Goal: Task Accomplishment & Management: Manage account settings

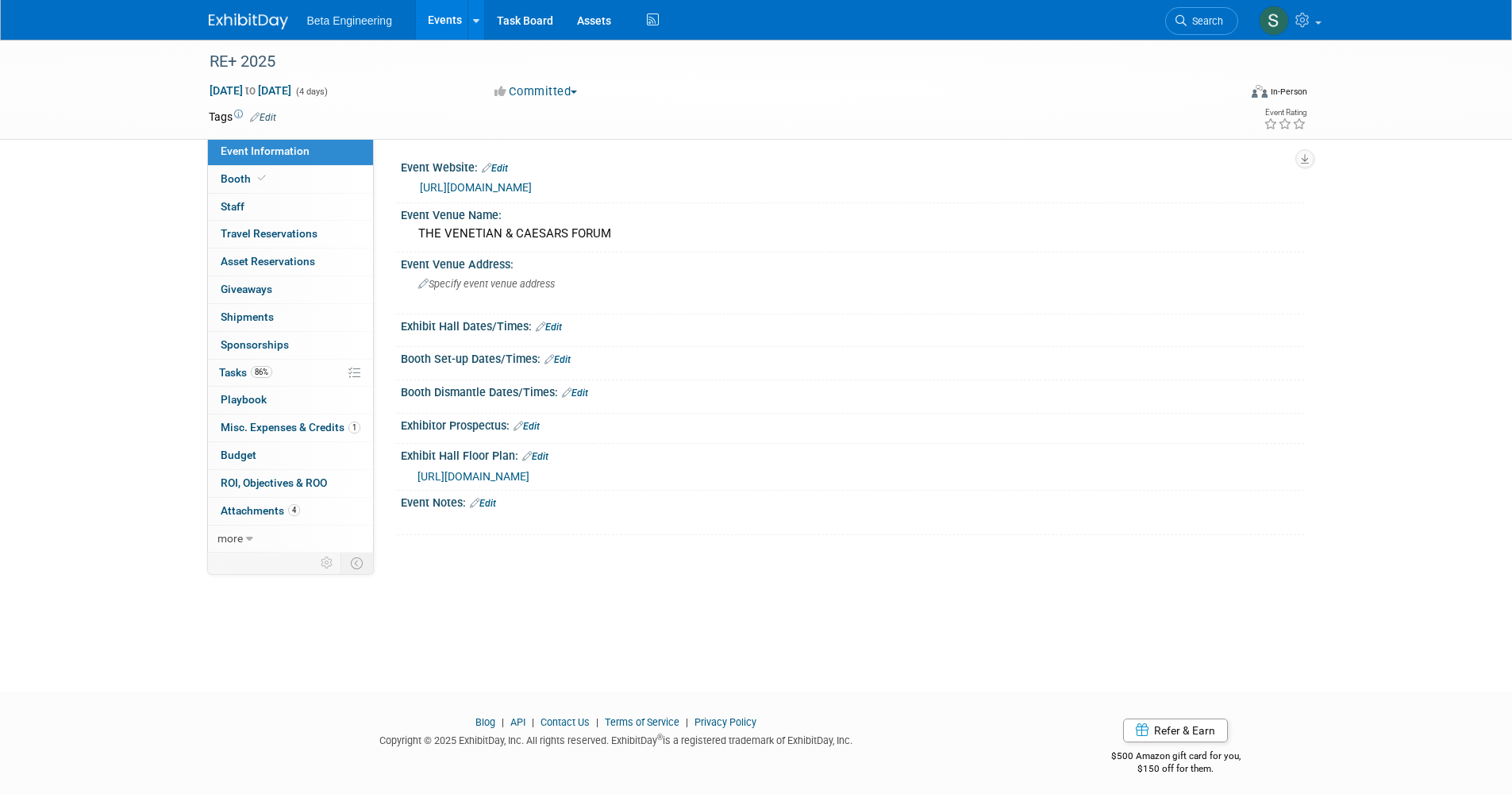
click at [235, 27] on img at bounding box center [249, 22] width 80 height 16
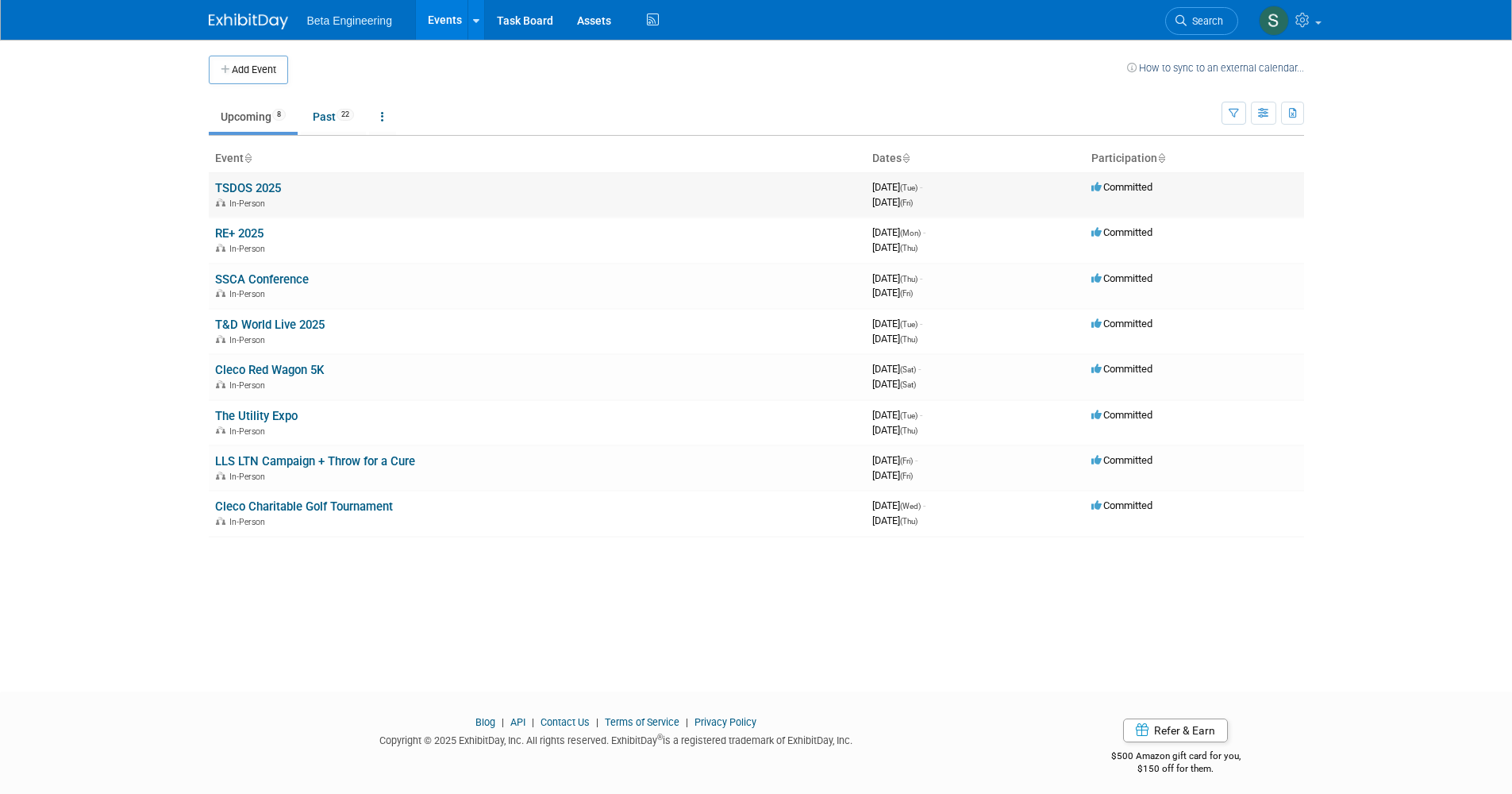
click at [255, 184] on link "TSDOS 2025" at bounding box center [248, 188] width 66 height 14
click at [173, 203] on body "Beta Engineering Events Add Event Bulk Upload Events Shareable Event Boards Rec…" at bounding box center [756, 397] width 1512 height 794
click at [254, 233] on link "RE+ 2025" at bounding box center [239, 233] width 49 height 14
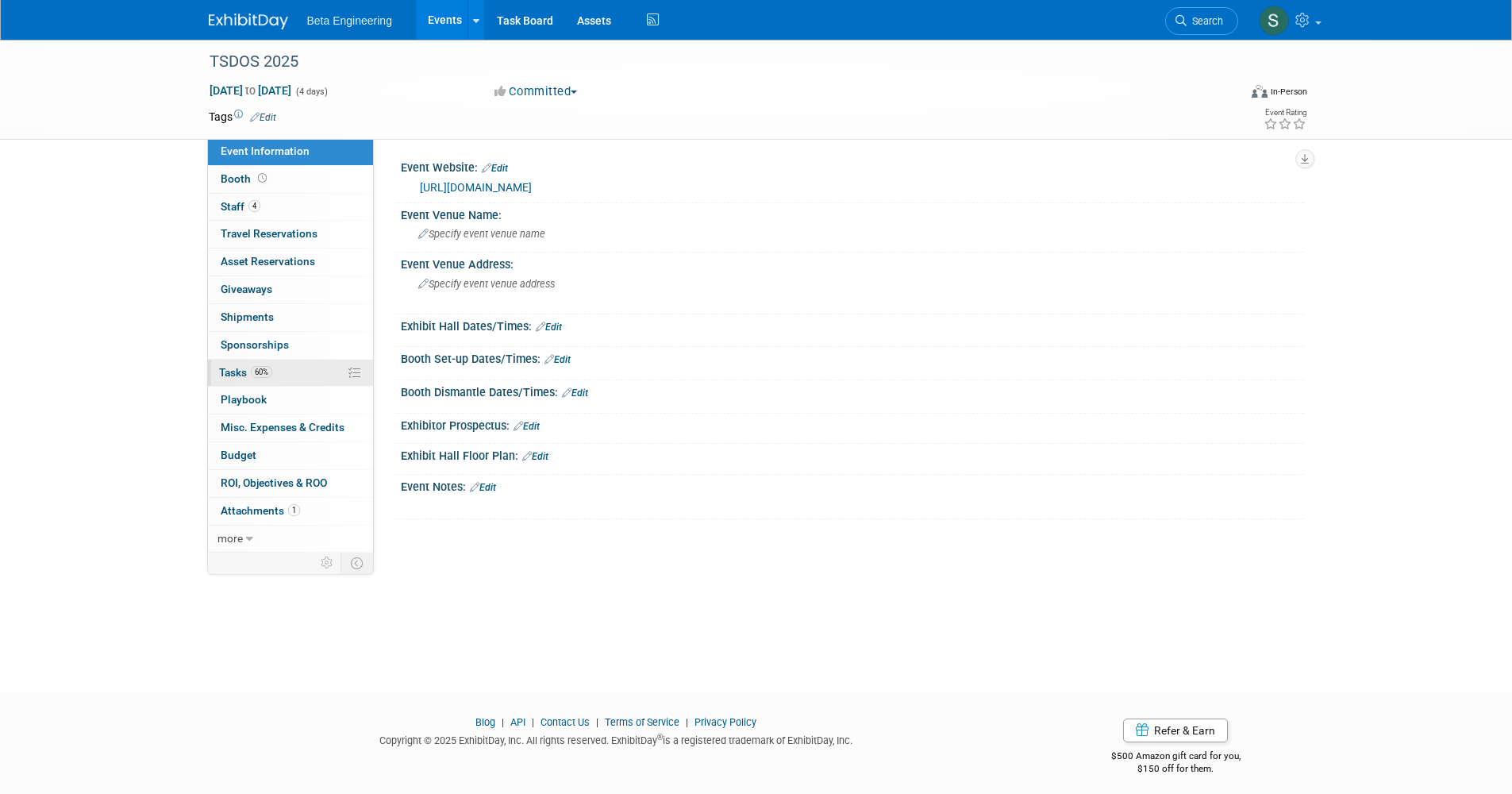
click at [272, 368] on span "60%" at bounding box center [261, 372] width 22 height 12
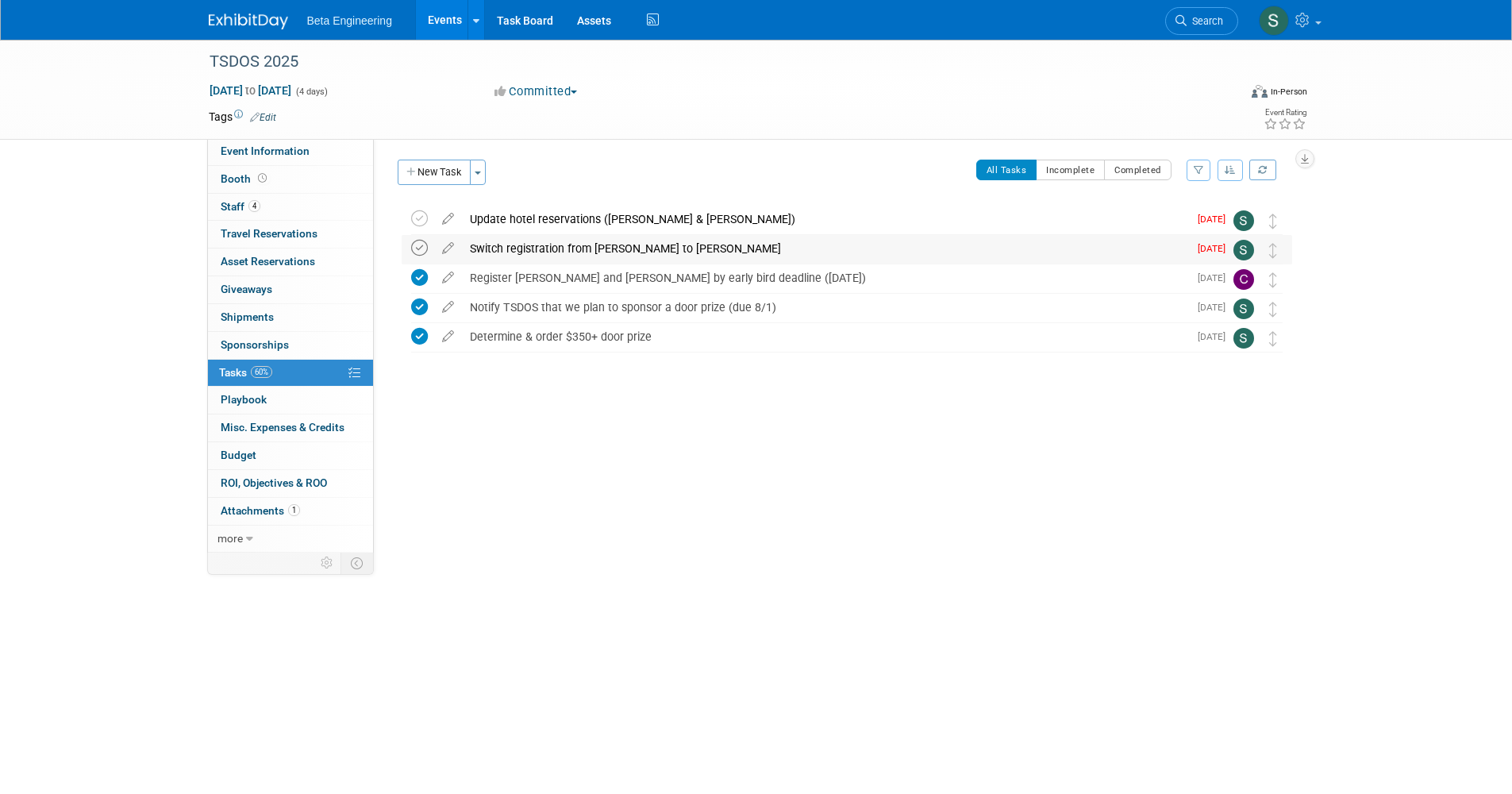
click at [417, 241] on icon at bounding box center [419, 248] width 16 height 16
click at [422, 221] on icon at bounding box center [419, 218] width 16 height 16
click at [282, 68] on div "TSDOS 2025" at bounding box center [709, 62] width 1011 height 29
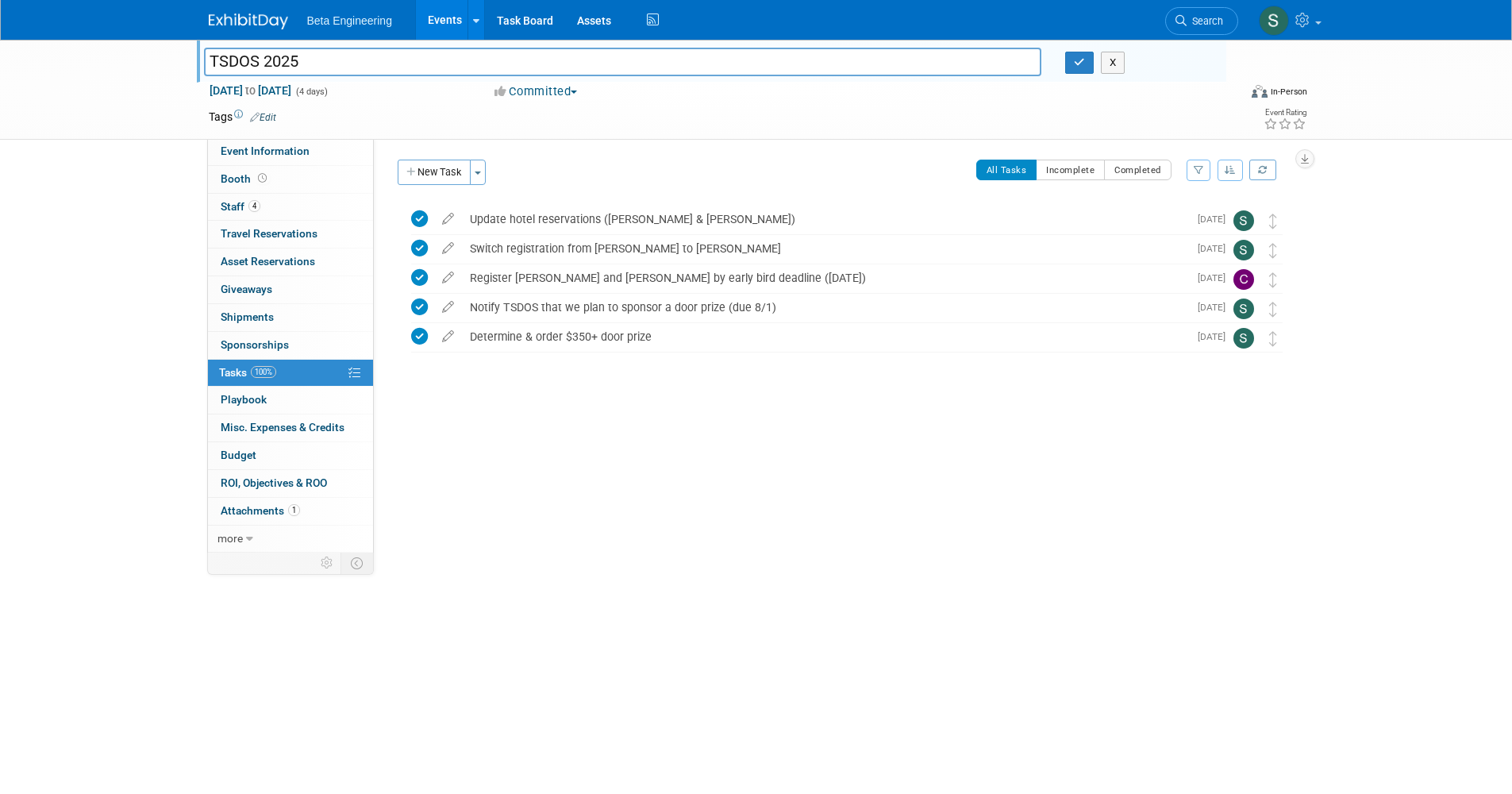
click at [114, 192] on div "TSDOS 2025 TSDOS 2025 X Sep 2, 2025 to Sep 5, 2025 (4 days) Sep 2, 2025 to Sep …" at bounding box center [756, 351] width 1512 height 623
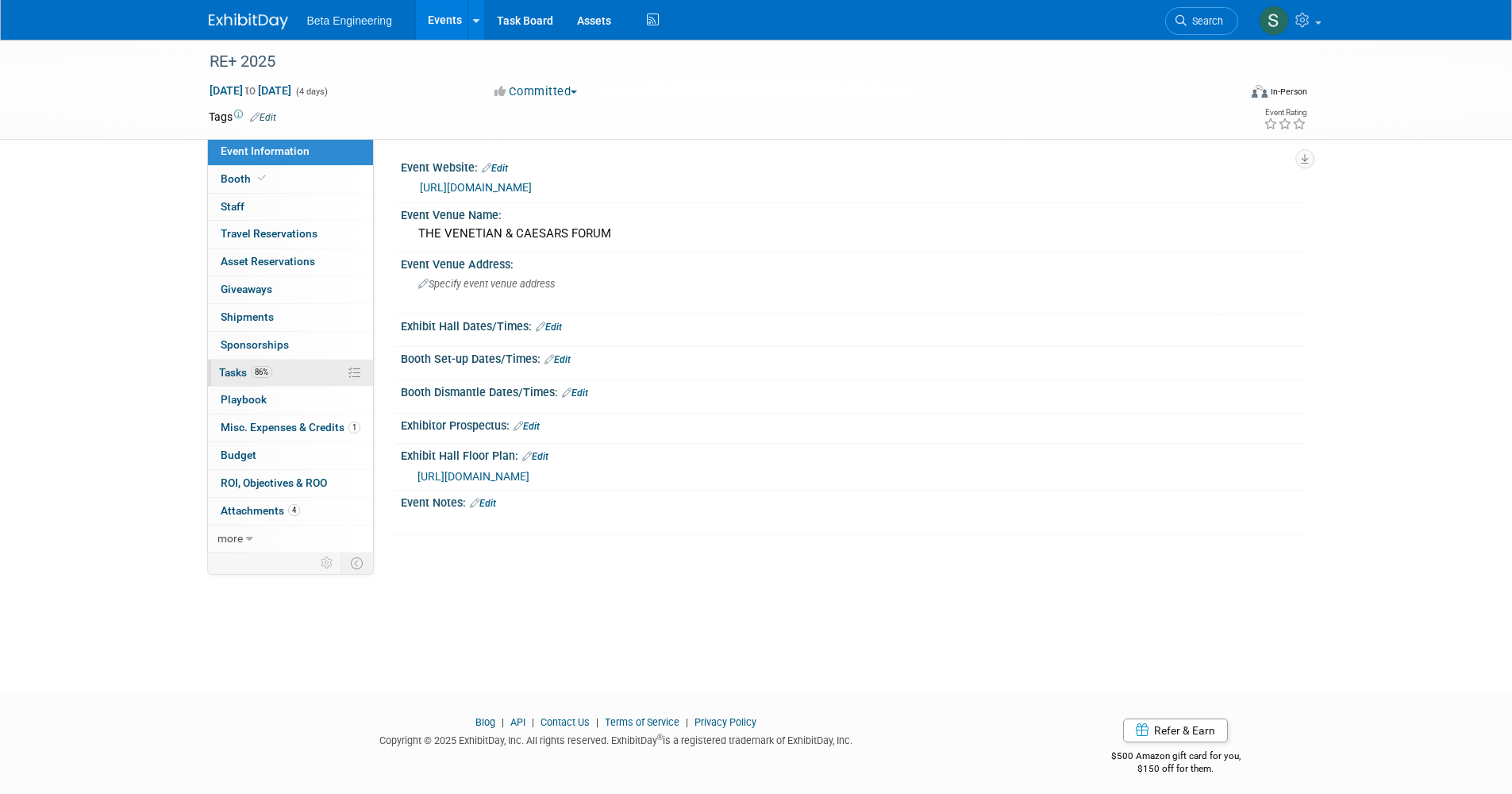
click at [280, 372] on link "86% Tasks 86%" at bounding box center [290, 373] width 165 height 27
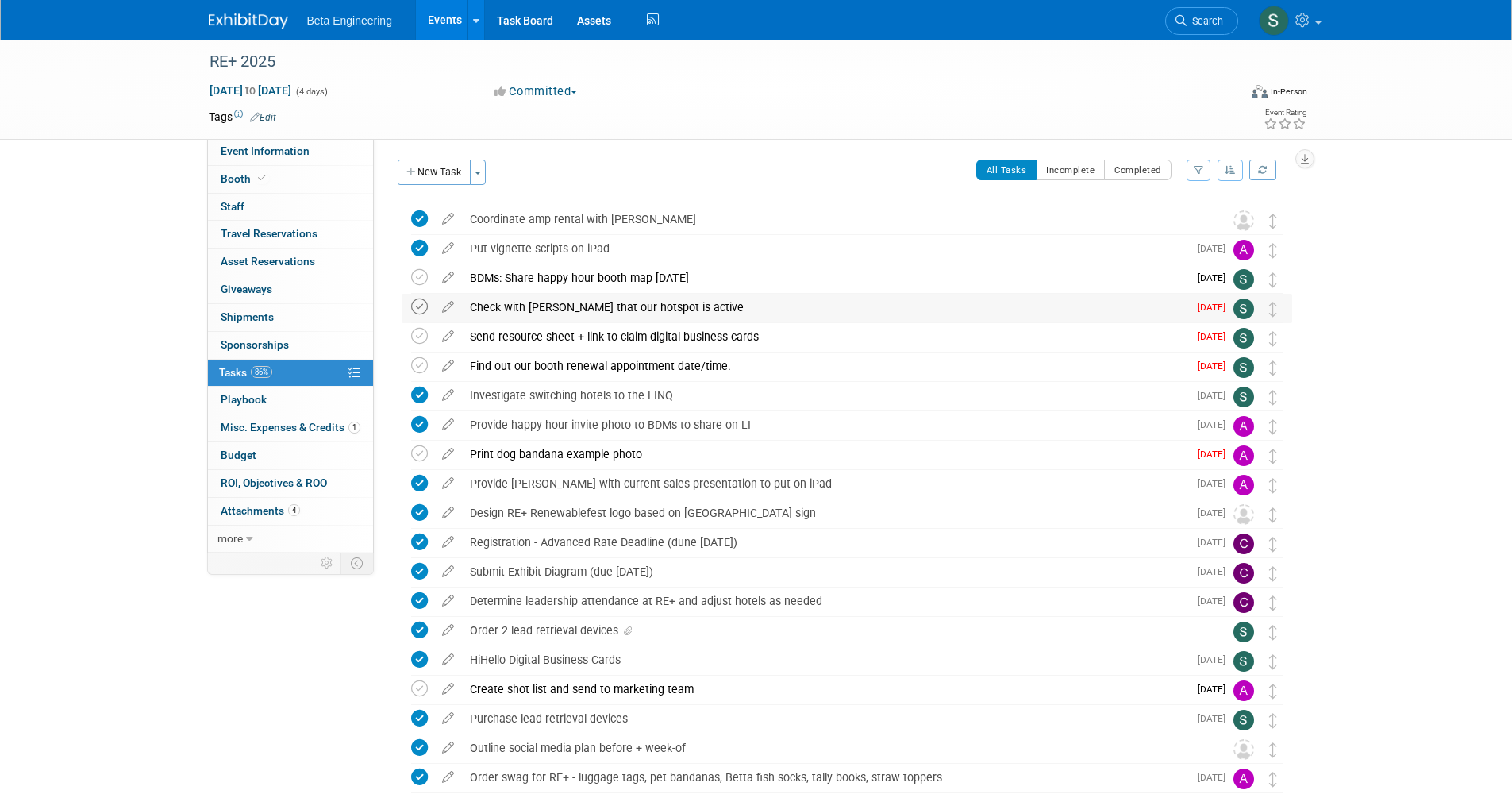
click at [421, 308] on icon at bounding box center [419, 306] width 16 height 16
click at [423, 270] on icon at bounding box center [419, 277] width 16 height 16
click at [427, 363] on icon at bounding box center [419, 365] width 16 height 16
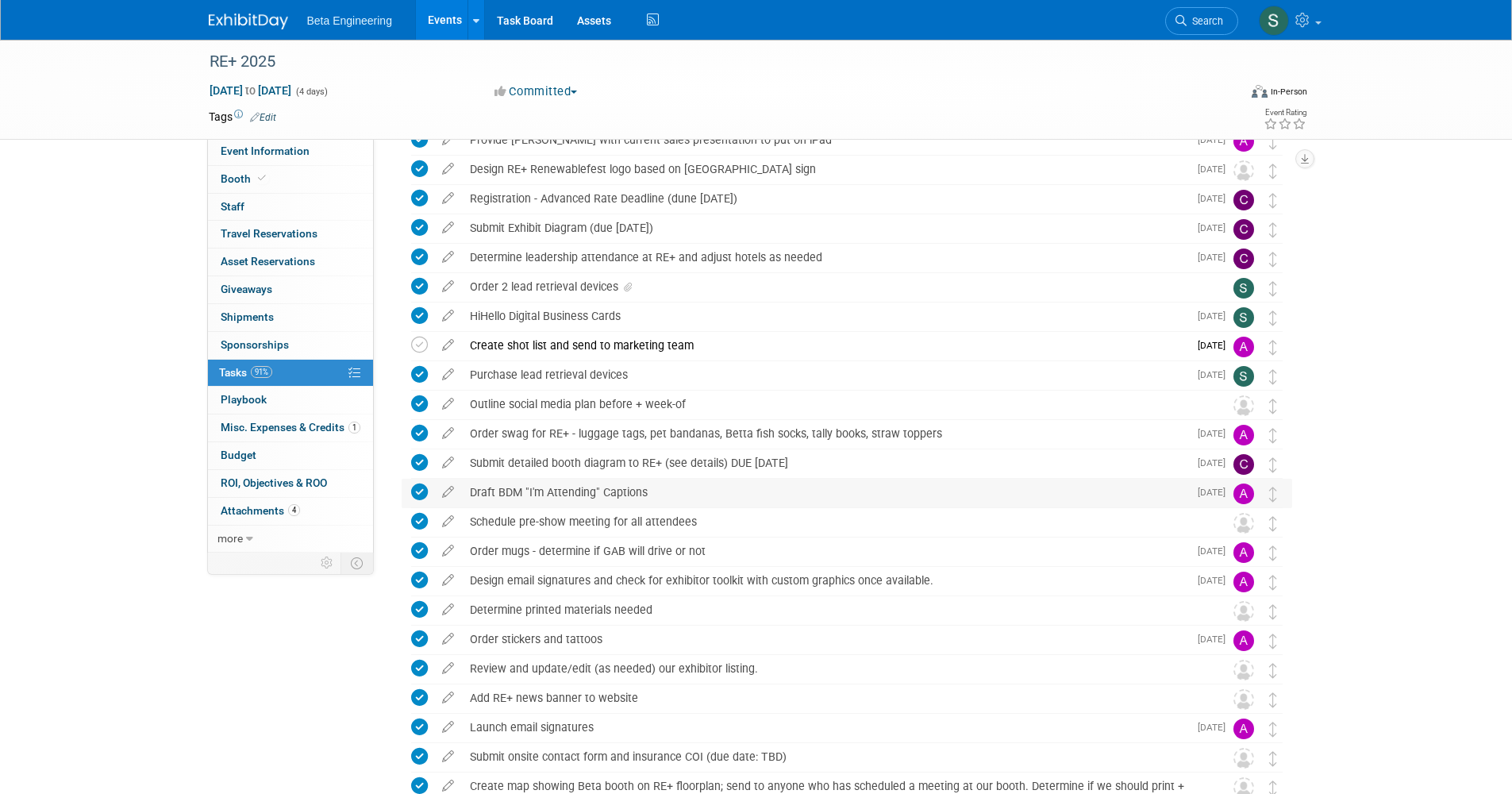
scroll to position [17, 0]
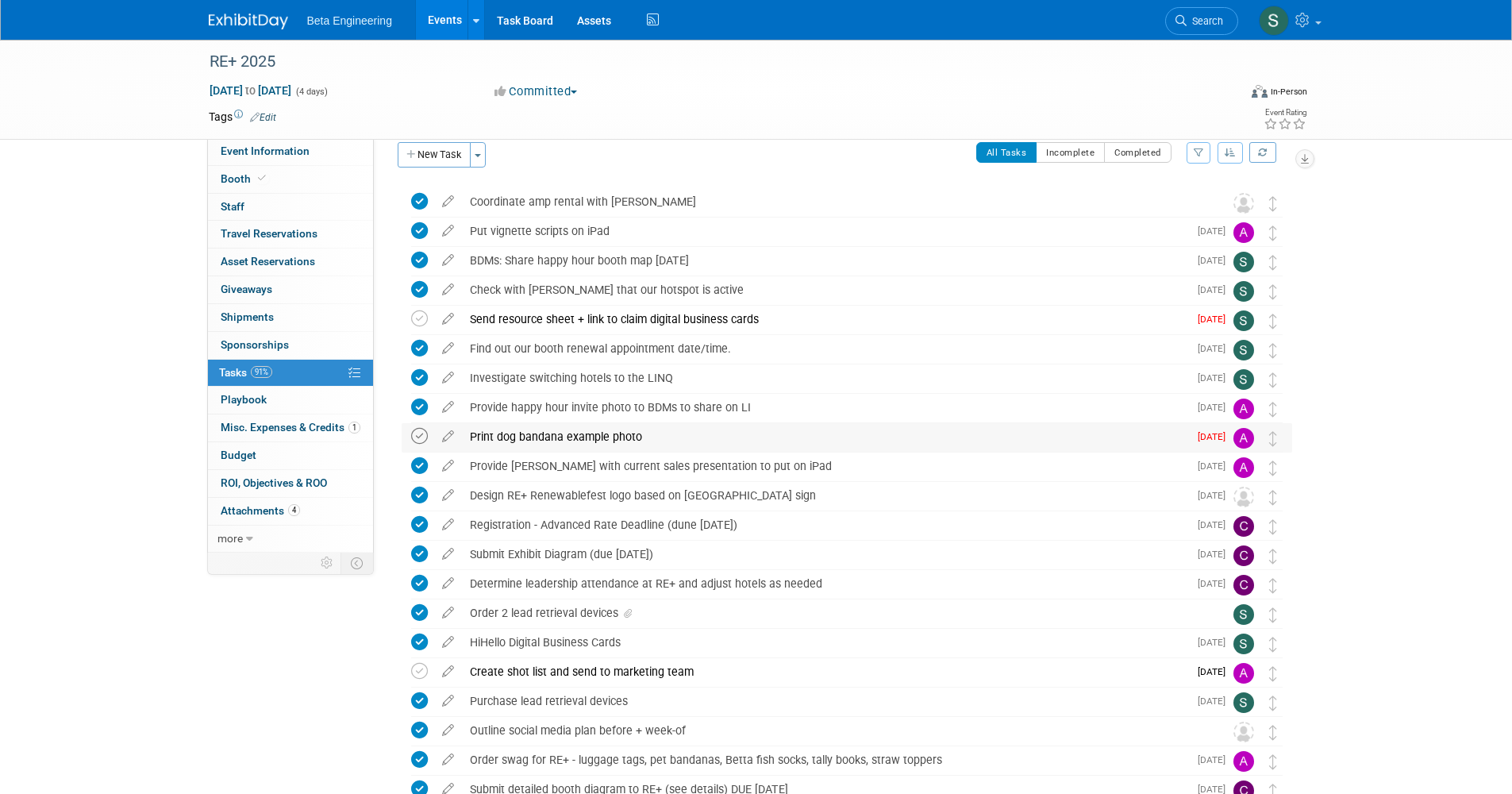
click at [415, 434] on icon at bounding box center [419, 436] width 16 height 16
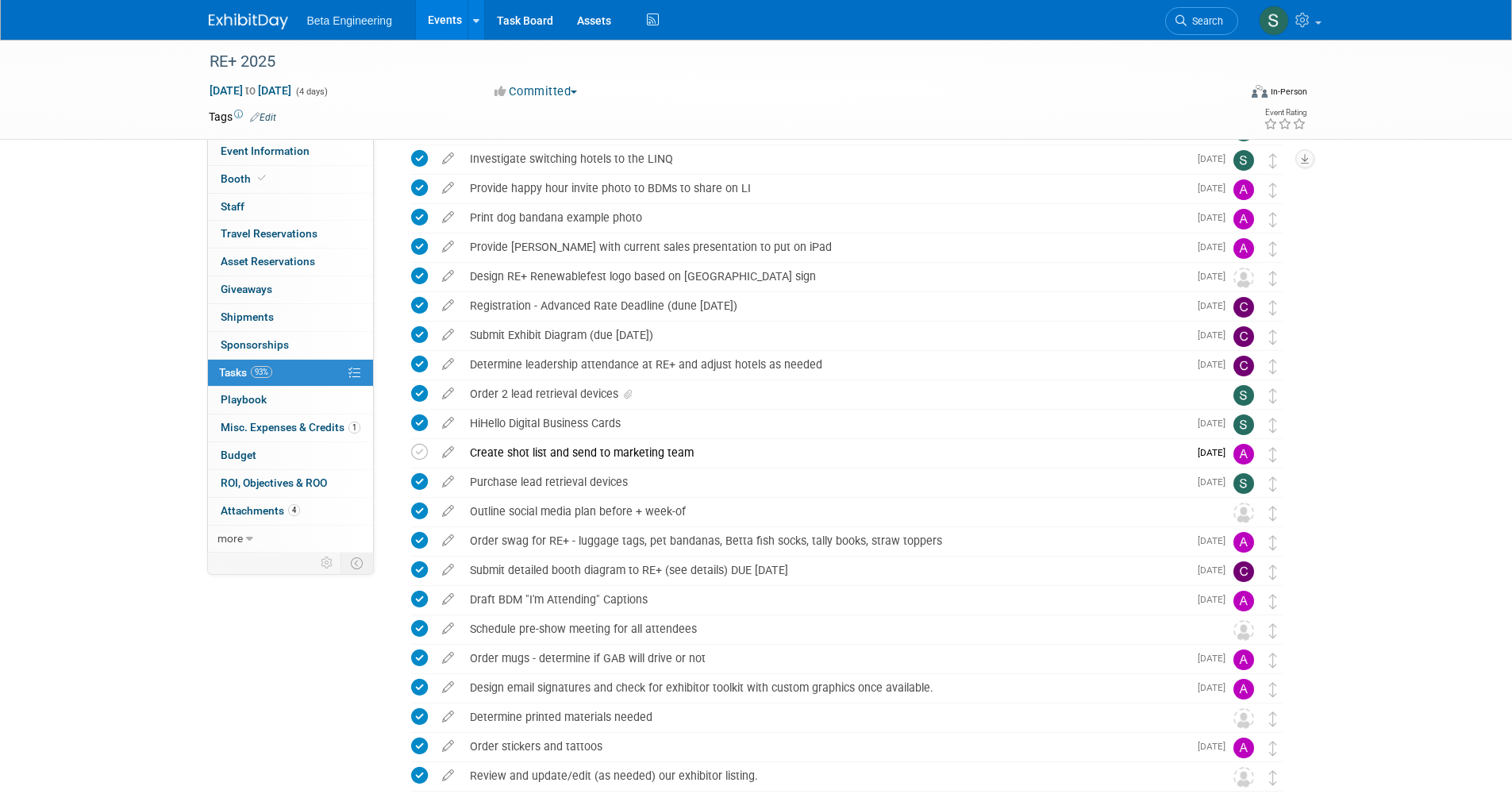
scroll to position [0, 0]
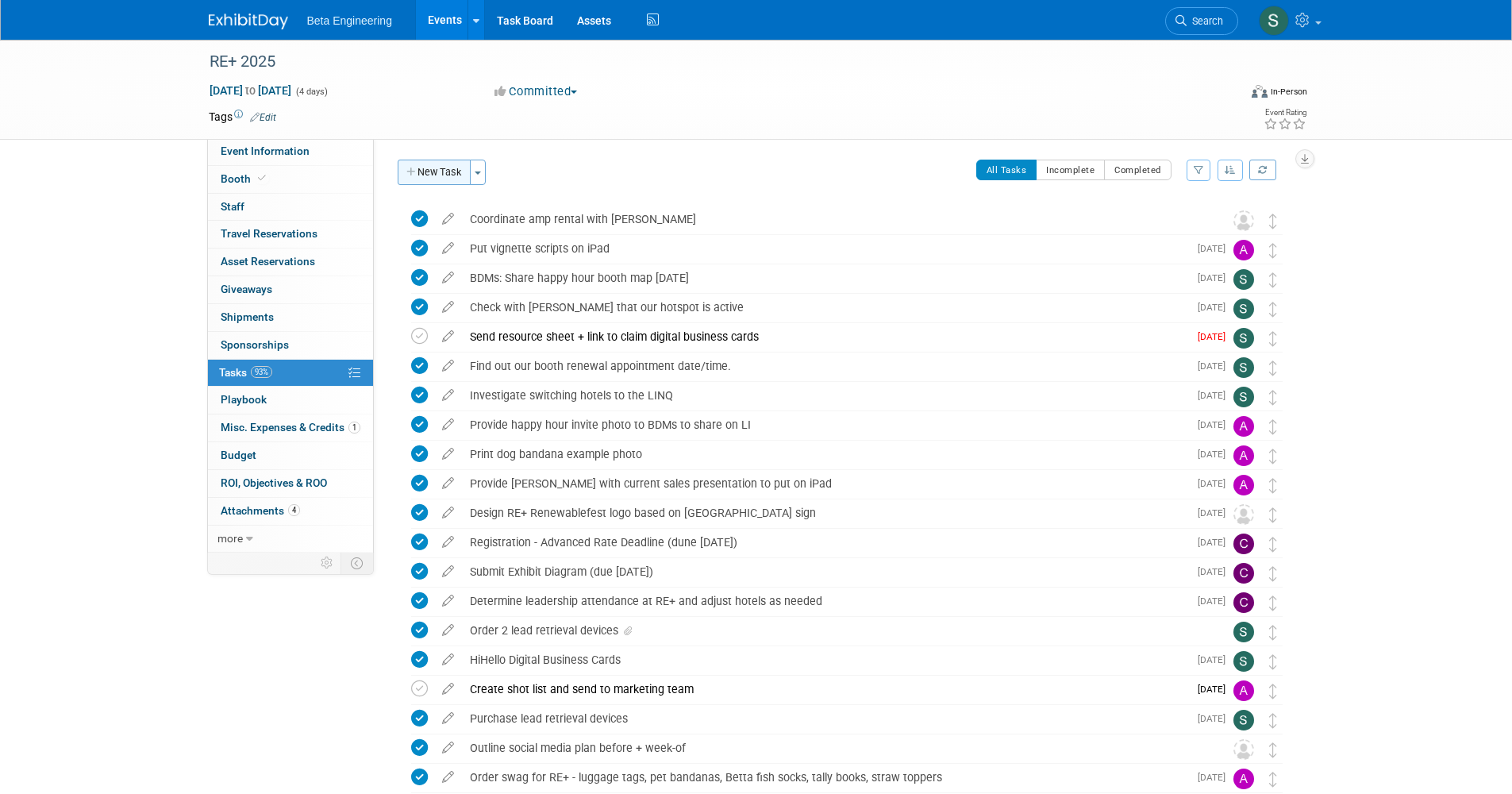
click at [438, 172] on button "New Task" at bounding box center [434, 172] width 73 height 25
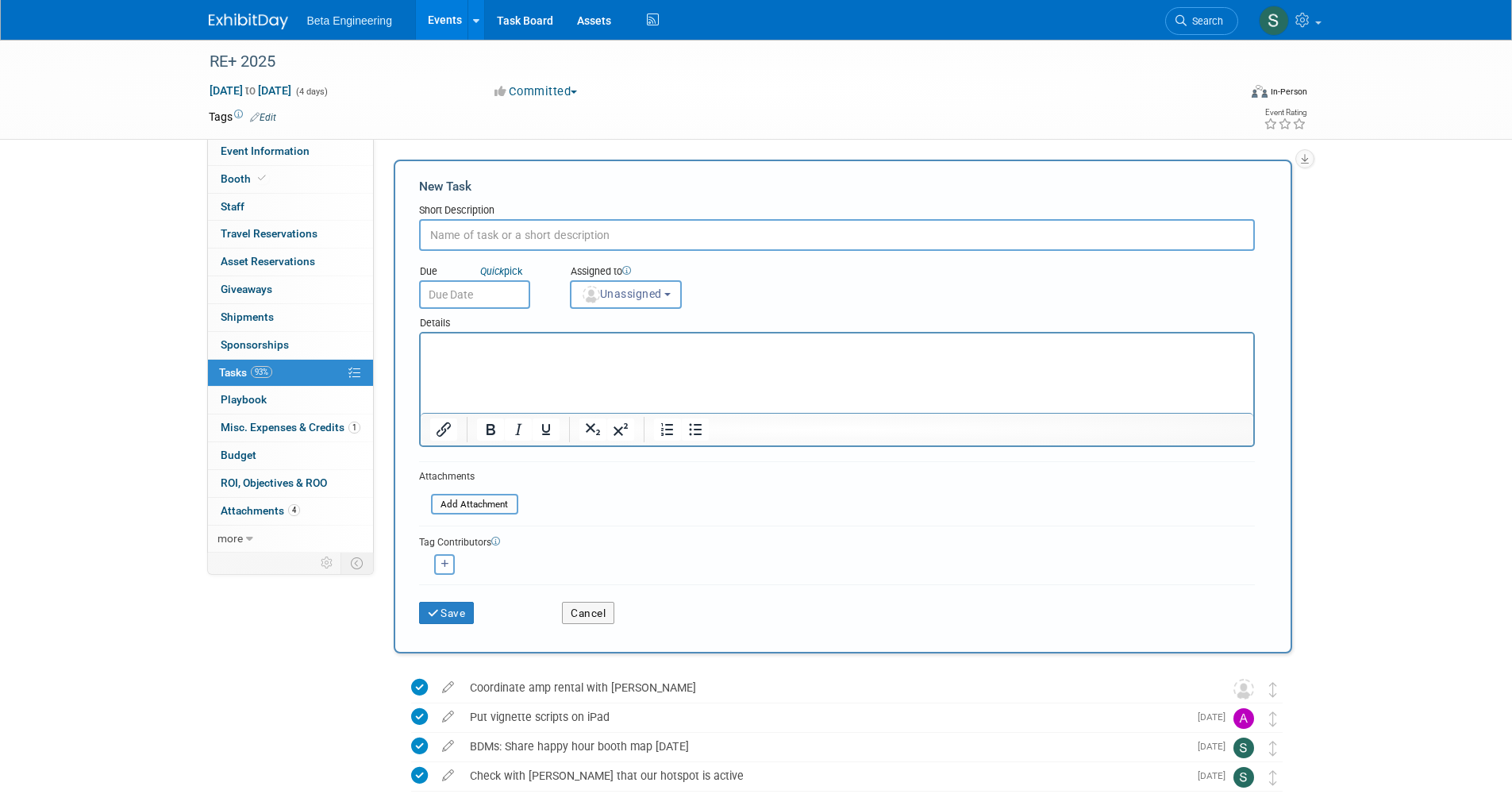
click at [511, 244] on input "text" at bounding box center [837, 235] width 836 height 32
type input "R"
type input "Schedule RE+ team dinner on Monday"
click at [504, 299] on body "Beta Engineering Events Add Event Bulk Upload Events Shareable Event Boards Rec…" at bounding box center [756, 397] width 1512 height 794
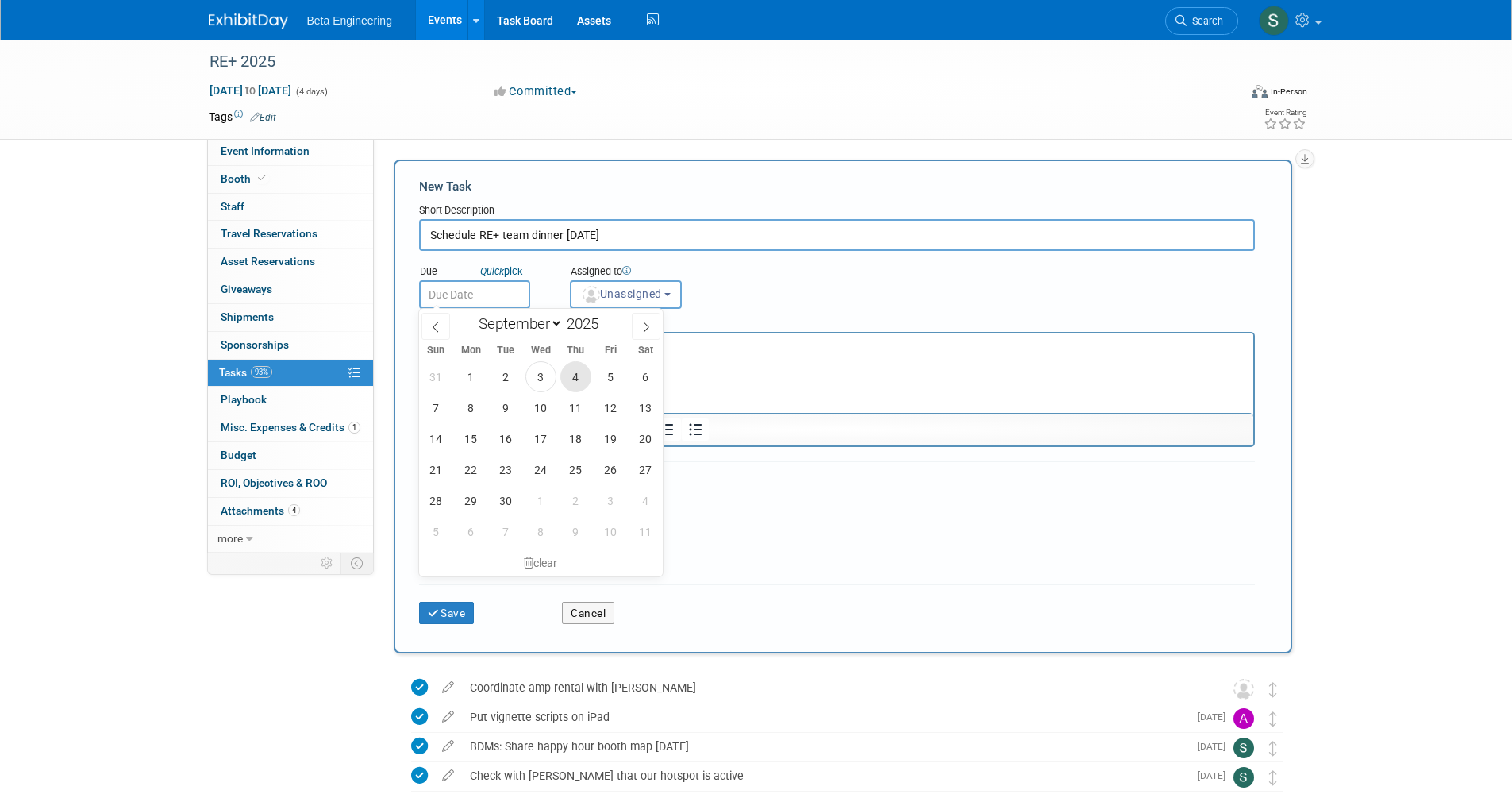
click at [570, 379] on span "4" at bounding box center [576, 377] width 31 height 31
type input "Sep 4, 2025"
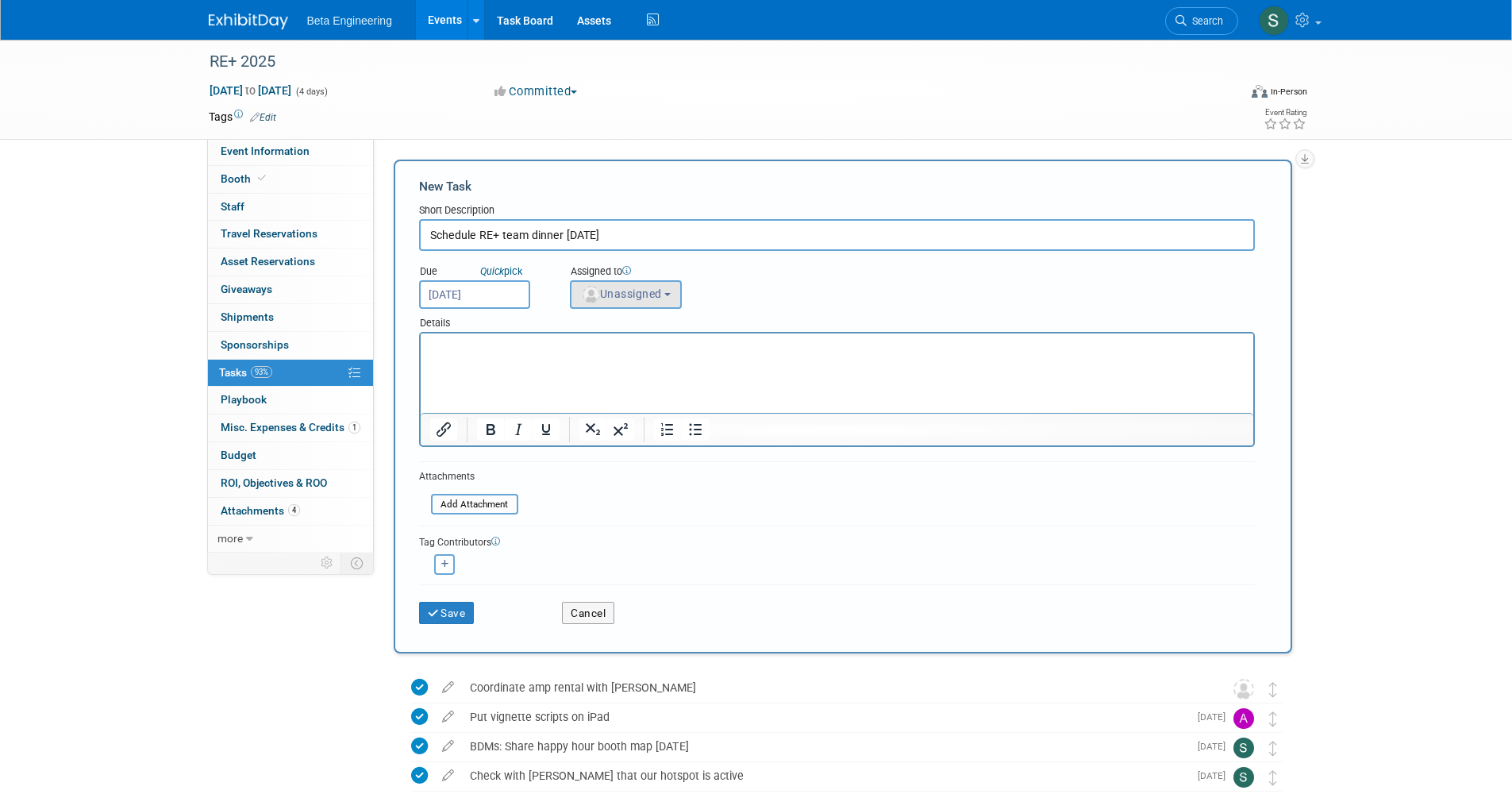
click at [624, 280] on button "Unassigned" at bounding box center [626, 294] width 113 height 29
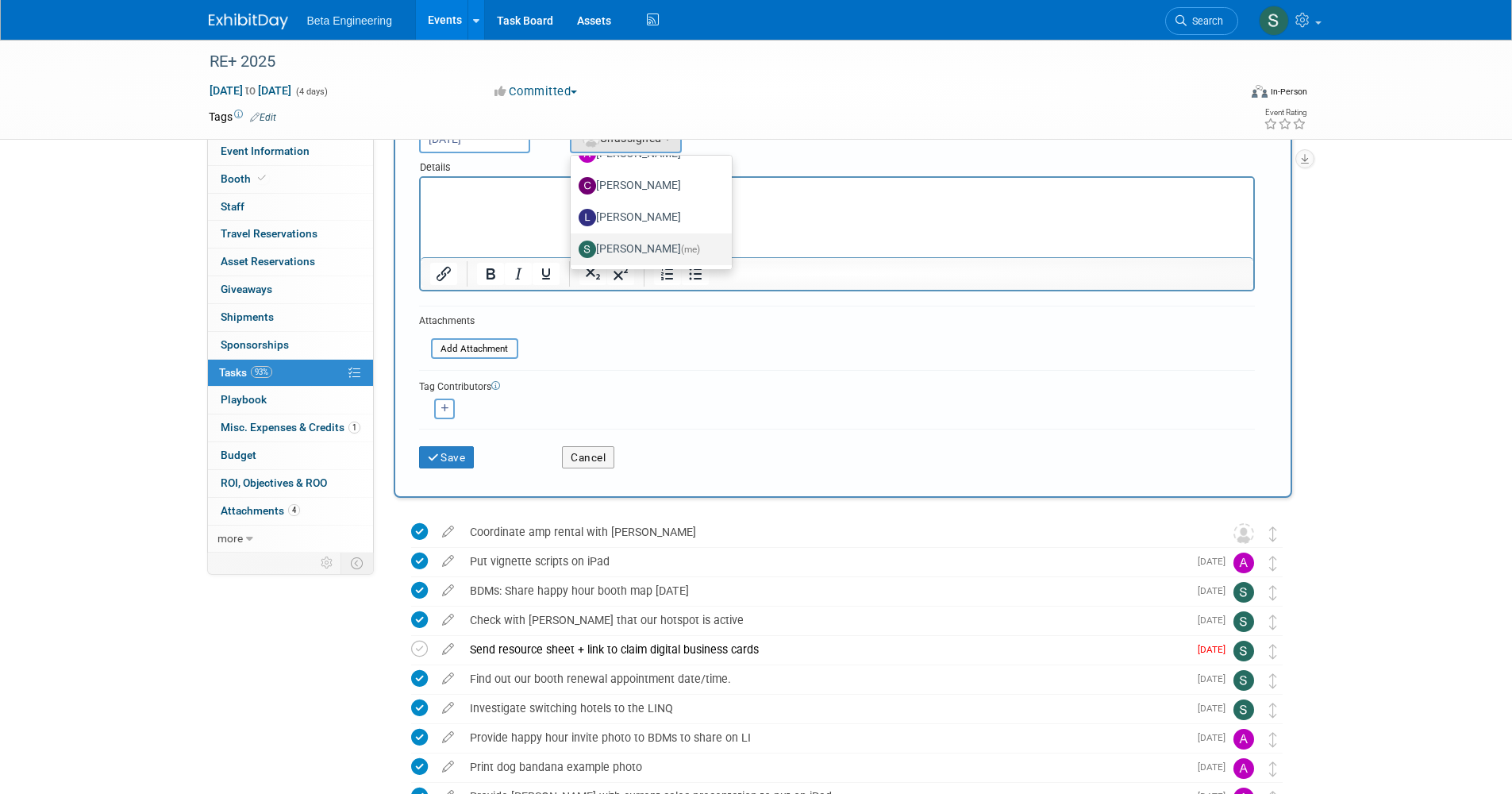
click at [635, 244] on label "Sara Dorsey (me)" at bounding box center [647, 249] width 137 height 25
click at [573, 244] on input "Sara Dorsey (me)" at bounding box center [568, 247] width 10 height 10
select select "4040aecd-f001-4306-8e56-2d2b13bd5b2f"
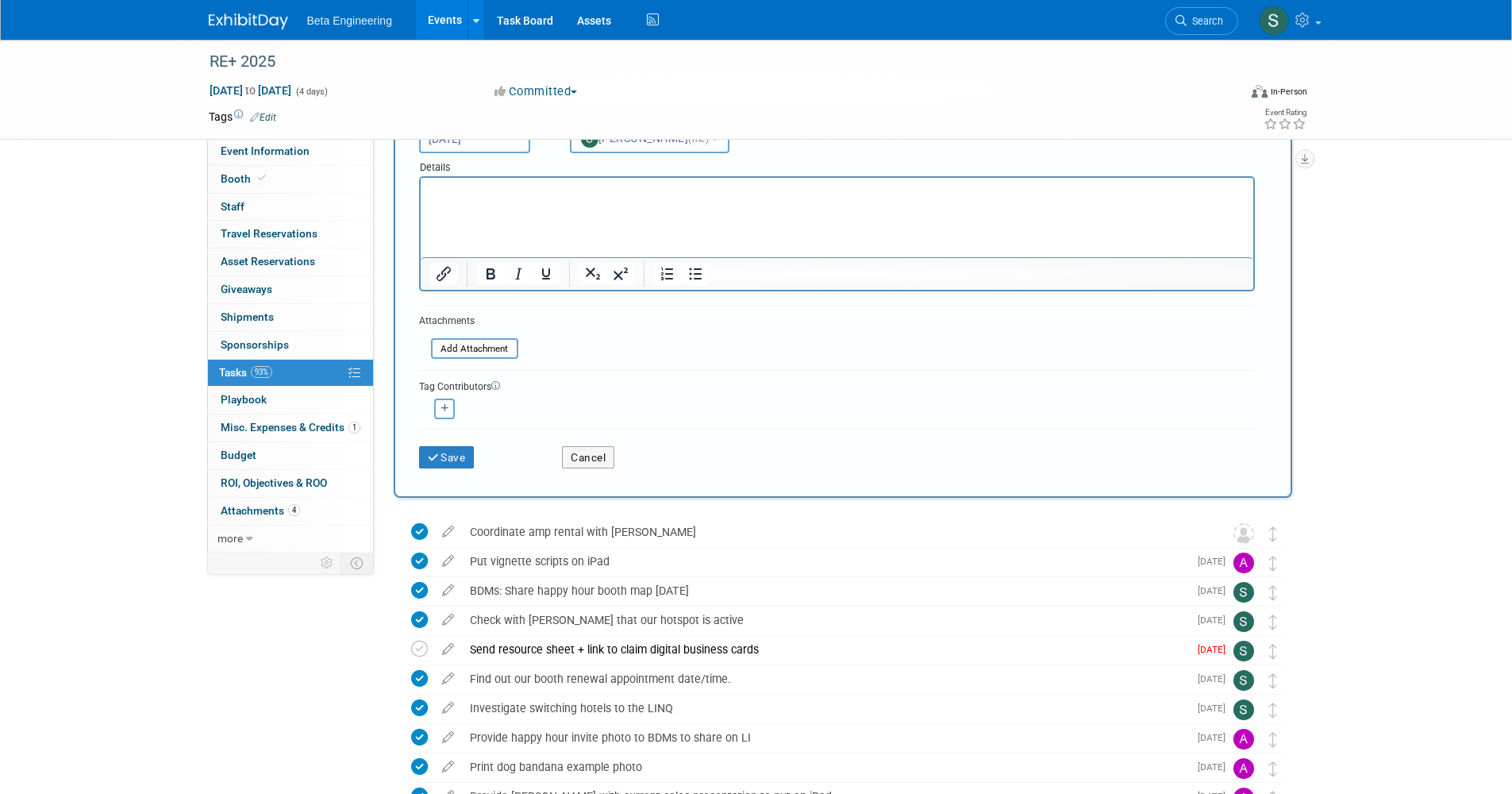
scroll to position [10, 0]
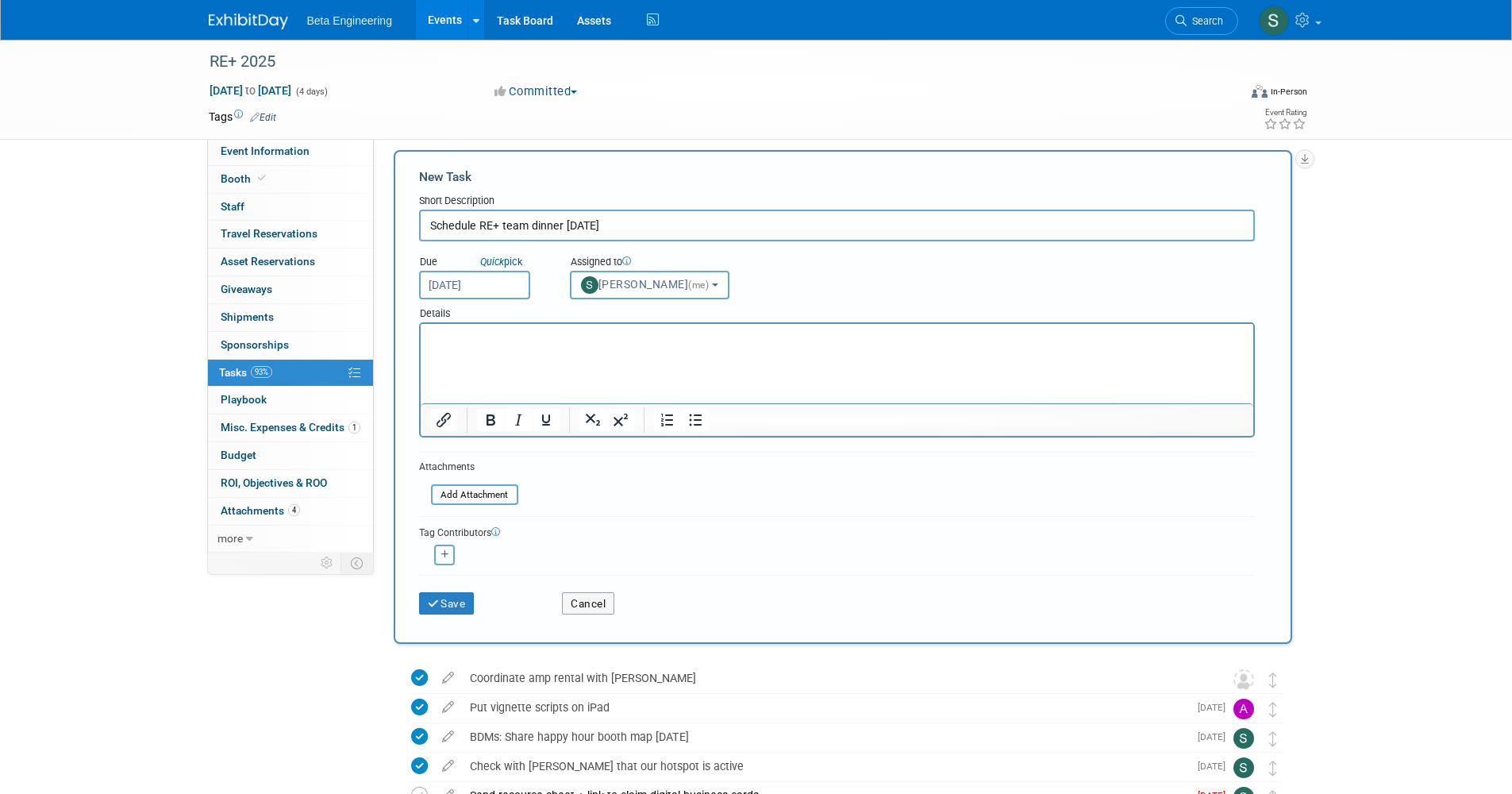
click at [478, 286] on input "Sep 4, 2025" at bounding box center [474, 284] width 111 height 29
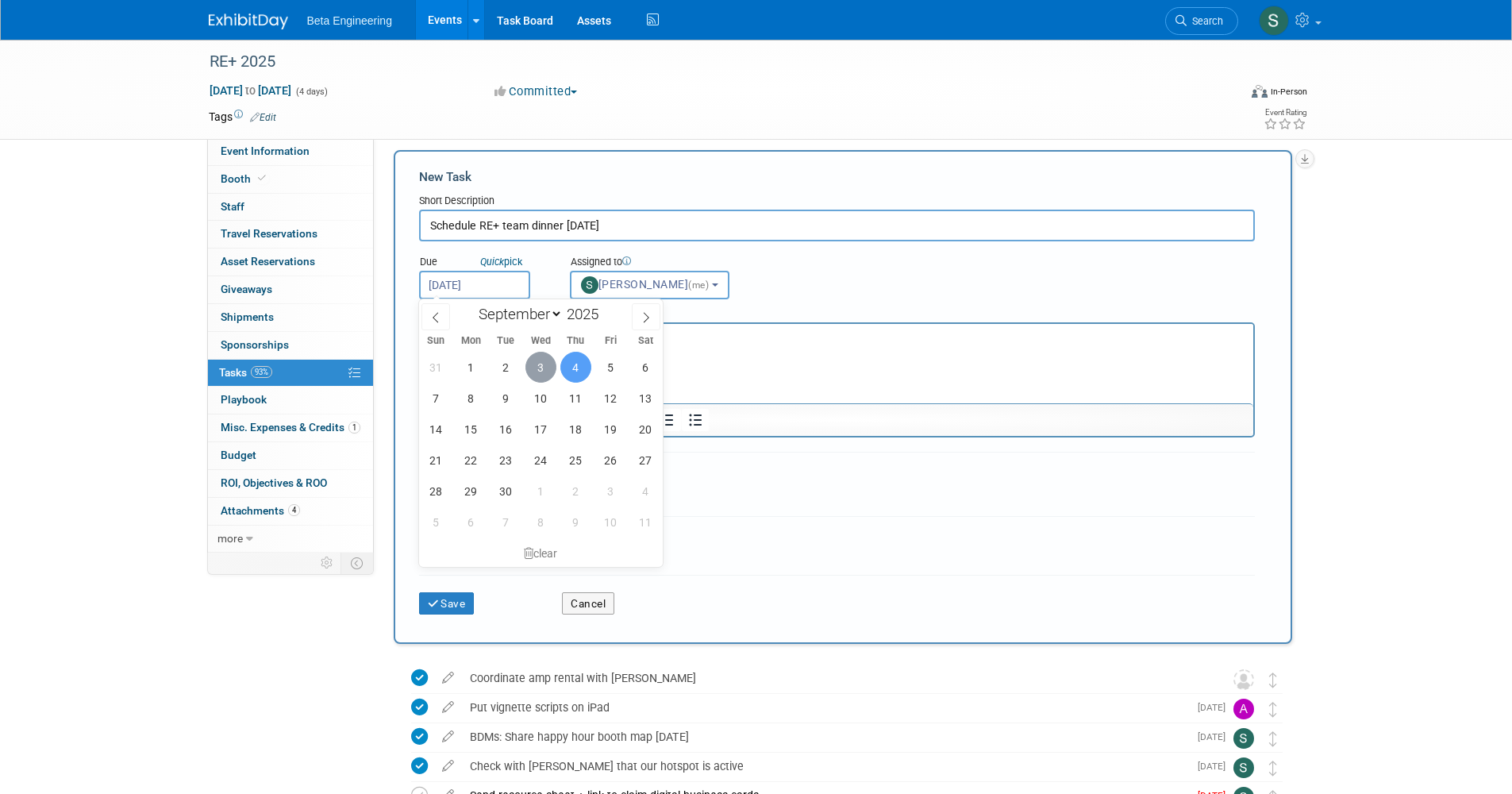
click at [551, 365] on span "3" at bounding box center [541, 368] width 31 height 31
type input "Sep 3, 2025"
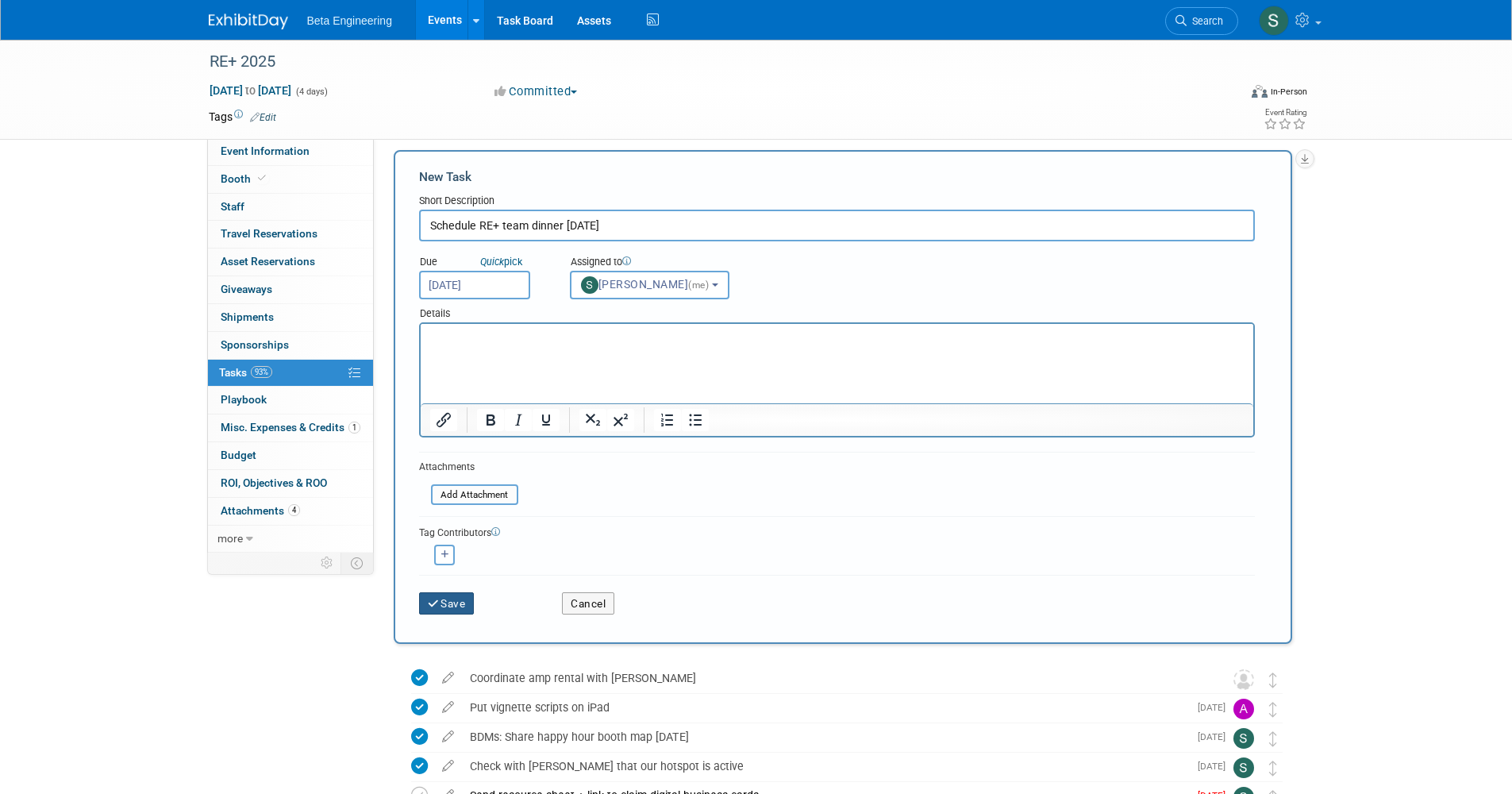
click at [436, 601] on icon "submit" at bounding box center [435, 603] width 14 height 11
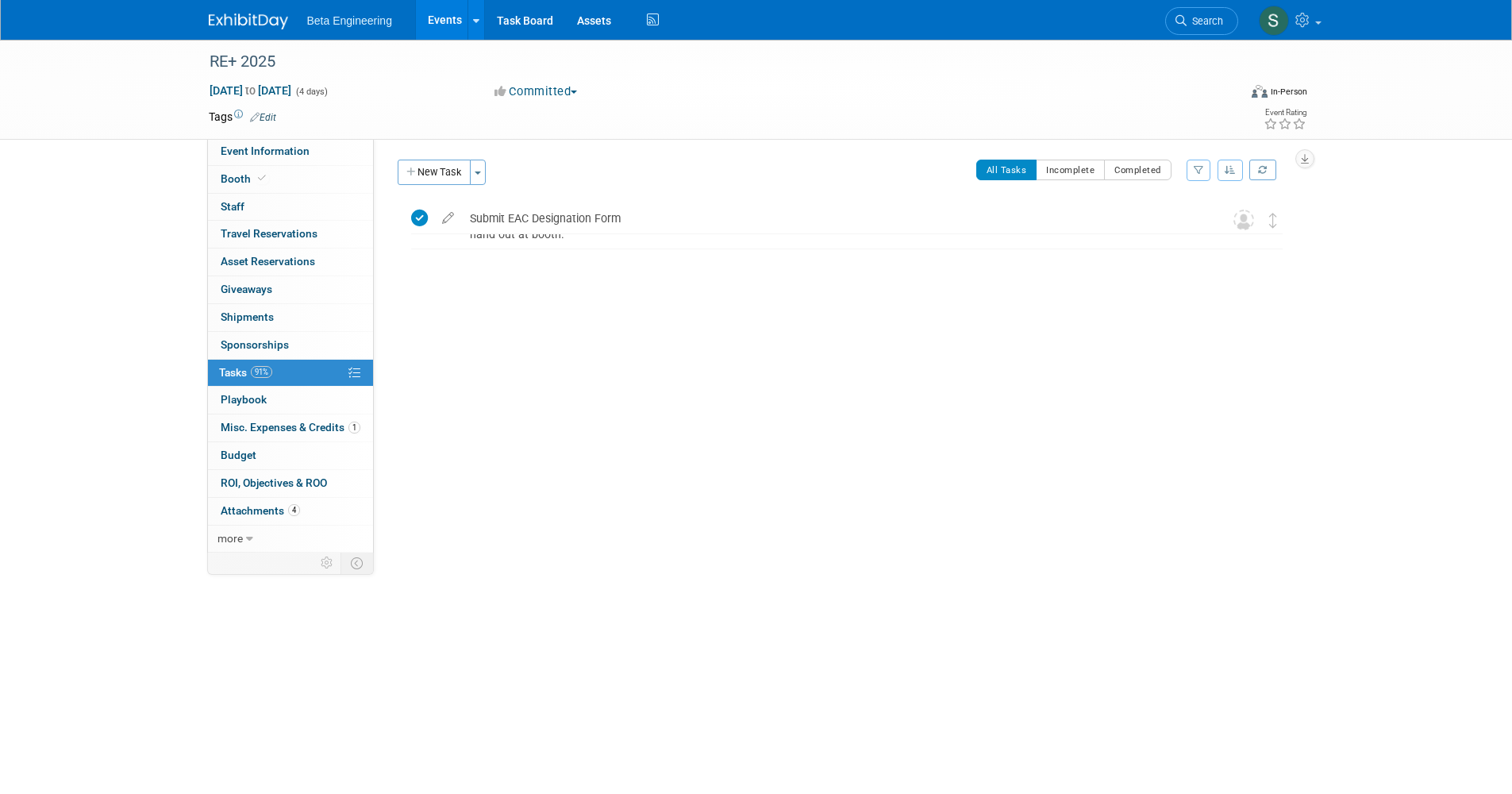
scroll to position [0, 0]
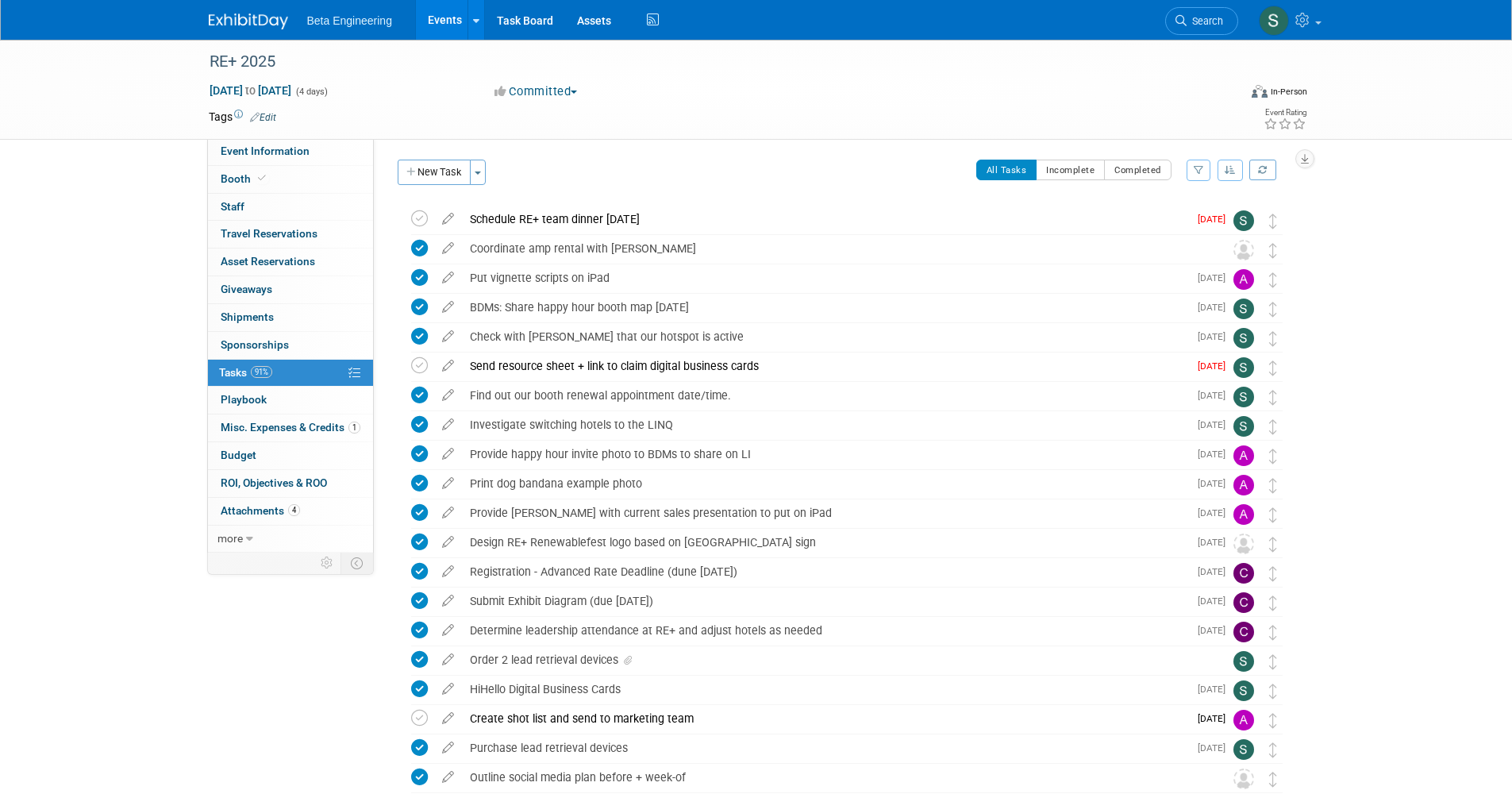
click at [240, 25] on img at bounding box center [249, 22] width 80 height 16
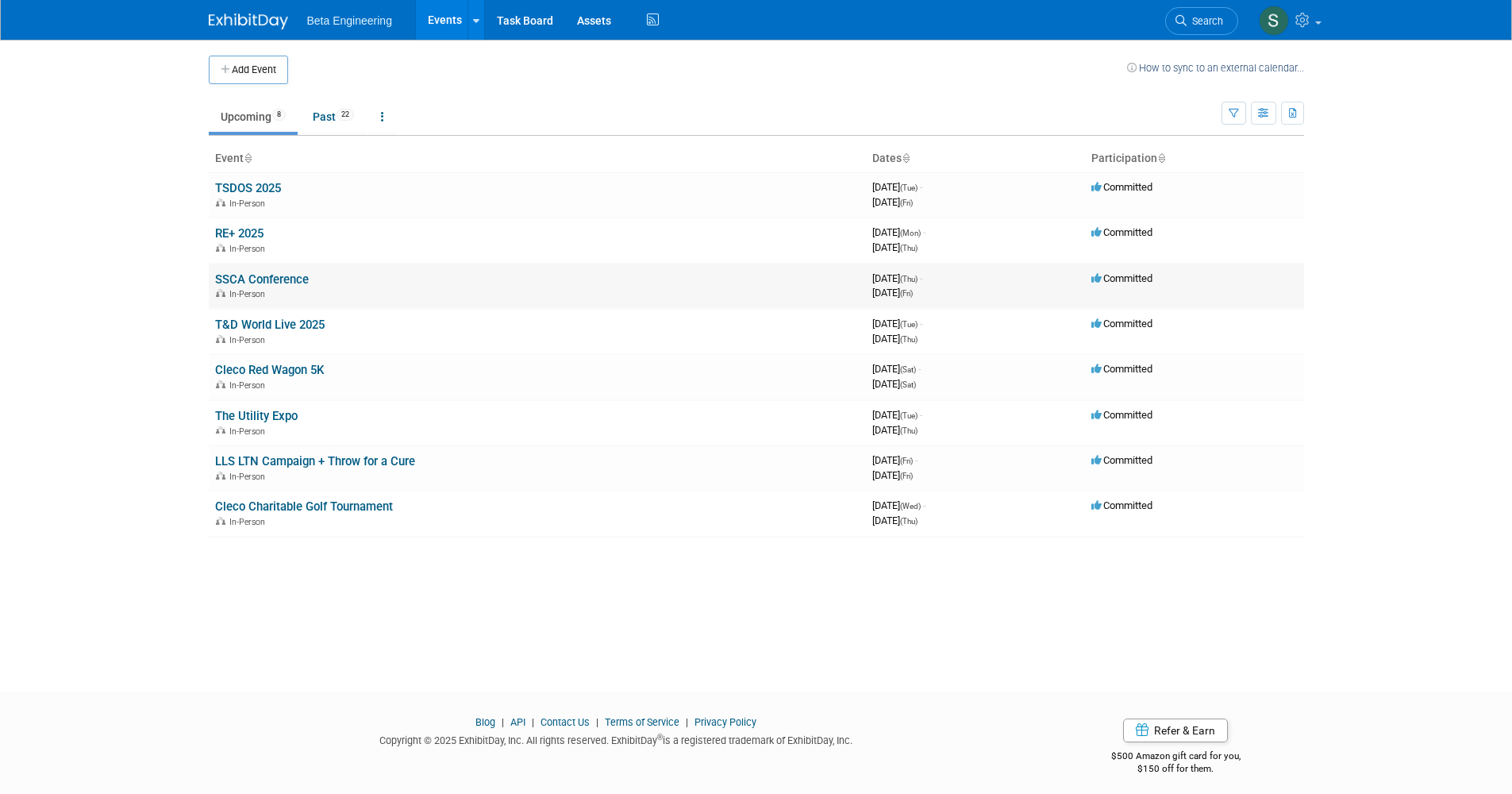
click at [300, 273] on link "SSCA Conference" at bounding box center [262, 279] width 94 height 14
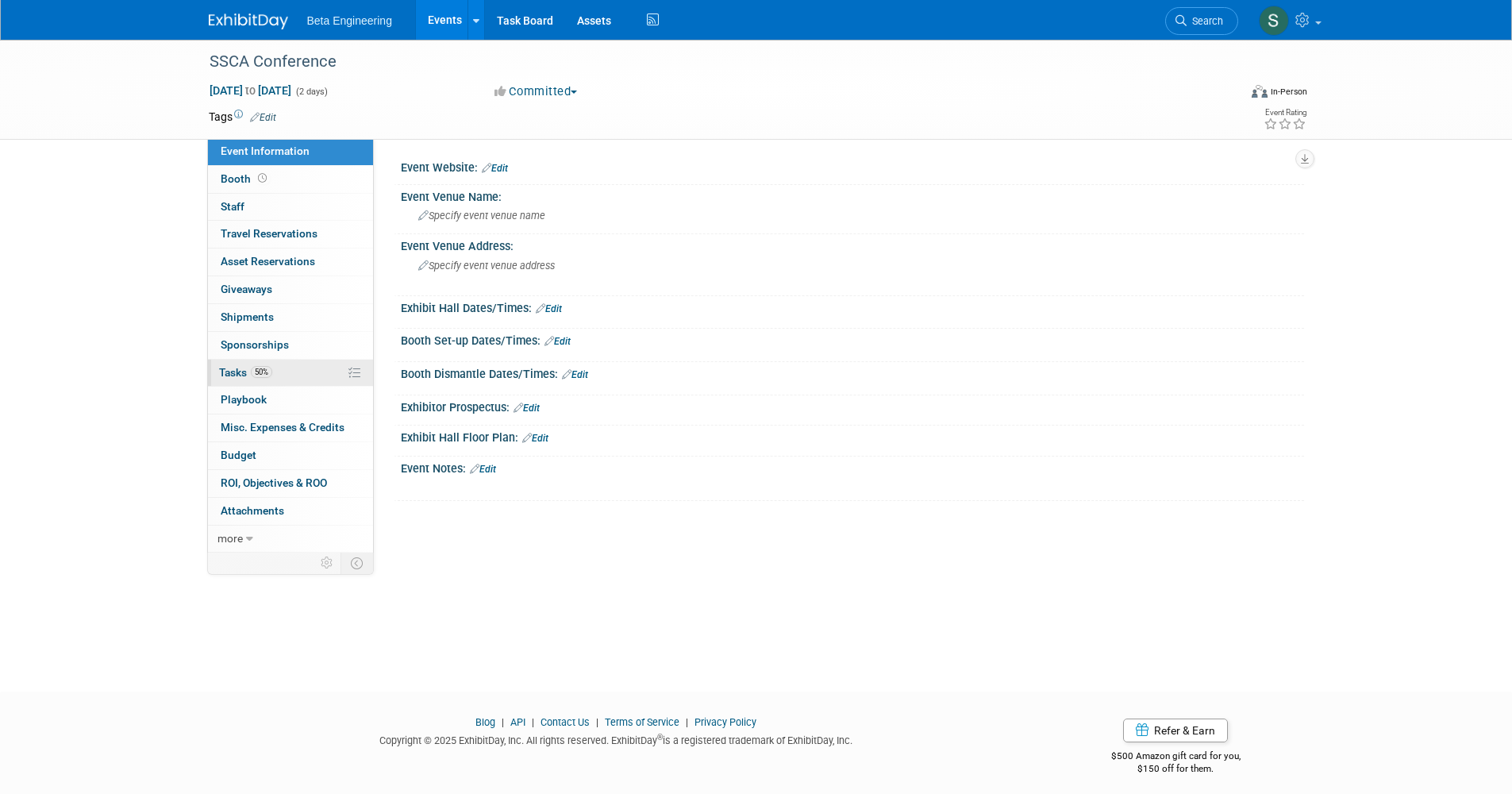
click at [265, 374] on link "50% Tasks 50%" at bounding box center [290, 373] width 165 height 27
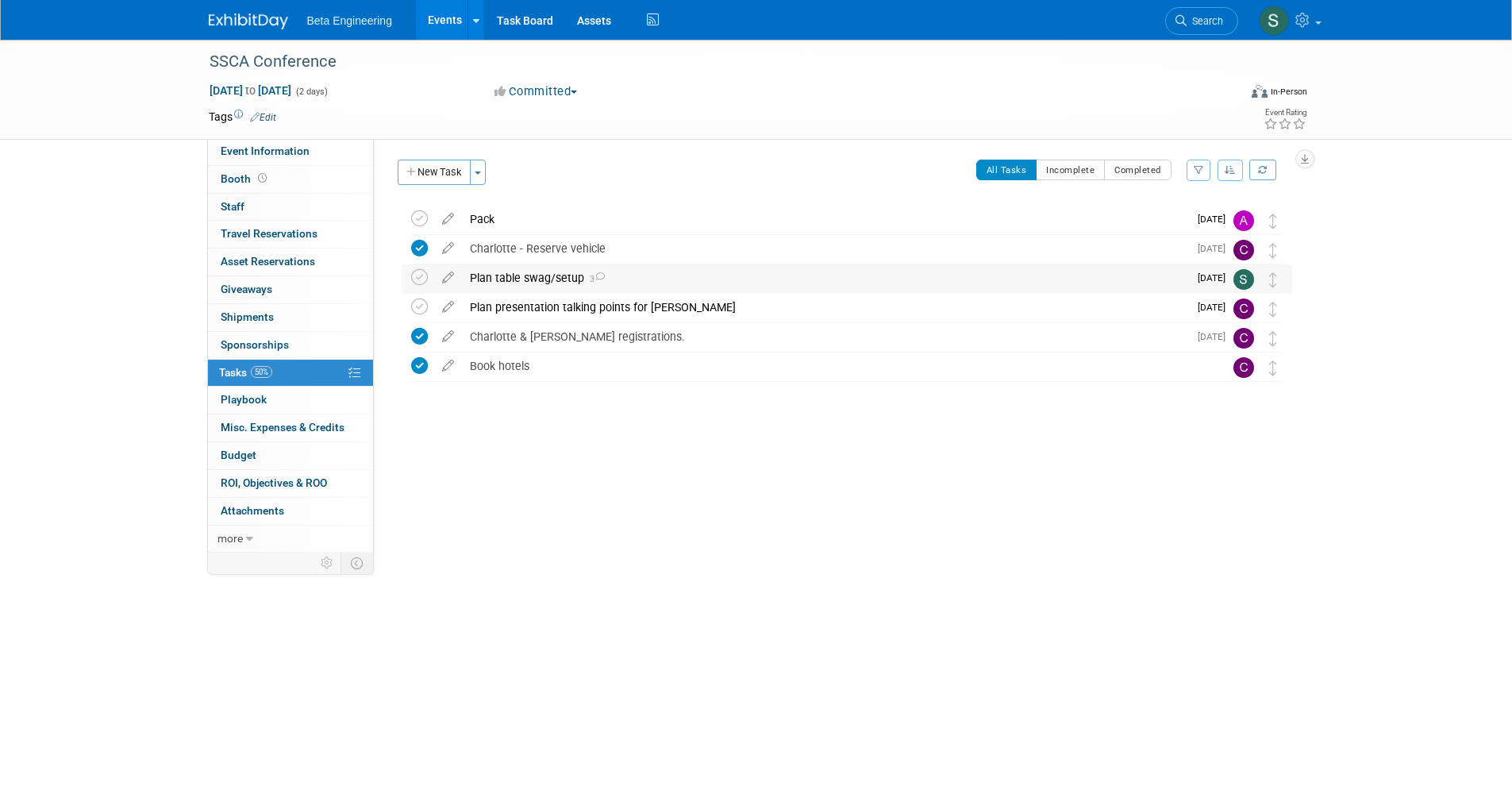
click at [516, 277] on div "Plan table swag/setup 3" at bounding box center [825, 277] width 727 height 27
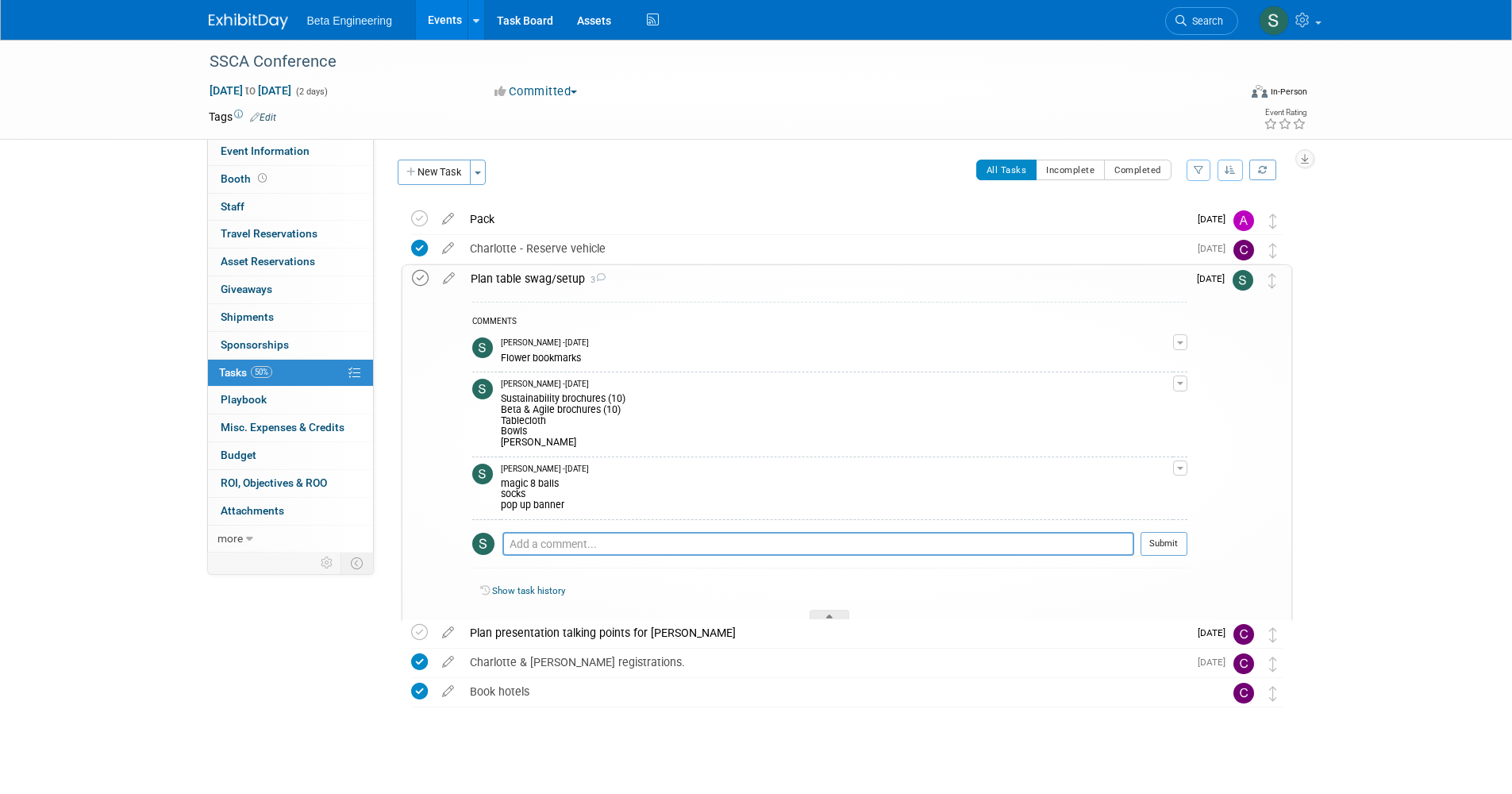
click at [418, 270] on icon at bounding box center [420, 277] width 16 height 16
click at [635, 639] on div "Plan presentation talking points for Gerald" at bounding box center [825, 632] width 727 height 27
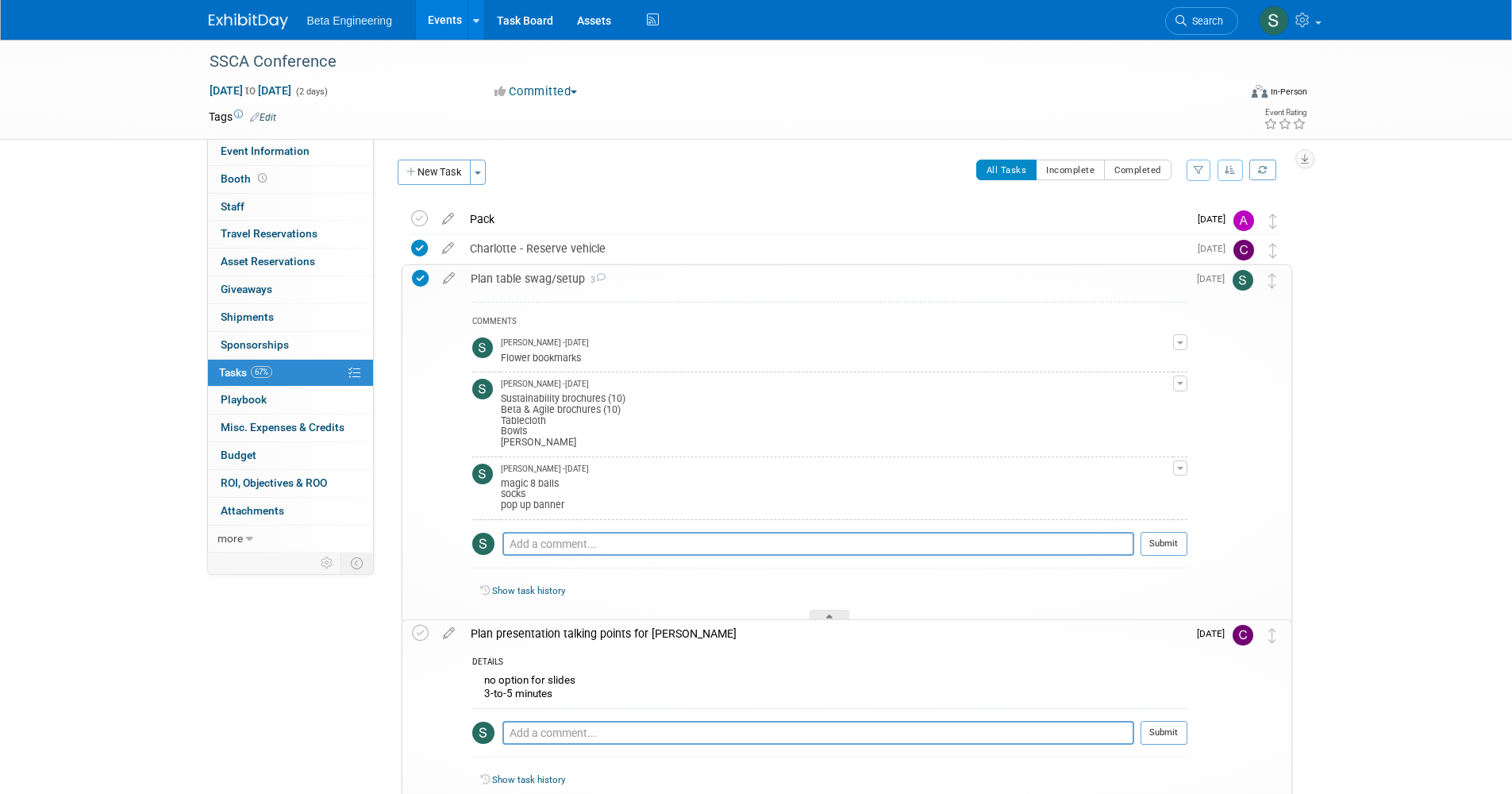
scroll to position [174, 0]
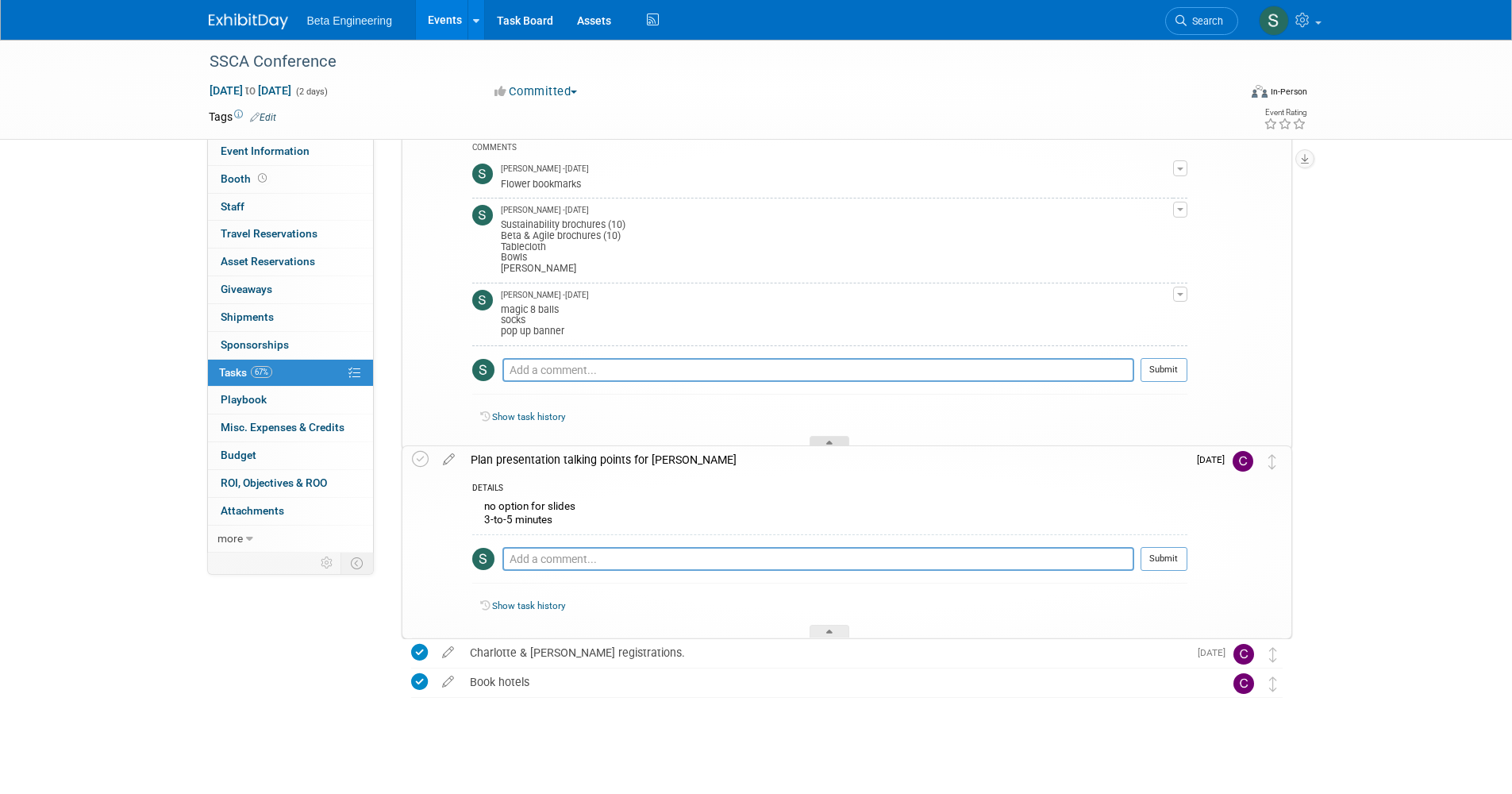
click at [815, 439] on div at bounding box center [830, 443] width 40 height 14
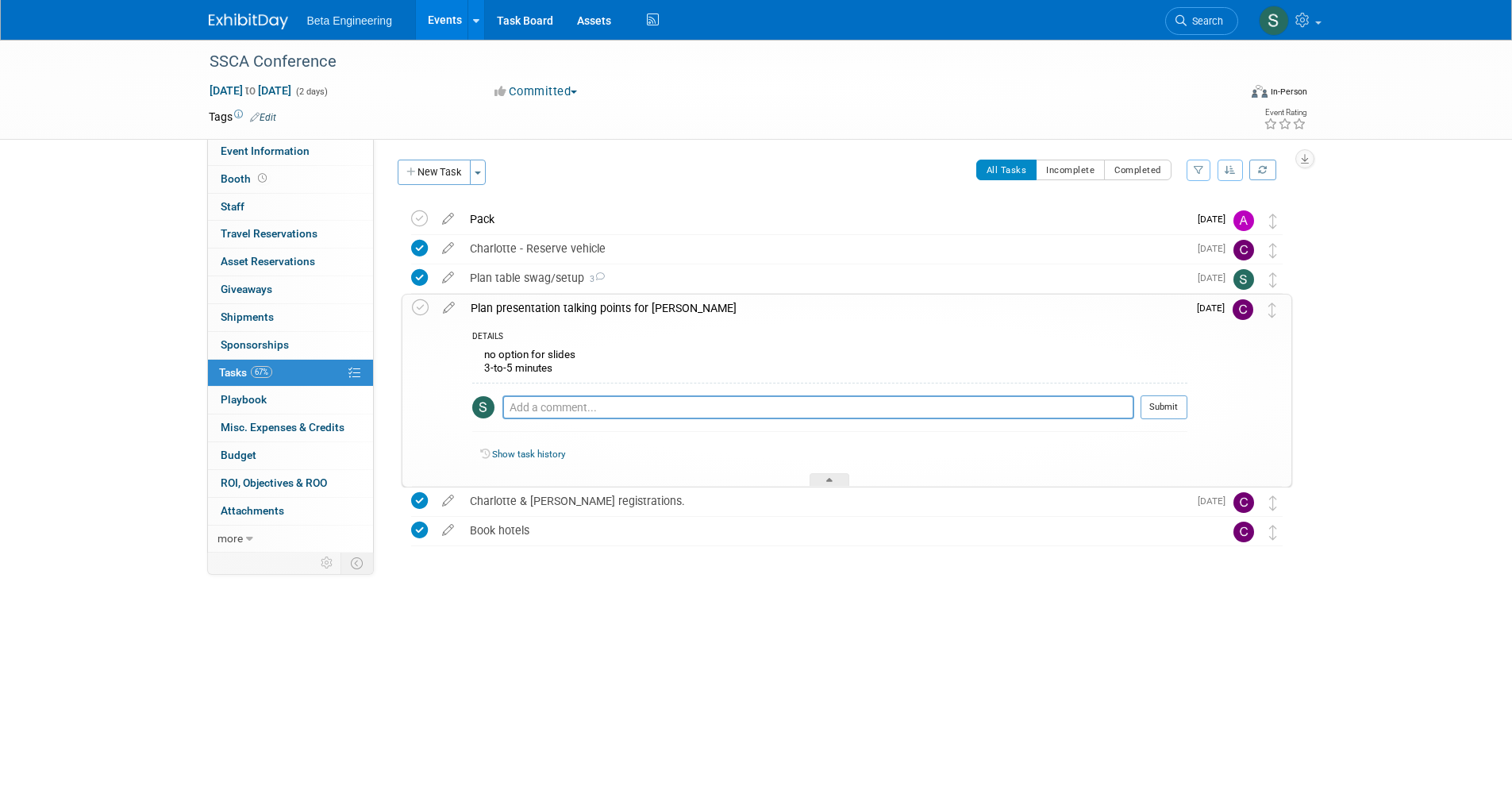
scroll to position [0, 0]
click at [438, 179] on button "New Task" at bounding box center [434, 172] width 73 height 25
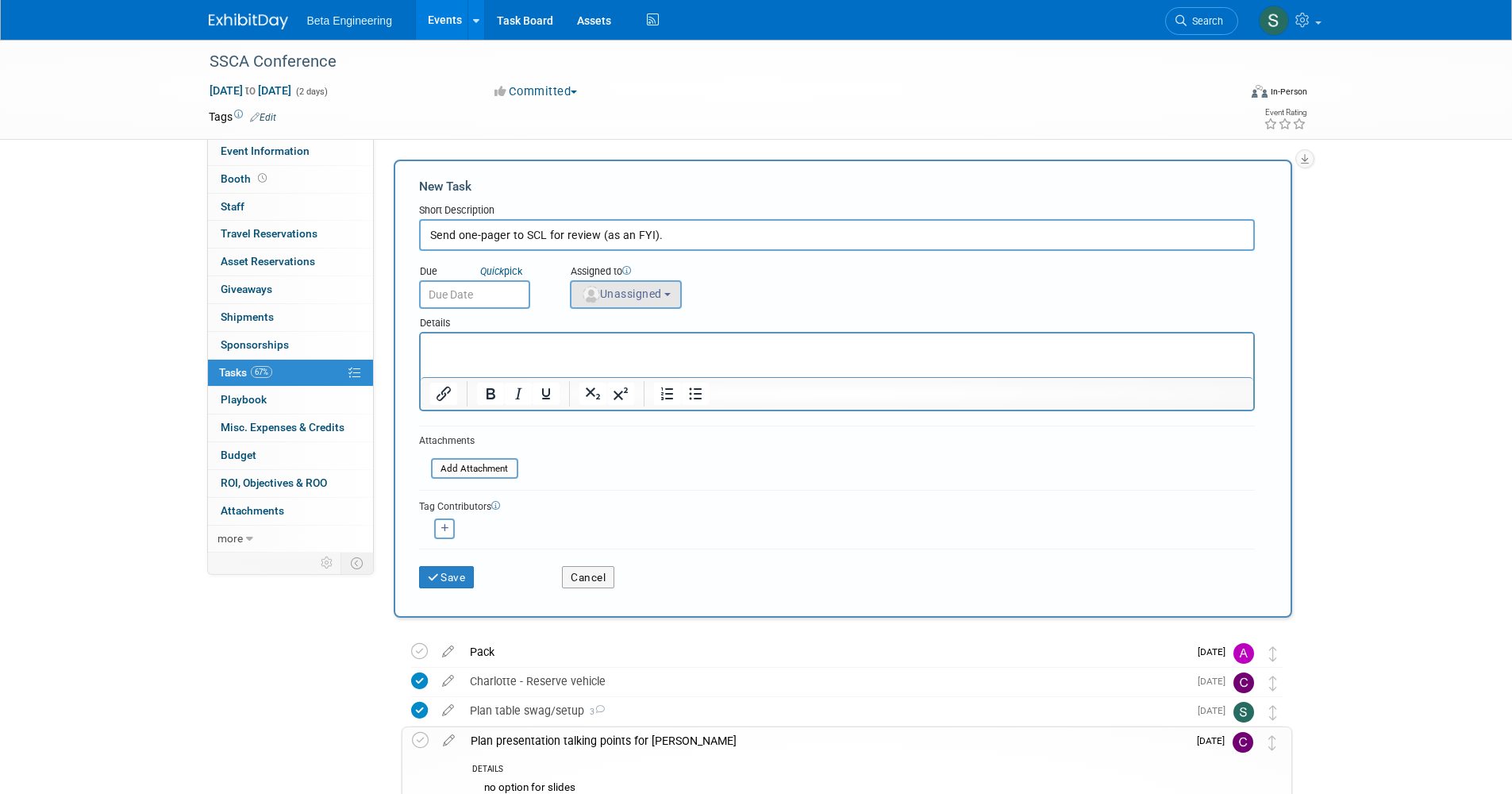
type input "Send one-pager to SCL for review (as an FYI)."
click at [626, 283] on button "Unassigned" at bounding box center [626, 294] width 113 height 29
click at [664, 369] on label "[PERSON_NAME]" at bounding box center [647, 368] width 137 height 25
click at [573, 369] on input "[PERSON_NAME]" at bounding box center [568, 368] width 10 height 10
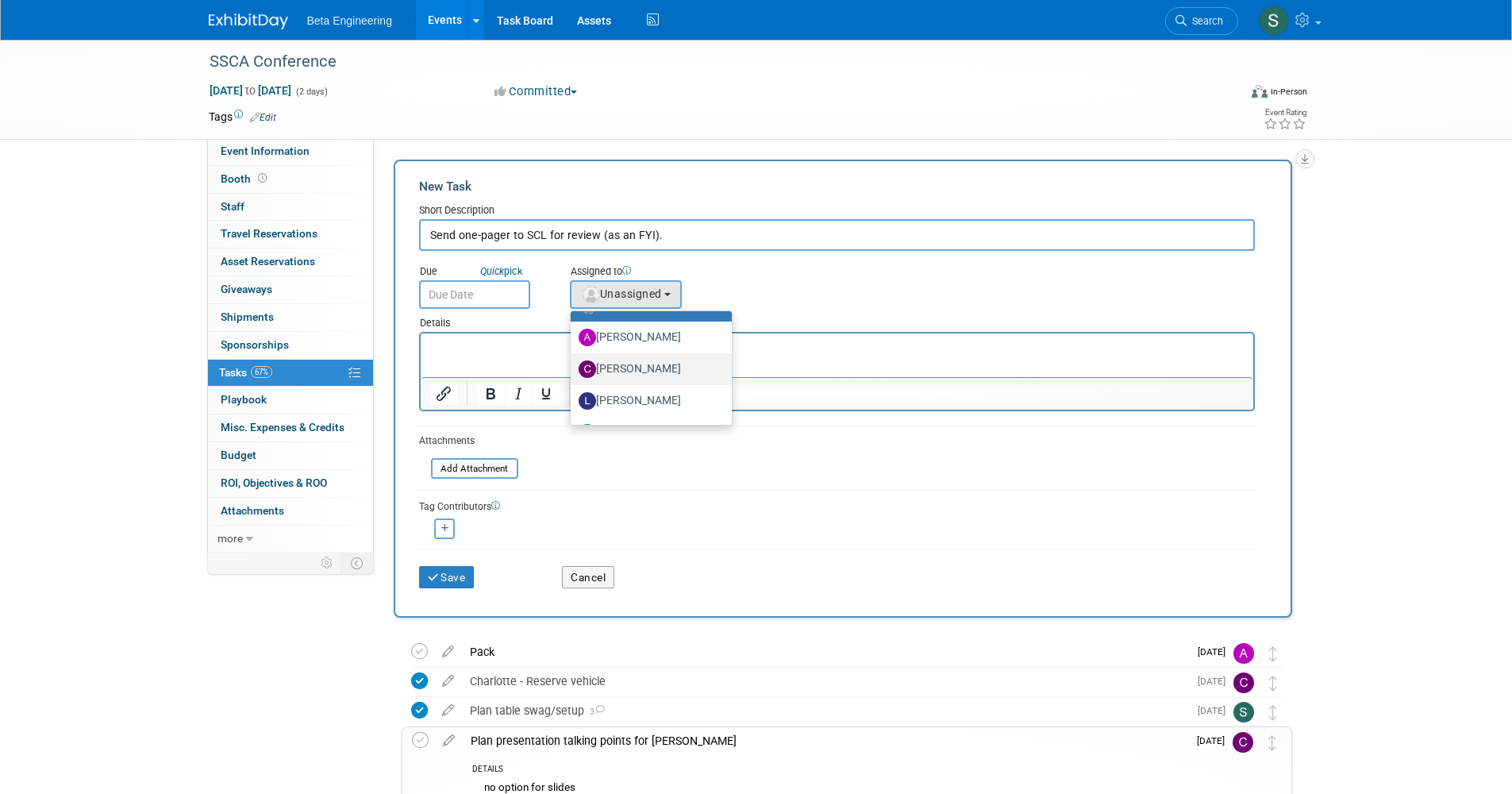
select select "7f6d98ea-ba11-4ae7-9688-2d66c5c21456"
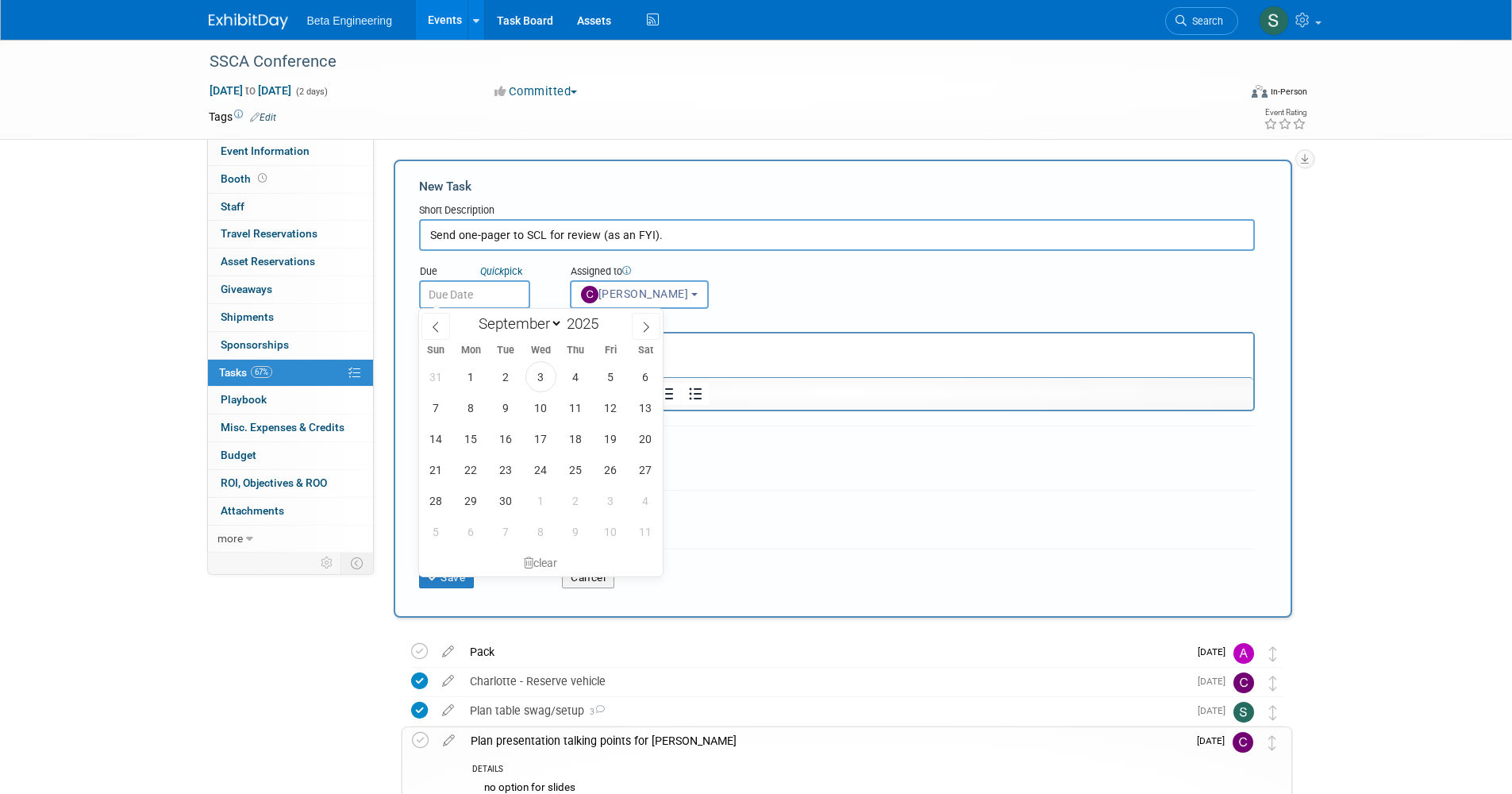
click at [476, 296] on input "text" at bounding box center [474, 294] width 111 height 29
click at [698, 355] on html at bounding box center [836, 345] width 832 height 23
click at [700, 353] on p "Rich Text Area. Press ALT-0 for help." at bounding box center [836, 348] width 814 height 16
click at [707, 343] on p "Rich Text Area. Press ALT-0 for help." at bounding box center [836, 348] width 814 height 16
click at [707, 342] on p "Rich Text Area. Press ALT-0 for help." at bounding box center [836, 348] width 814 height 16
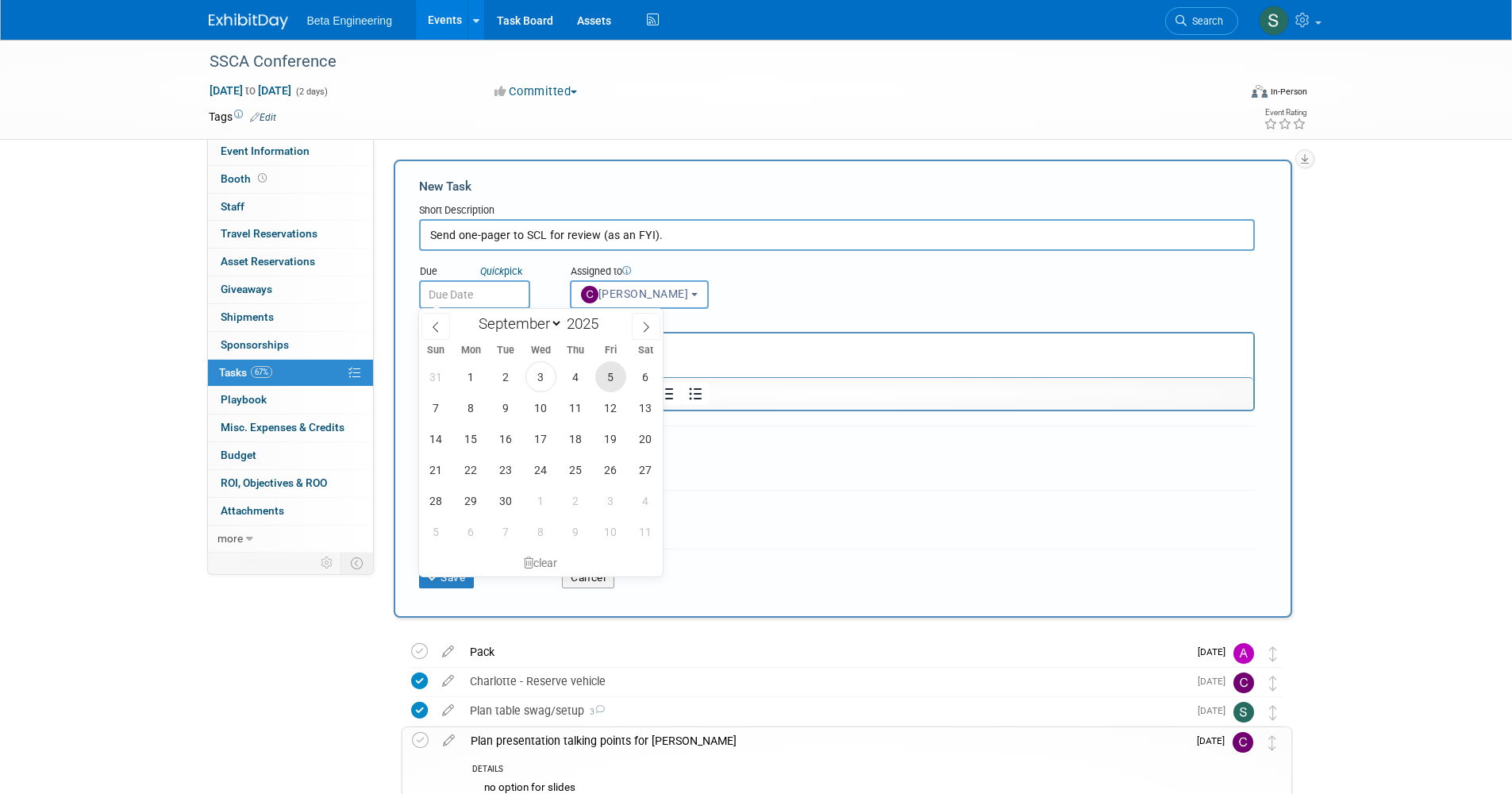
click at [613, 379] on span "5" at bounding box center [611, 377] width 31 height 31
type input "Sep 5, 2025"
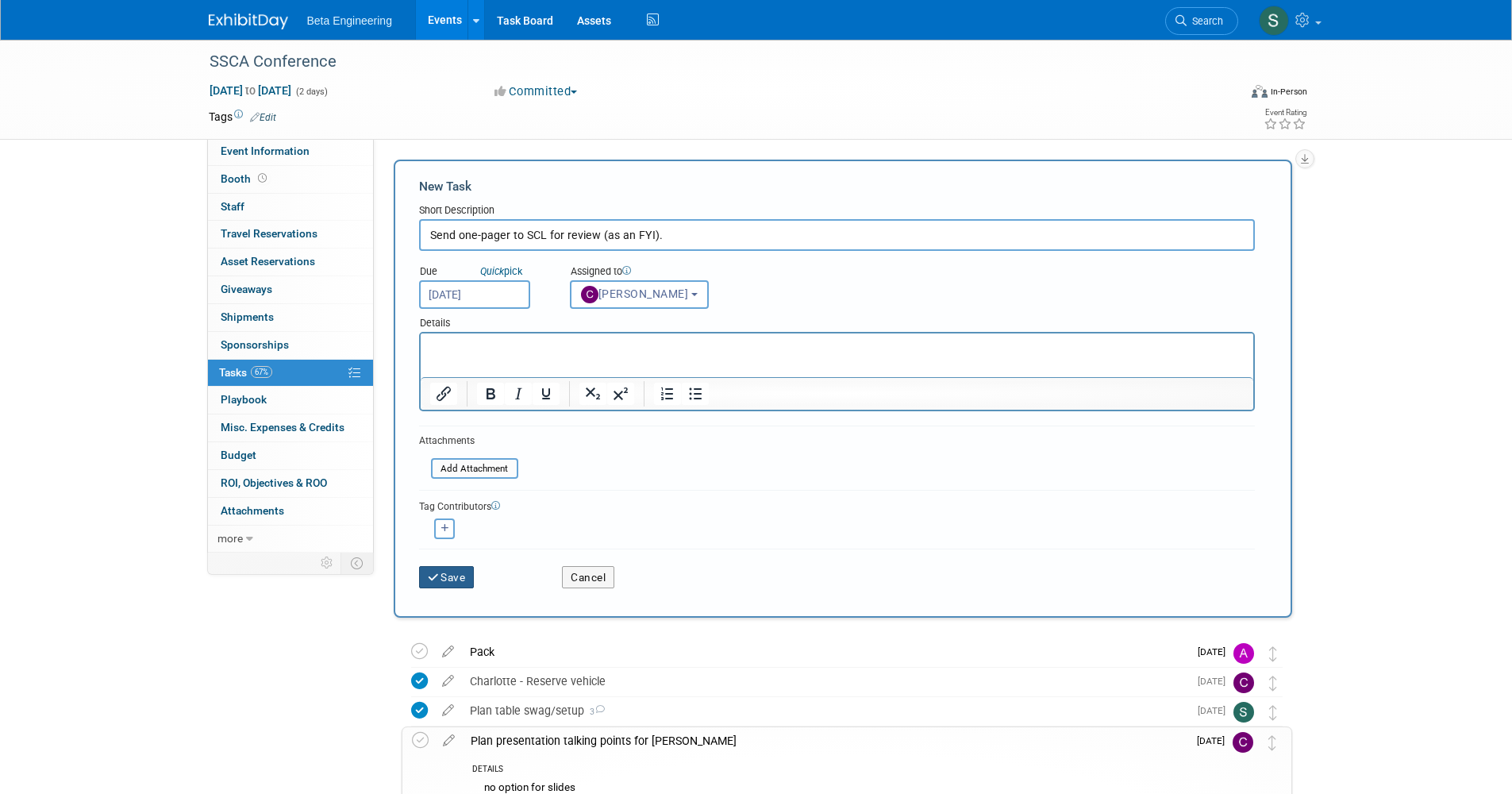
click at [459, 580] on button "Save" at bounding box center [446, 577] width 55 height 23
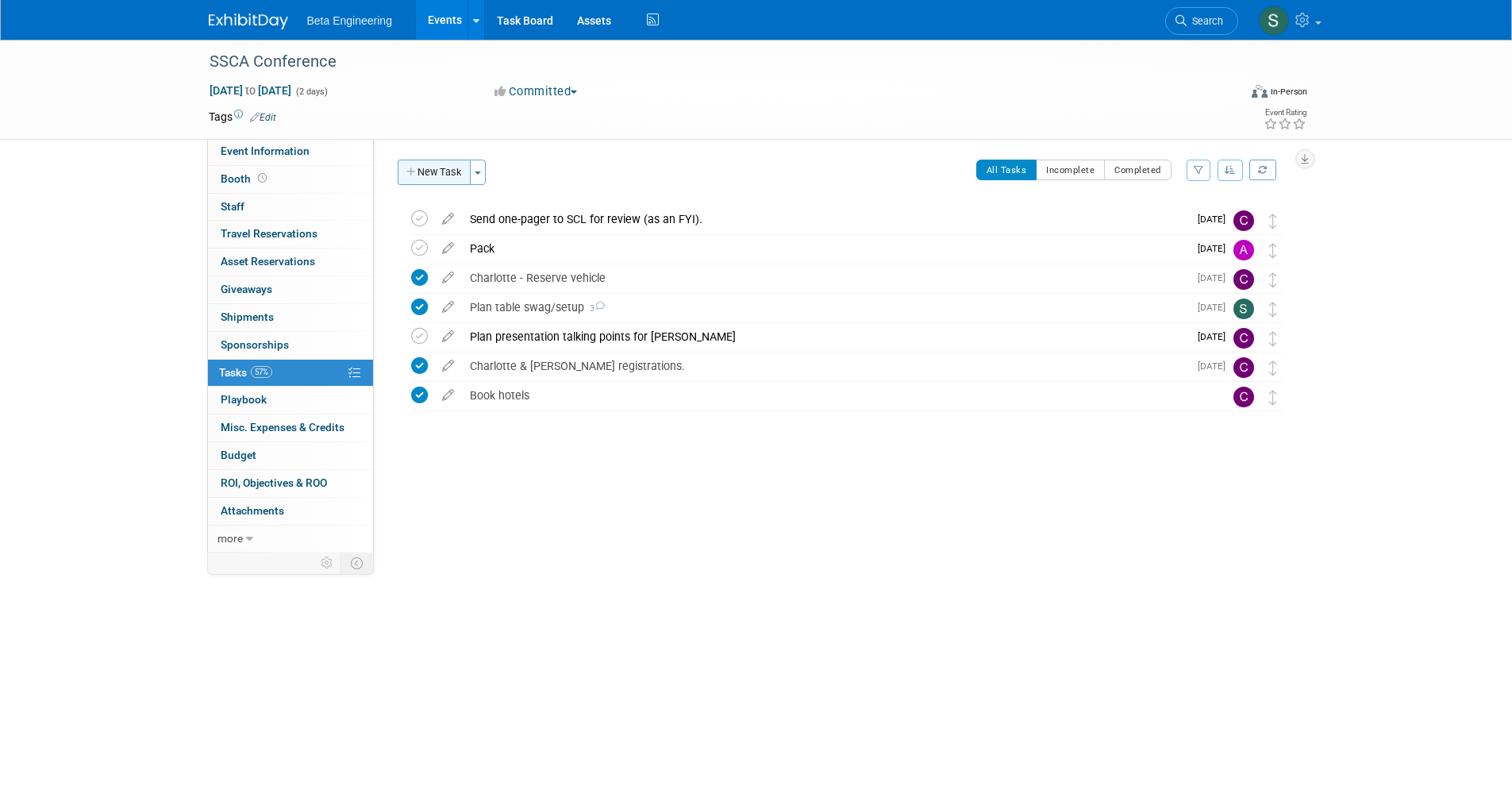
click at [455, 171] on button "New Task" at bounding box center [434, 172] width 73 height 25
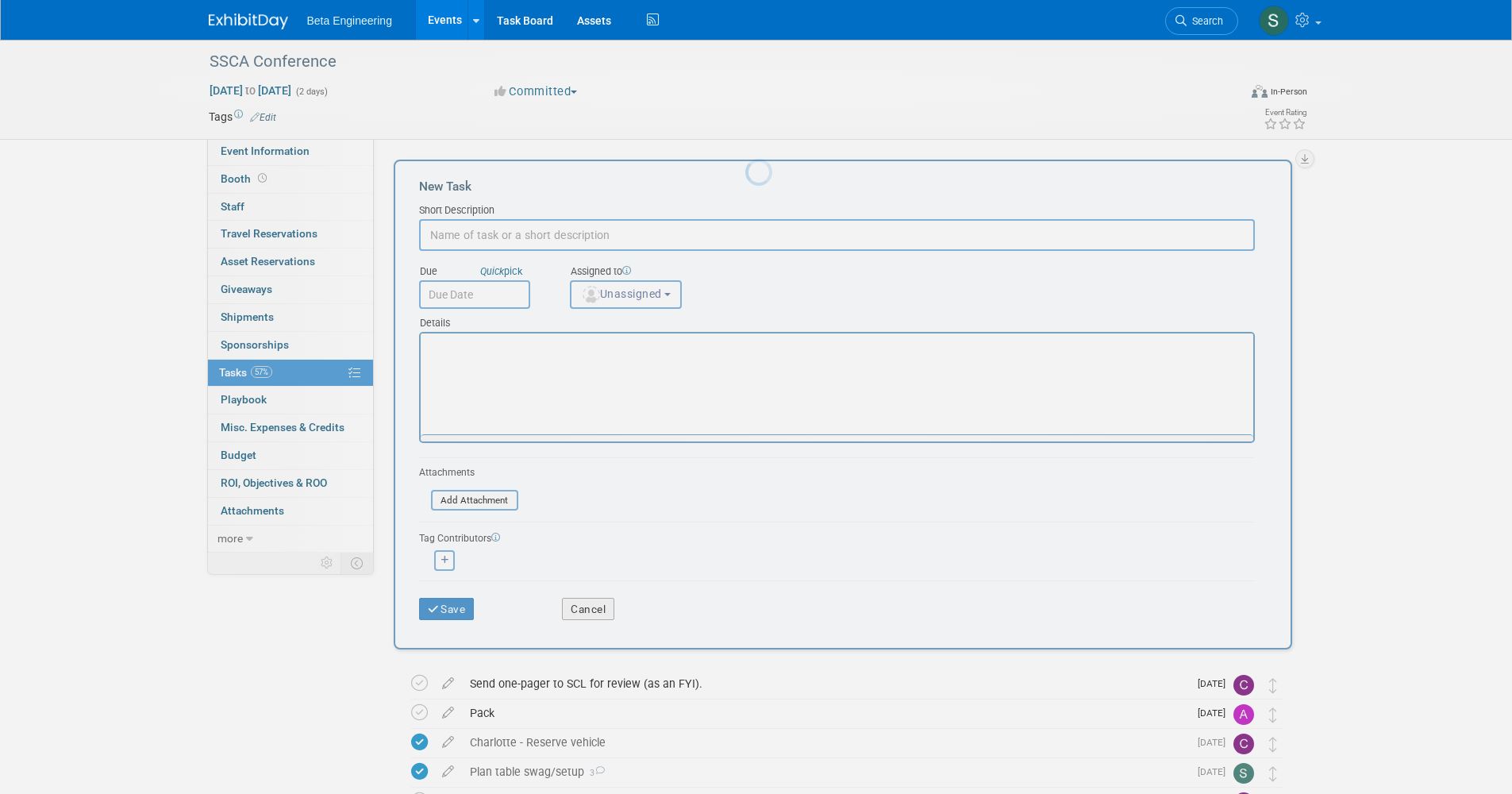
scroll to position [0, 0]
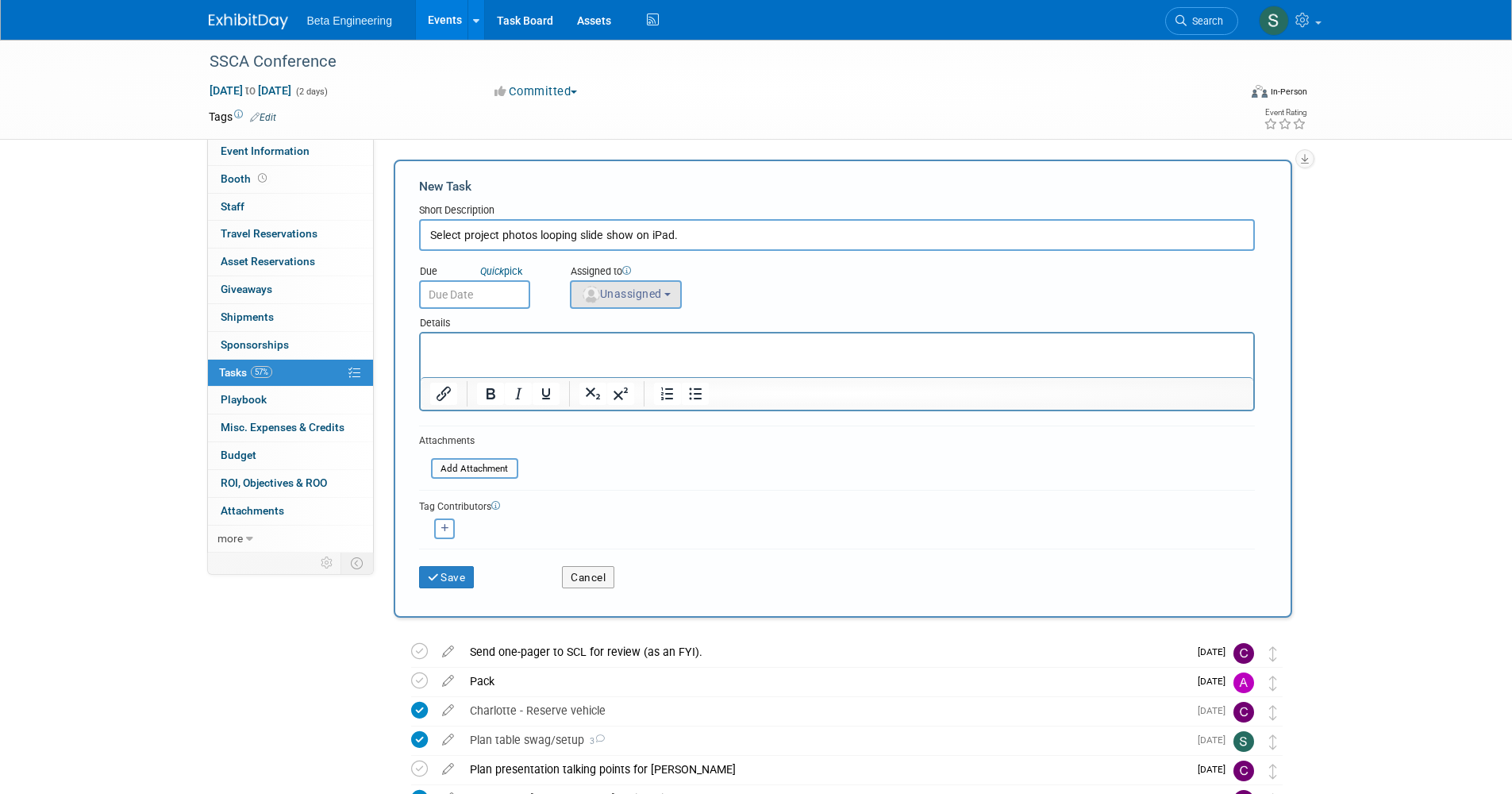
type input "Select project photos looping slide show on iPad."
click at [659, 287] on span "Unassigned" at bounding box center [621, 293] width 81 height 13
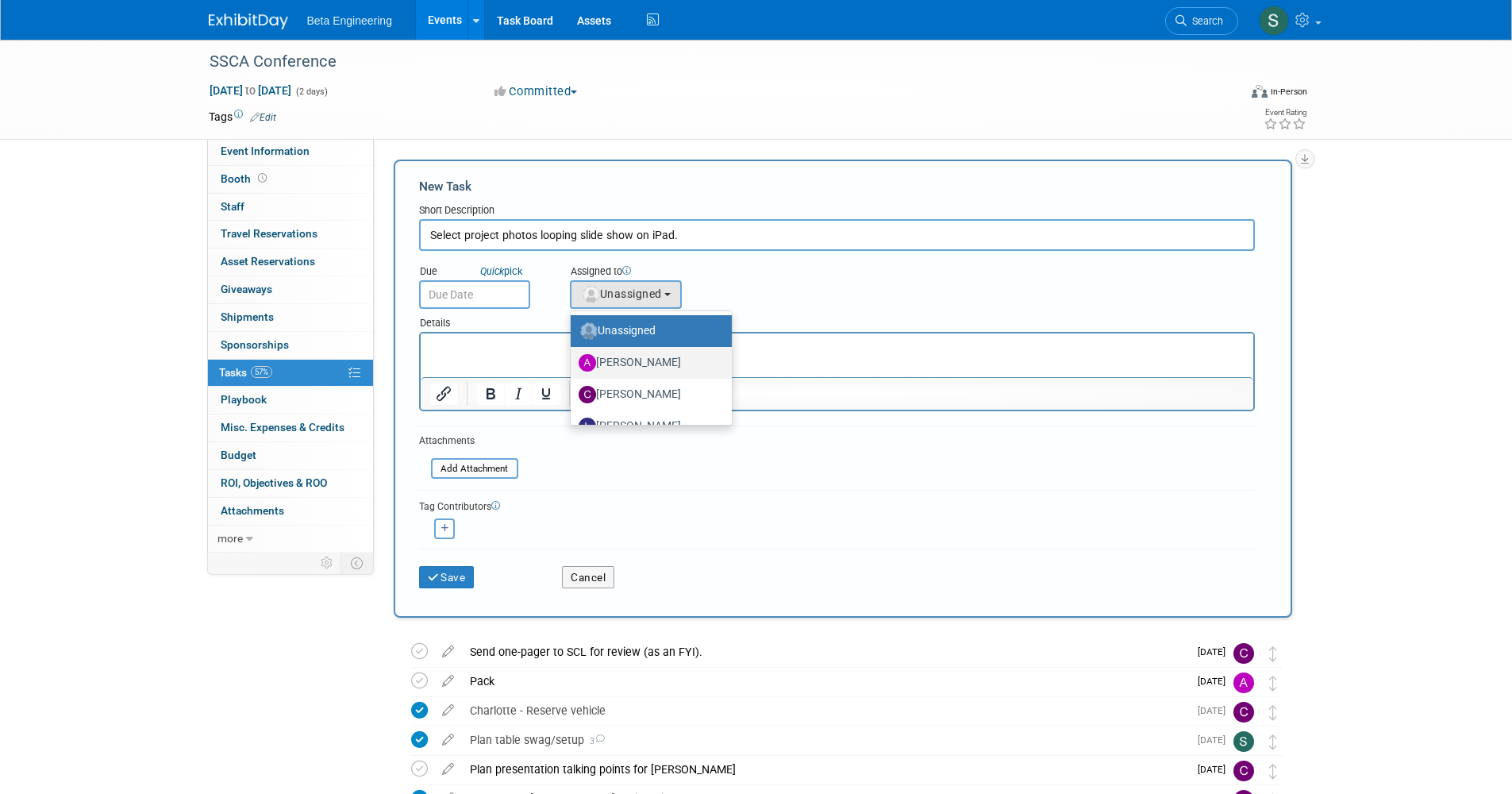
click at [643, 369] on label "[PERSON_NAME]" at bounding box center [647, 362] width 137 height 25
click at [573, 366] on input "[PERSON_NAME]" at bounding box center [568, 361] width 10 height 10
select select "6ff3d987-10bc-4a7b-8953-bf24971659f4"
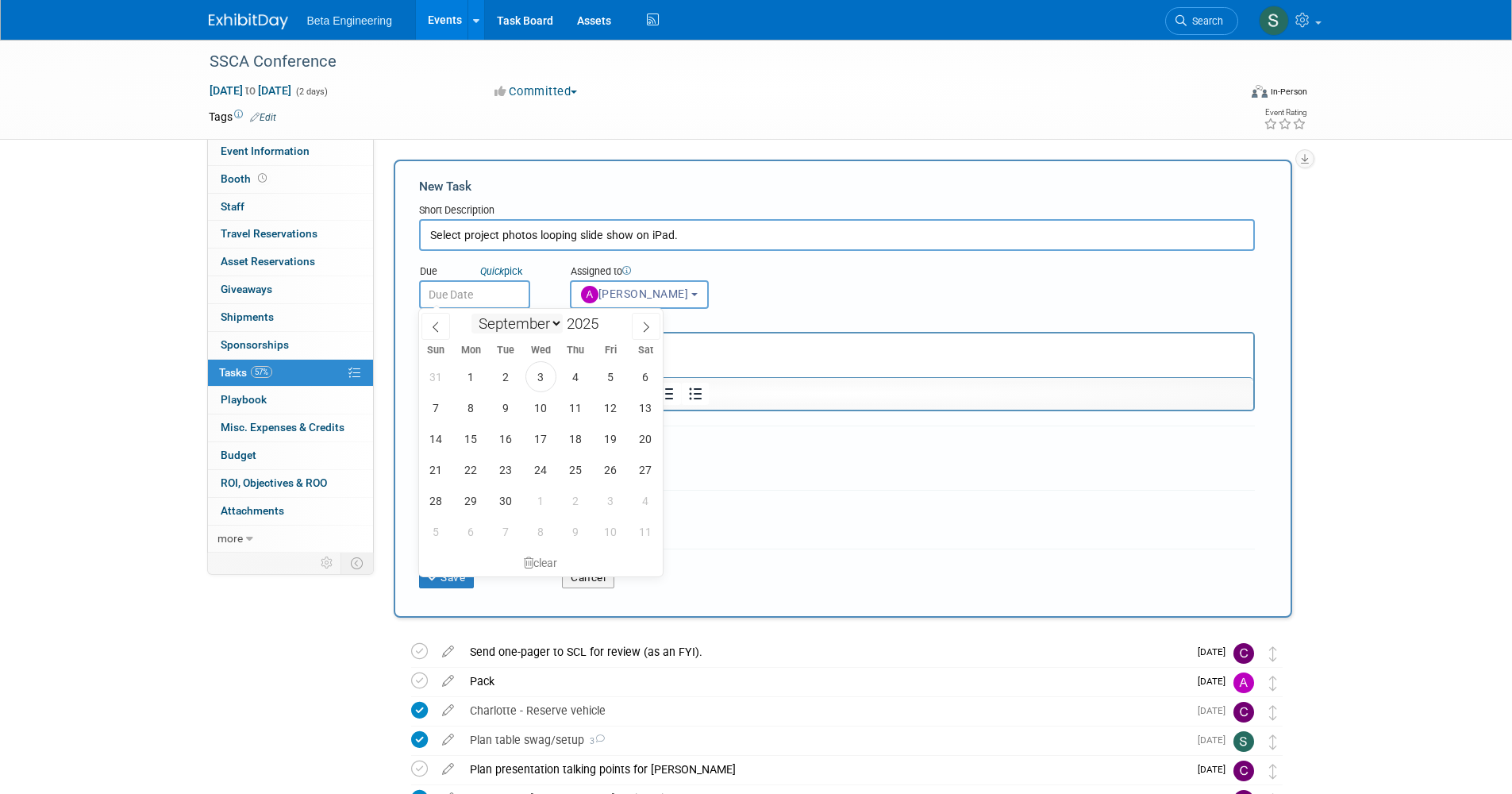
click at [484, 305] on body "Beta Engineering Events Add Event Bulk Upload Events Shareable Event Boards Rec…" at bounding box center [756, 397] width 1512 height 794
click at [475, 433] on span "15" at bounding box center [472, 439] width 31 height 31
type input "Sep 15, 2025"
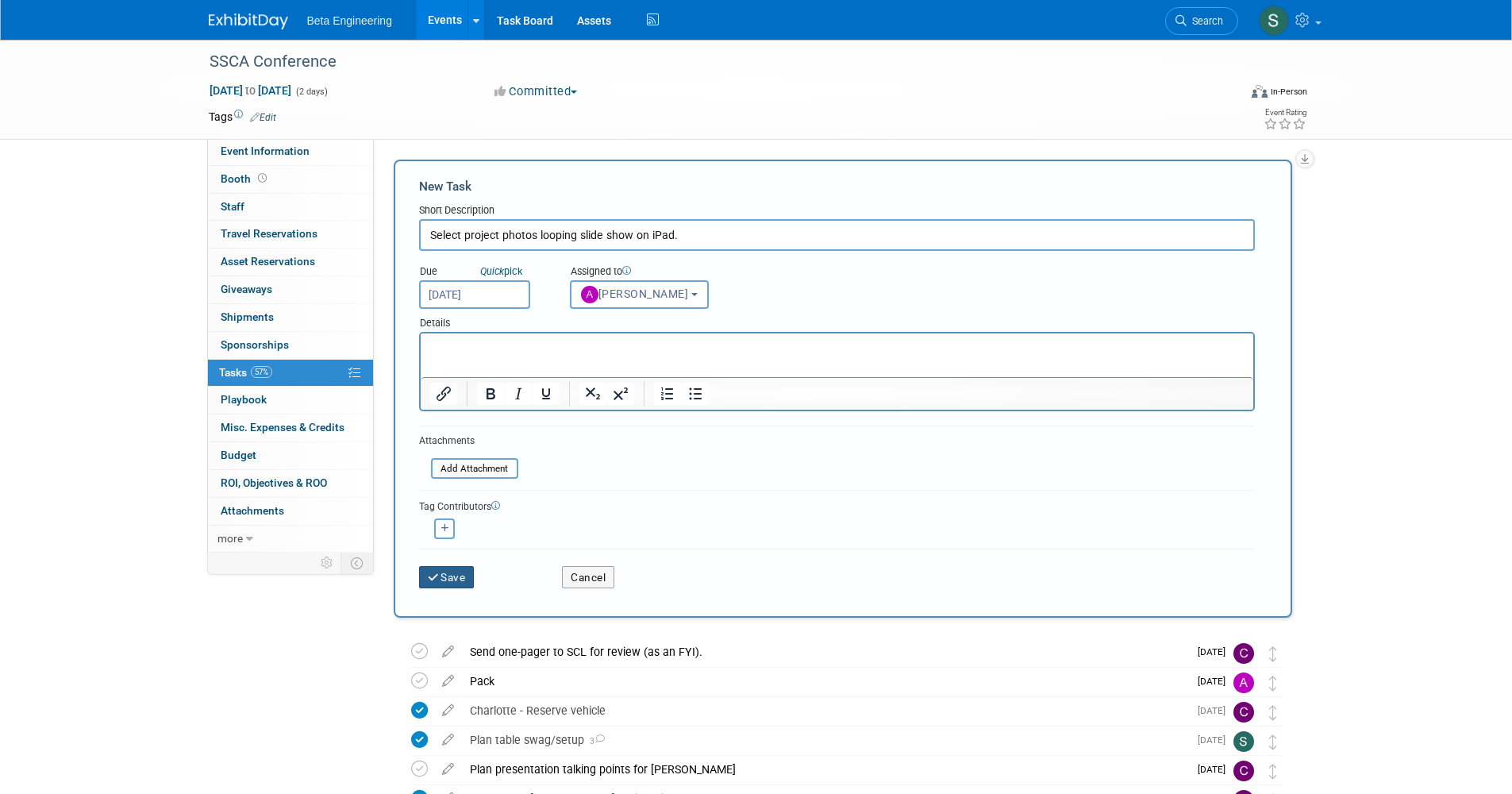
click at [441, 570] on button "Save" at bounding box center [446, 577] width 55 height 23
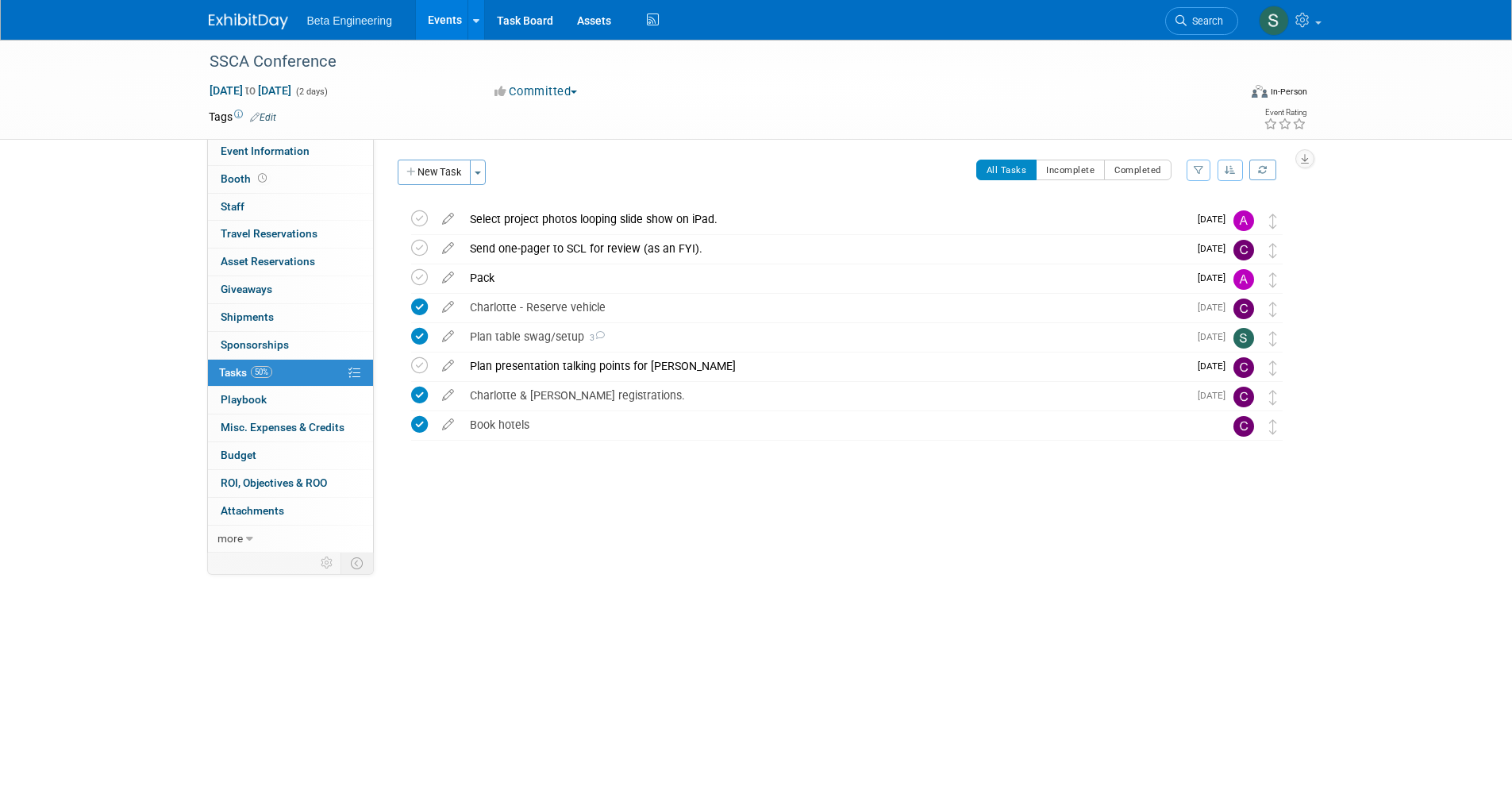
click at [597, 220] on div "Select project photos looping slide show on iPad." at bounding box center [825, 218] width 727 height 27
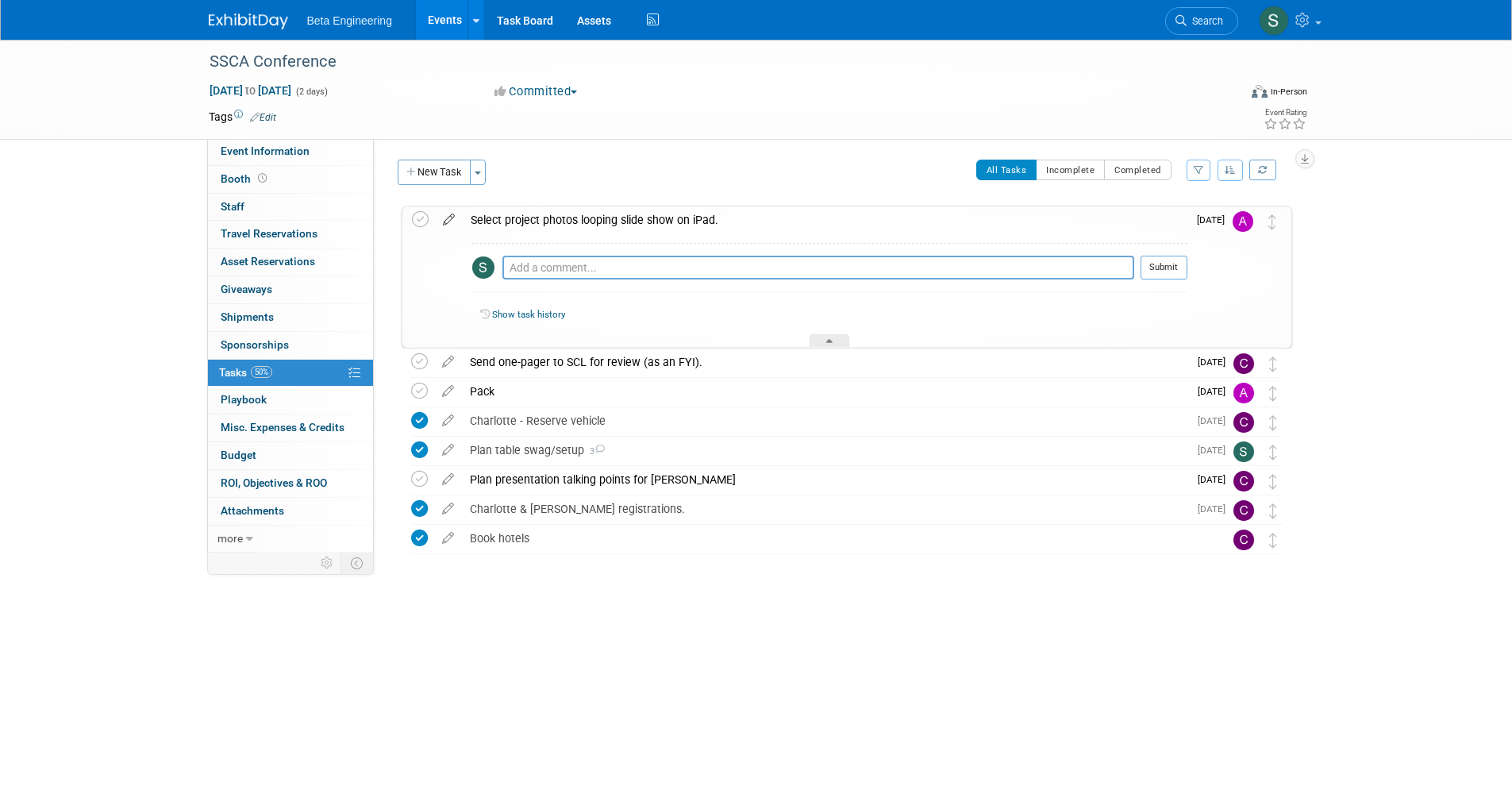
click at [444, 216] on icon at bounding box center [449, 216] width 28 height 20
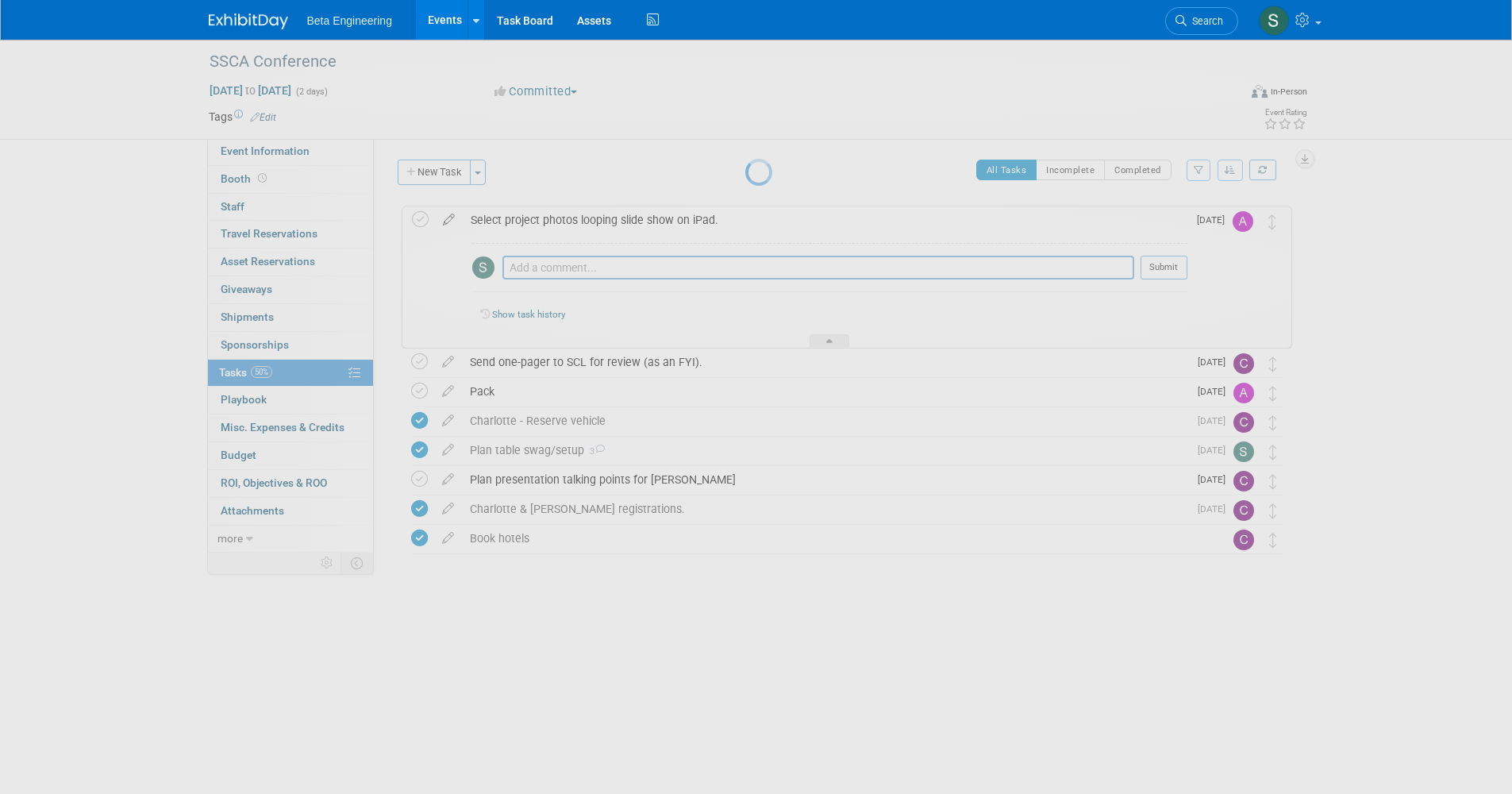
select select "8"
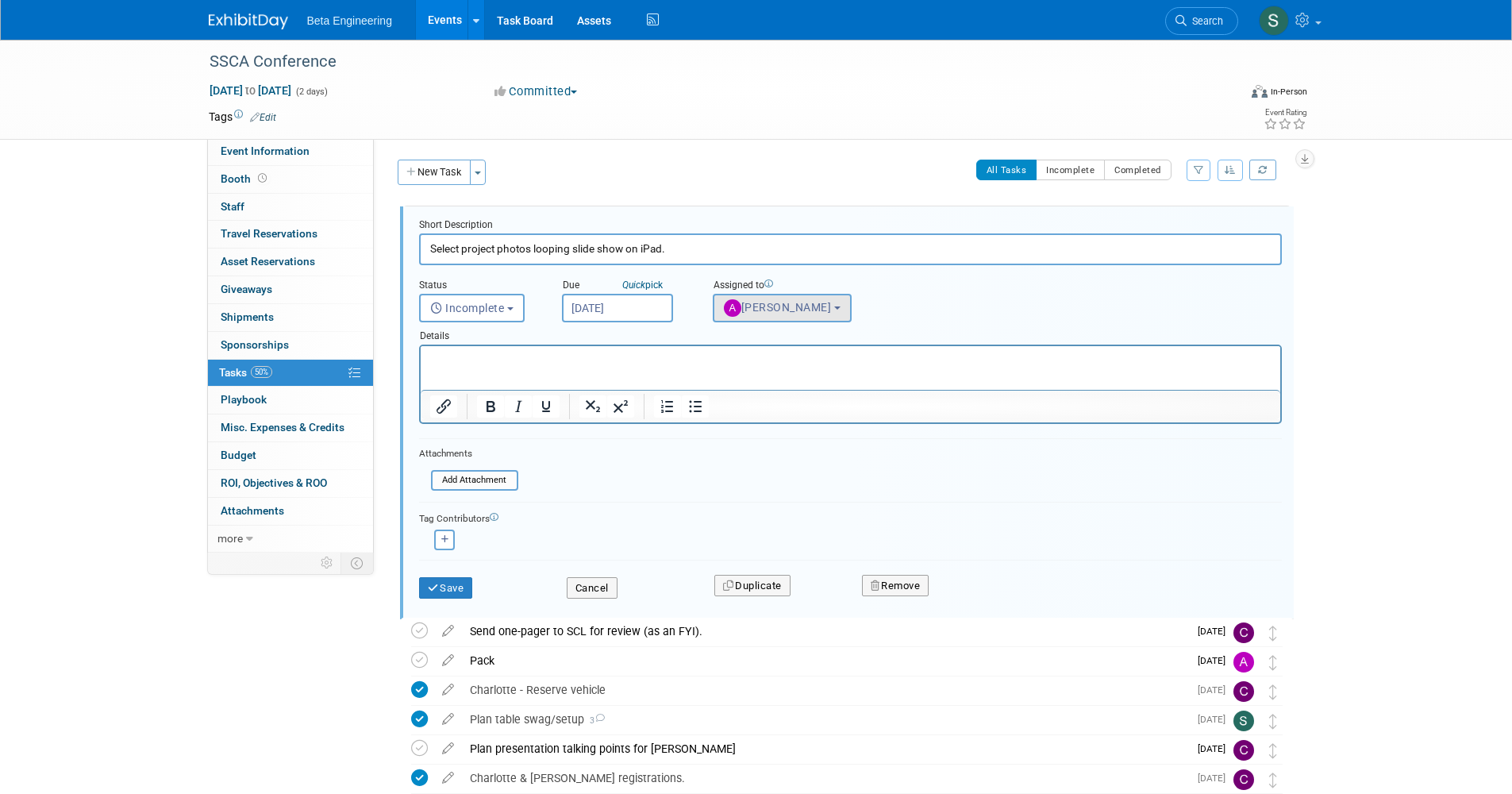
click at [770, 310] on span "[PERSON_NAME]" at bounding box center [778, 307] width 108 height 13
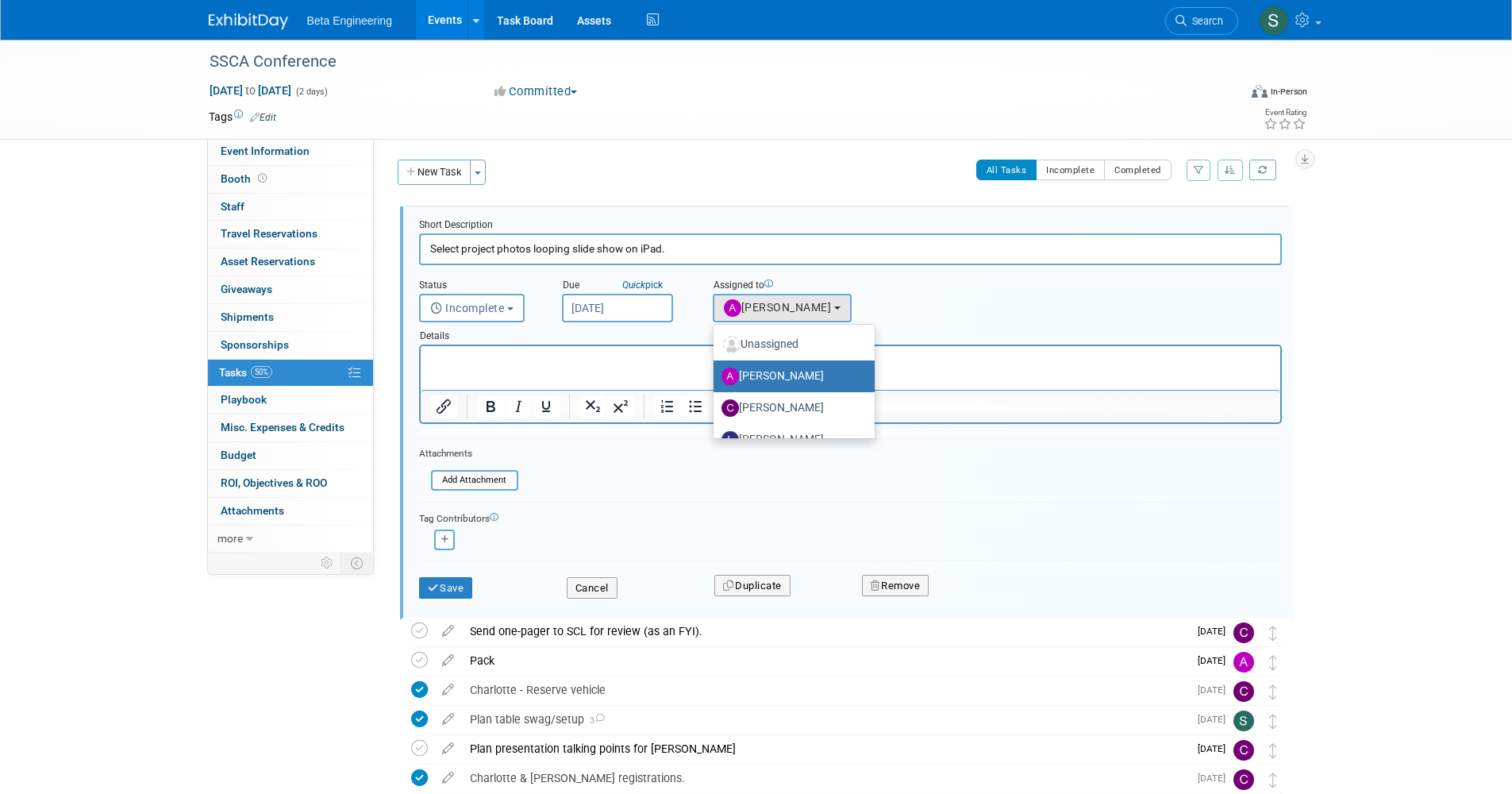
click at [701, 289] on div "Due Quick pick Sep 15, 2025" at bounding box center [626, 296] width 151 height 51
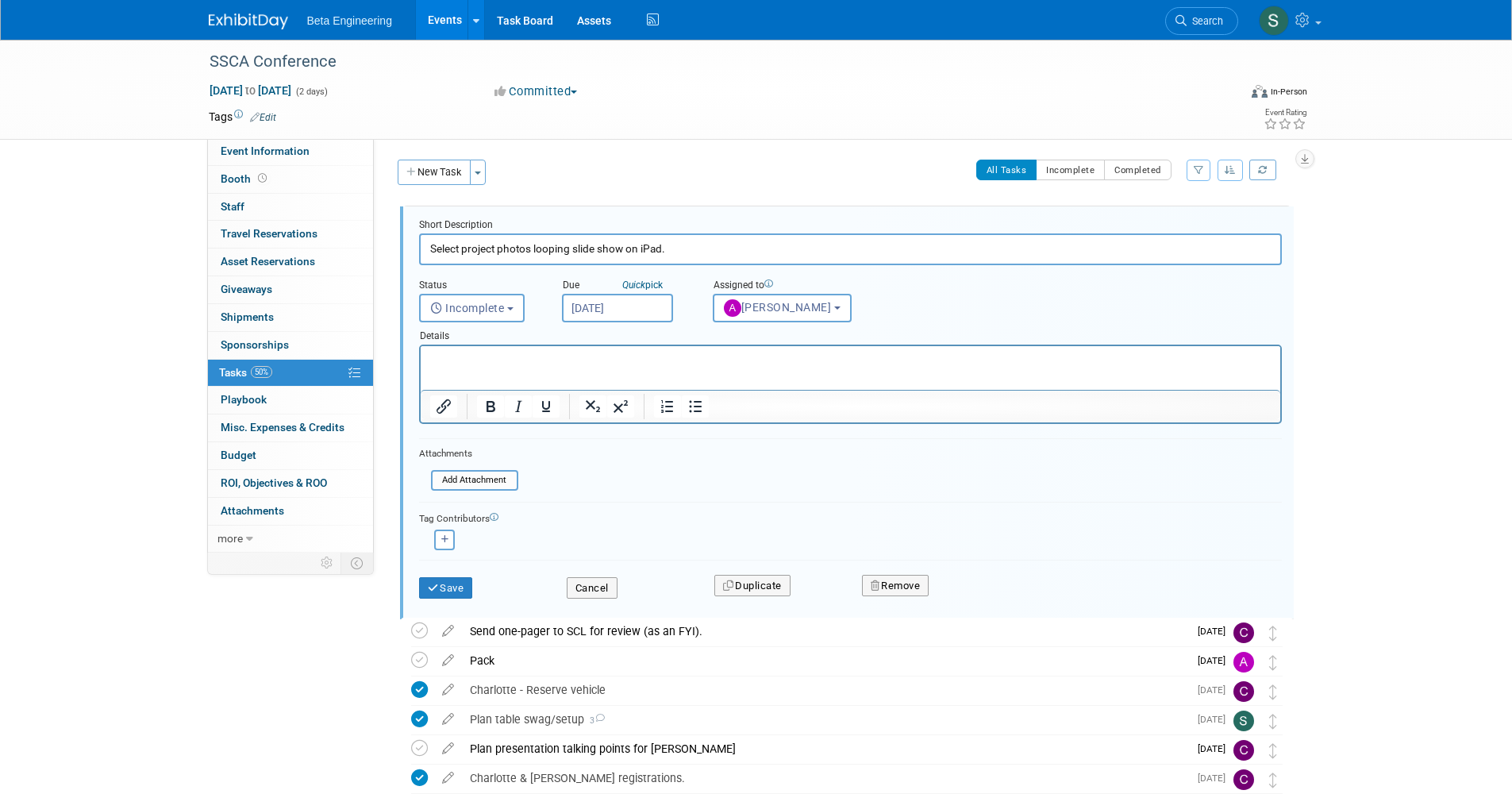
click at [625, 312] on input "Sep 15, 2025" at bounding box center [617, 308] width 111 height 29
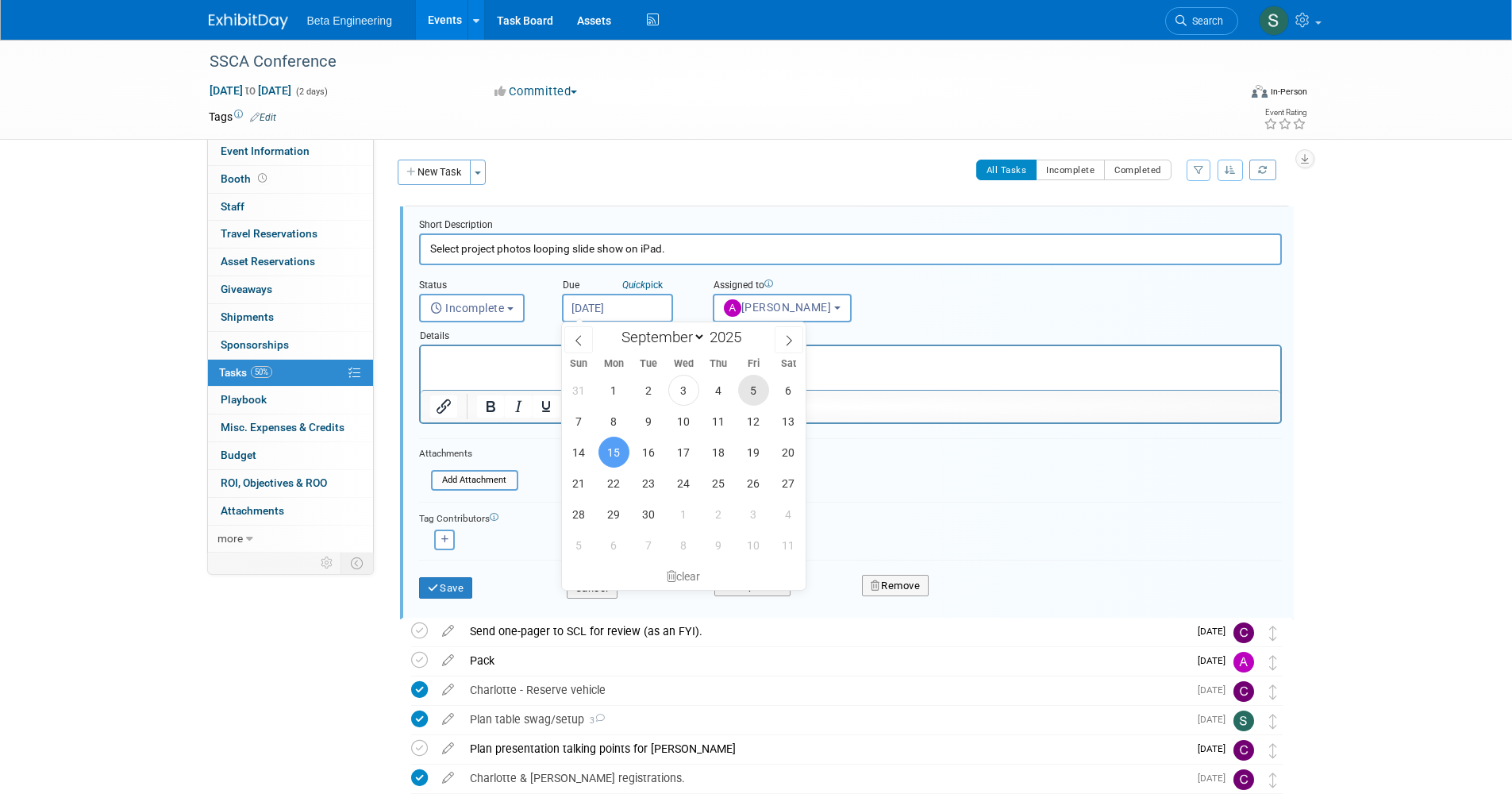
click at [748, 390] on span "5" at bounding box center [754, 390] width 31 height 31
type input "Sep 5, 2025"
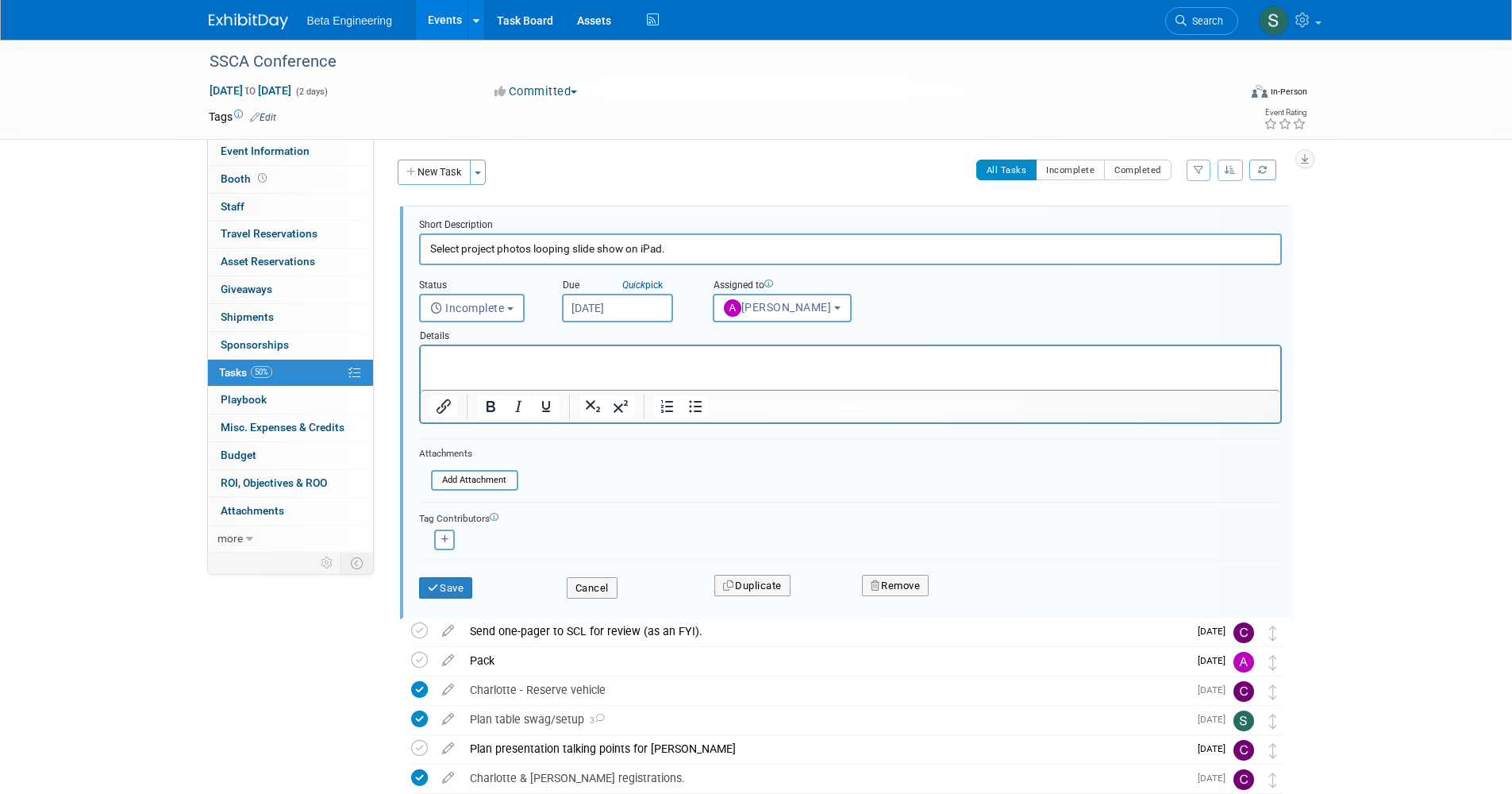
click at [662, 301] on input "Sep 5, 2025" at bounding box center [617, 308] width 111 height 29
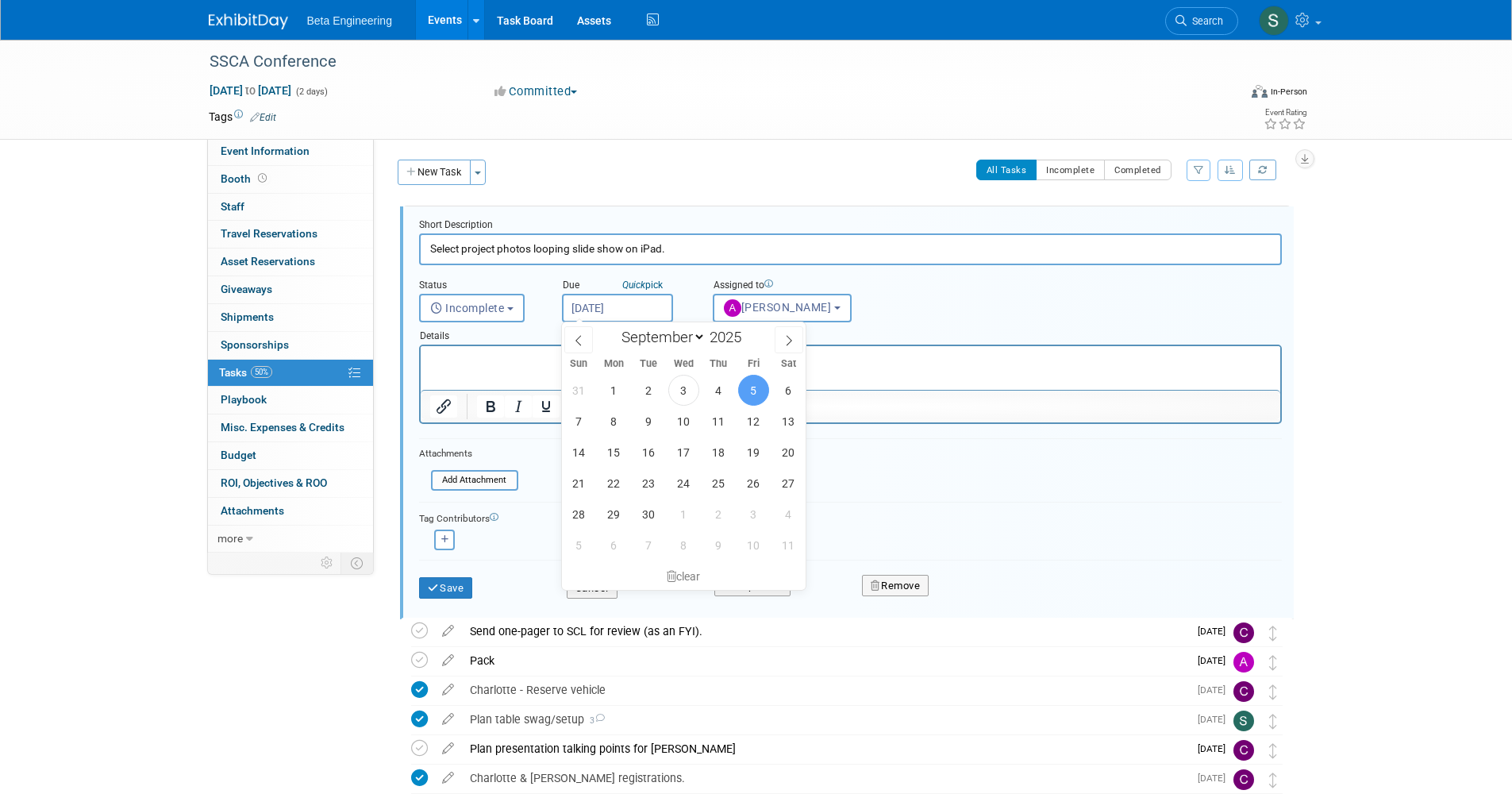
click at [877, 458] on form "Short Description Select project photos looping slide show on iPad. Status <i c…" at bounding box center [850, 416] width 887 height 396
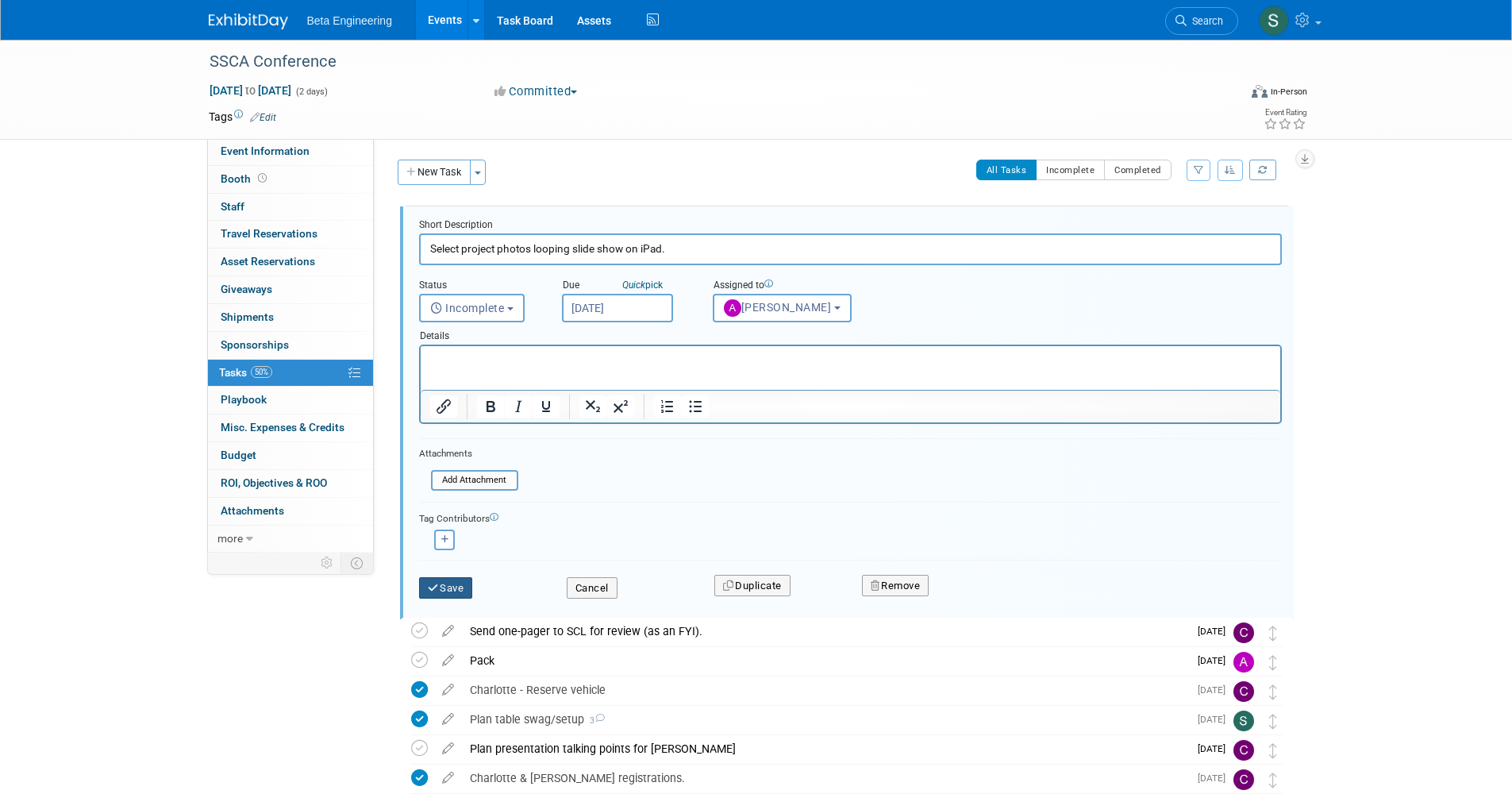
click at [459, 594] on button "Save" at bounding box center [446, 589] width 54 height 23
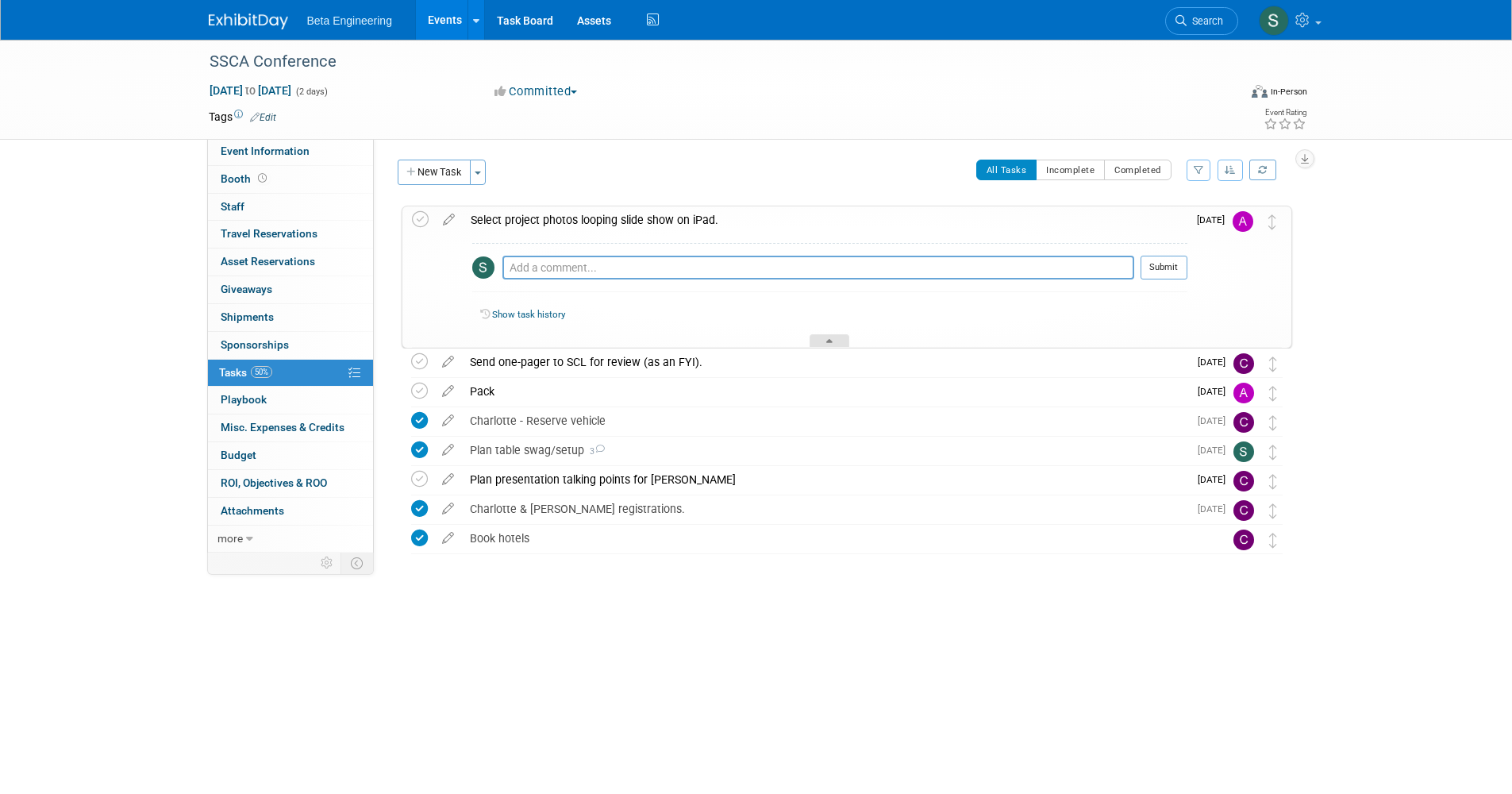
click at [830, 335] on div at bounding box center [830, 341] width 40 height 14
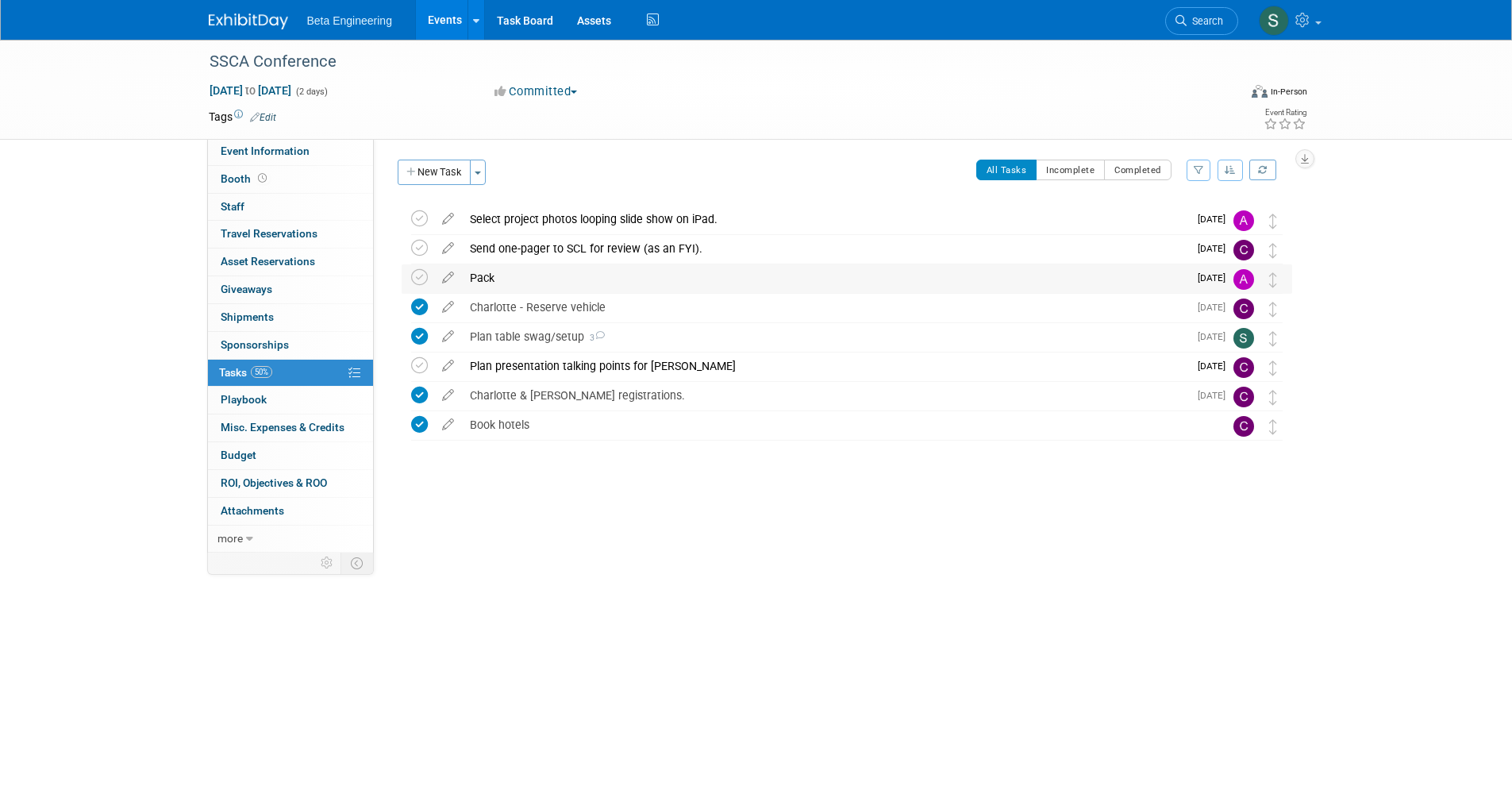
click at [476, 285] on div "Pack" at bounding box center [825, 277] width 727 height 27
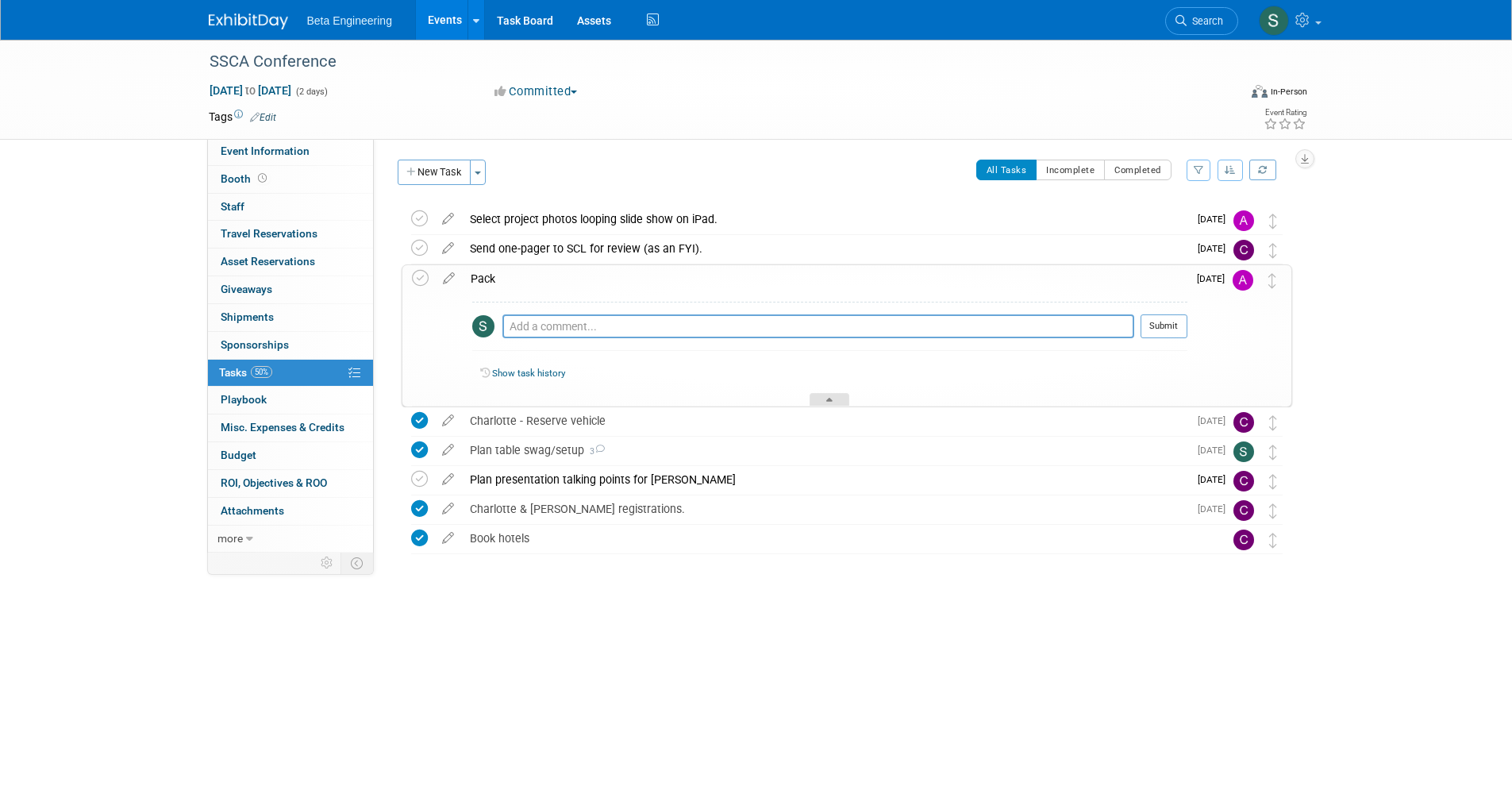
click at [842, 401] on div at bounding box center [830, 400] width 40 height 14
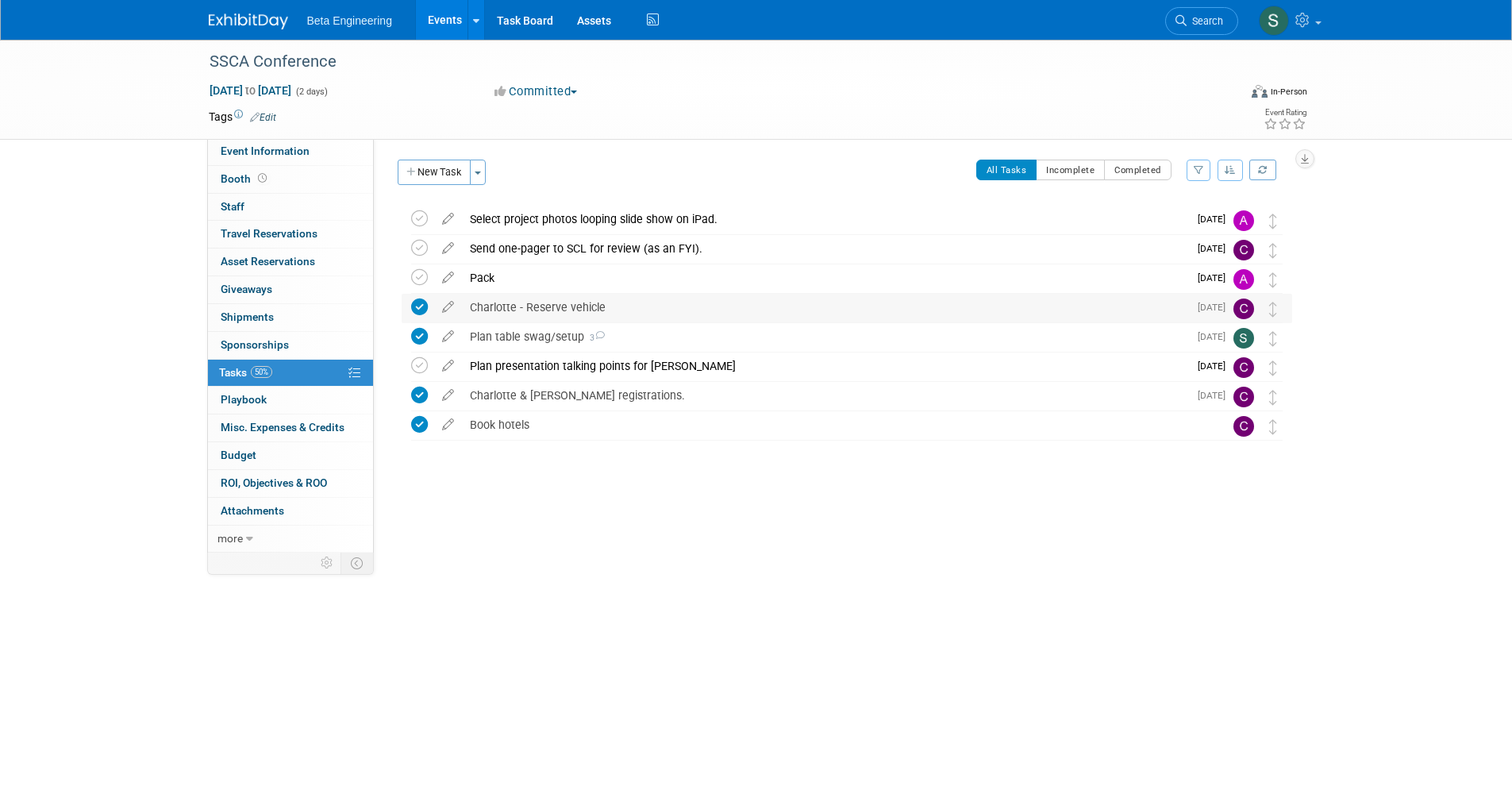
click at [637, 306] on div "Charlotte - Reserve vehicle" at bounding box center [825, 307] width 727 height 27
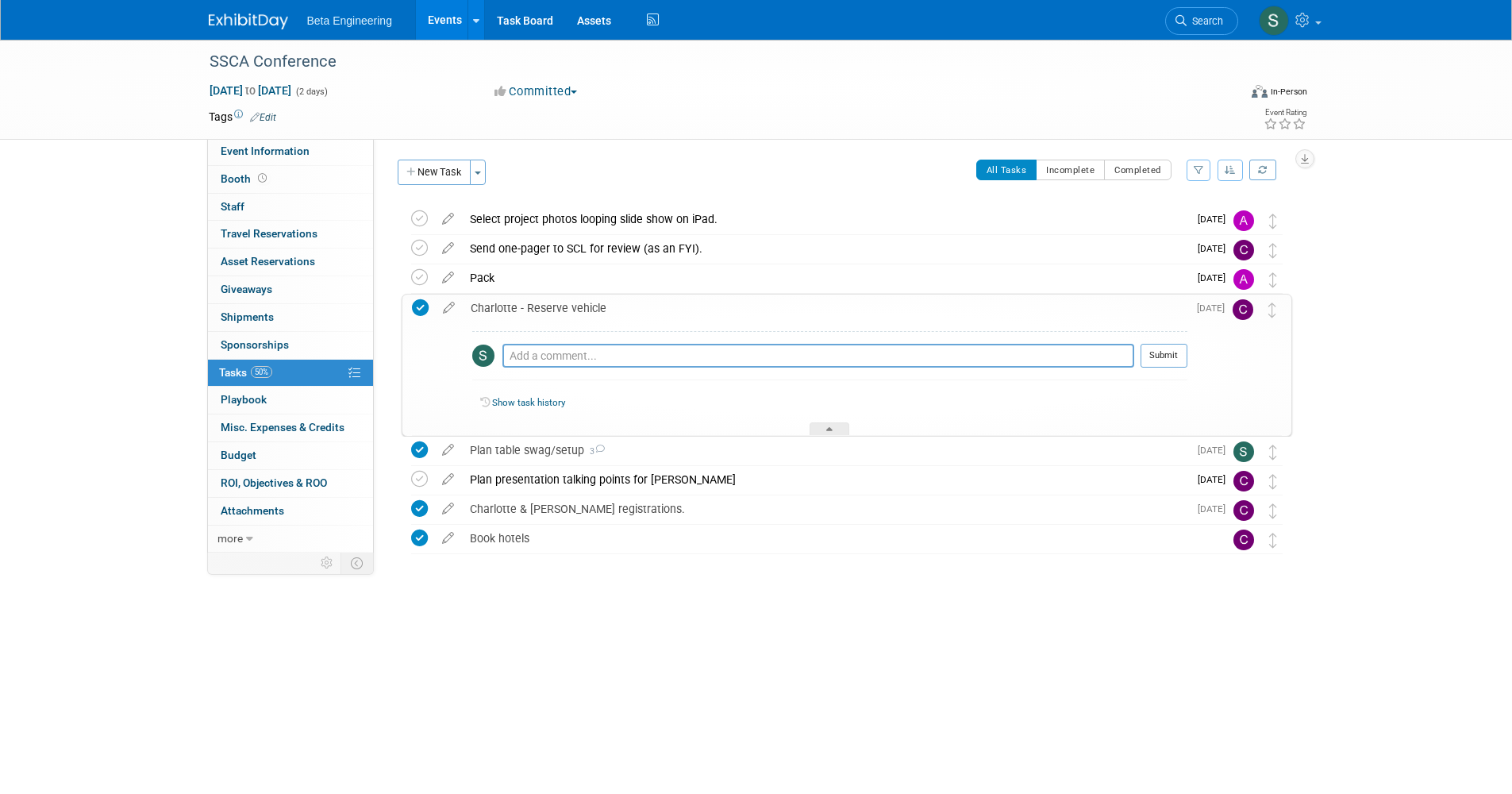
click at [634, 306] on div "Charlotte - Reserve vehicle" at bounding box center [825, 308] width 725 height 27
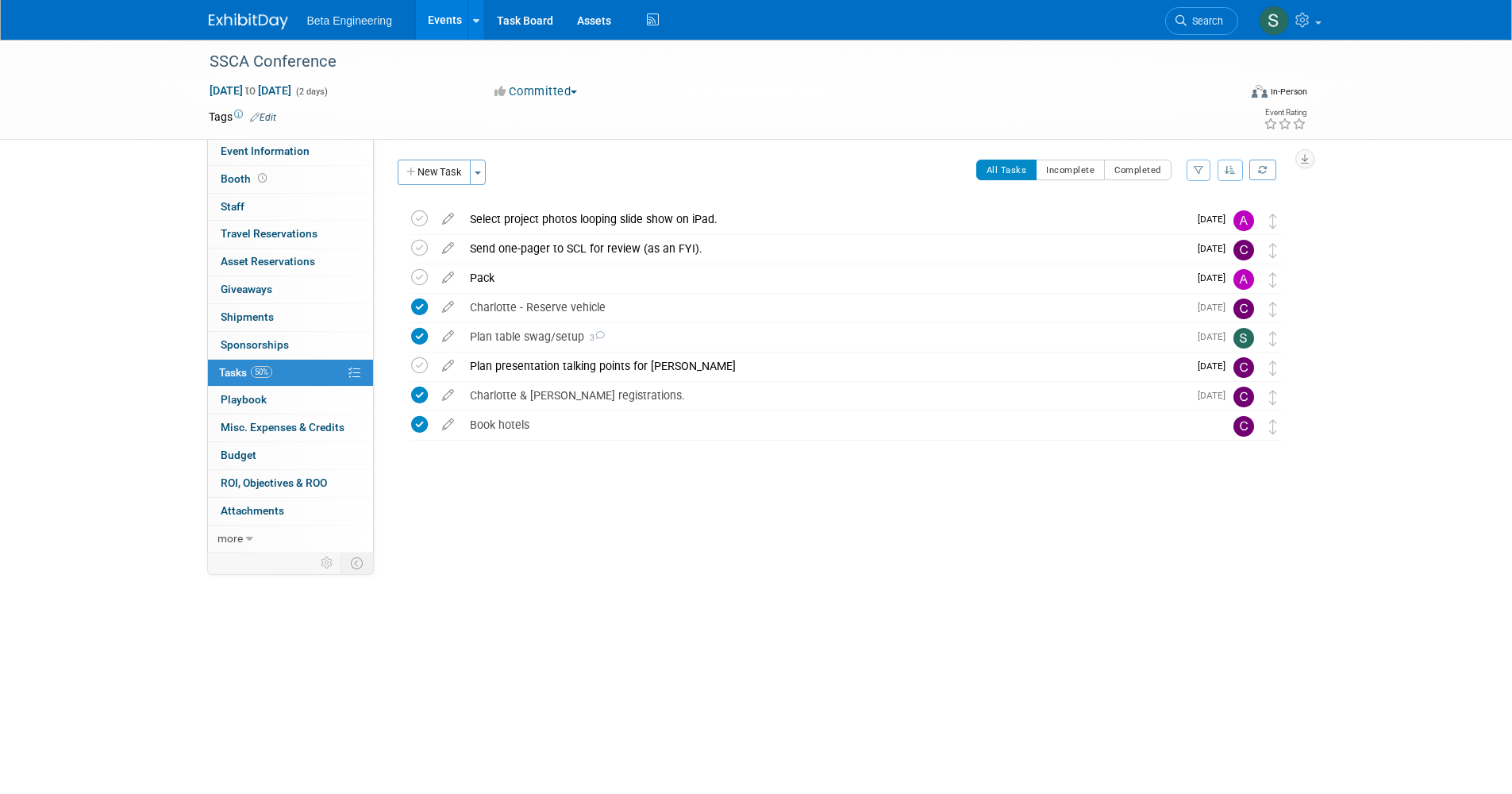
click at [497, 546] on div "SSCA Conference Sep 18, 2025 to Sep 19, 2025 (2 days) Sep 18, 2025 to Sep 19, 2…" at bounding box center [756, 351] width 1512 height 623
click at [572, 300] on div "Charlotte - Reserve vehicle" at bounding box center [825, 307] width 727 height 27
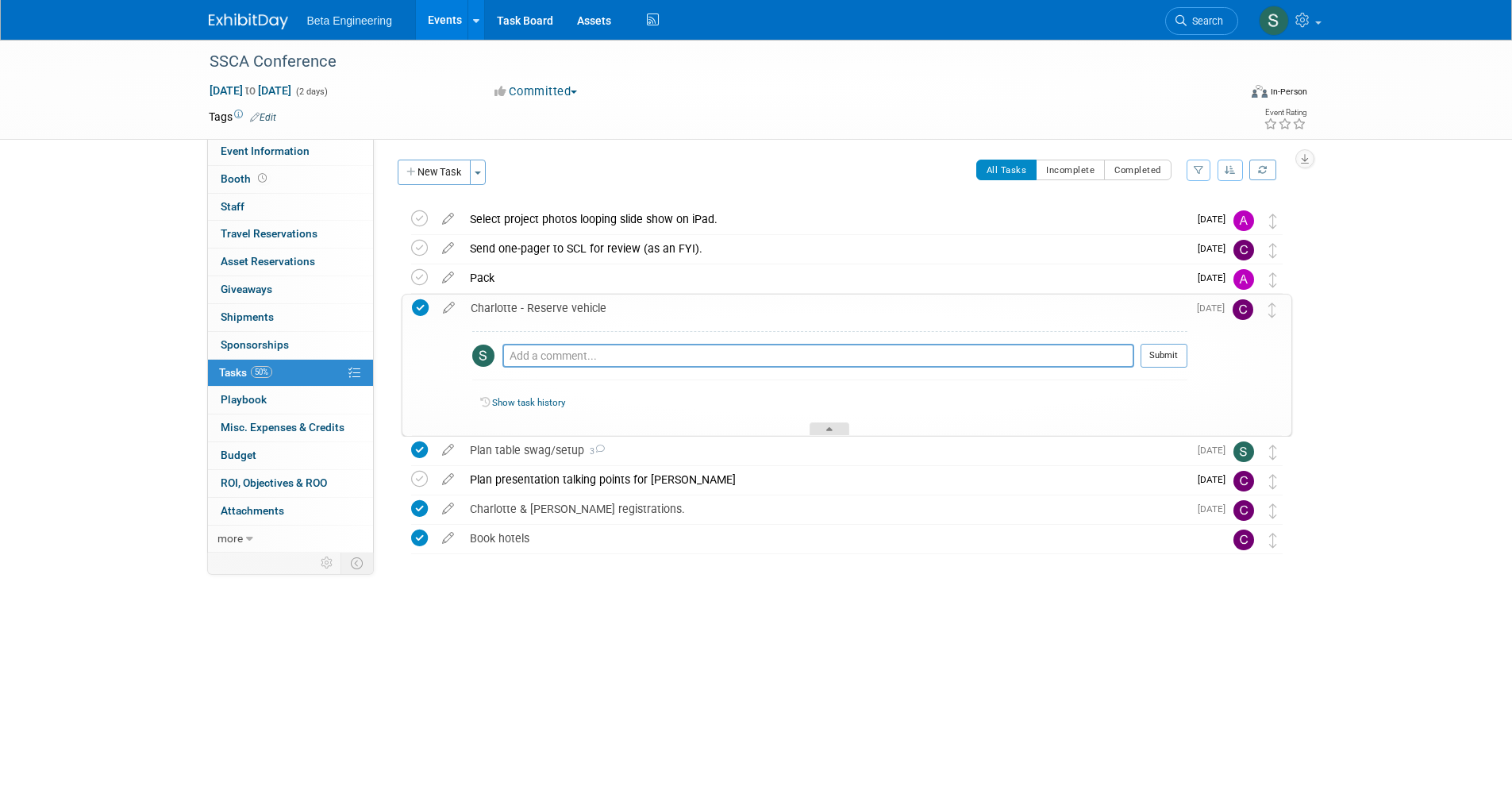
click at [844, 424] on div at bounding box center [830, 429] width 40 height 14
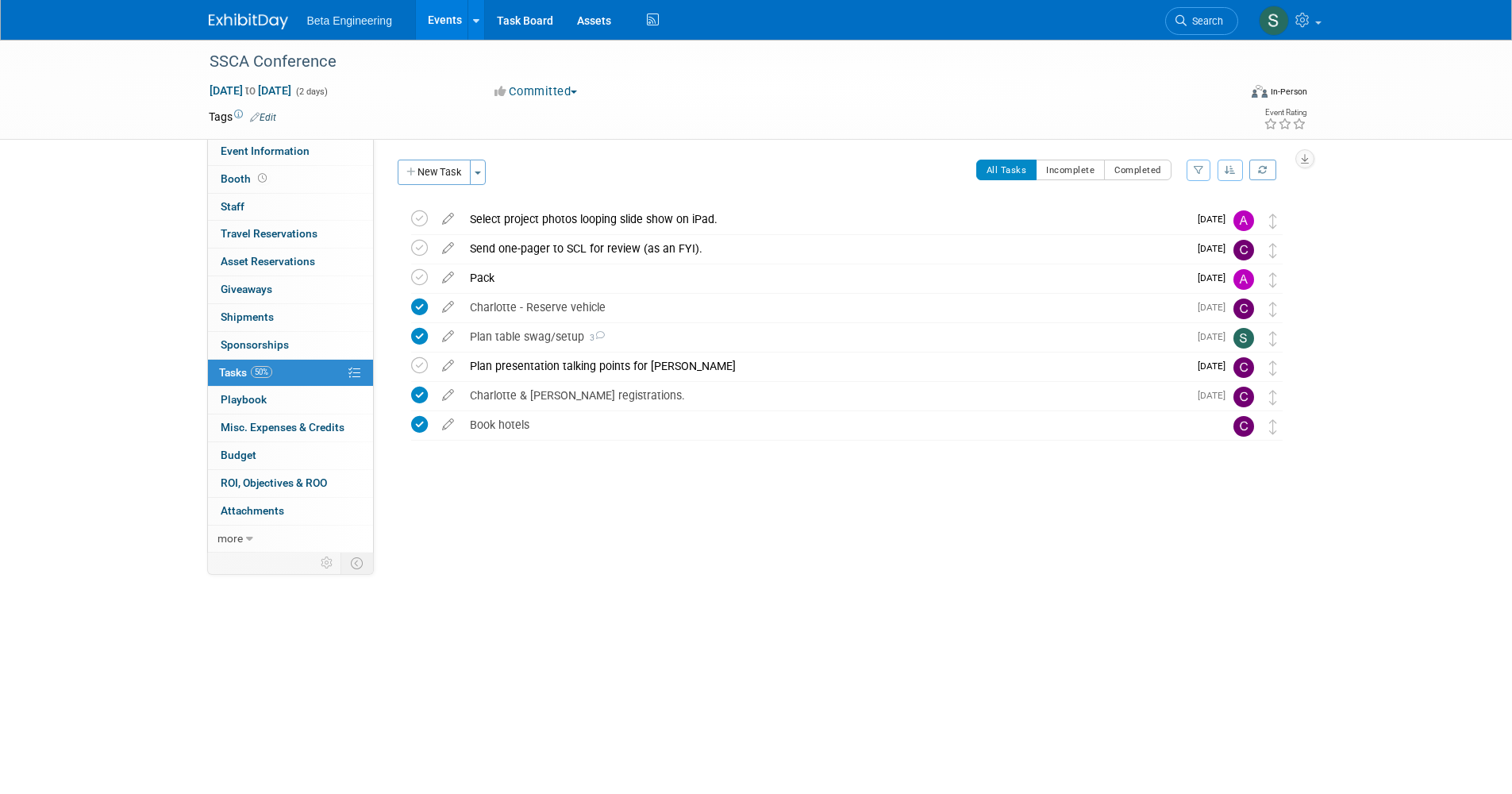
click at [261, 29] on img at bounding box center [249, 22] width 80 height 16
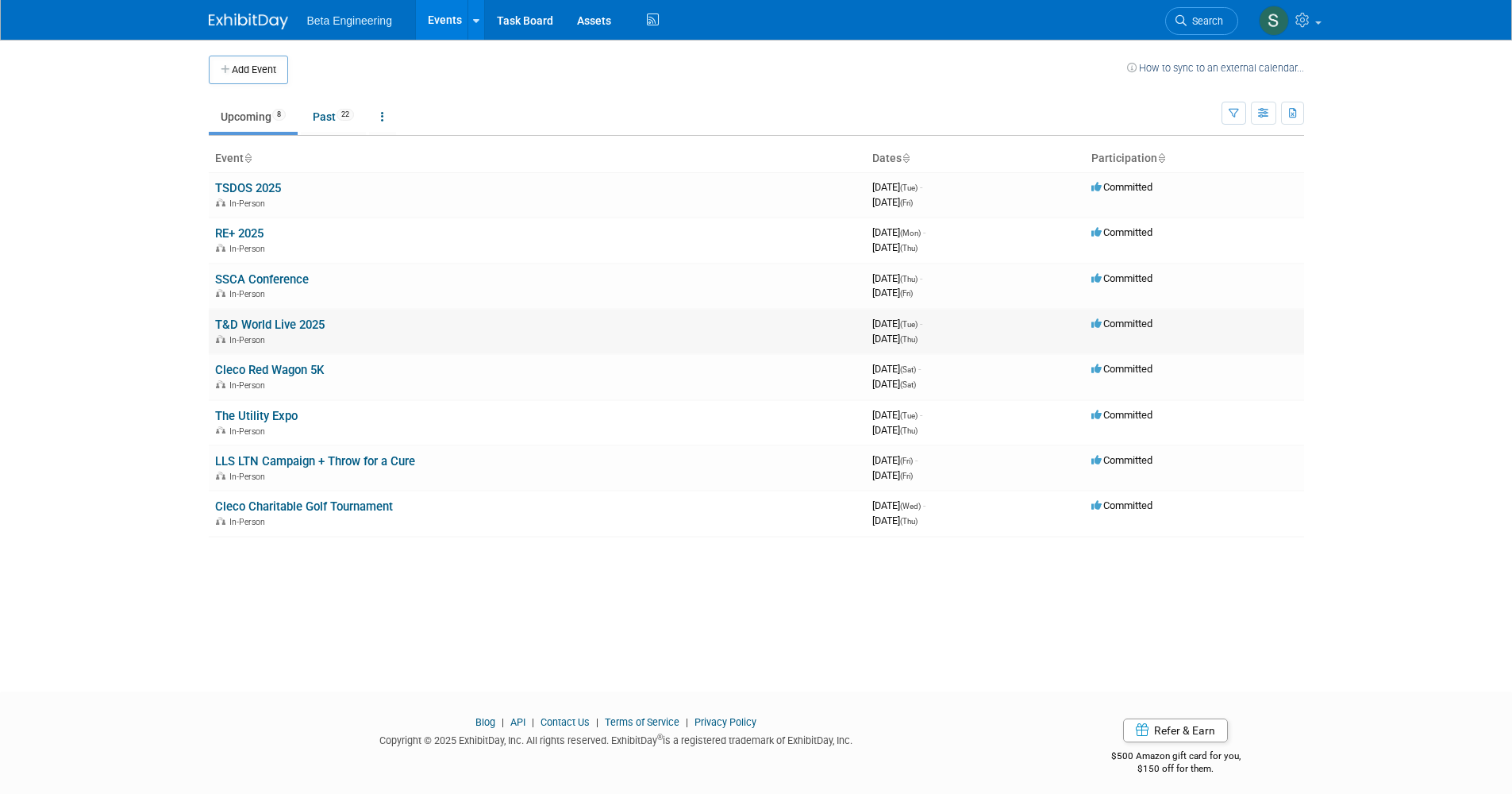
click at [277, 321] on link "T&D World Live 2025" at bounding box center [270, 324] width 109 height 14
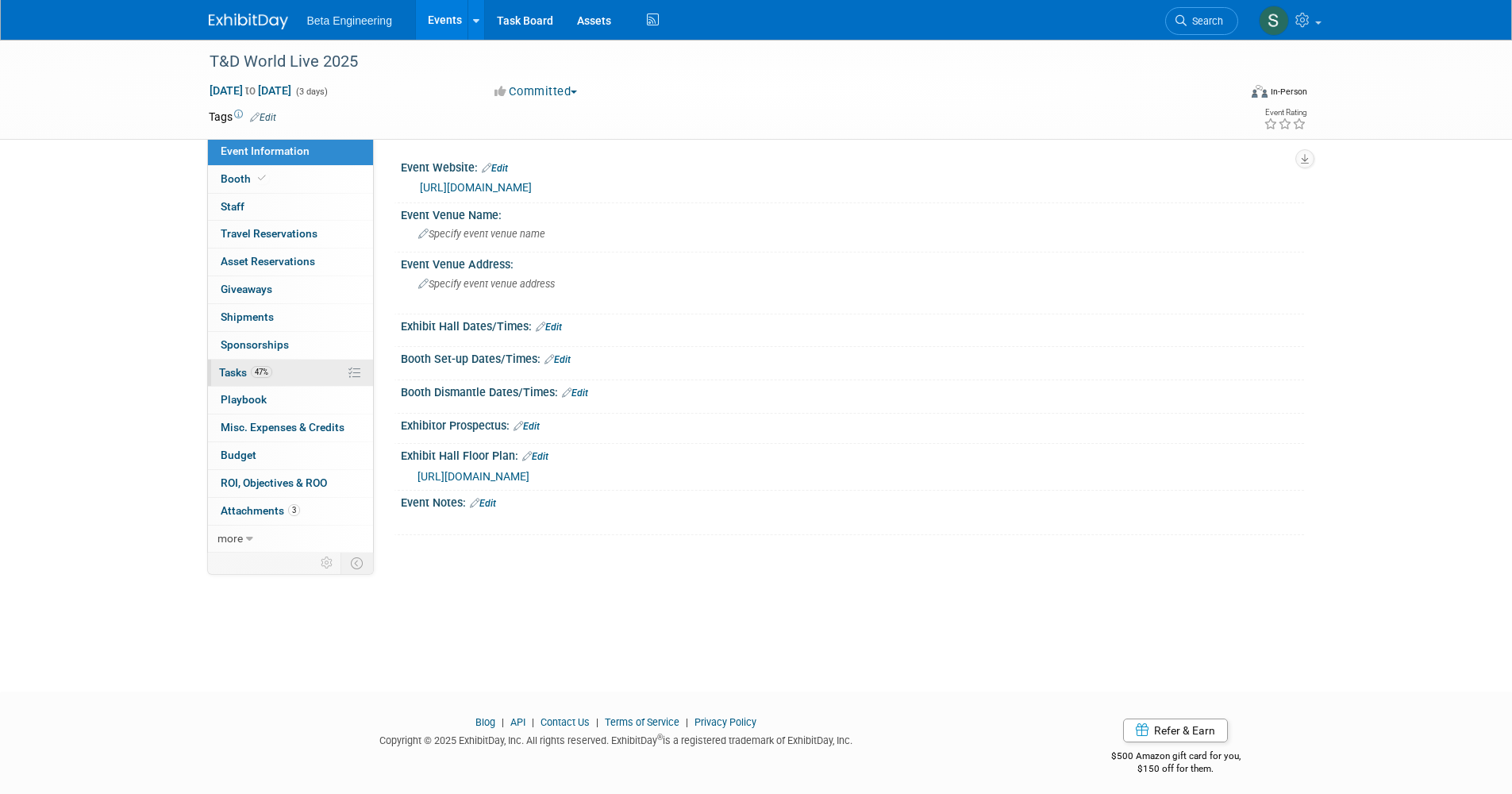
click at [279, 365] on link "47% Tasks 47%" at bounding box center [290, 373] width 165 height 27
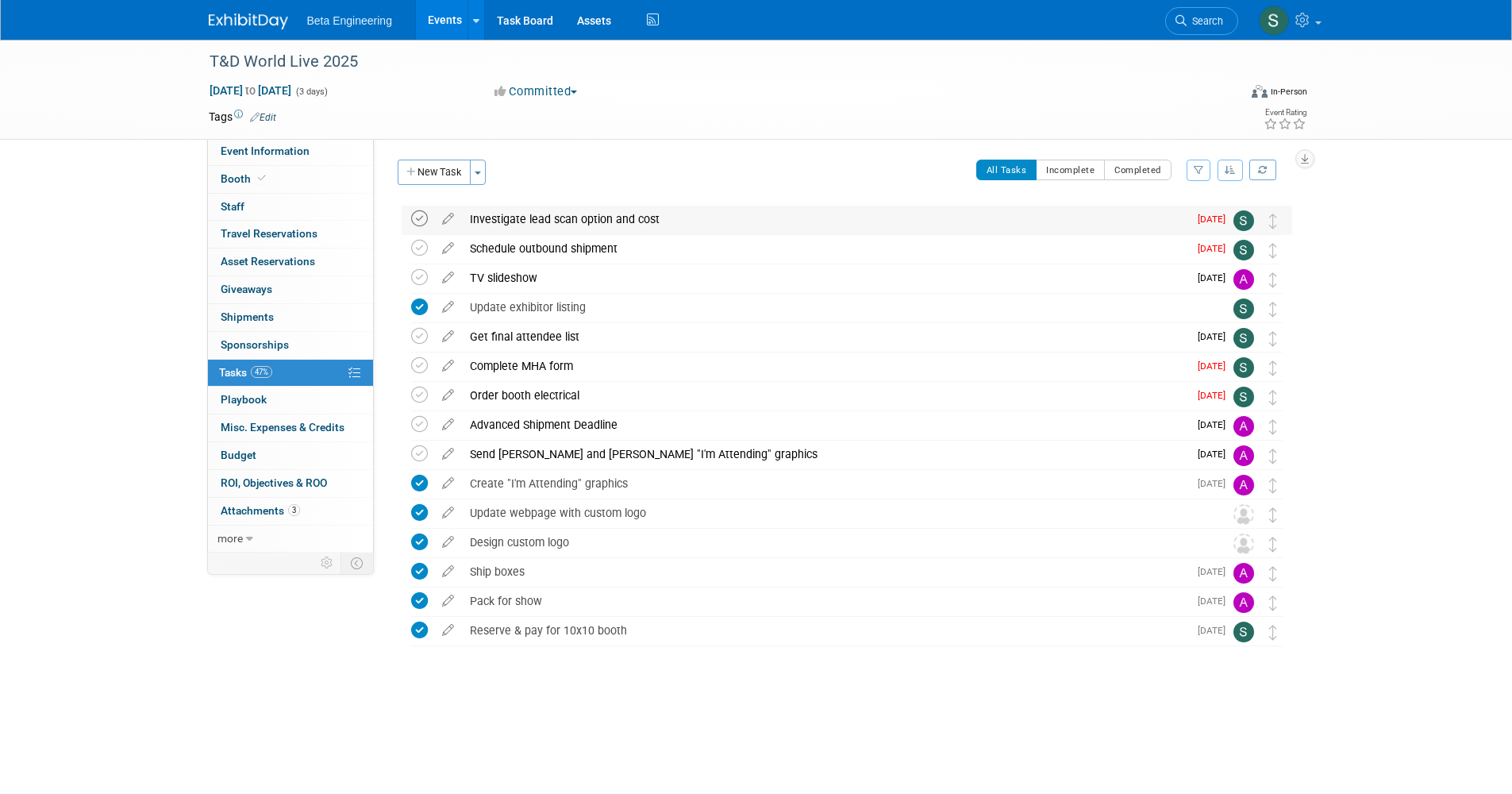
click at [422, 219] on icon at bounding box center [419, 218] width 16 height 16
click at [505, 250] on div "Schedule outbound shipment" at bounding box center [825, 248] width 727 height 27
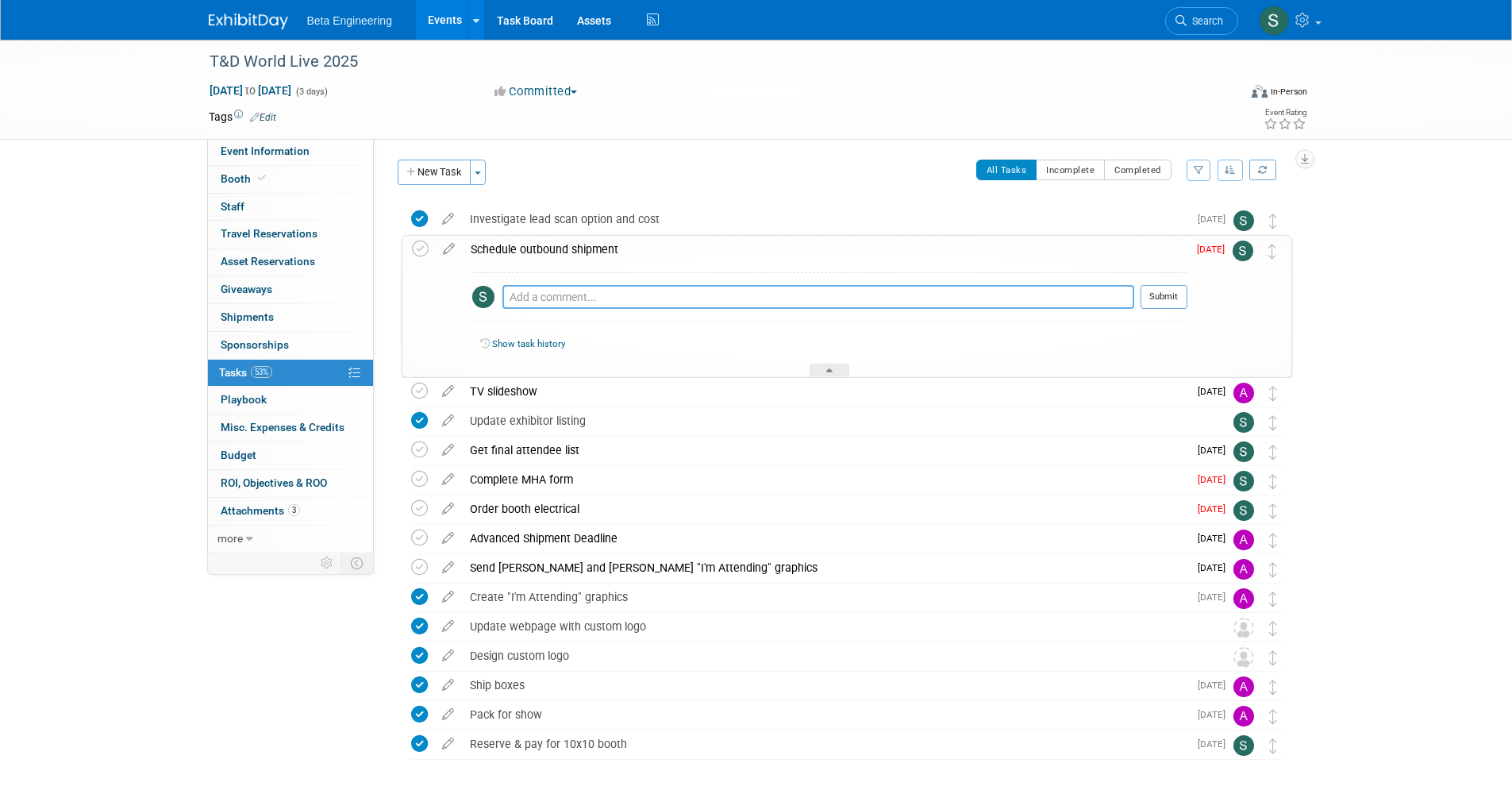
click at [716, 300] on textarea at bounding box center [818, 296] width 632 height 23
type textarea "Dropping off at FedEx in the hotel."
click at [1175, 292] on button "Submit" at bounding box center [1164, 296] width 47 height 23
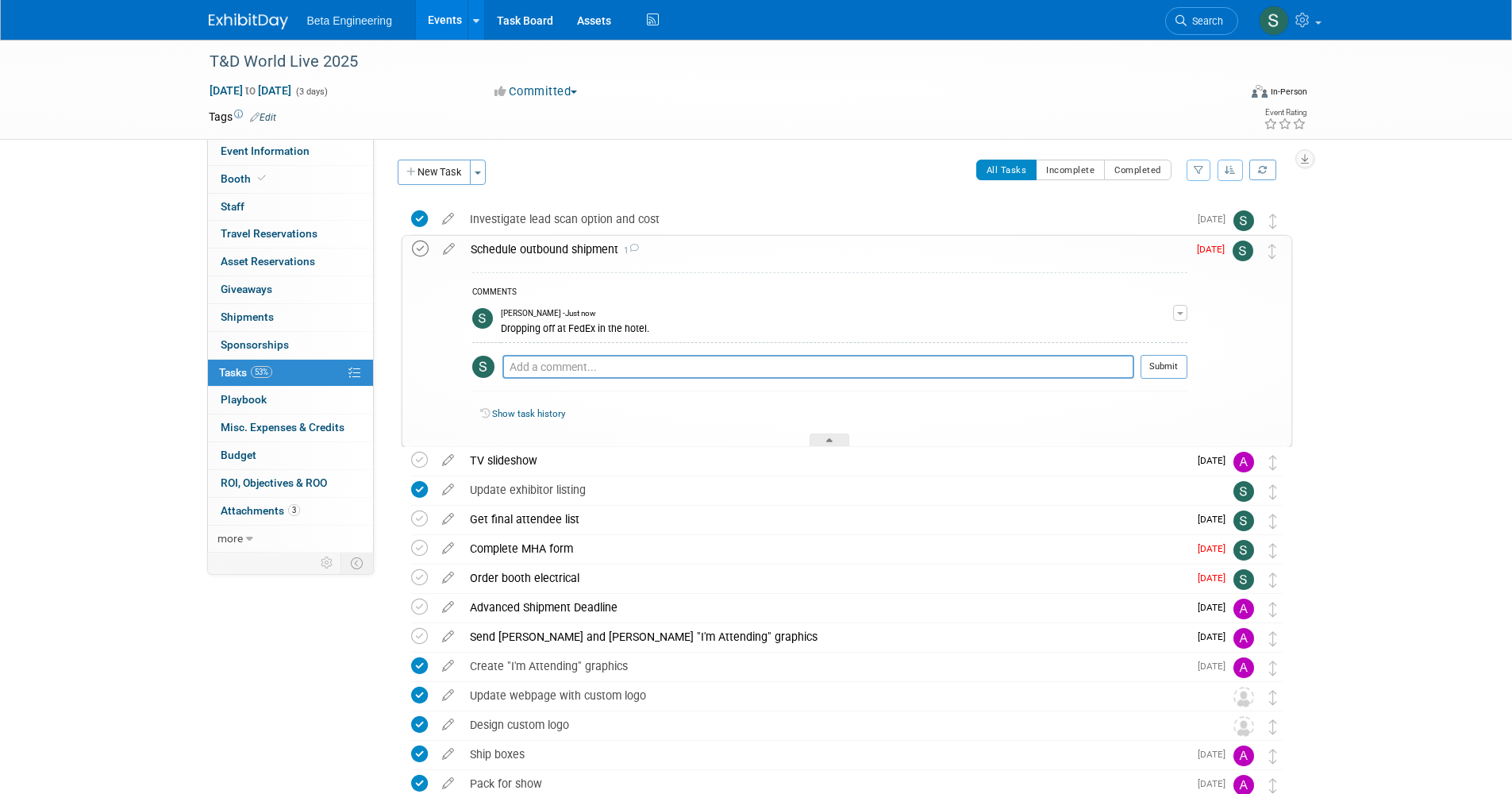
click at [419, 246] on icon at bounding box center [420, 248] width 16 height 16
click at [834, 433] on div at bounding box center [830, 440] width 40 height 14
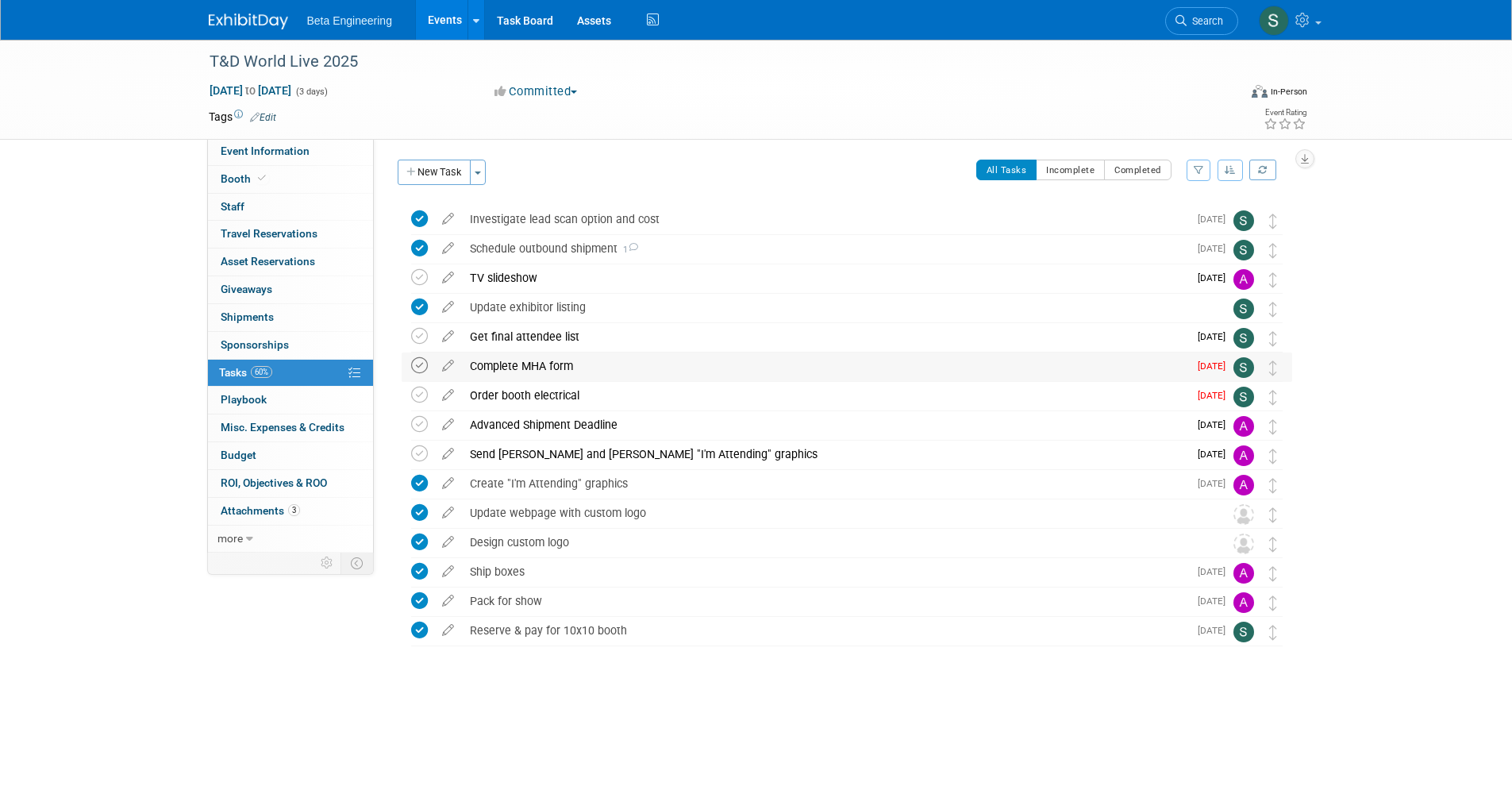
click at [408, 367] on div "Complete MHA form Pro tip: Press Ctrl-Enter to submit comment. Submit Show task…" at bounding box center [846, 368] width 890 height 29
click at [413, 367] on icon at bounding box center [419, 365] width 16 height 16
click at [420, 397] on icon at bounding box center [419, 394] width 16 height 16
click at [417, 432] on td at bounding box center [422, 425] width 23 height 29
click at [416, 425] on icon at bounding box center [419, 424] width 16 height 16
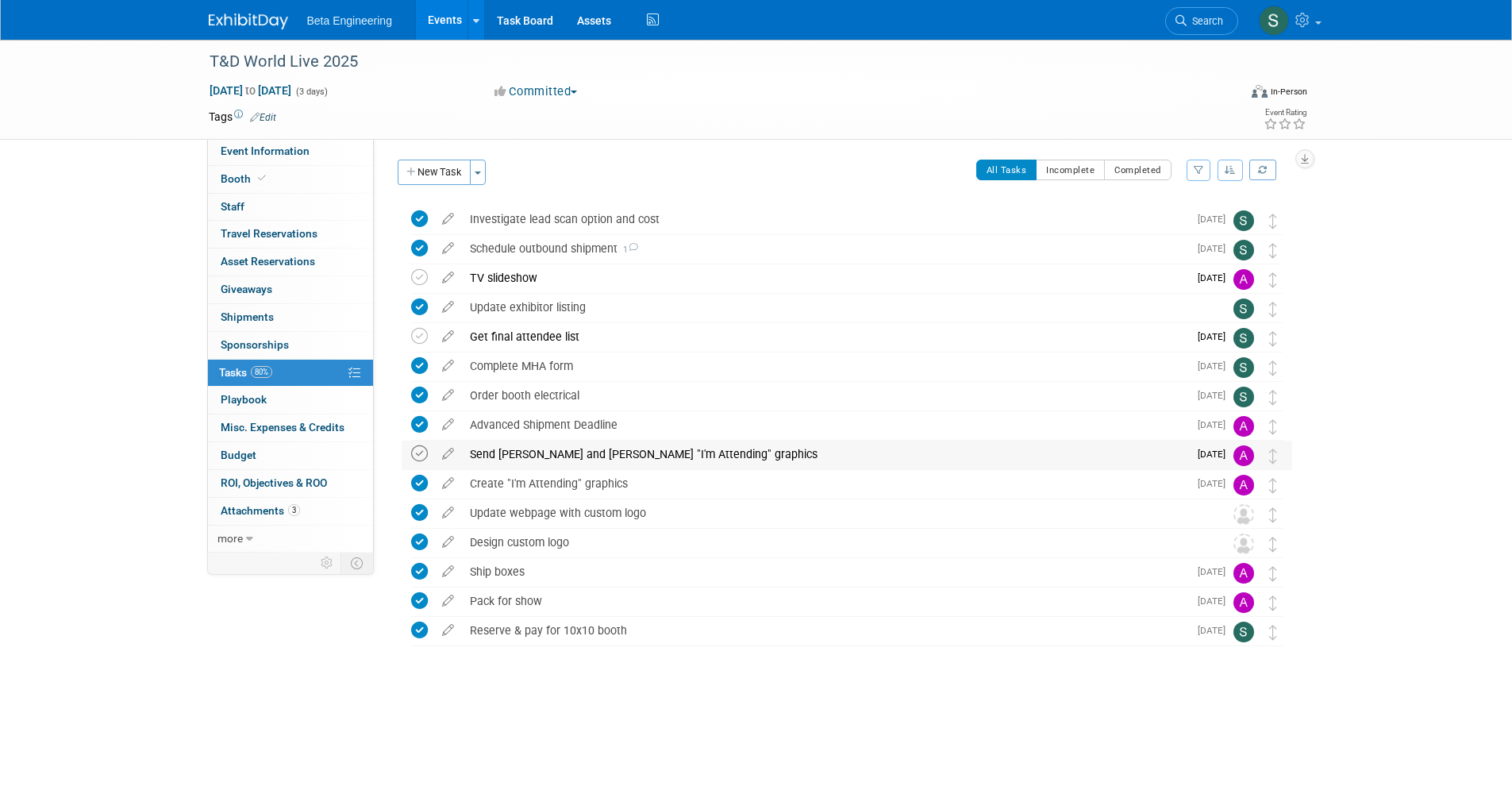
click at [419, 452] on icon at bounding box center [419, 453] width 16 height 16
click at [425, 452] on icon at bounding box center [419, 453] width 16 height 16
click at [257, 26] on img at bounding box center [249, 22] width 80 height 16
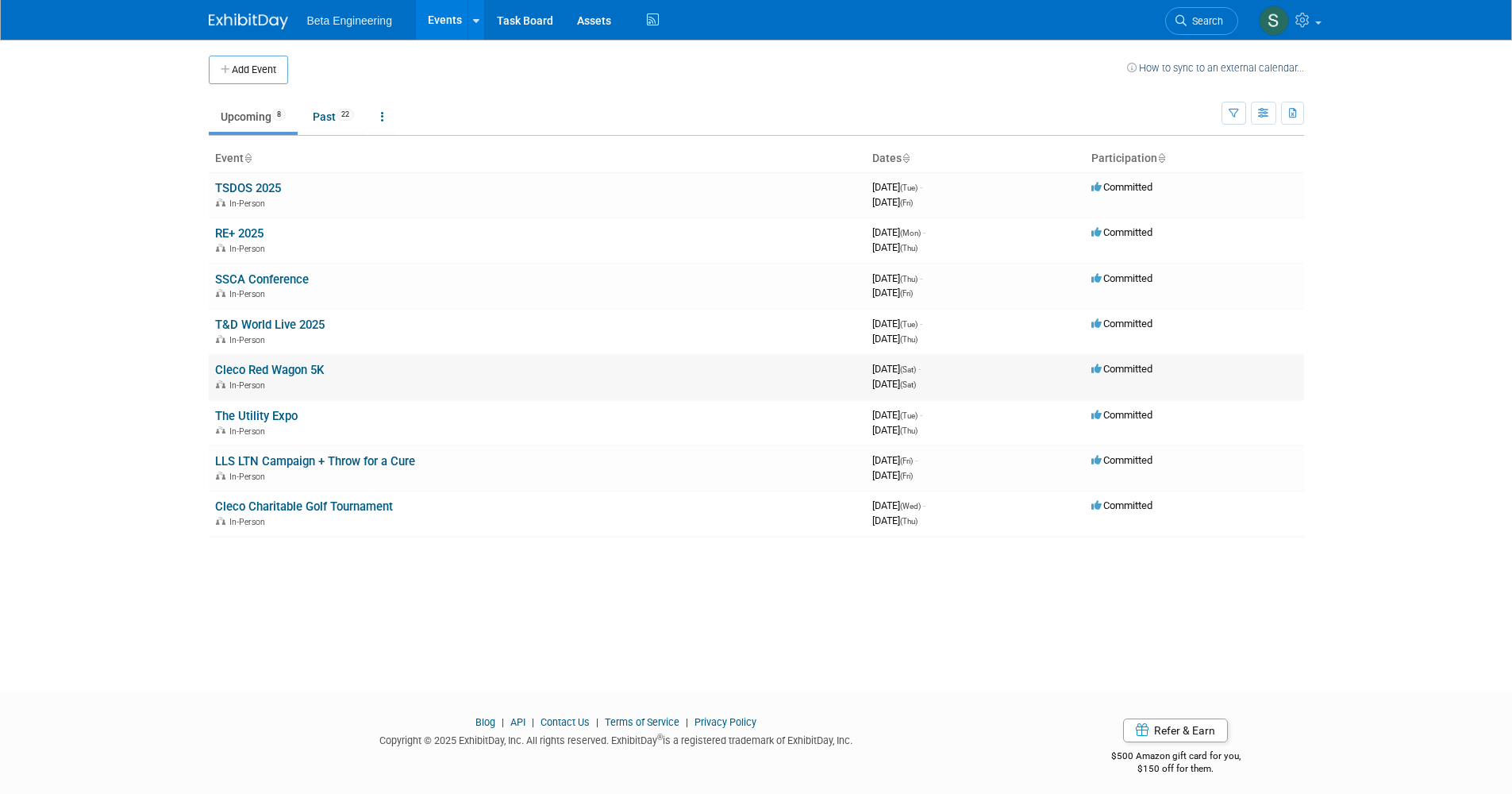
click at [290, 365] on link "Cleco Red Wagon 5K" at bounding box center [269, 369] width 108 height 14
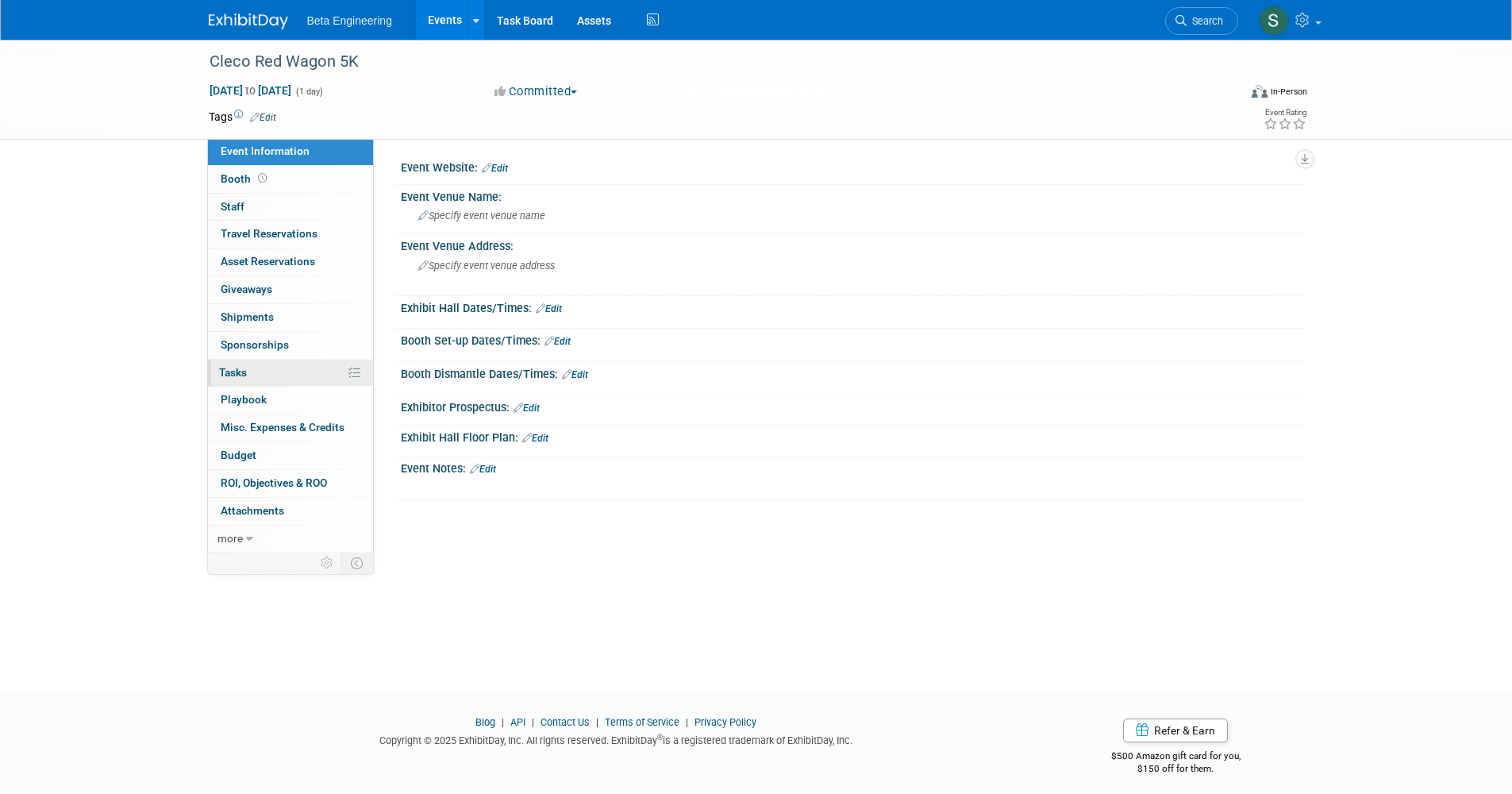
click at [286, 364] on link "0% Tasks 0%" at bounding box center [290, 373] width 165 height 27
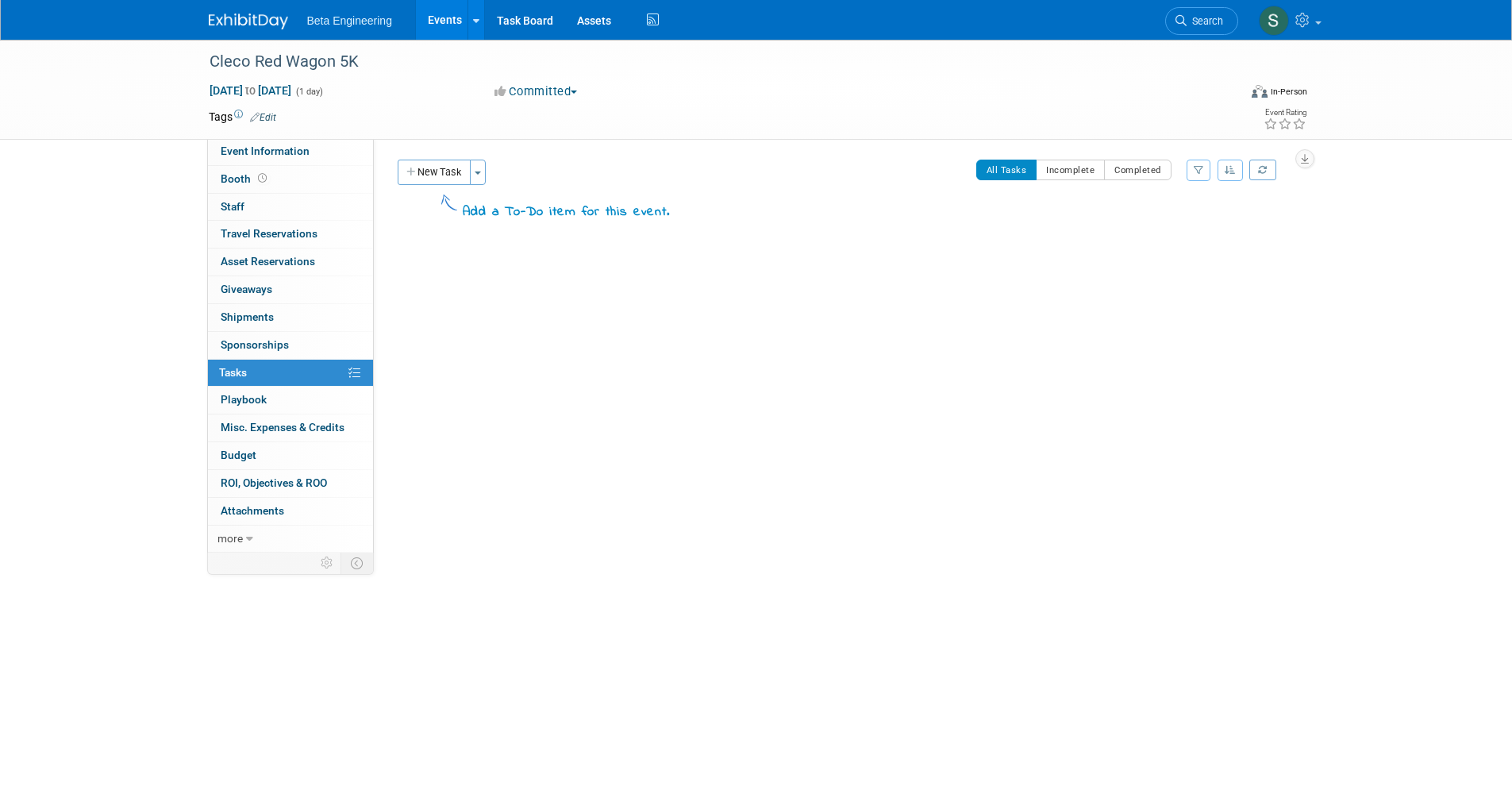
click at [446, 167] on button "New Task" at bounding box center [434, 172] width 73 height 25
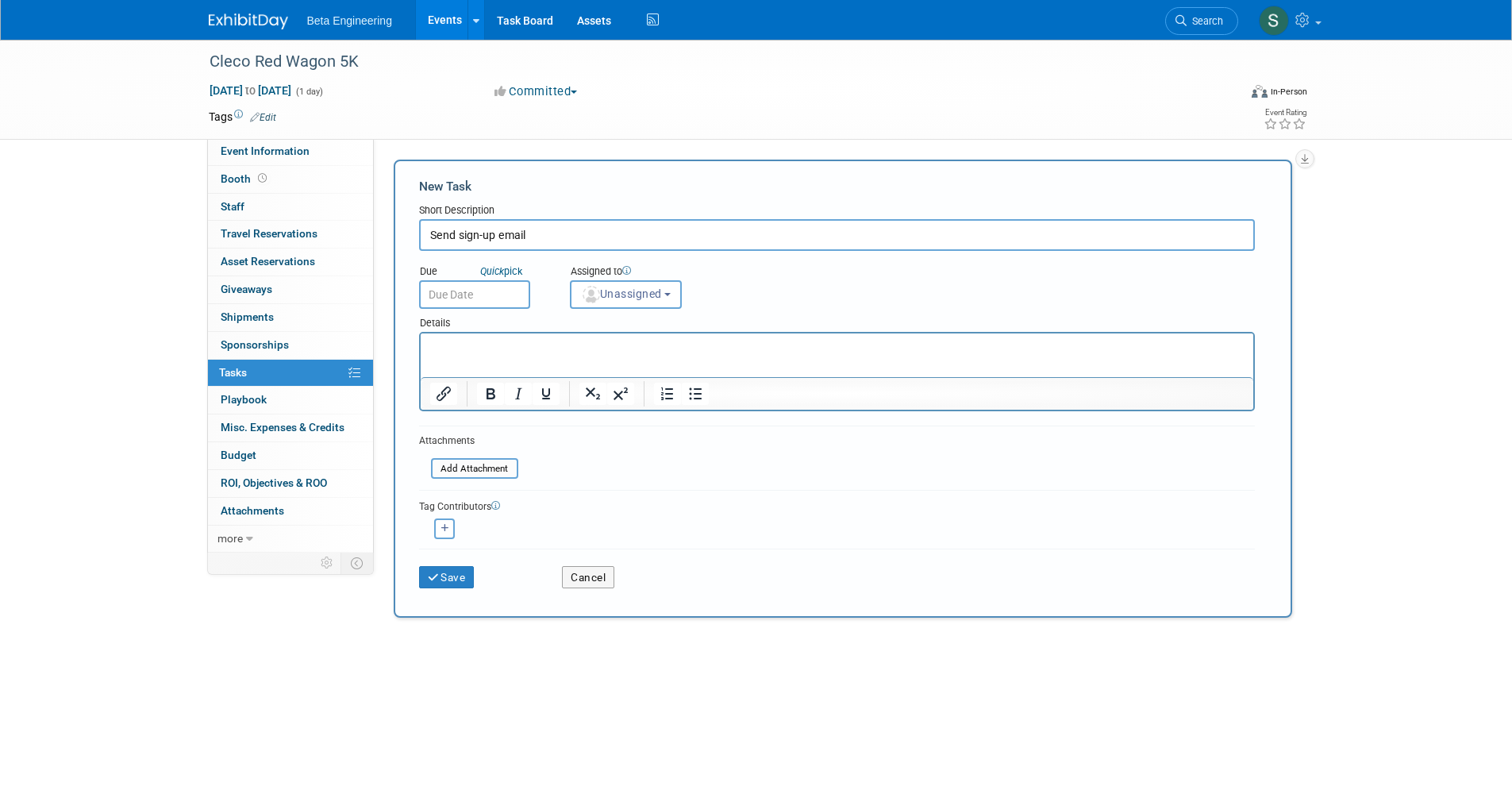
type input "Send sign-up email"
click at [503, 294] on input "text" at bounding box center [474, 294] width 111 height 29
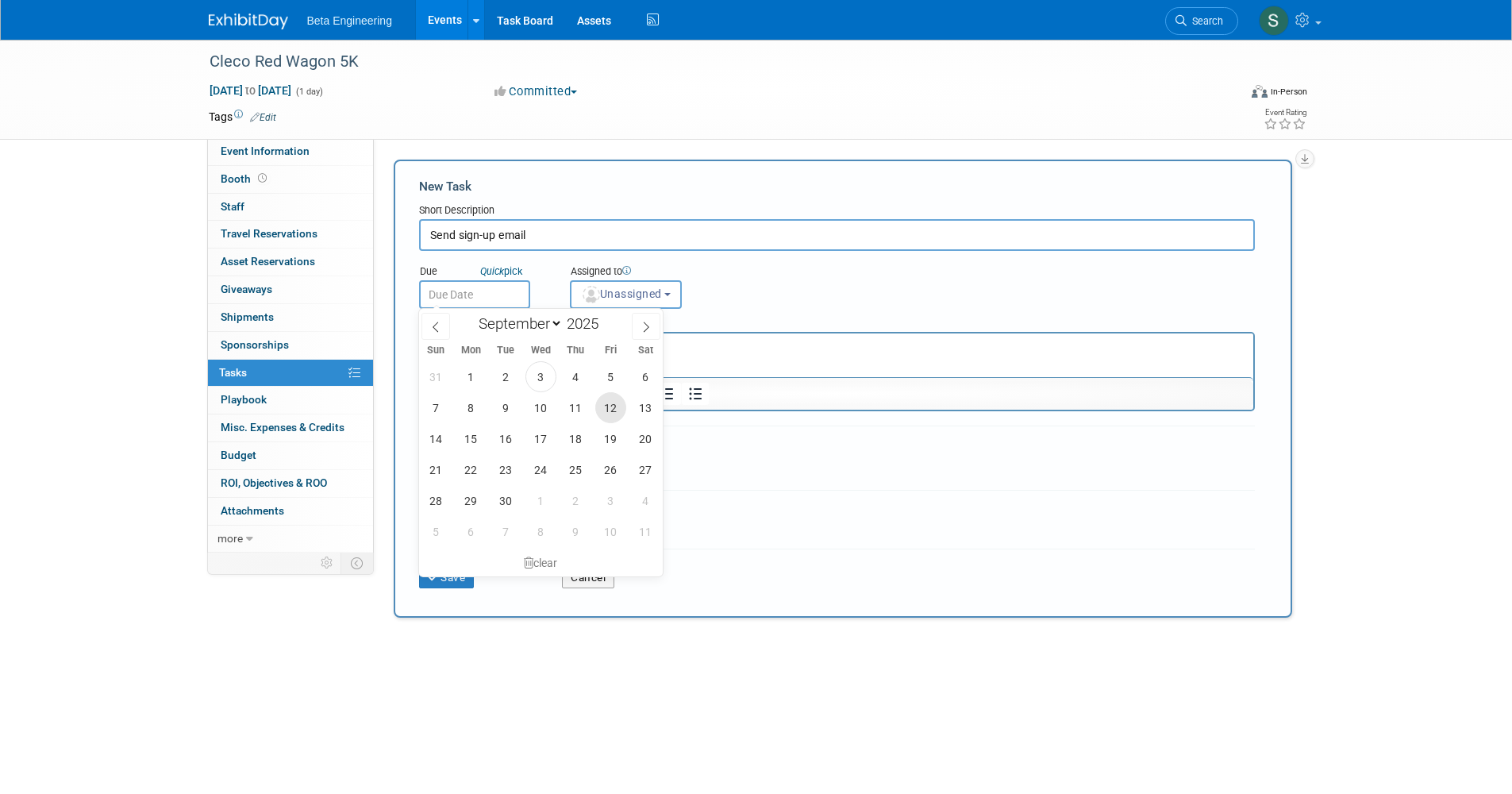
click at [615, 415] on span "12" at bounding box center [611, 407] width 31 height 31
type input "[DATE]"
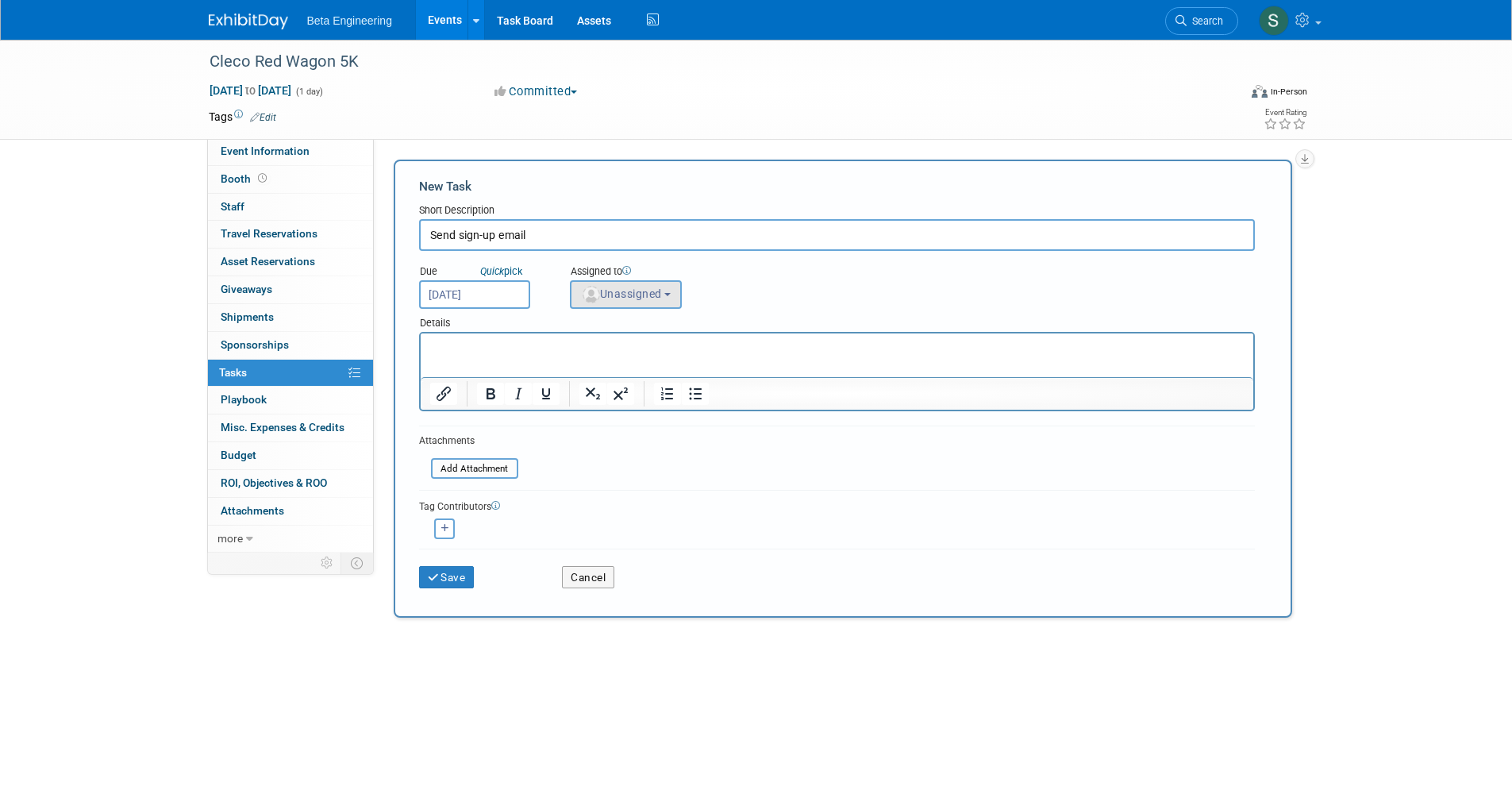
click at [643, 299] on button "Unassigned" at bounding box center [626, 294] width 113 height 29
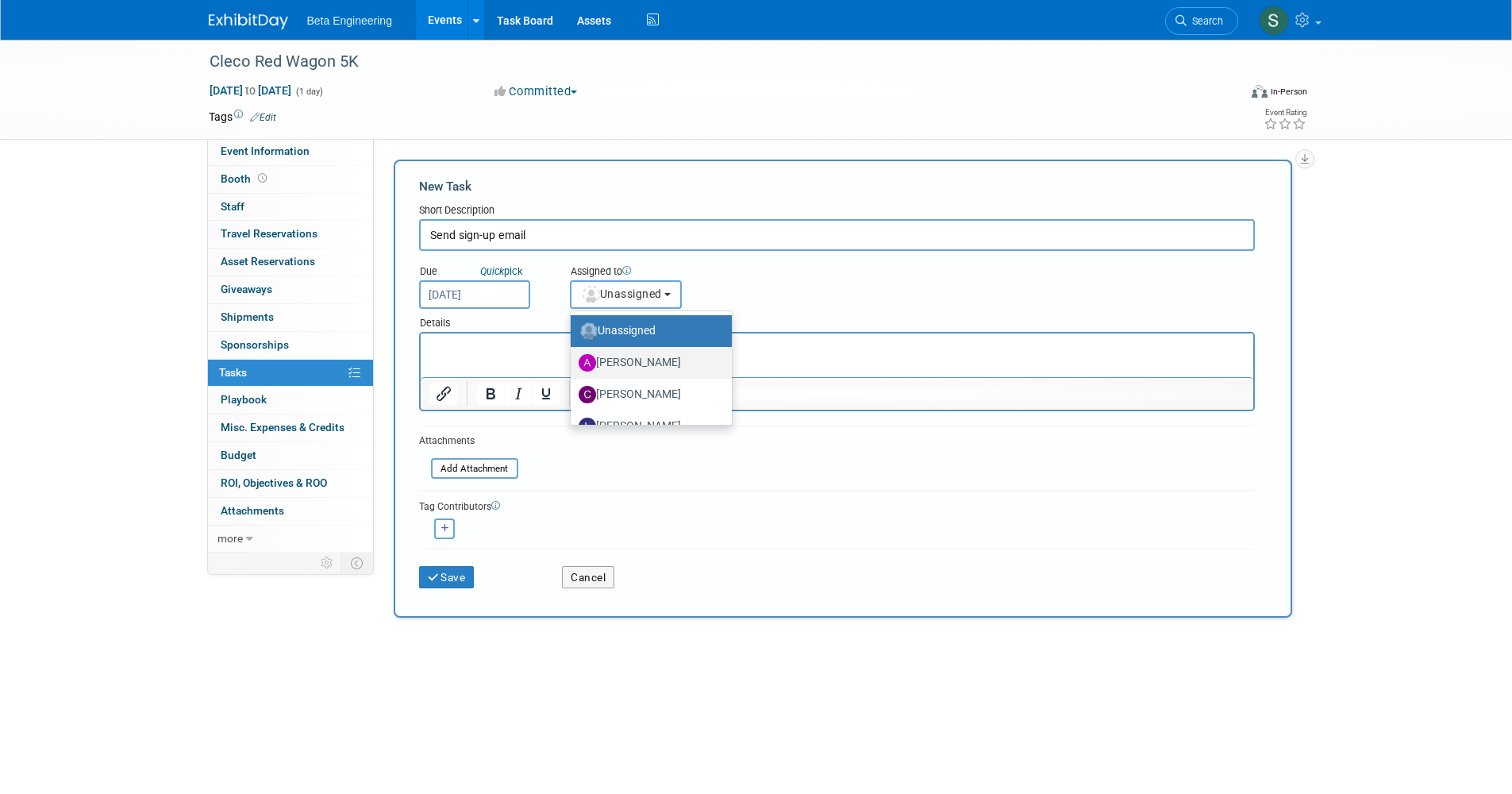
scroll to position [53, 0]
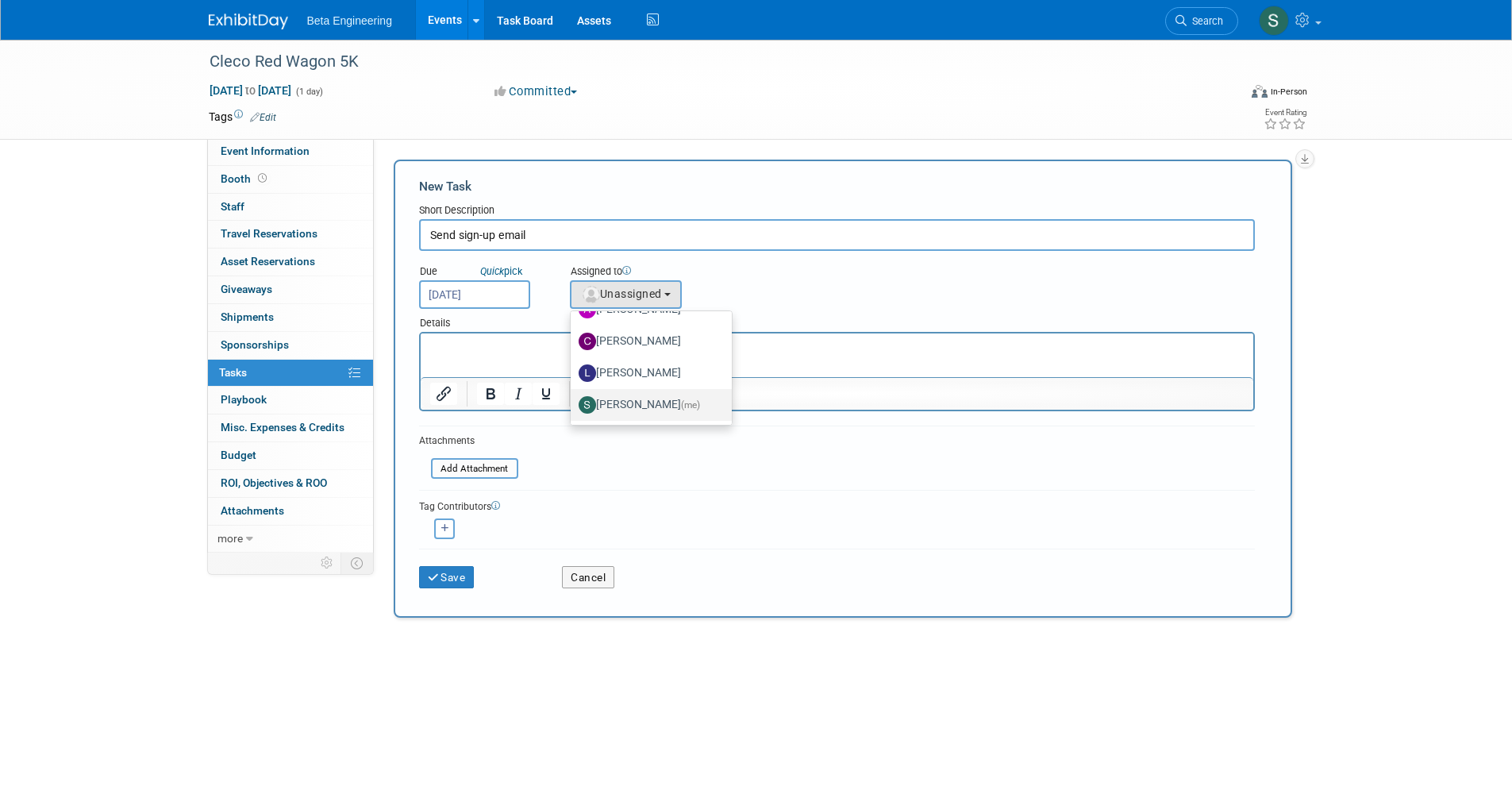
click at [652, 398] on label "Sara Dorsey (me)" at bounding box center [647, 404] width 137 height 25
click at [573, 398] on input "Sara Dorsey (me)" at bounding box center [568, 403] width 10 height 10
select select "4040aecd-f001-4306-8e56-2d2b13bd5b2f"
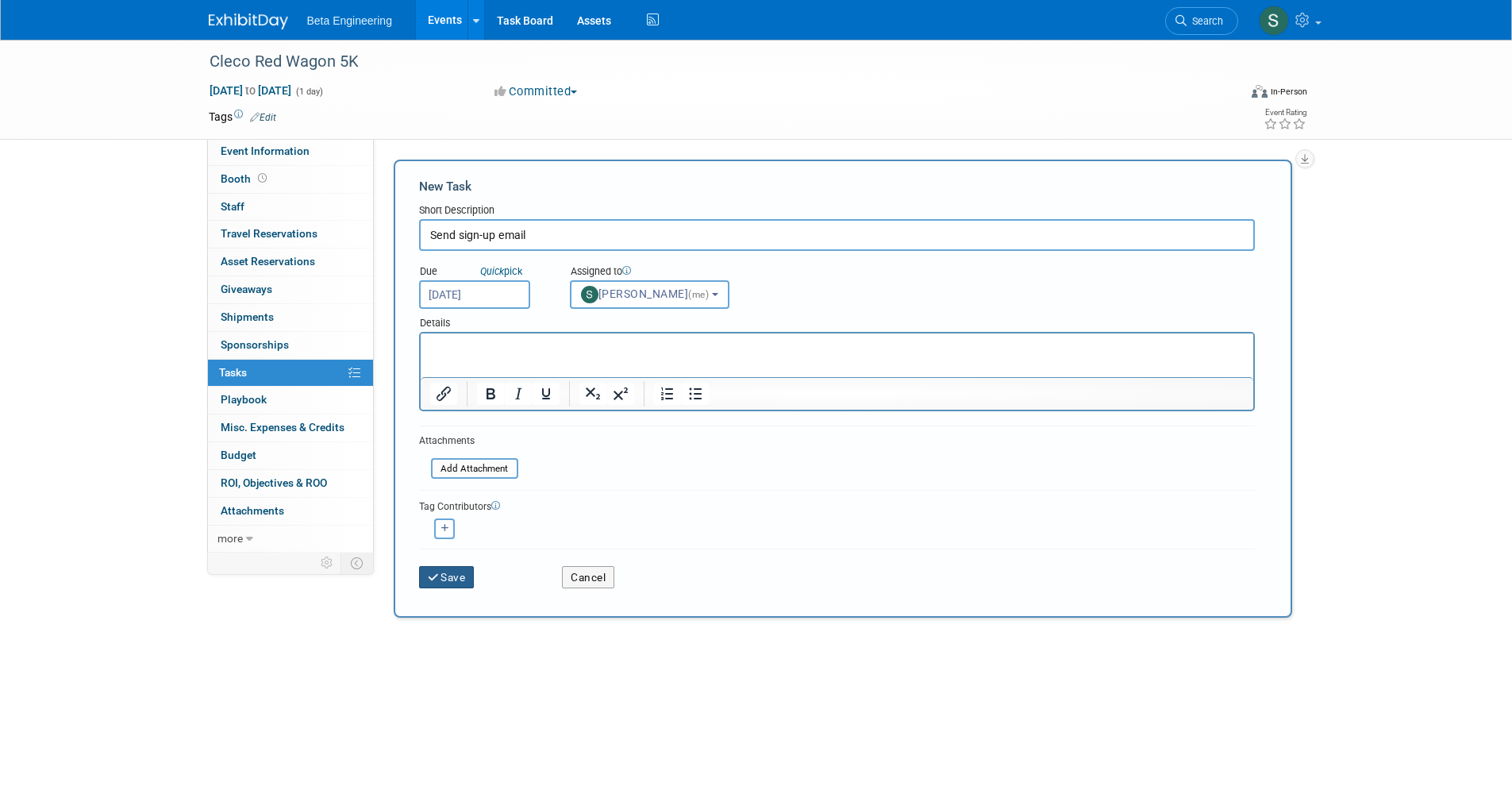
click at [451, 566] on button "Save" at bounding box center [446, 577] width 55 height 23
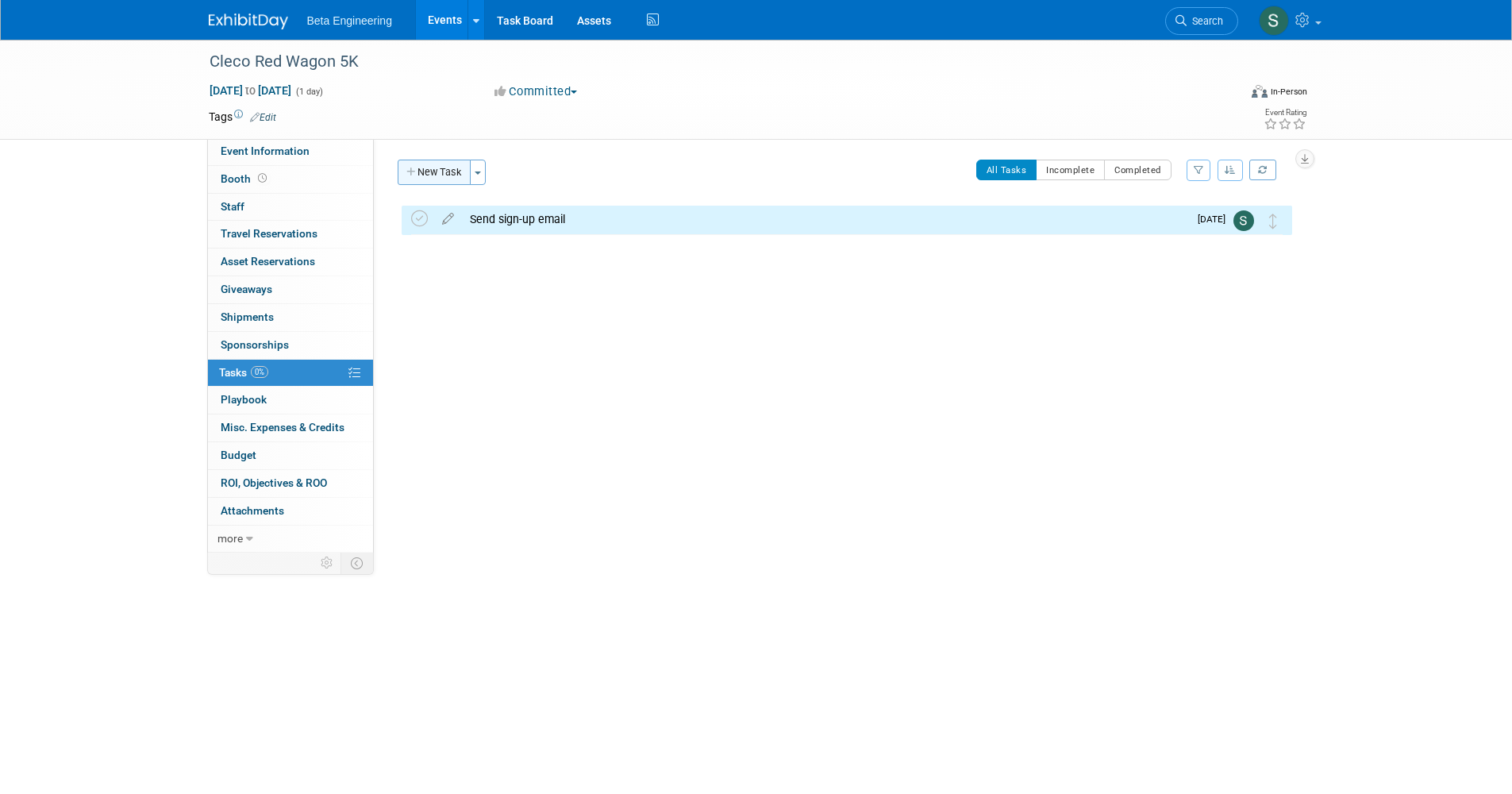
click at [448, 171] on button "New Task" at bounding box center [434, 172] width 73 height 25
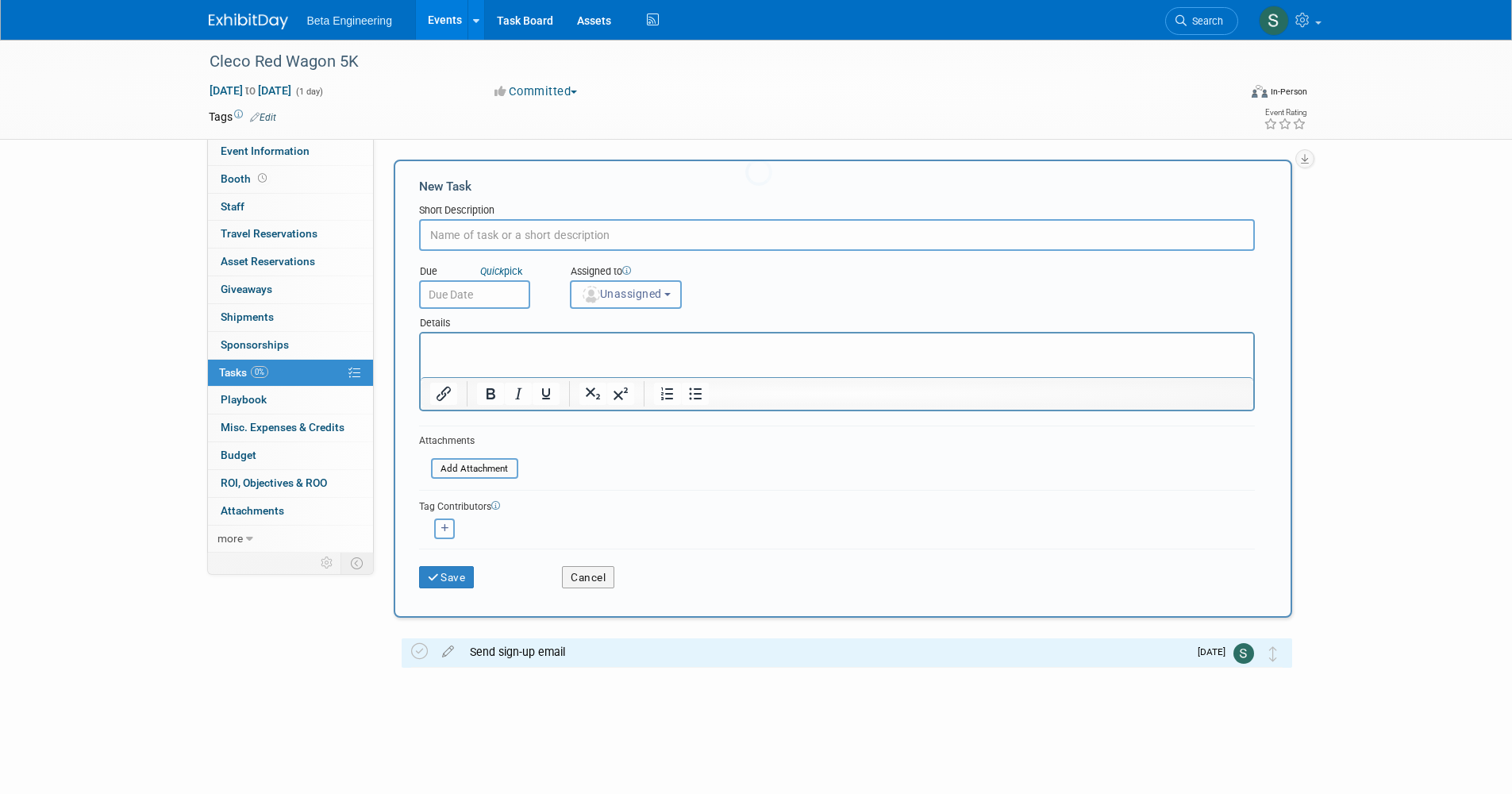
scroll to position [0, 0]
click at [545, 231] on input "text" at bounding box center [837, 235] width 836 height 32
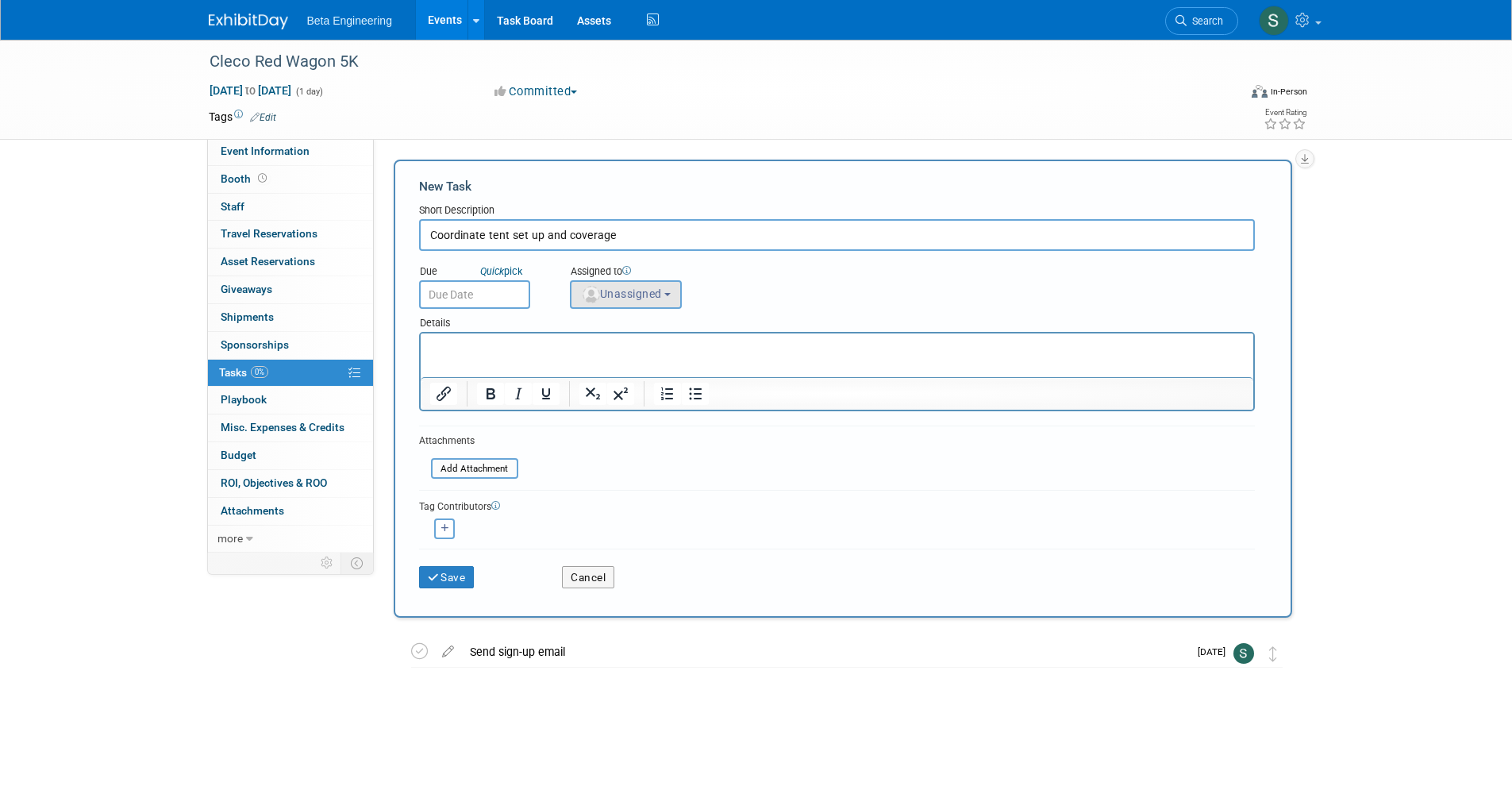
type input "Coordinate tent set up and coverage"
click at [644, 297] on span "Unassigned" at bounding box center [621, 293] width 81 height 13
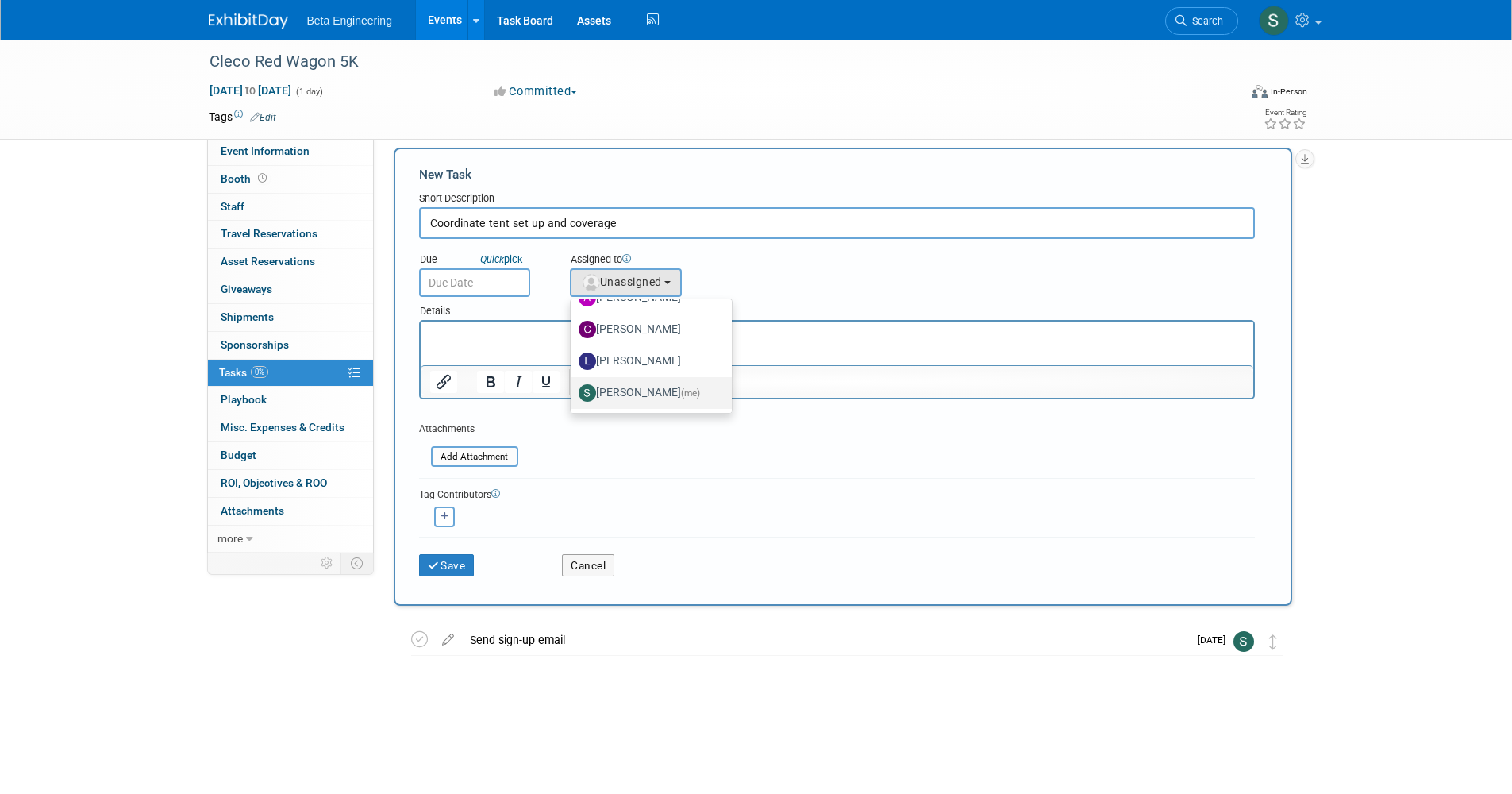
click at [647, 389] on label "Sara Dorsey (me)" at bounding box center [647, 393] width 137 height 25
click at [573, 389] on input "Sara Dorsey (me)" at bounding box center [568, 391] width 10 height 10
select select "4040aecd-f001-4306-8e56-2d2b13bd5b2f"
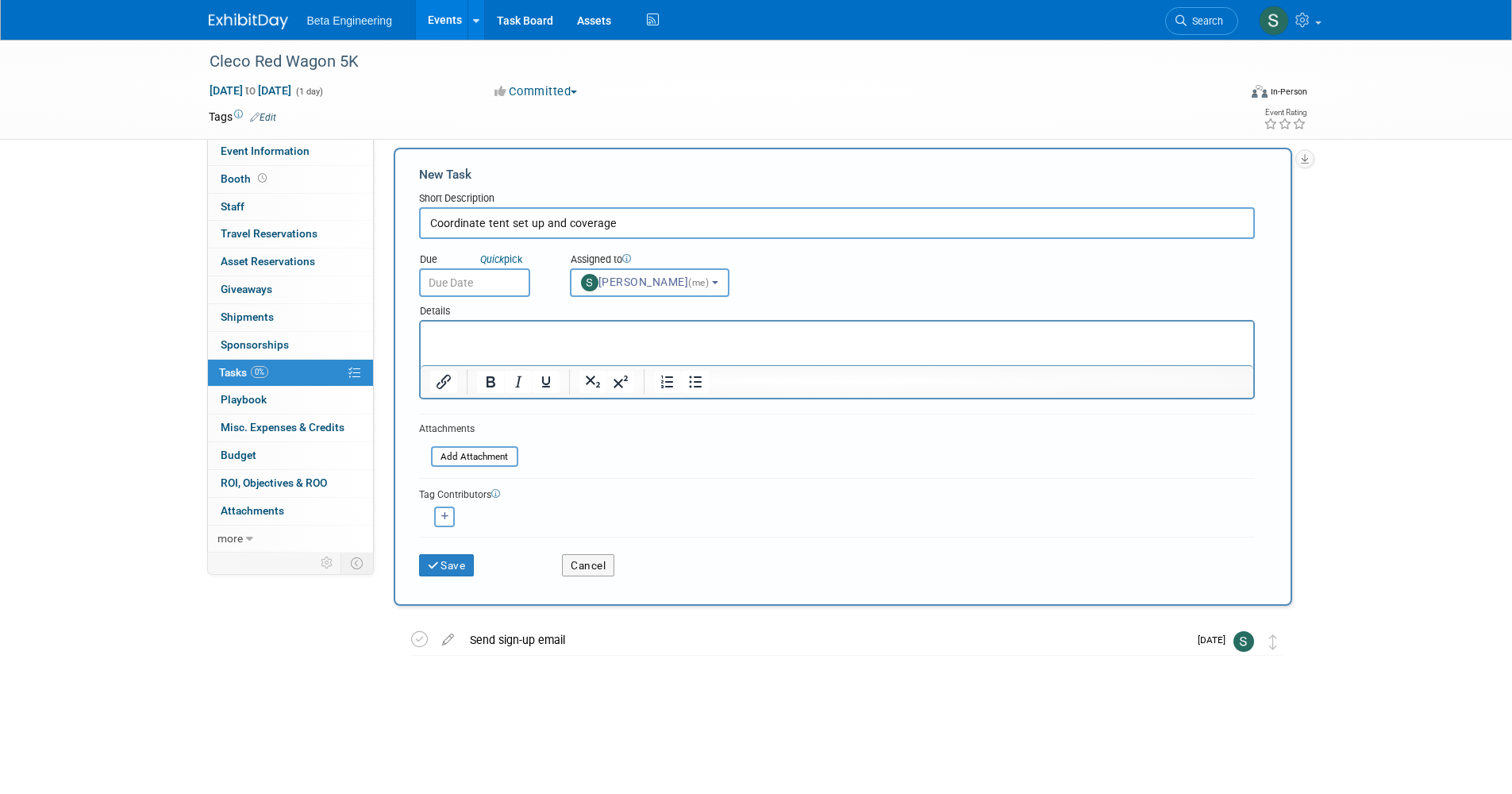
click at [472, 287] on input "text" at bounding box center [474, 282] width 111 height 29
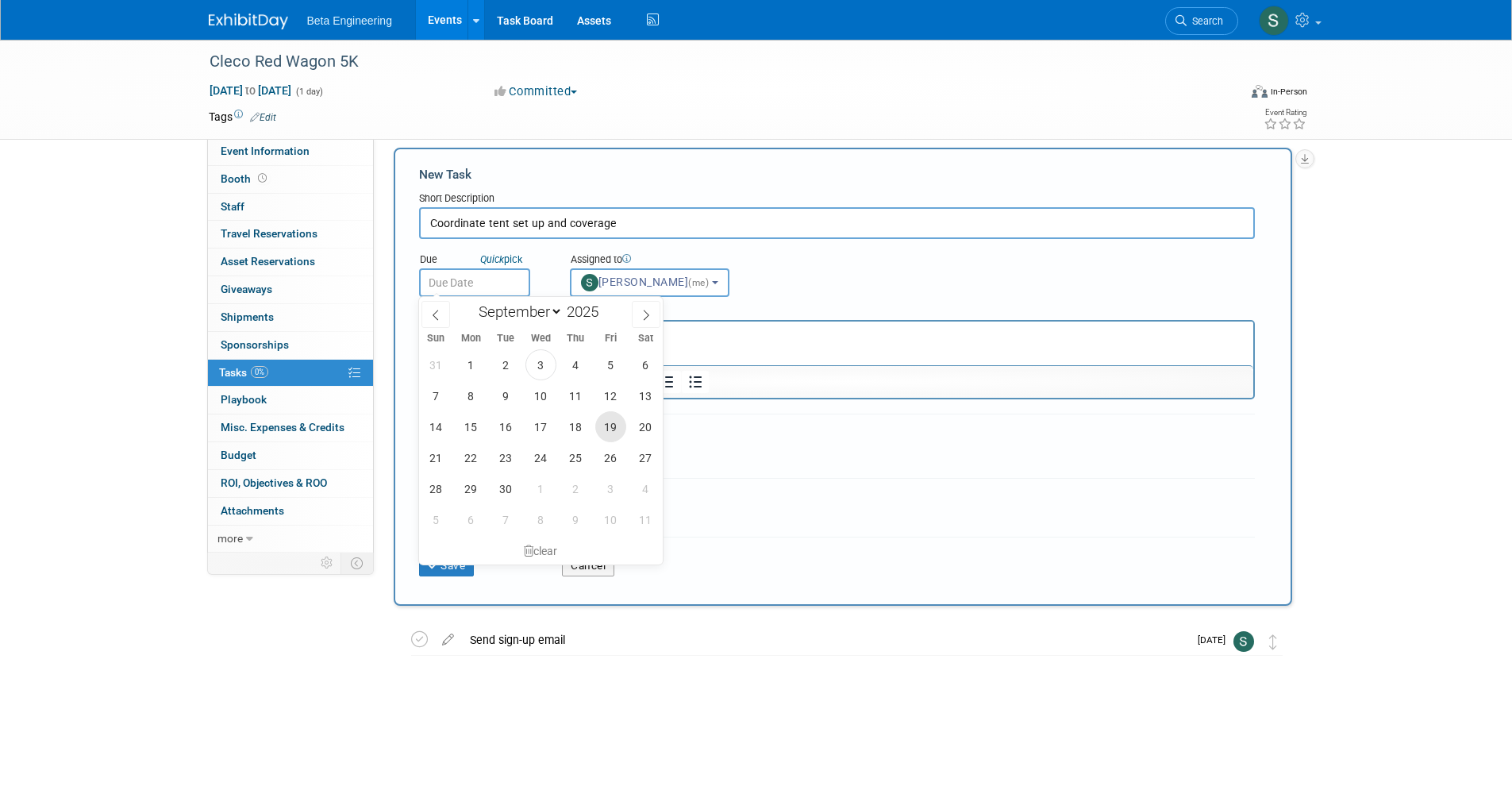
click at [609, 418] on span "19" at bounding box center [611, 426] width 31 height 31
type input "Sep 19, 2025"
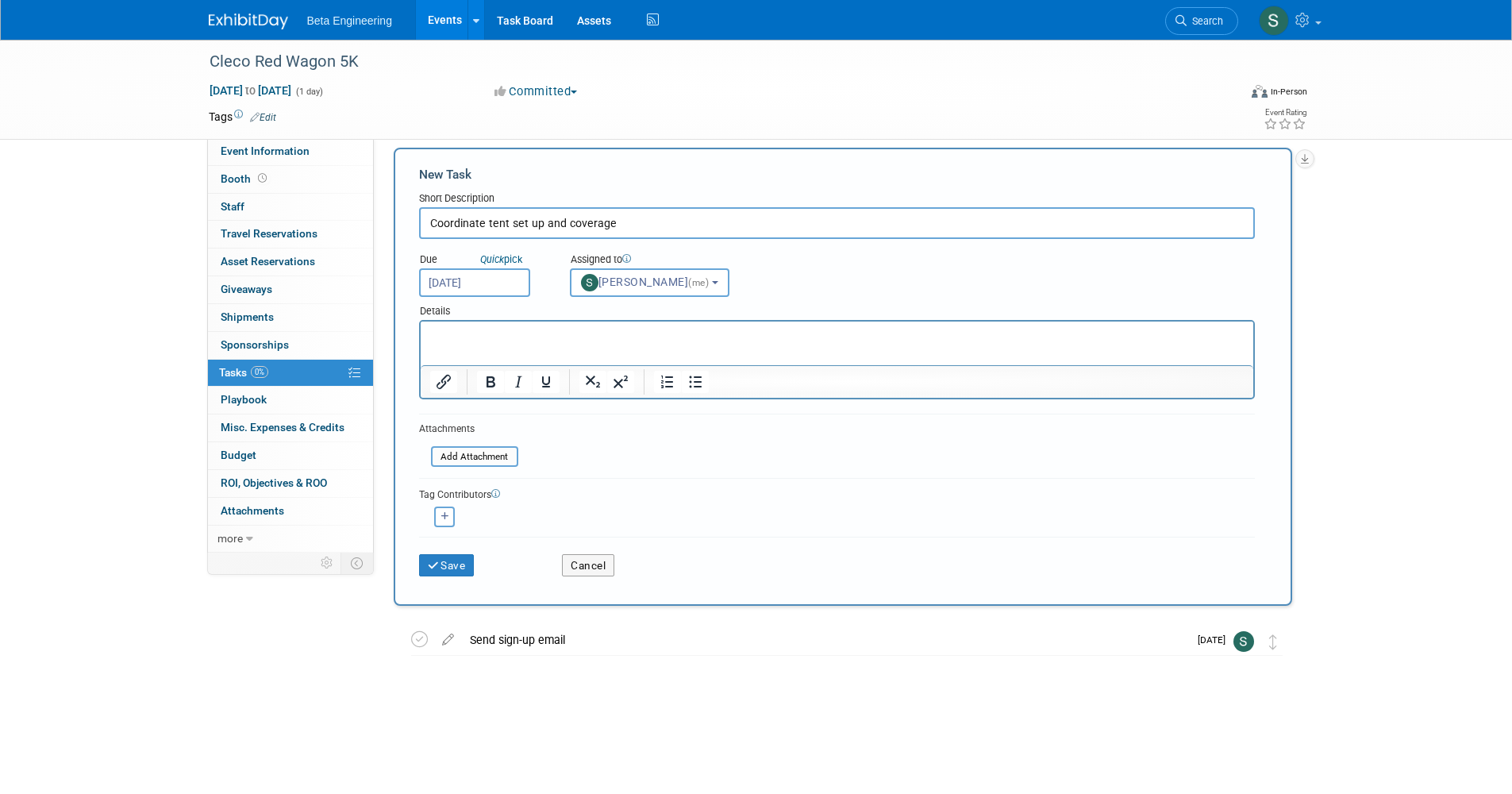
click at [447, 562] on button "Save" at bounding box center [446, 565] width 55 height 23
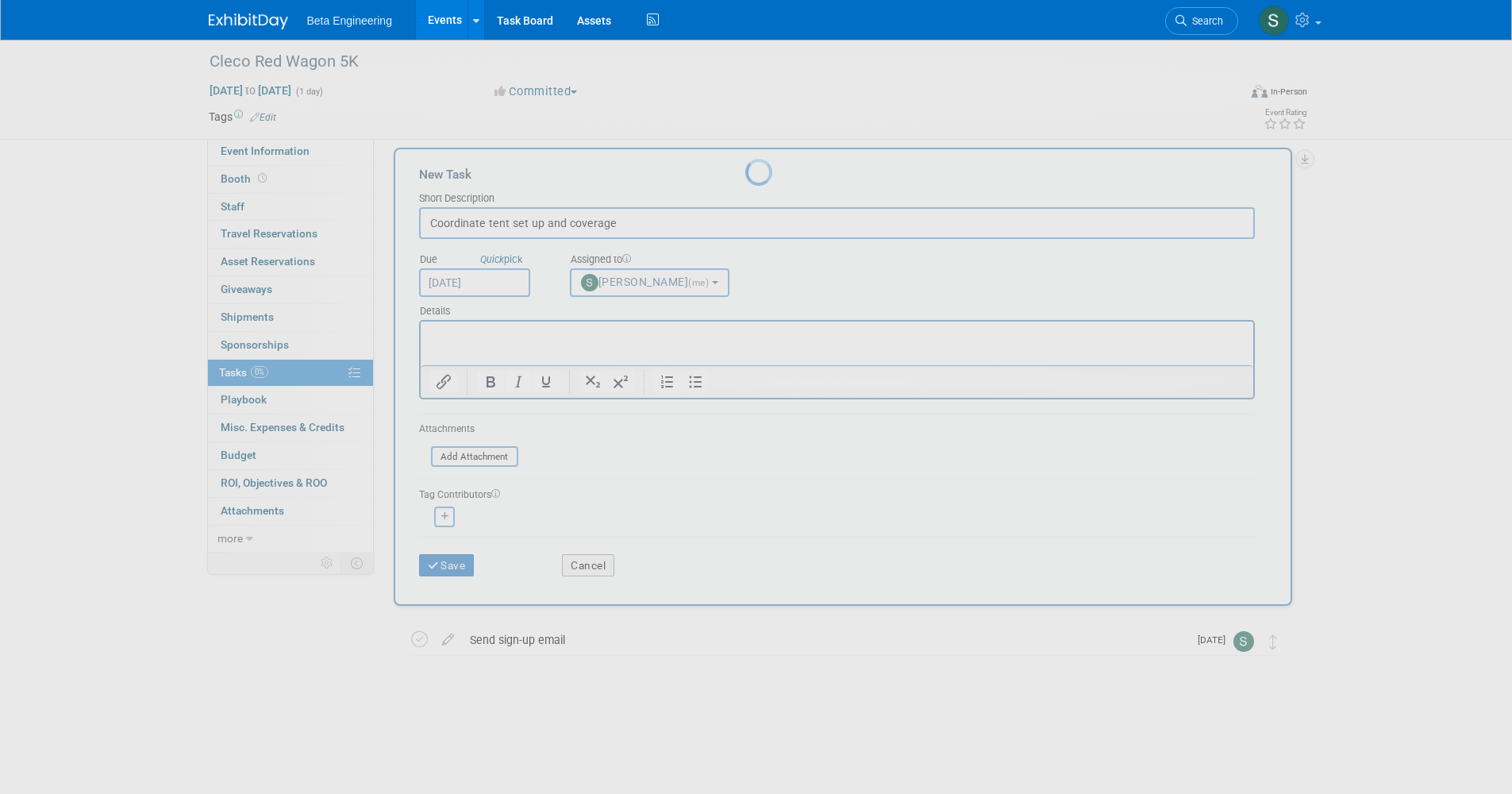
scroll to position [0, 0]
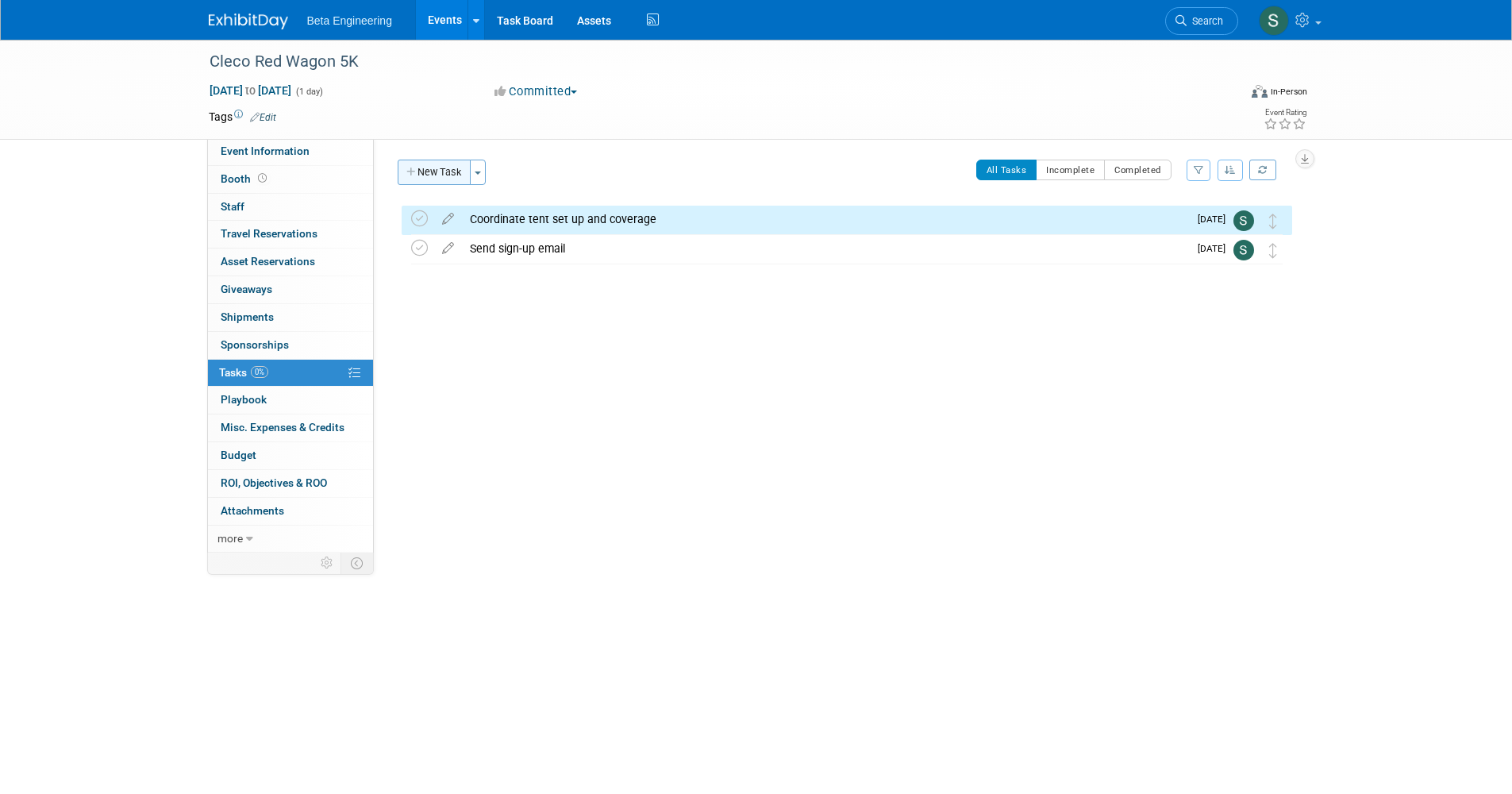
click at [447, 176] on button "New Task" at bounding box center [434, 172] width 73 height 25
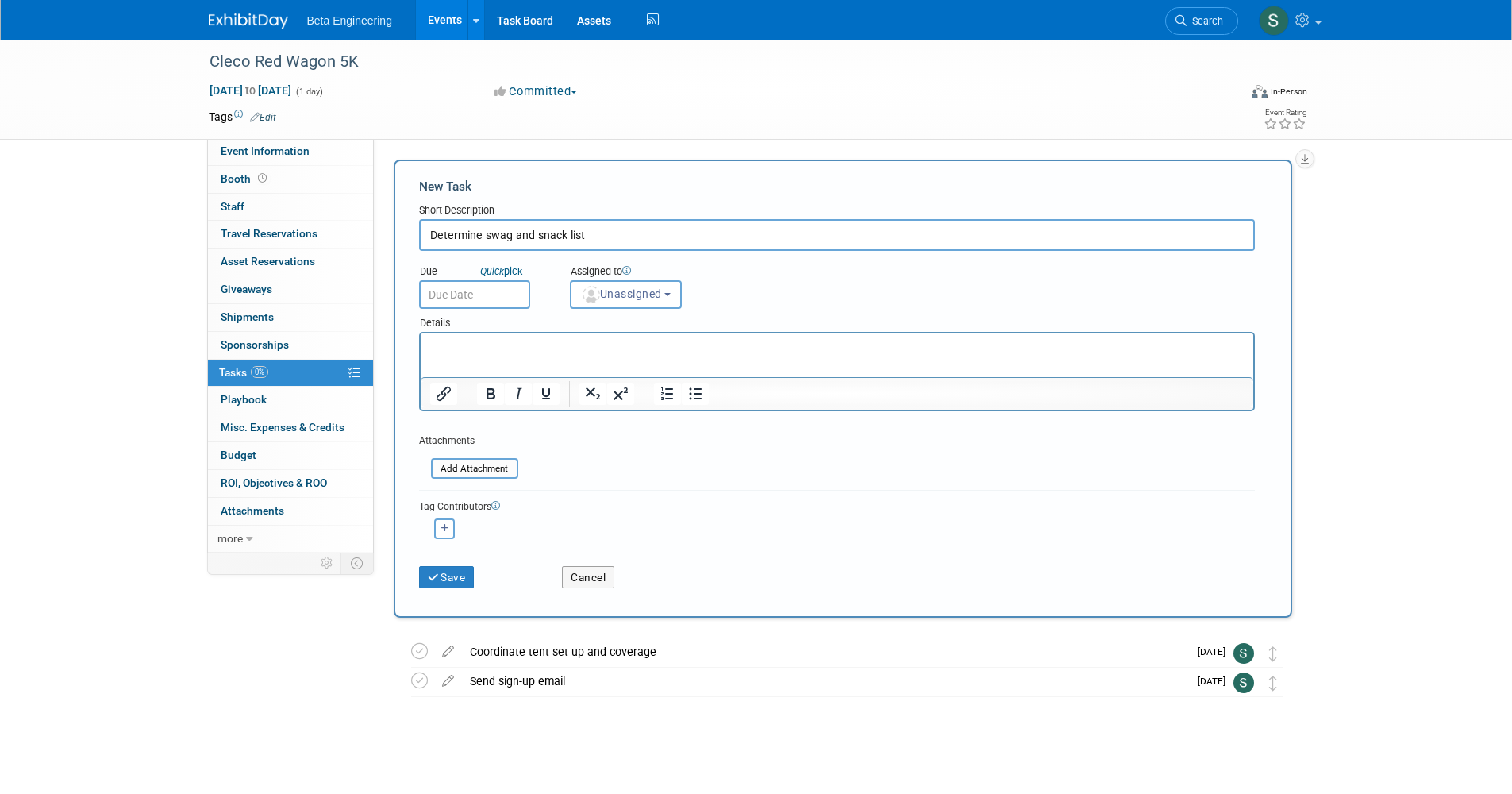
type input "Determine swag and snack list"
click at [512, 294] on input "text" at bounding box center [474, 294] width 111 height 29
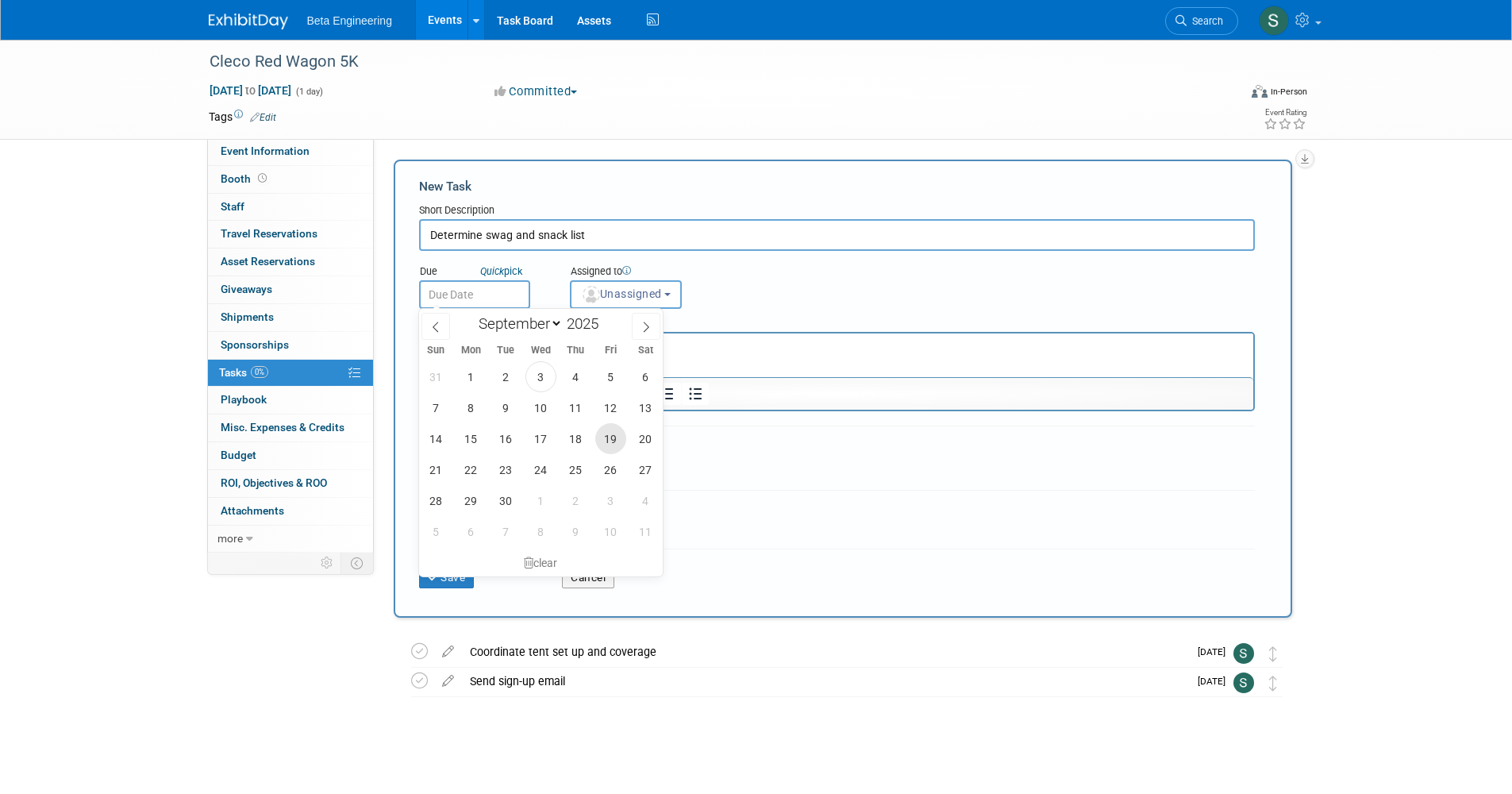
click at [613, 437] on span "19" at bounding box center [611, 439] width 31 height 31
type input "Sep 19, 2025"
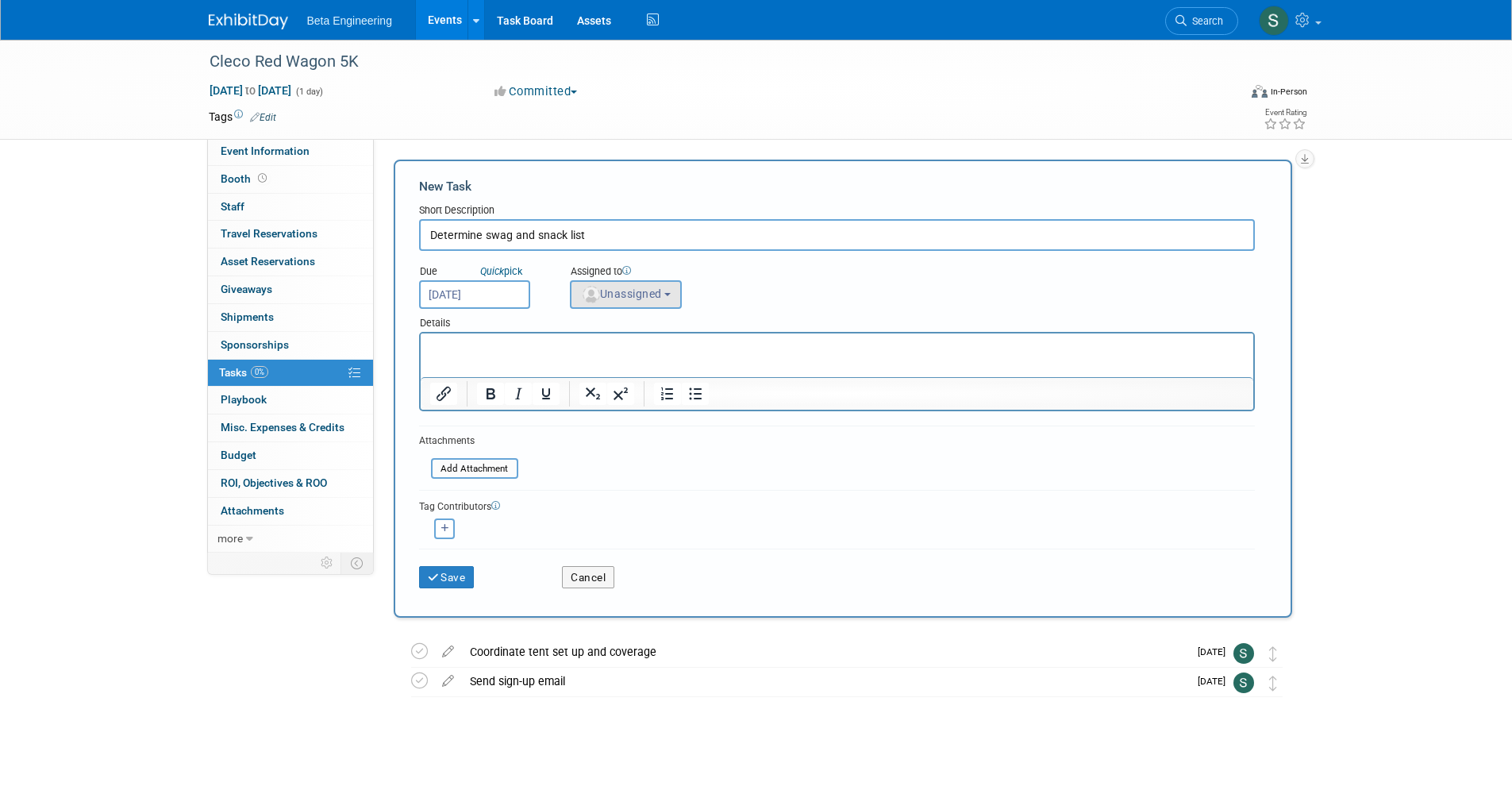
click at [662, 295] on span "Unassigned" at bounding box center [621, 293] width 81 height 13
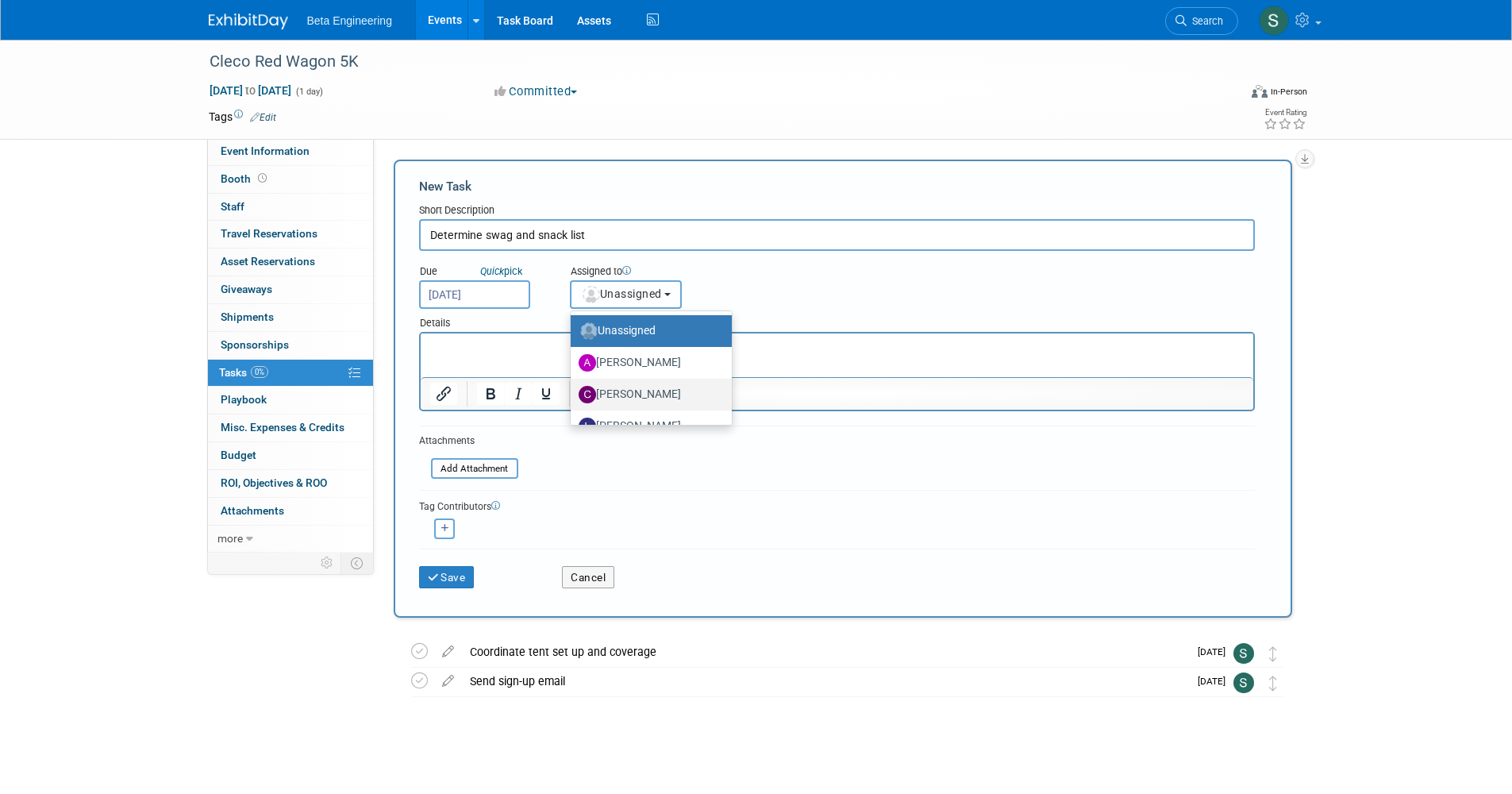
scroll to position [53, 0]
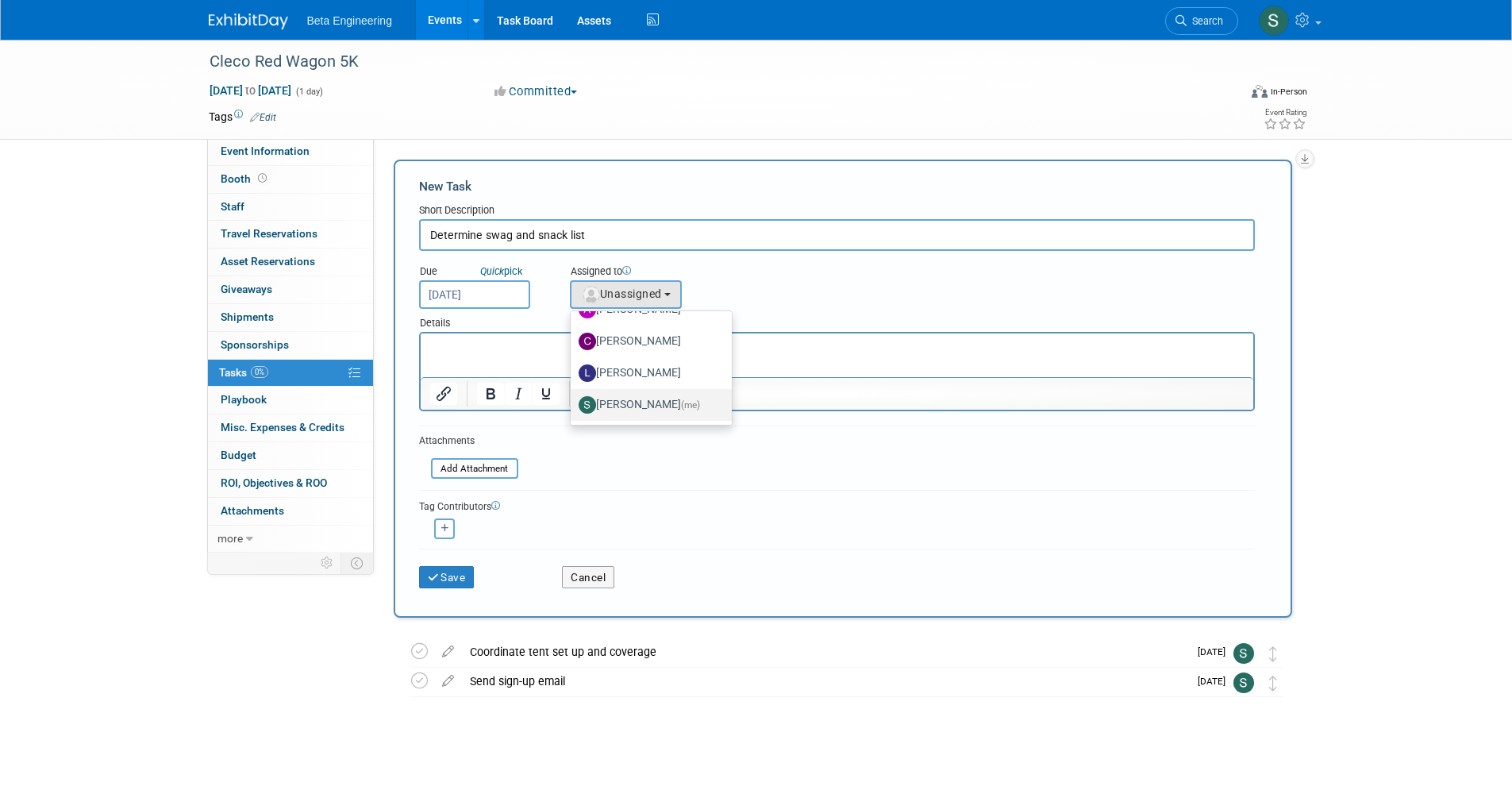
click at [659, 399] on label "Sara Dorsey (me)" at bounding box center [647, 404] width 137 height 25
click at [573, 399] on input "Sara Dorsey (me)" at bounding box center [568, 403] width 10 height 10
select select "4040aecd-f001-4306-8e56-2d2b13bd5b2f"
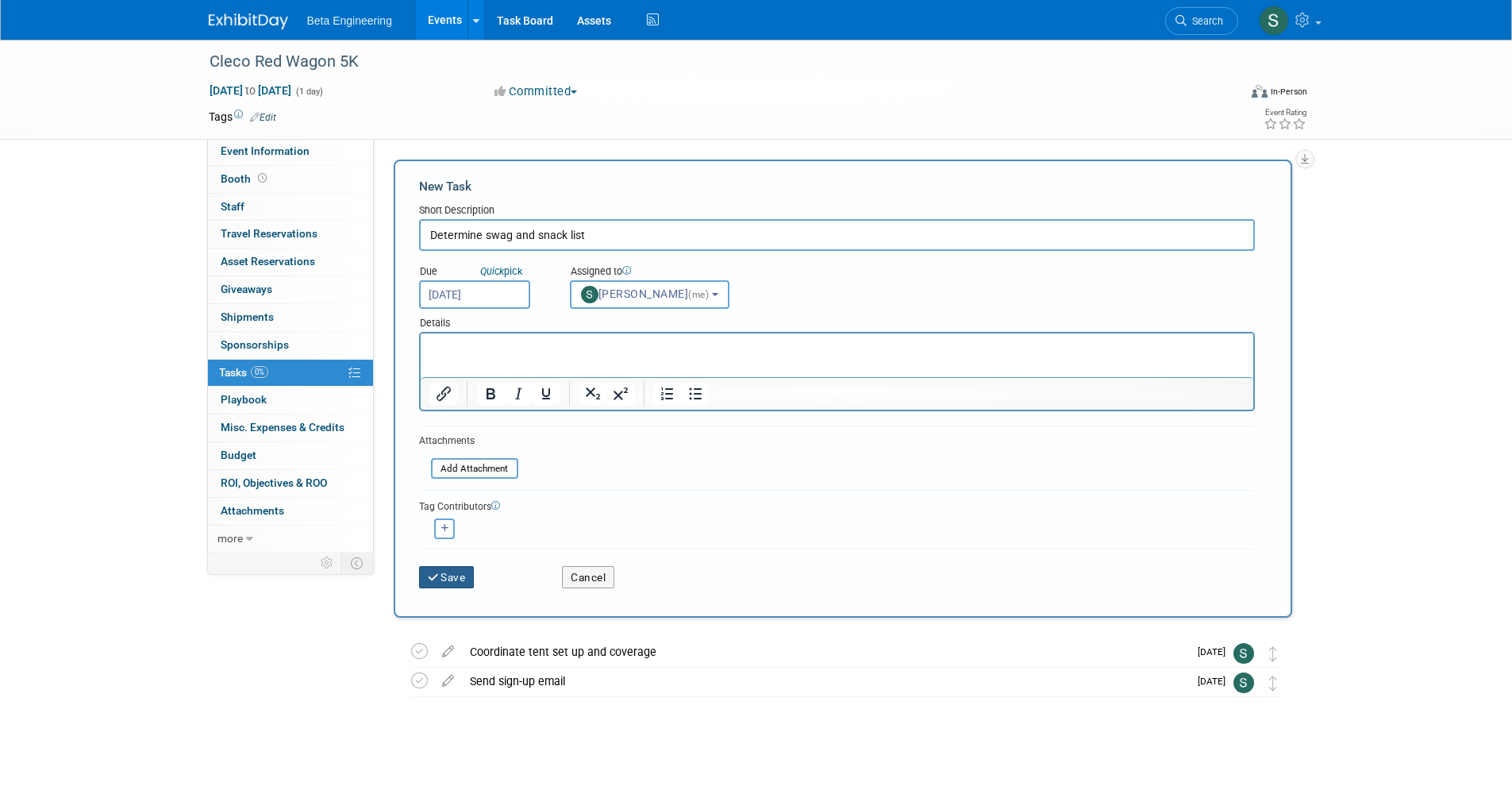
click at [454, 572] on button "Save" at bounding box center [446, 577] width 55 height 23
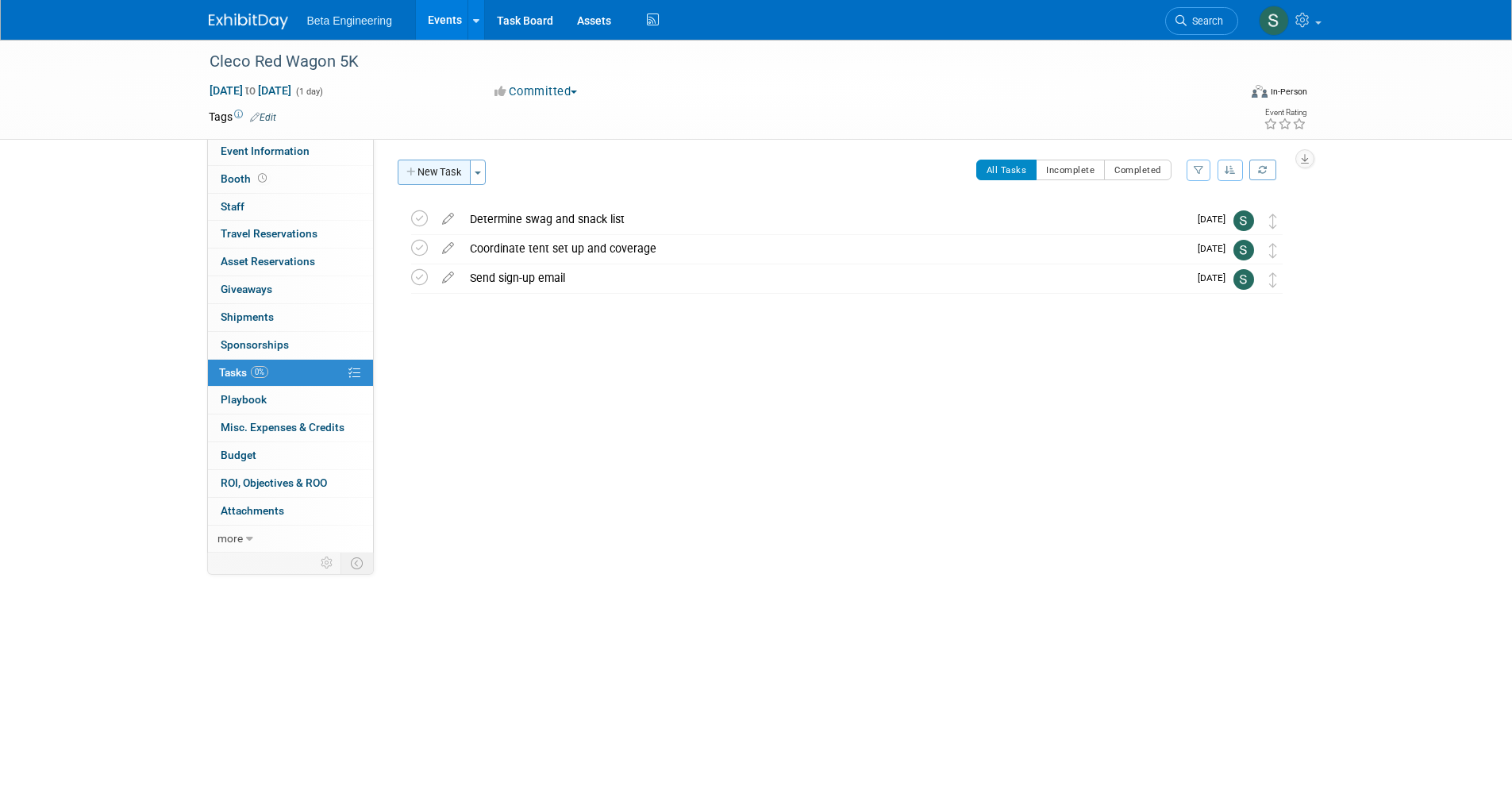
click at [443, 172] on button "New Task" at bounding box center [434, 172] width 73 height 25
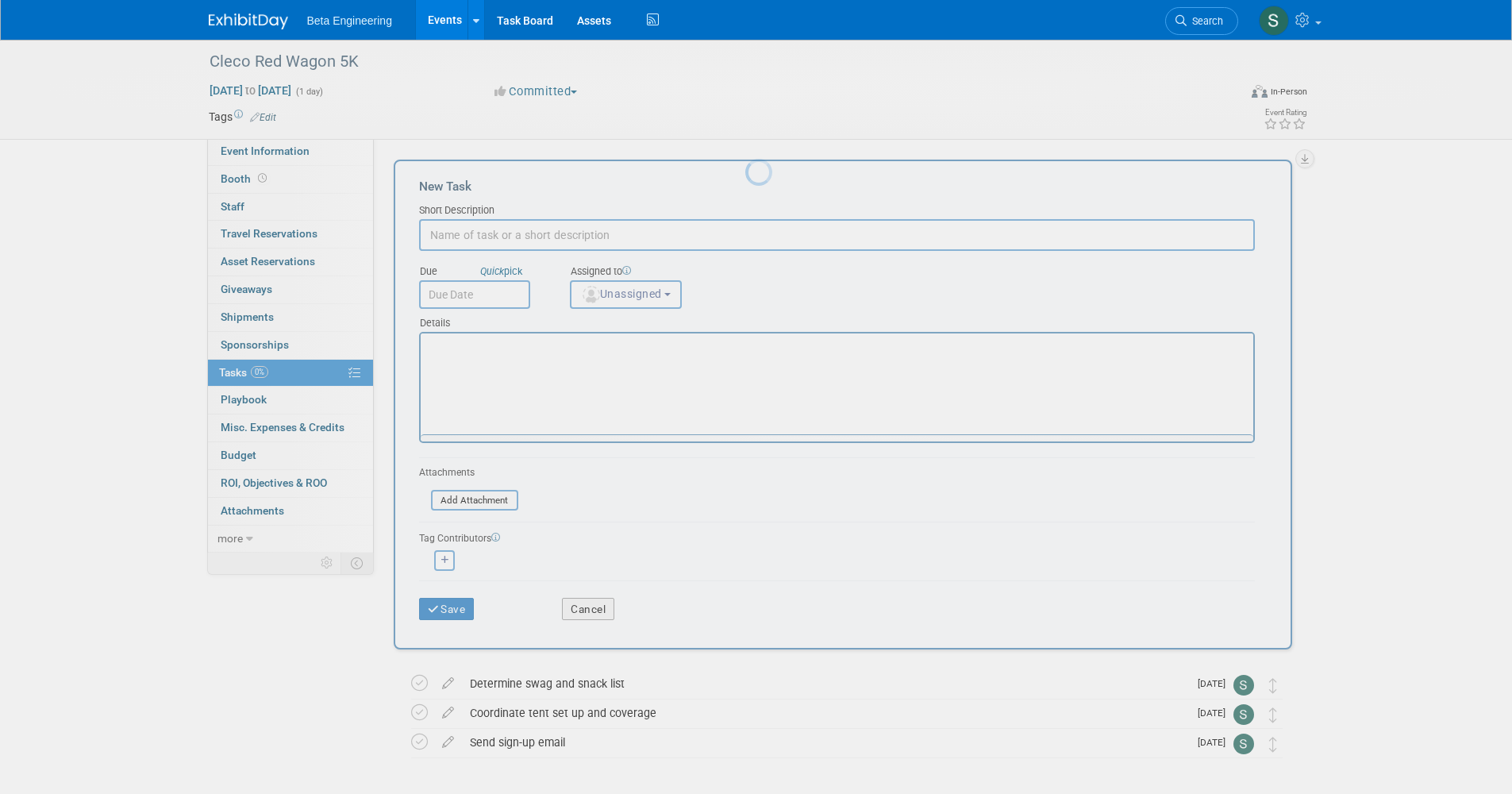
scroll to position [0, 0]
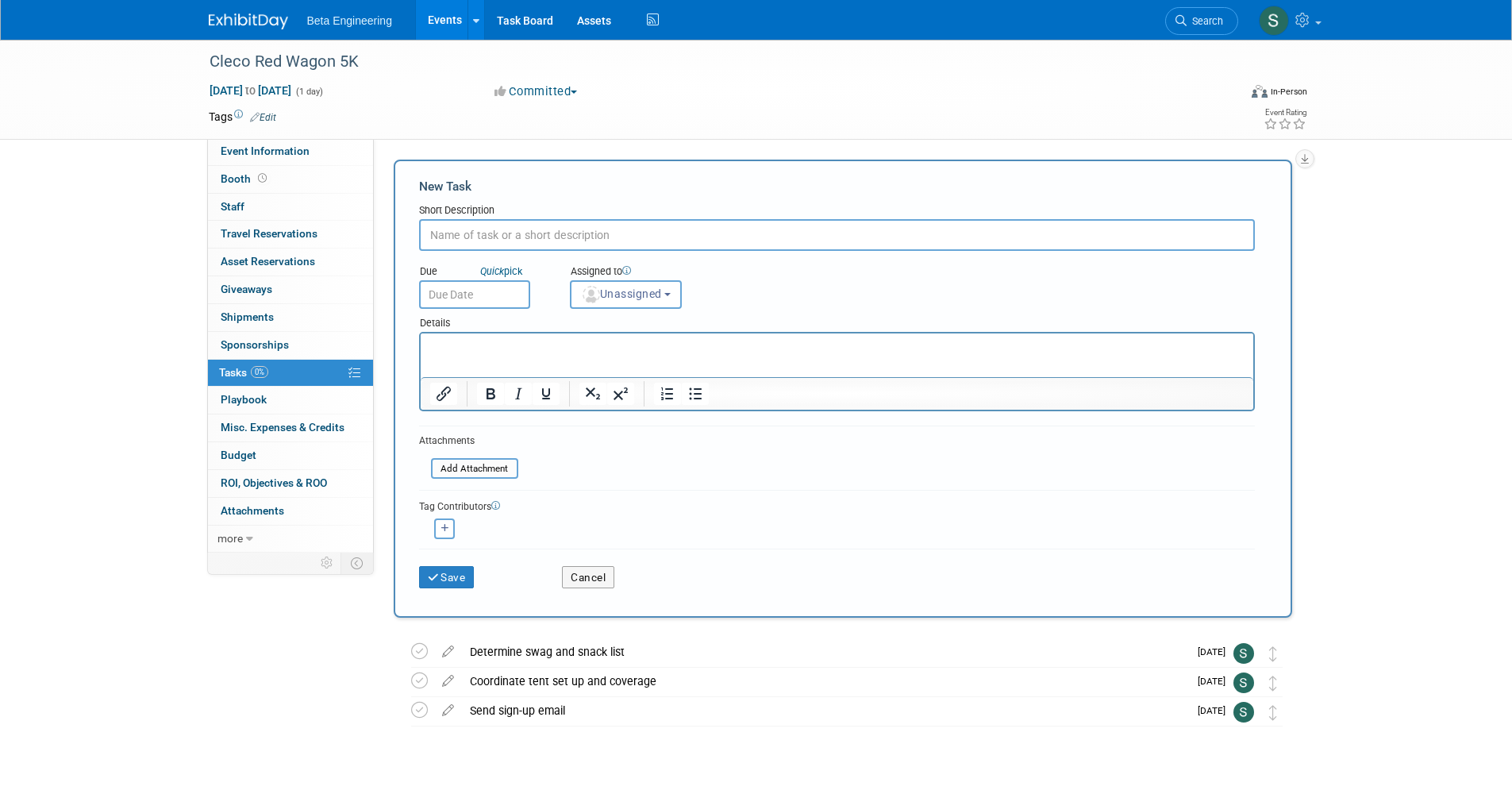
click at [515, 224] on input "text" at bounding box center [837, 235] width 836 height 32
drag, startPoint x: 489, startPoint y: 240, endPoint x: 462, endPoint y: 239, distance: 27.0
click at [466, 239] on input "Pay attendee registrations" at bounding box center [837, 235] width 836 height 32
click at [462, 239] on input "Pay attendee registrations" at bounding box center [837, 235] width 836 height 32
click at [452, 237] on input "Pay attendee registrations" at bounding box center [837, 235] width 836 height 32
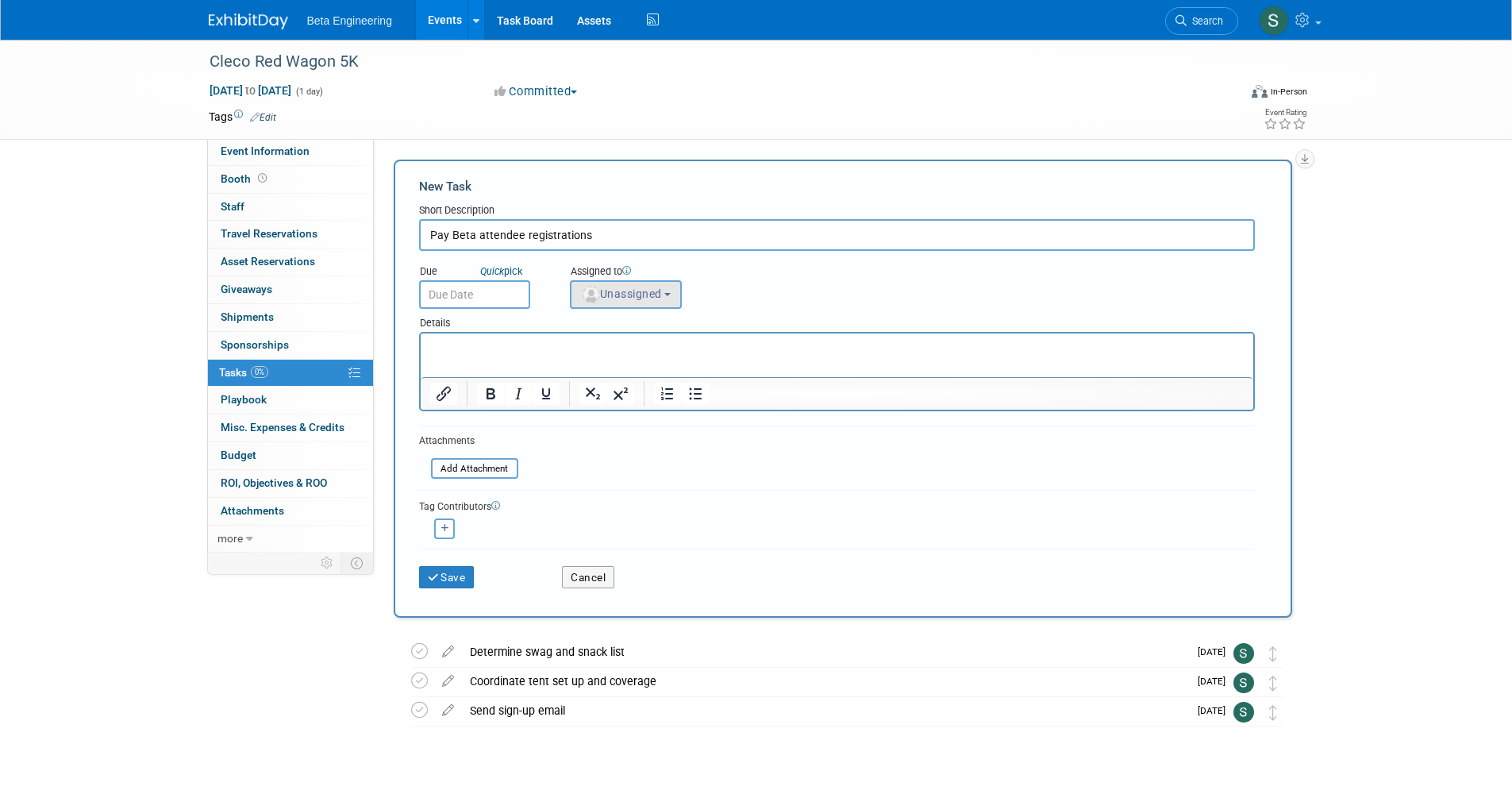
type input "Pay Beta attendee registrations"
click at [661, 291] on span "Unassigned" at bounding box center [621, 293] width 81 height 13
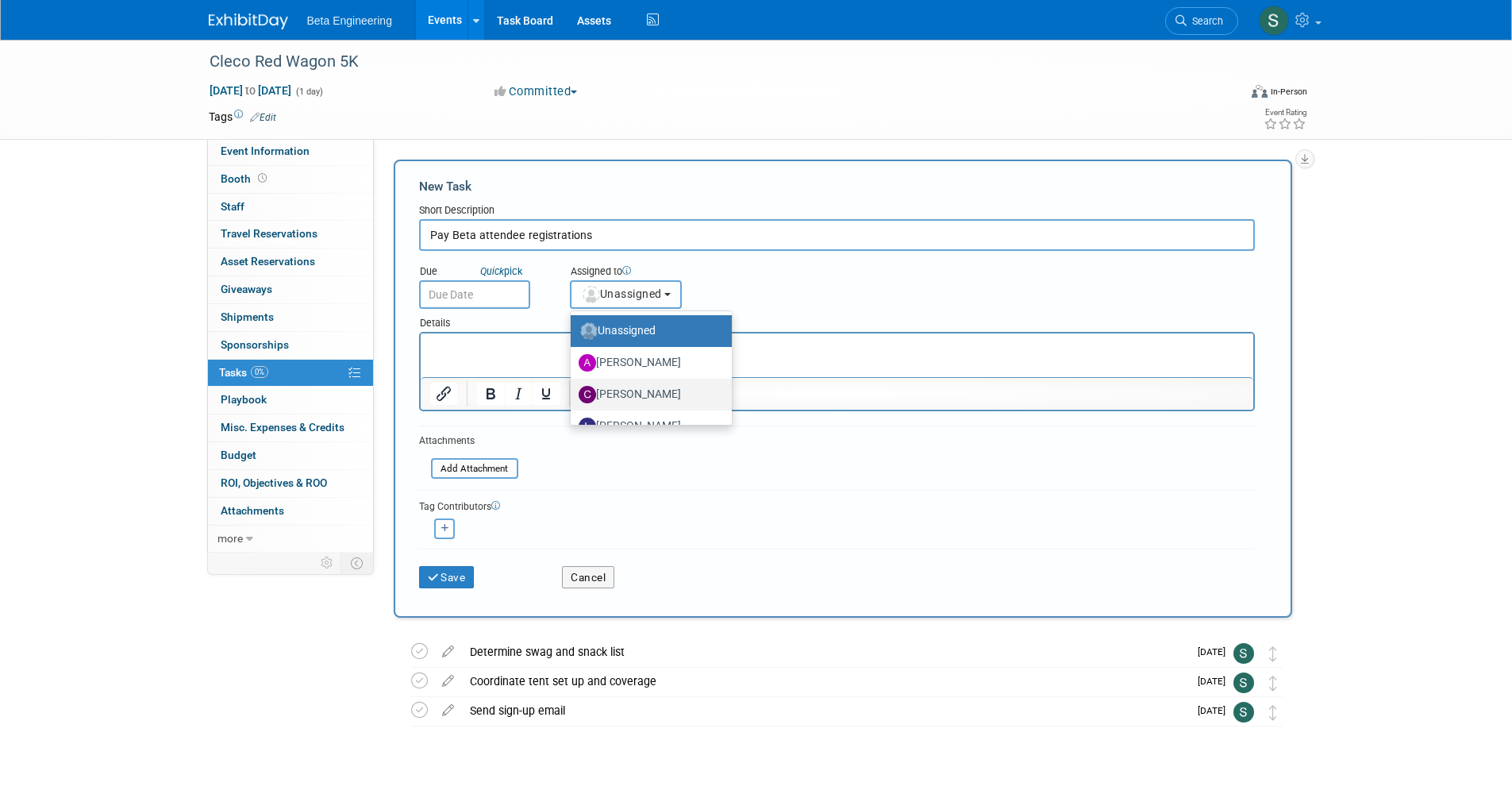
scroll to position [53, 0]
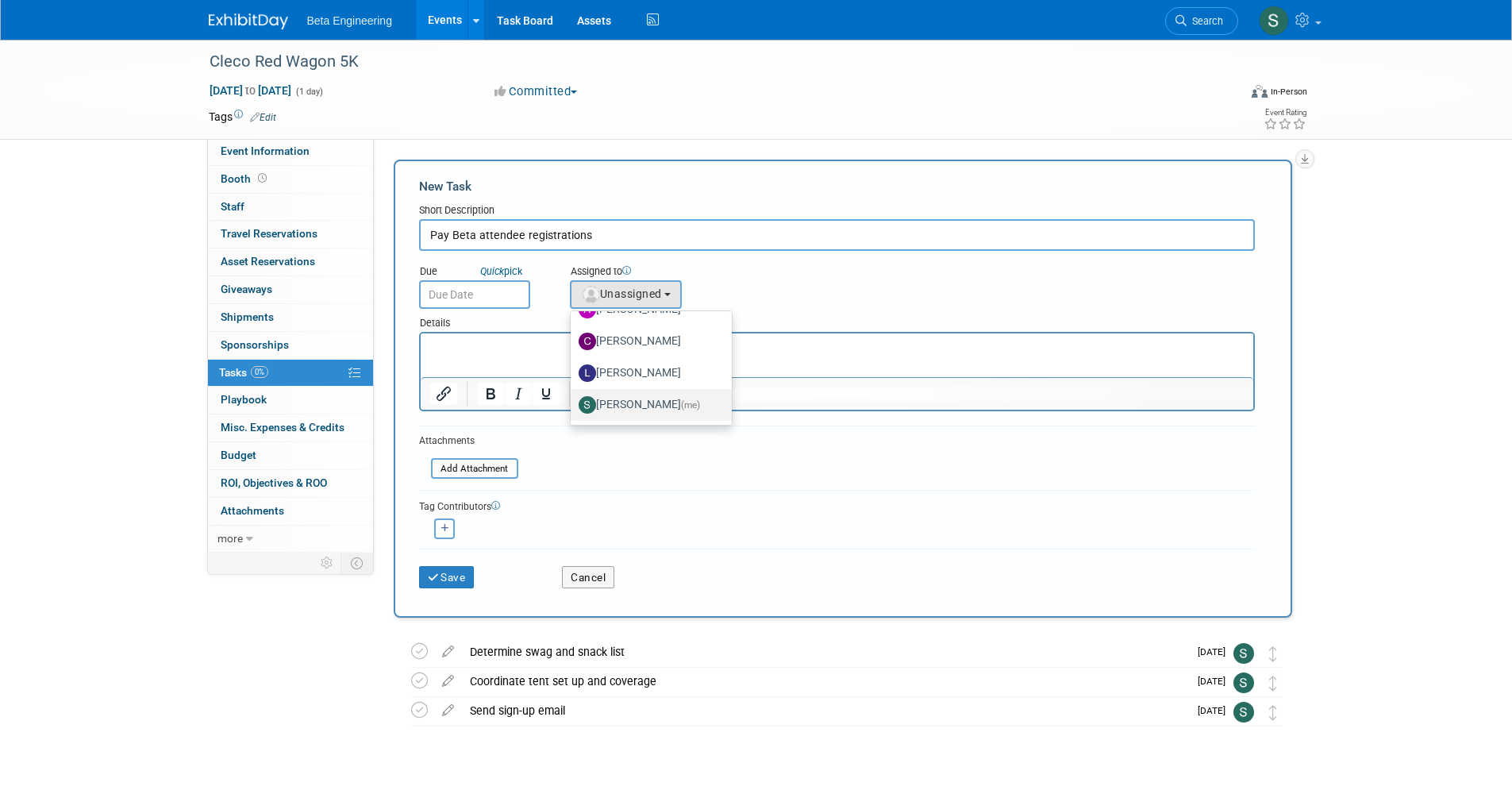
click at [666, 396] on label "Sara Dorsey (me)" at bounding box center [647, 404] width 137 height 25
click at [573, 398] on input "Sara Dorsey (me)" at bounding box center [568, 403] width 10 height 10
select select "4040aecd-f001-4306-8e56-2d2b13bd5b2f"
click at [489, 296] on input "text" at bounding box center [474, 294] width 111 height 29
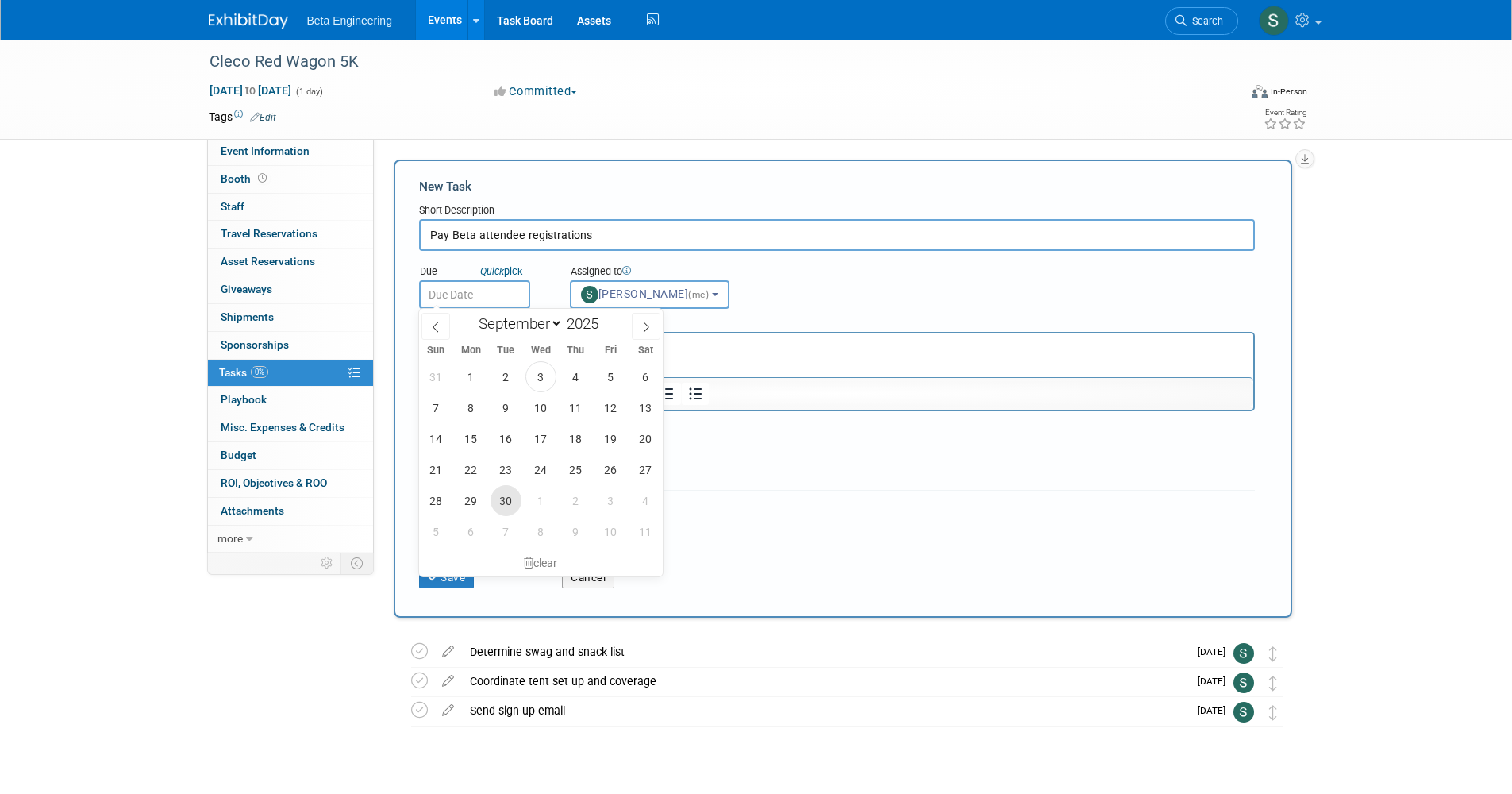
click at [505, 497] on span "30" at bounding box center [506, 500] width 31 height 31
type input "Sep 30, 2025"
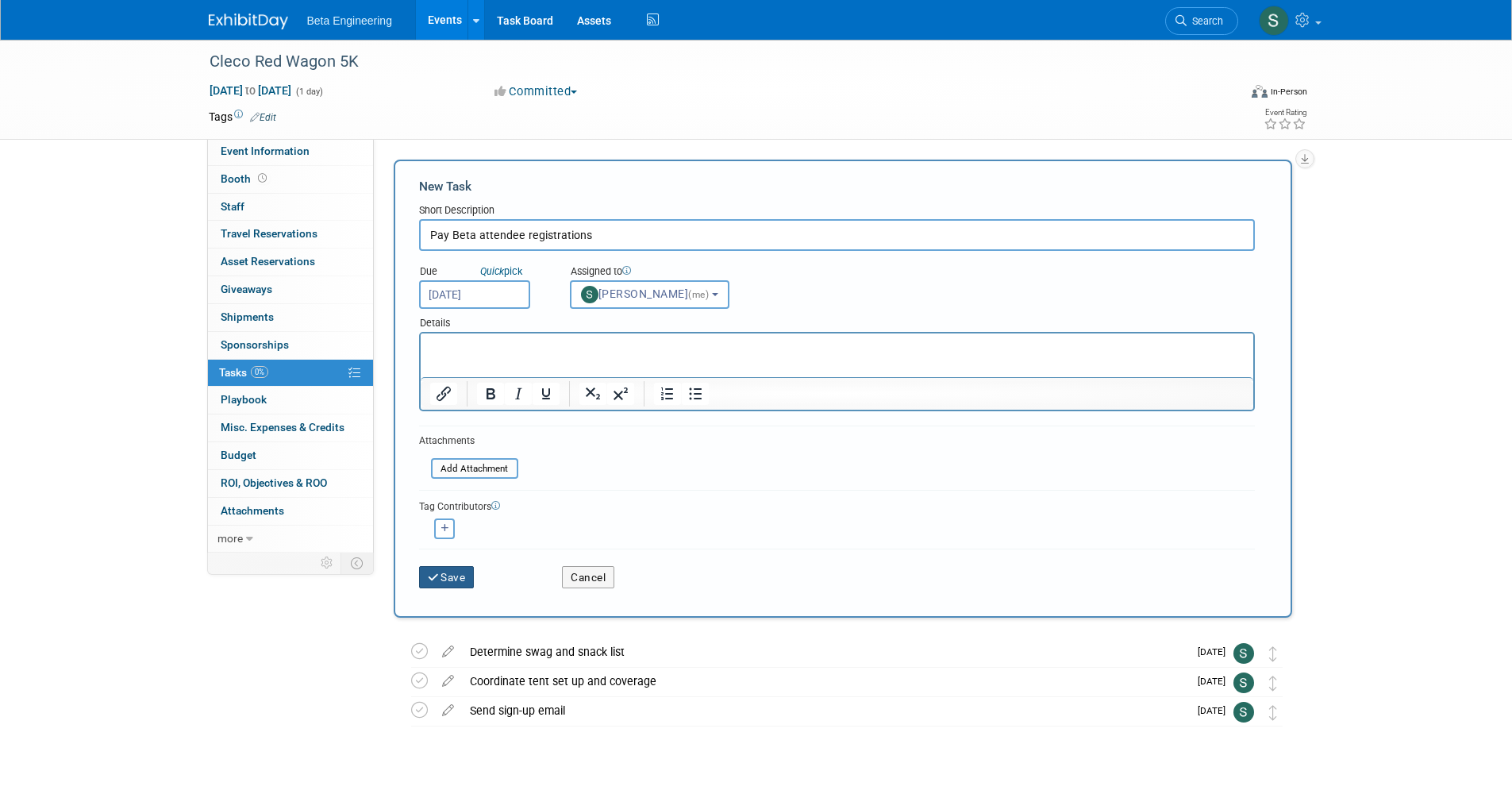
click at [446, 567] on button "Save" at bounding box center [446, 577] width 55 height 23
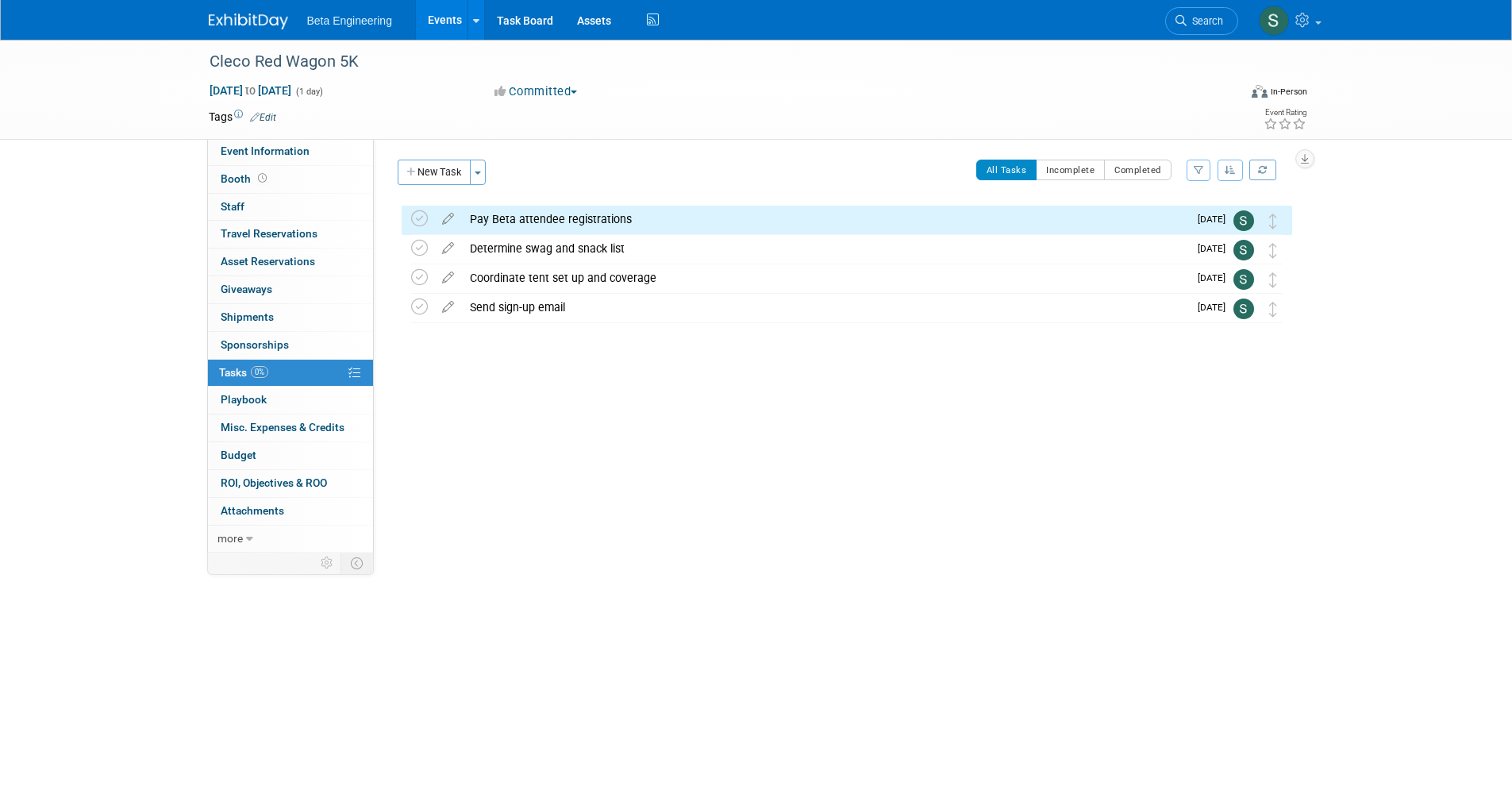
click at [635, 579] on div "Cleco Red Wagon 5K Oct 4, 2025 to Oct 4, 2025 (1 day) Oct 4, 2025 to Oct 4, 202…" at bounding box center [756, 351] width 1512 height 623
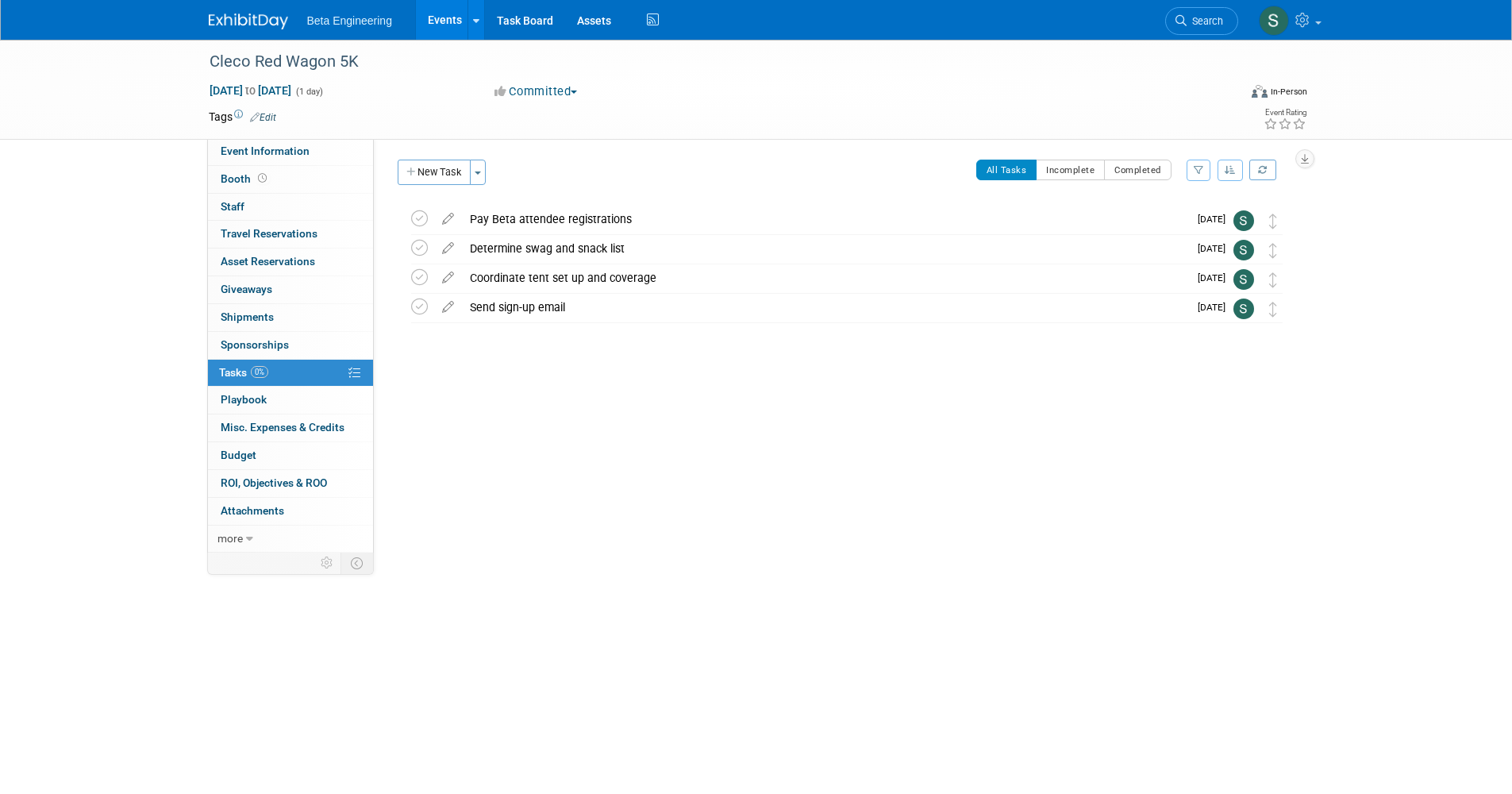
click at [433, 173] on button "New Task" at bounding box center [434, 172] width 73 height 25
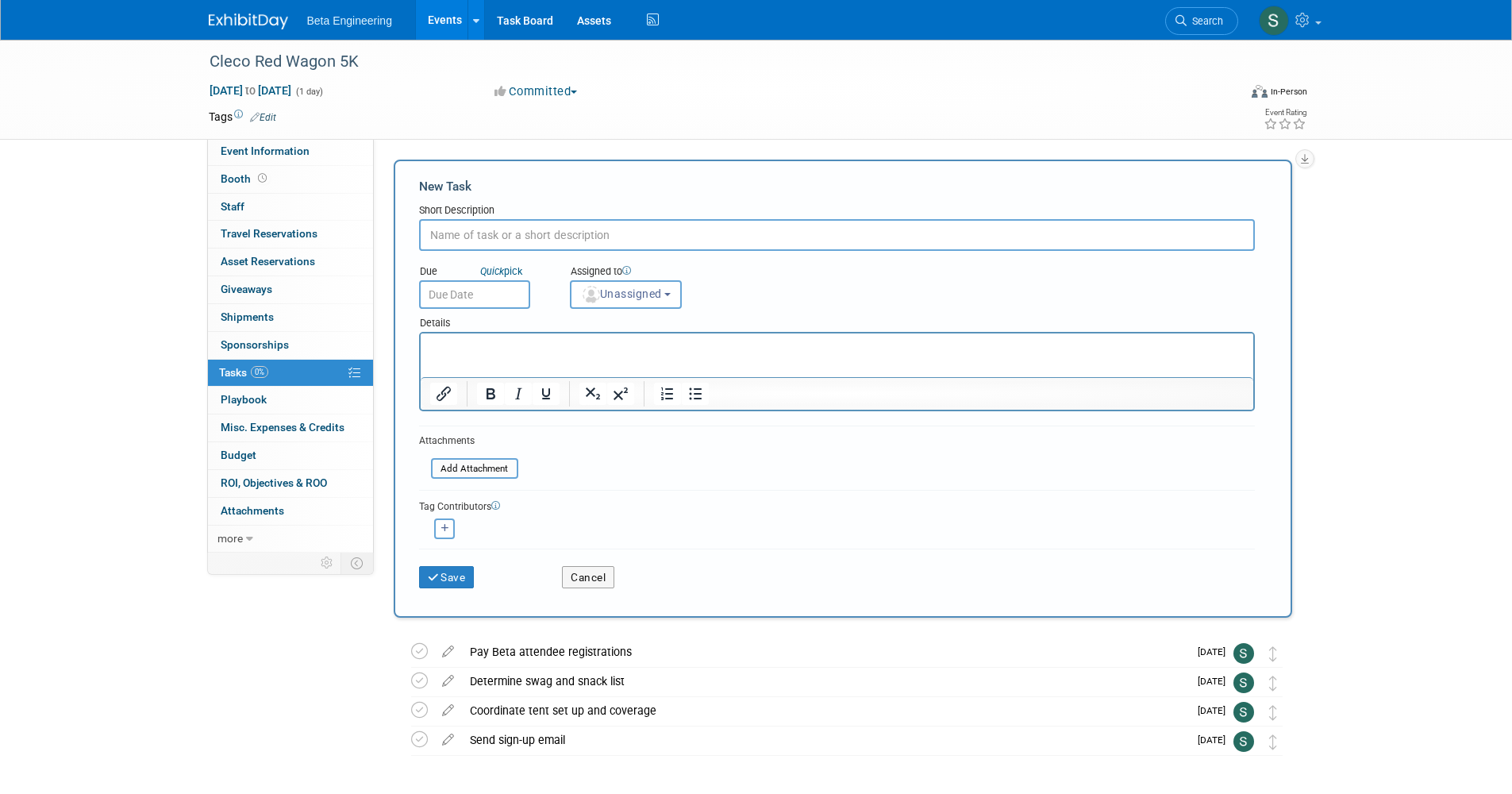
scroll to position [0, 0]
type input "Draft news post"
click at [505, 296] on input "text" at bounding box center [474, 294] width 111 height 29
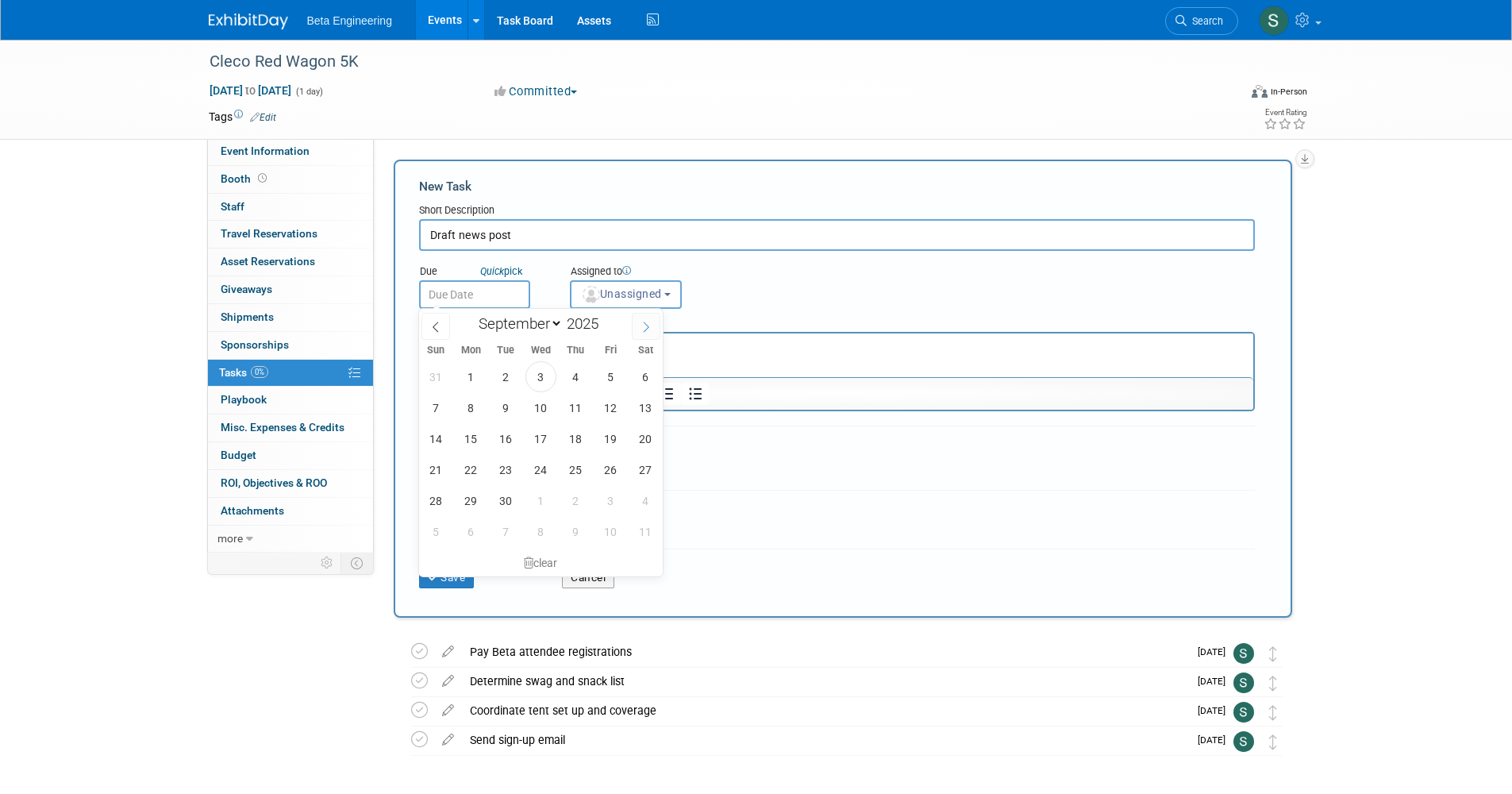
click at [636, 329] on span at bounding box center [646, 326] width 29 height 27
select select "9"
click at [466, 414] on span "6" at bounding box center [472, 407] width 31 height 31
type input "Oct 6, 2025"
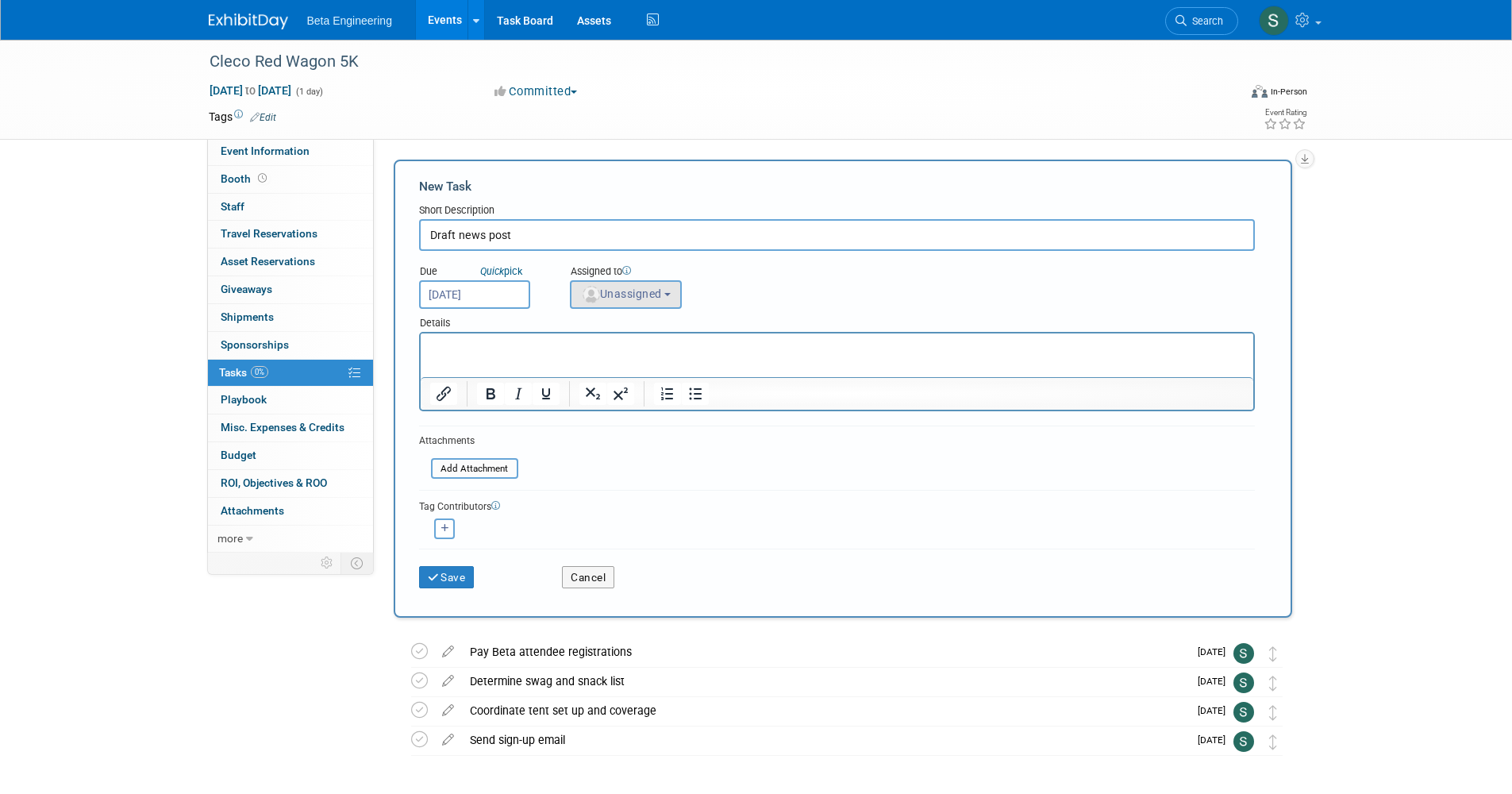
click at [621, 302] on button "Unassigned" at bounding box center [626, 294] width 113 height 29
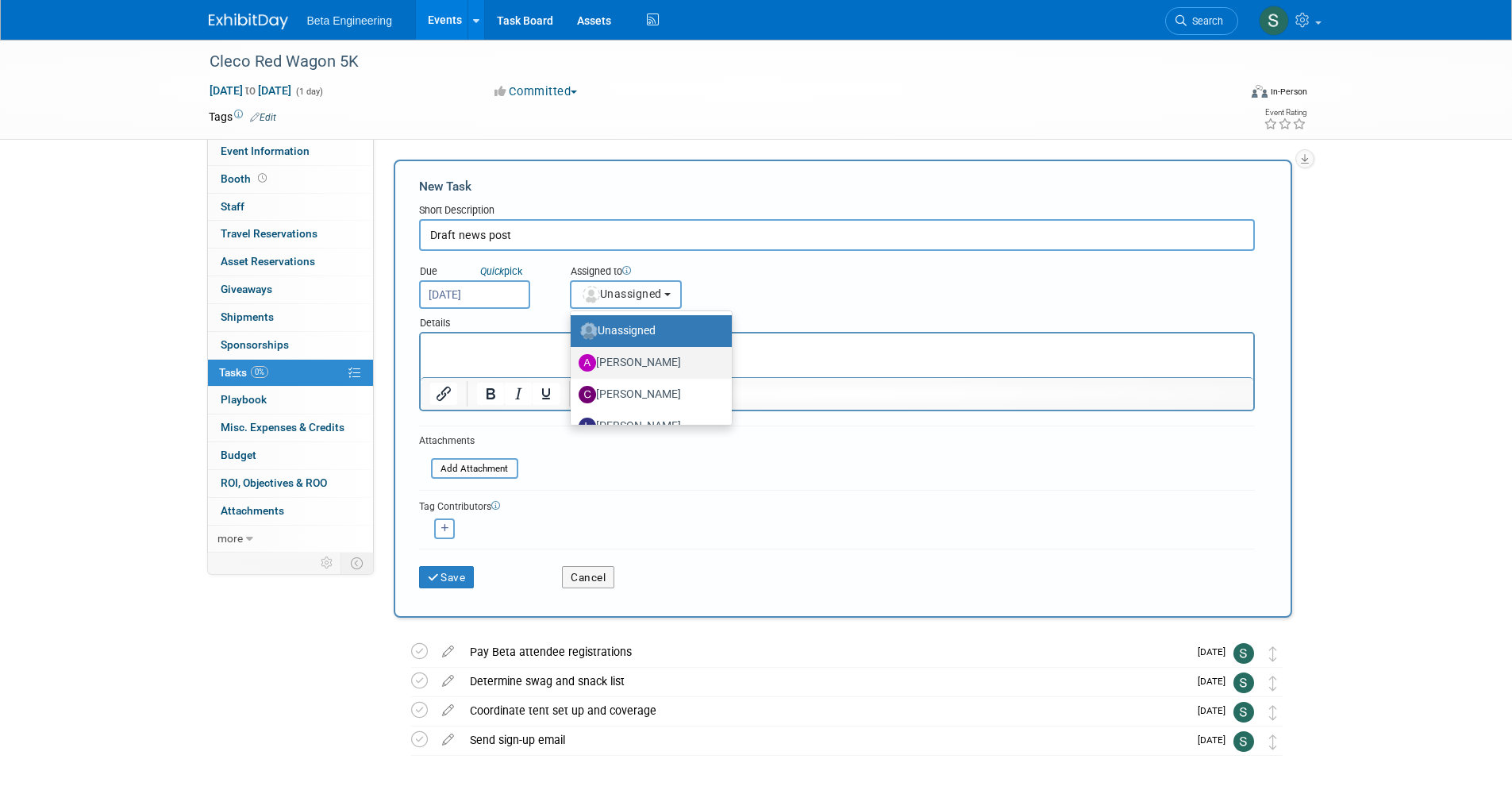
scroll to position [53, 0]
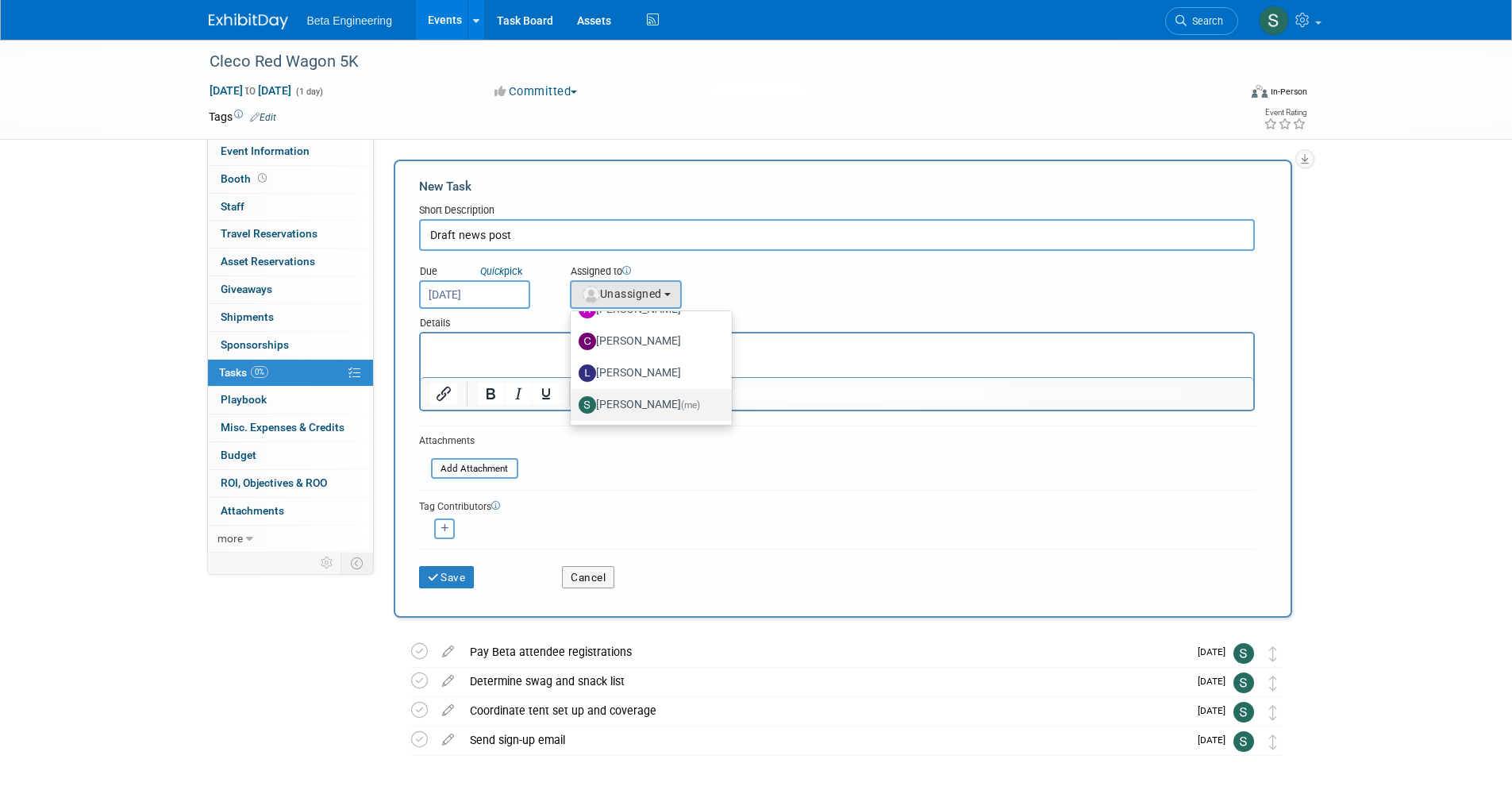
click at [641, 392] on label "[PERSON_NAME] (me)" at bounding box center [647, 404] width 137 height 25
click at [573, 398] on input "[PERSON_NAME] (me)" at bounding box center [568, 403] width 10 height 10
select select "4040aecd-f001-4306-8e56-2d2b13bd5b2f"
click at [532, 240] on input "Draft news post" at bounding box center [837, 235] width 836 height 32
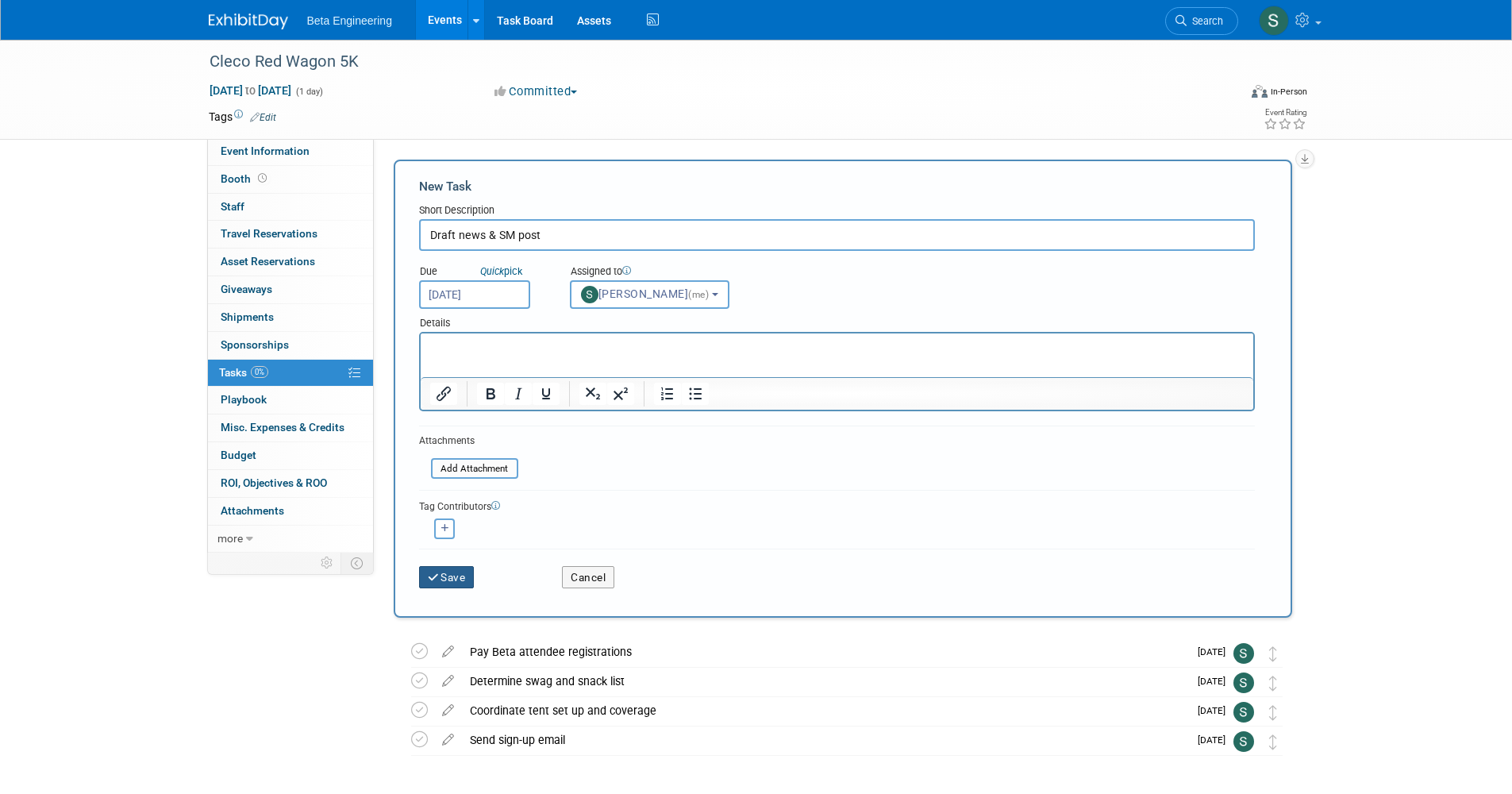
type input "Draft news & SM post"
click at [466, 578] on button "Save" at bounding box center [446, 577] width 55 height 23
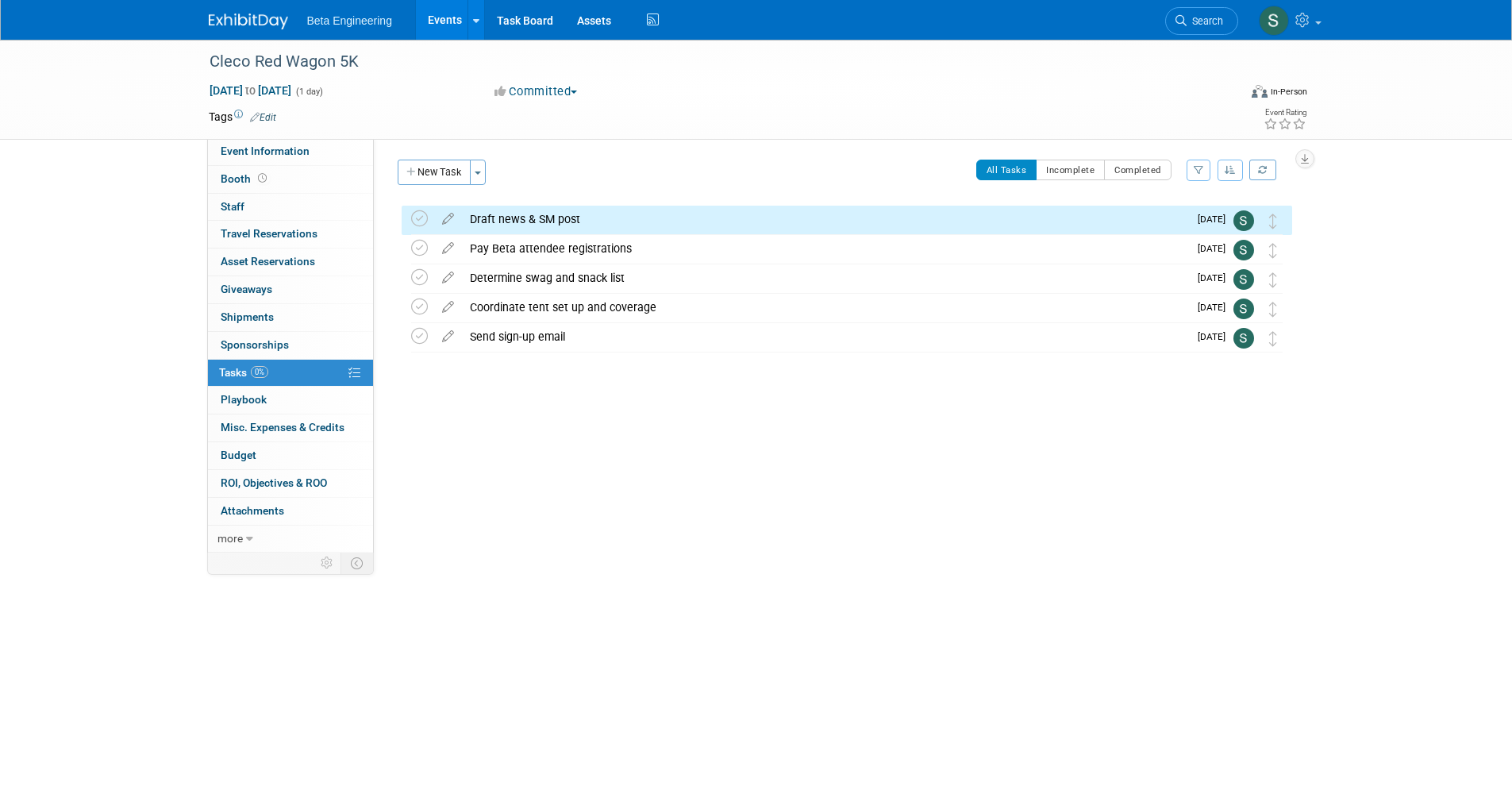
drag, startPoint x: 692, startPoint y: 519, endPoint x: 704, endPoint y: 502, distance: 20.8
click at [692, 518] on div "Event Website: Edit Event Venue Name: Specify event venue name Event Venue Addr…" at bounding box center [838, 340] width 930 height 405
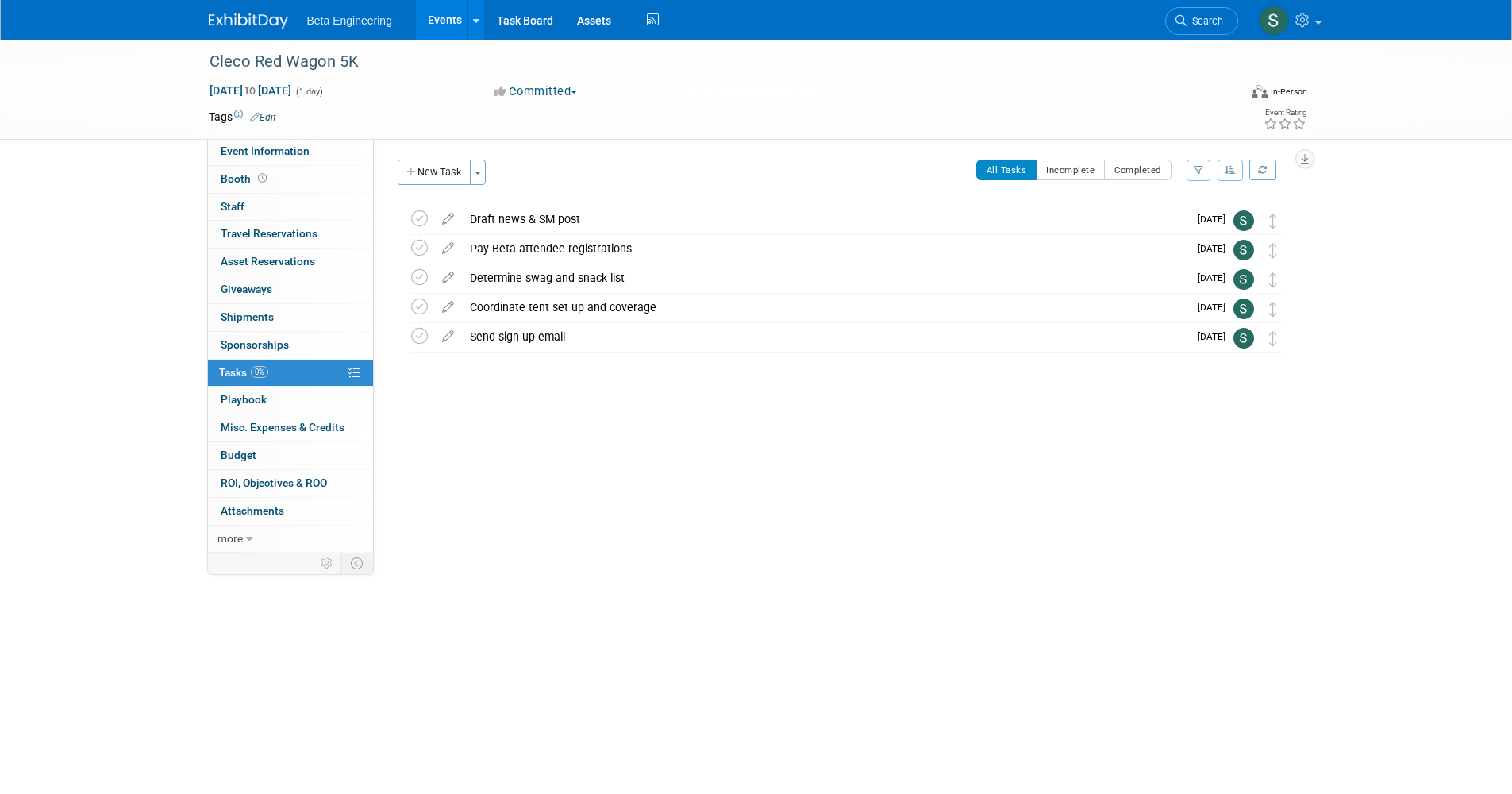
click at [679, 467] on div "Event Website: Edit Event Venue Name: Specify event venue name Event Venue Addr…" at bounding box center [838, 340] width 930 height 405
click at [588, 390] on div "Cleco Red Wagon 5K Oct 4, 2025 to Oct 4, 2025 (Going) Draft news & SM post Pro …" at bounding box center [843, 310] width 898 height 212
click at [504, 506] on div "Event Website: Edit Event Venue Name: Specify event venue name Event Venue Addr…" at bounding box center [838, 340] width 930 height 405
click at [114, 355] on div "Cleco Red Wagon 5K Oct 4, 2025 to Oct 4, 2025 (1 day) Oct 4, 2025 to Oct 4, 202…" at bounding box center [756, 351] width 1512 height 623
click at [545, 287] on div "Determine swag and snack list" at bounding box center [825, 277] width 727 height 27
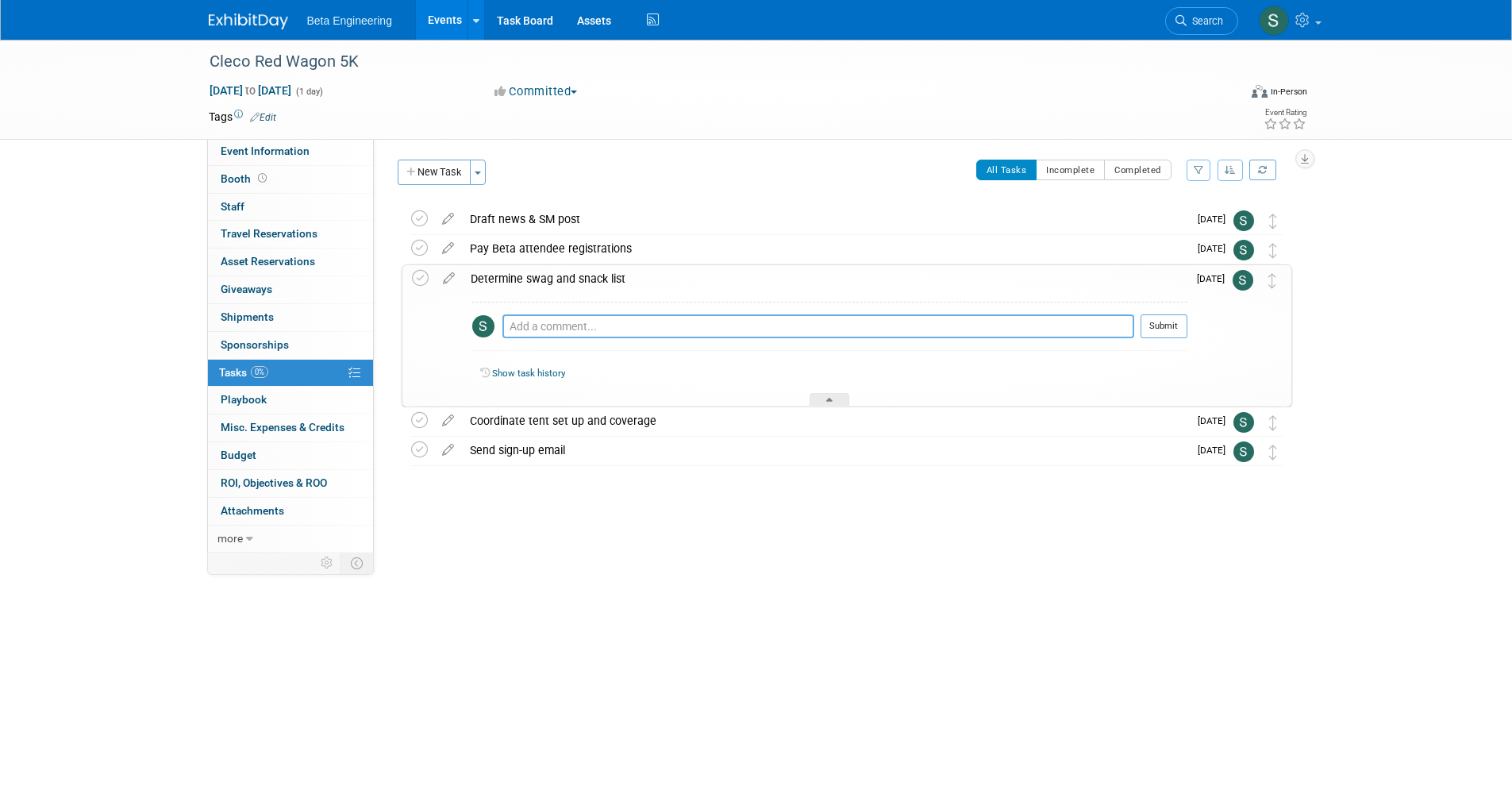
click at [607, 330] on textarea at bounding box center [818, 326] width 632 height 23
click at [118, 162] on div "Cleco Red Wagon 5K Oct 4, 2025 to Oct 4, 2025 (1 day) Oct 4, 2025 to Oct 4, 202…" at bounding box center [756, 351] width 1512 height 623
click at [250, 17] on img at bounding box center [249, 22] width 80 height 16
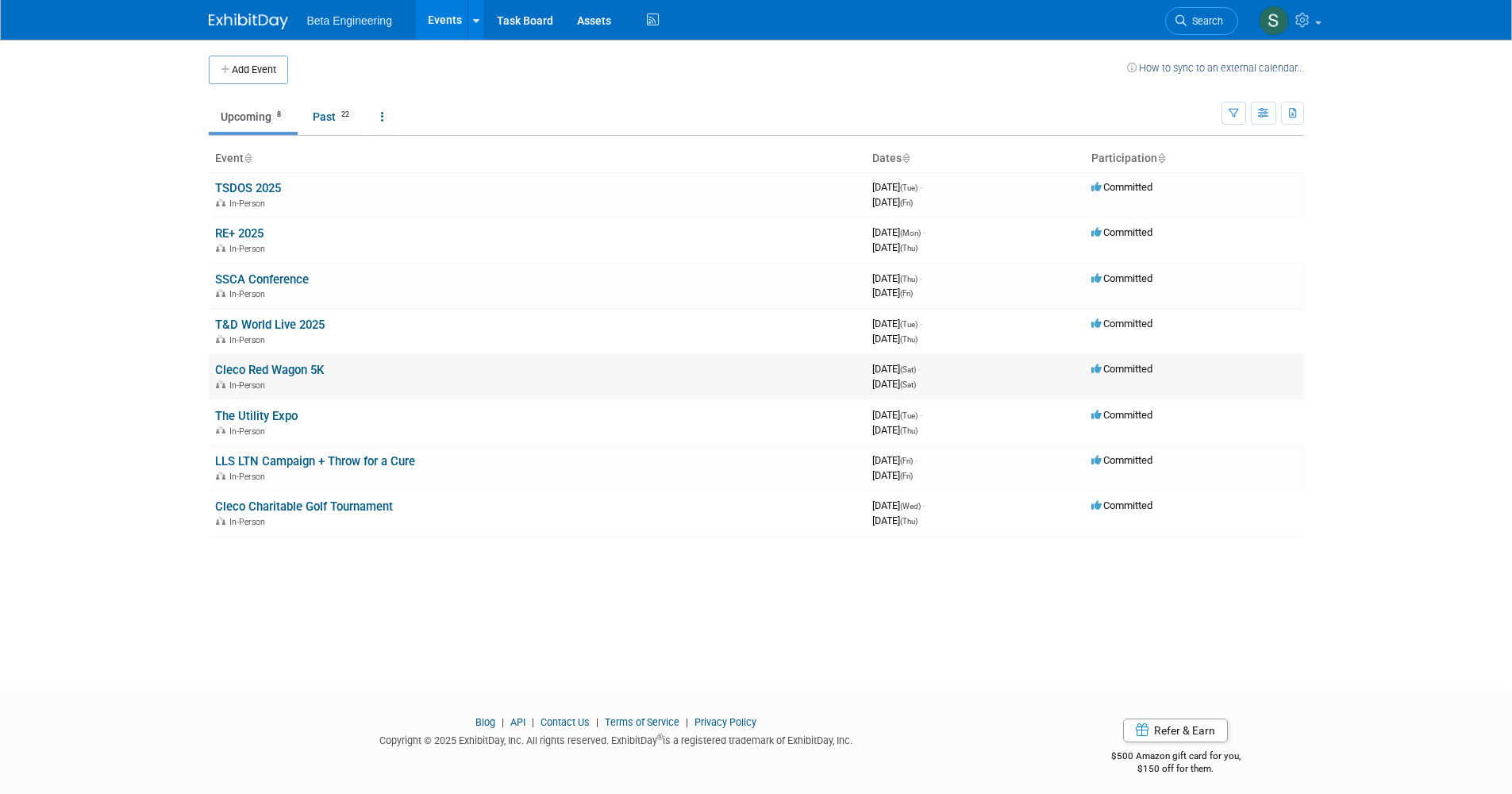
click at [265, 362] on link "Cleco Red Wagon 5K" at bounding box center [269, 369] width 108 height 14
click at [311, 454] on link "LLS LTN Campaign + Throw for a Cure" at bounding box center [315, 461] width 200 height 14
click at [360, 503] on link "Cleco Charitable Golf Tournament" at bounding box center [303, 506] width 178 height 14
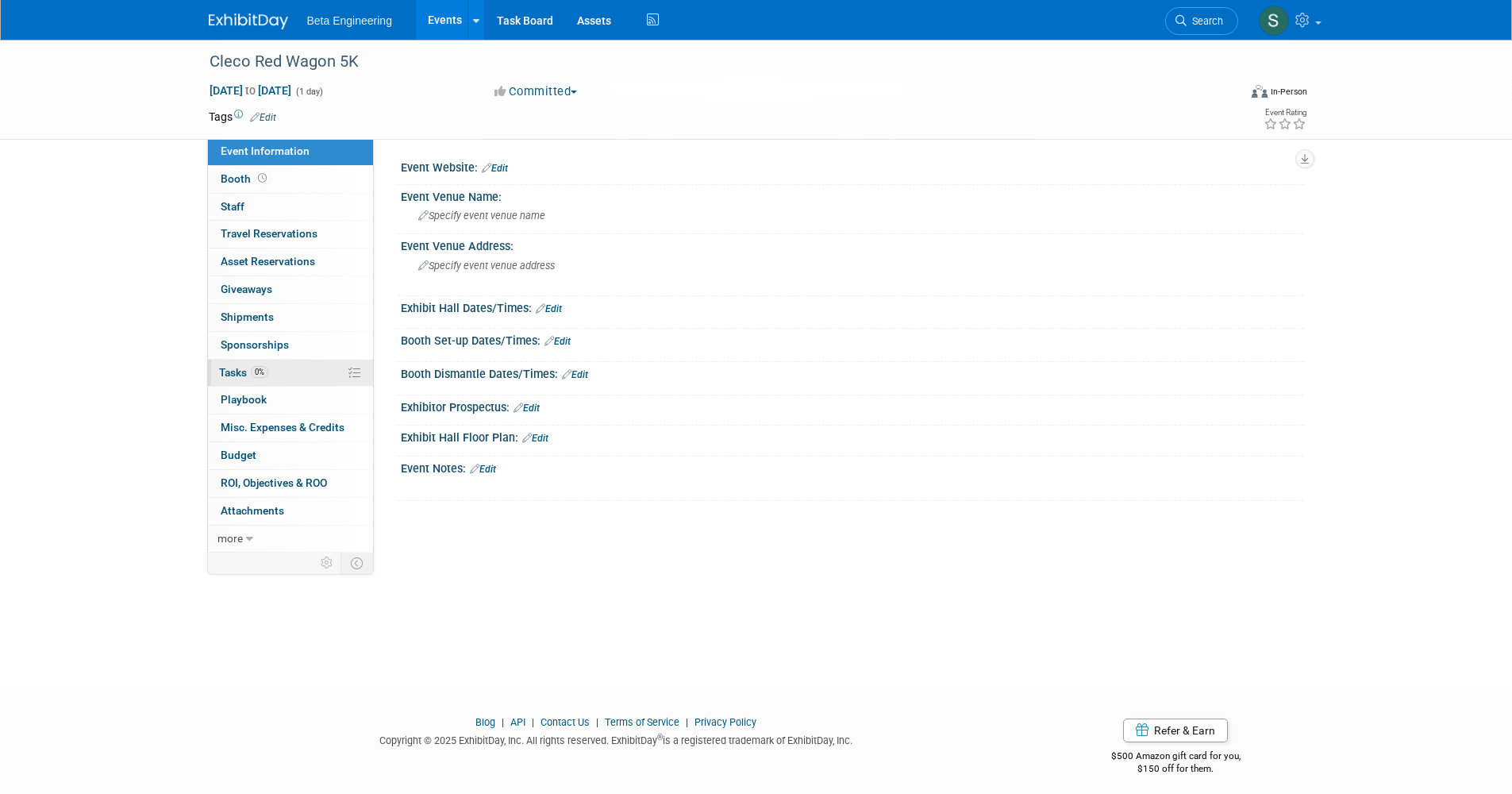
click at [278, 365] on link "0% Tasks 0%" at bounding box center [290, 373] width 165 height 27
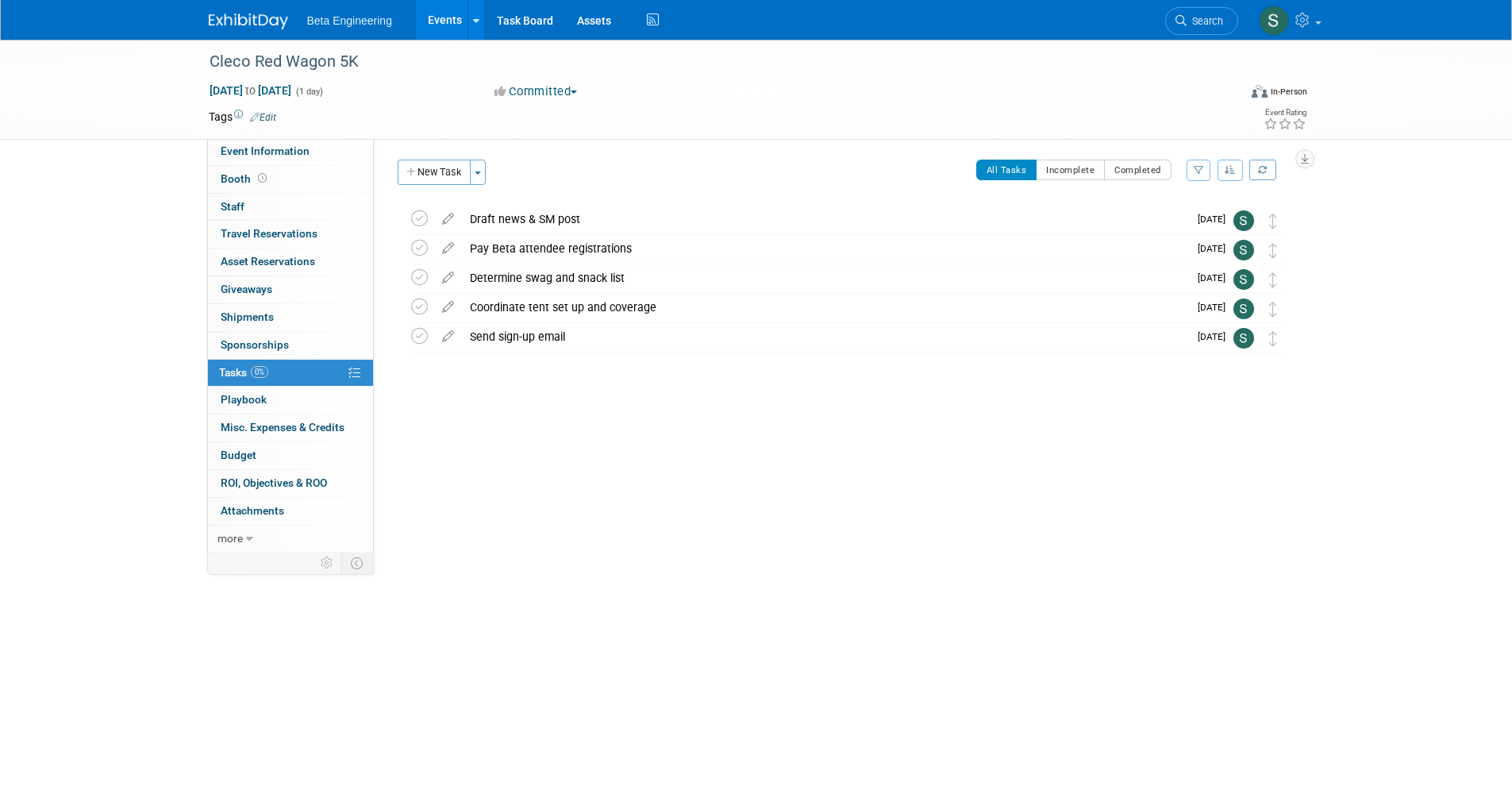
click at [601, 475] on div "Event Website: Edit Event Venue Name: Specify event venue name Event Venue Addr…" at bounding box center [838, 340] width 930 height 405
click at [614, 276] on div "Determine swag and snack list" at bounding box center [825, 277] width 727 height 27
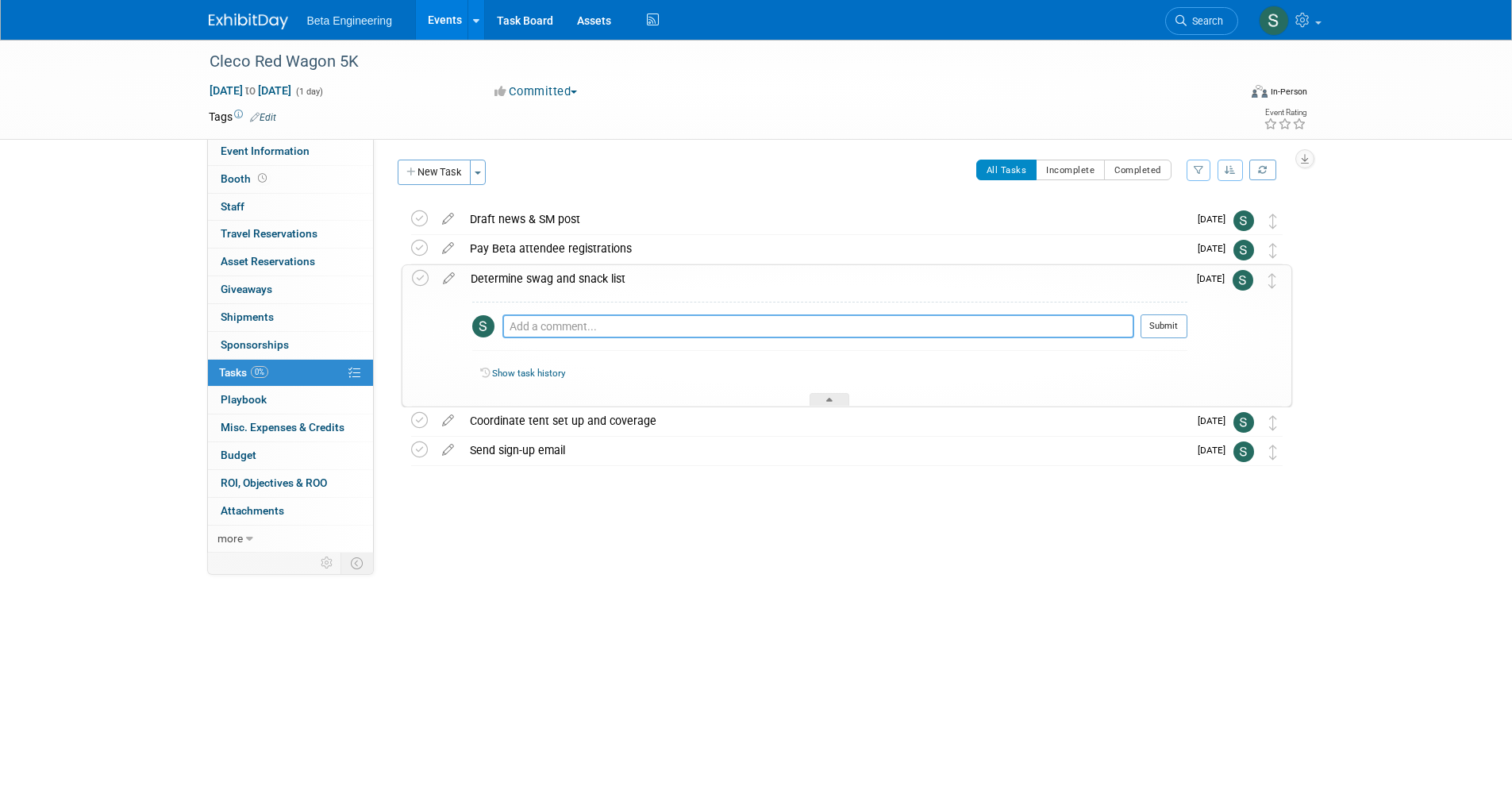
click at [609, 333] on textarea at bounding box center [818, 326] width 632 height 23
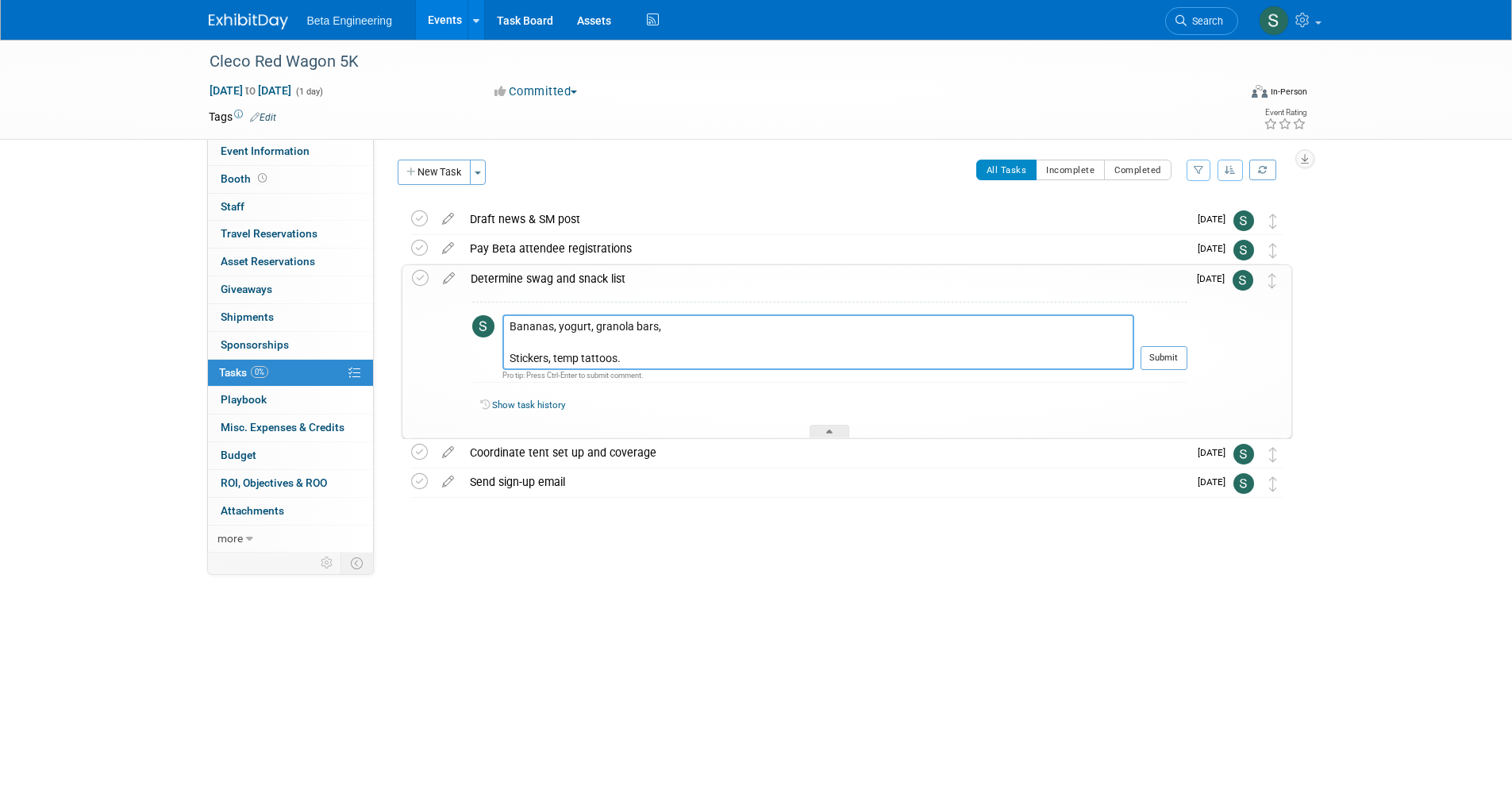
drag, startPoint x: 648, startPoint y: 362, endPoint x: 563, endPoint y: 362, distance: 85.0
click at [575, 362] on textarea "Bananas, yogurt, granola bars, Stickers, temp tattoos." at bounding box center [818, 342] width 632 height 55
click at [531, 360] on textarea "Bananas, yogurt, granola bars, Stickers, temp tattoos." at bounding box center [818, 342] width 632 height 55
drag, startPoint x: 557, startPoint y: 355, endPoint x: 500, endPoint y: 361, distance: 57.3
click at [500, 361] on tr "Bananas, yogurt, granola bars, Stickers, temp tattoos. Pro tip: Press Ctrl-Ente…" at bounding box center [830, 348] width 715 height 68
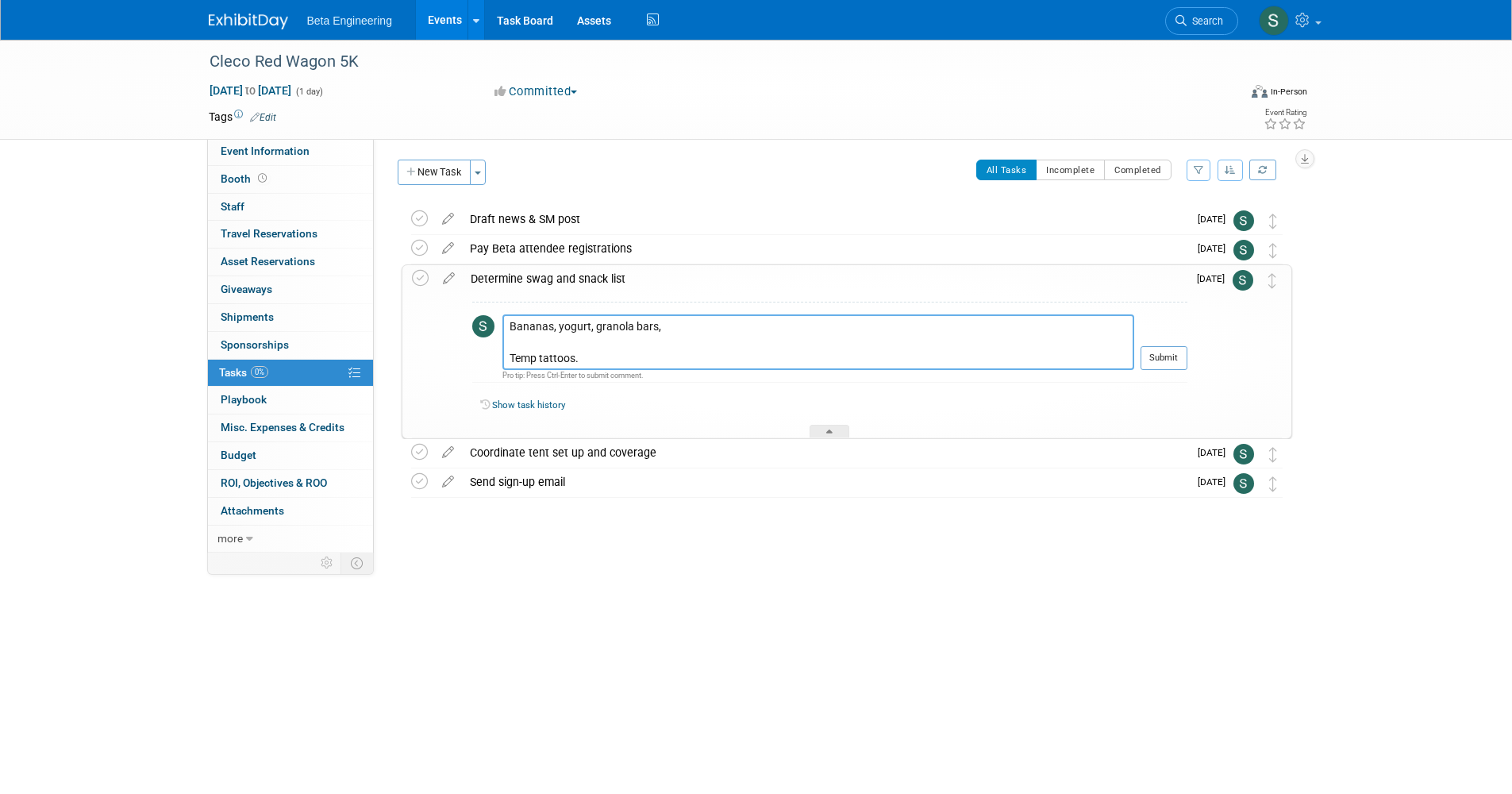
click at [672, 362] on textarea "Bananas, yogurt, granola bars, Temp tattoos." at bounding box center [818, 342] width 632 height 55
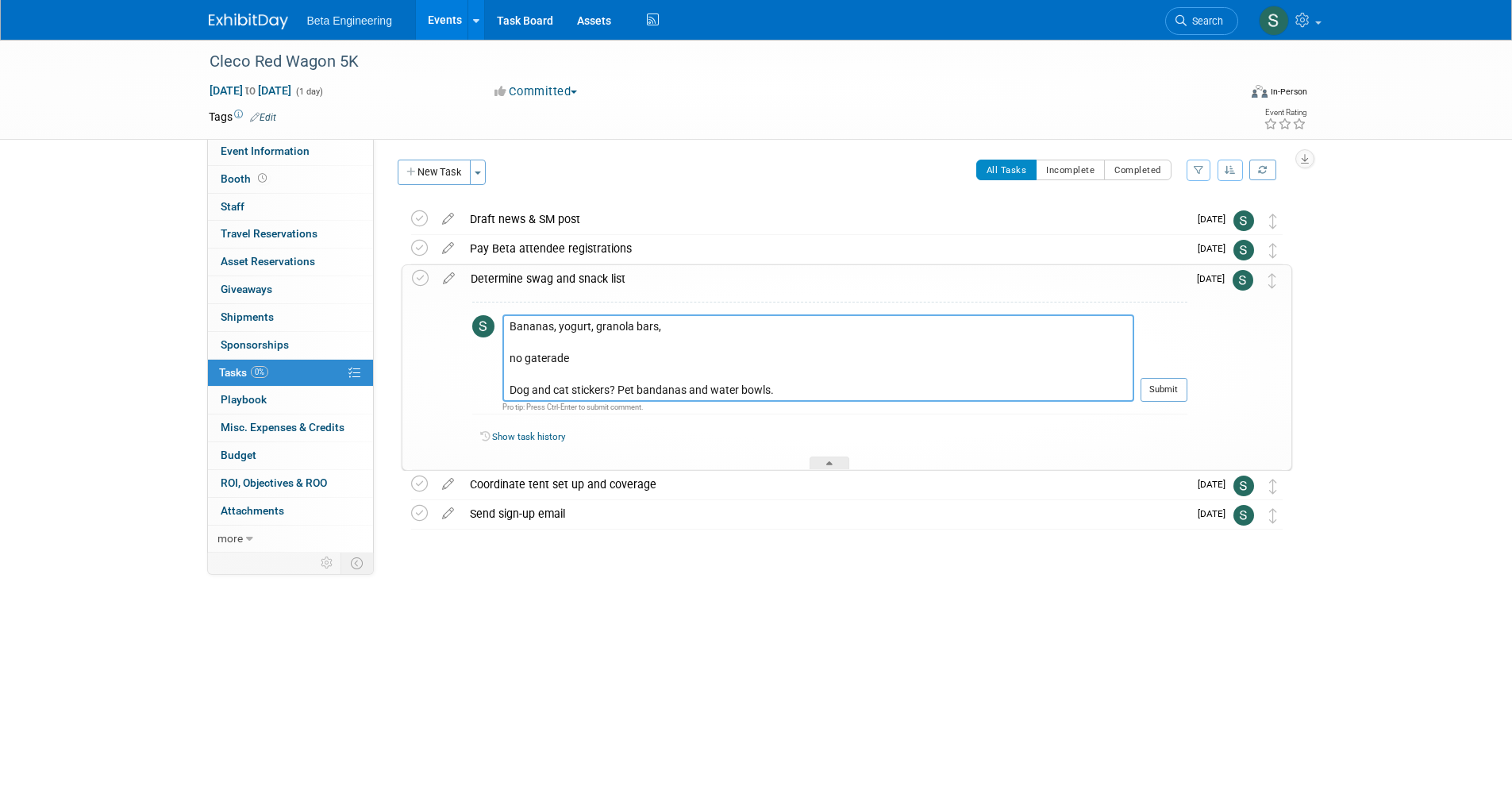
drag, startPoint x: 618, startPoint y: 389, endPoint x: 477, endPoint y: 390, distance: 141.0
click at [478, 390] on tr "Bananas, yogurt, granola bars, no gaterade Dog and cat stickers? Pet bandanas a…" at bounding box center [830, 364] width 715 height 100
click at [603, 387] on textarea "Bananas, yogurt, granola bars, no gaterade Pet bandanas and water bowls." at bounding box center [818, 358] width 632 height 88
click at [698, 394] on textarea "Bananas, yogurt, granola bars, no gaterade Pet bandanas and water bowls." at bounding box center [818, 358] width 632 height 88
click at [643, 356] on textarea "Bananas, yogurt, granola bars, no gaterade Pet bandanas and water bowls." at bounding box center [818, 358] width 632 height 88
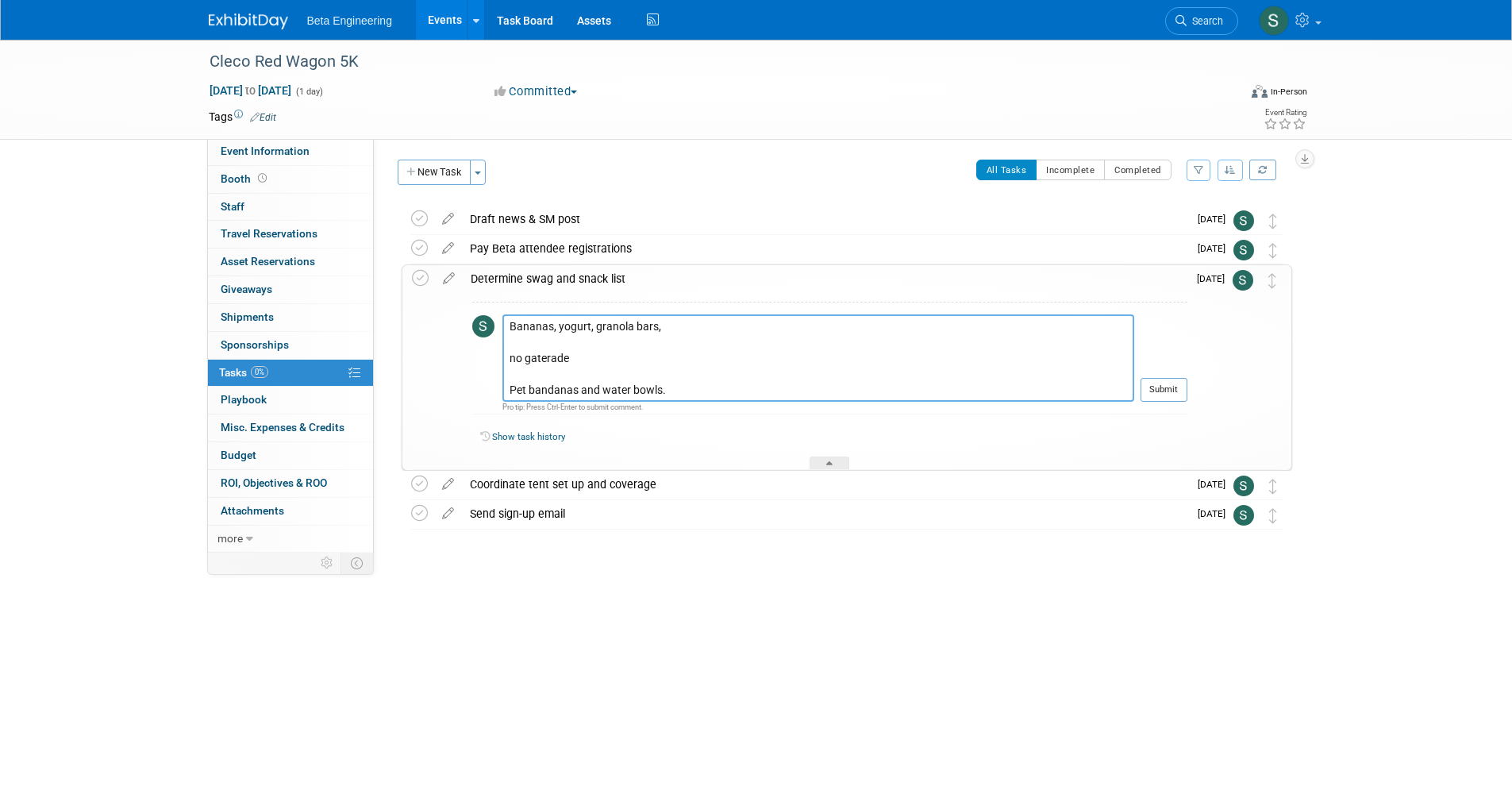
drag, startPoint x: 629, startPoint y: 359, endPoint x: 588, endPoint y: 372, distance: 43.0
click at [473, 360] on tr "Bananas, yogurt, granola bars, no gaterade Pet bandanas and water bowls. Pro ti…" at bounding box center [830, 364] width 715 height 100
click at [604, 363] on textarea "Bananas, yogurt, granola bars, no gaterade Pet bandanas and water bowls." at bounding box center [818, 358] width 632 height 88
click at [603, 358] on textarea "Bananas, yogurt, granola bars, no gaterade Pet bandanas and water bowls." at bounding box center [818, 358] width 632 height 88
click at [688, 327] on textarea "Bananas, yogurt, granola bars, no gaterade Pet bandanas and water bowls." at bounding box center [818, 358] width 632 height 88
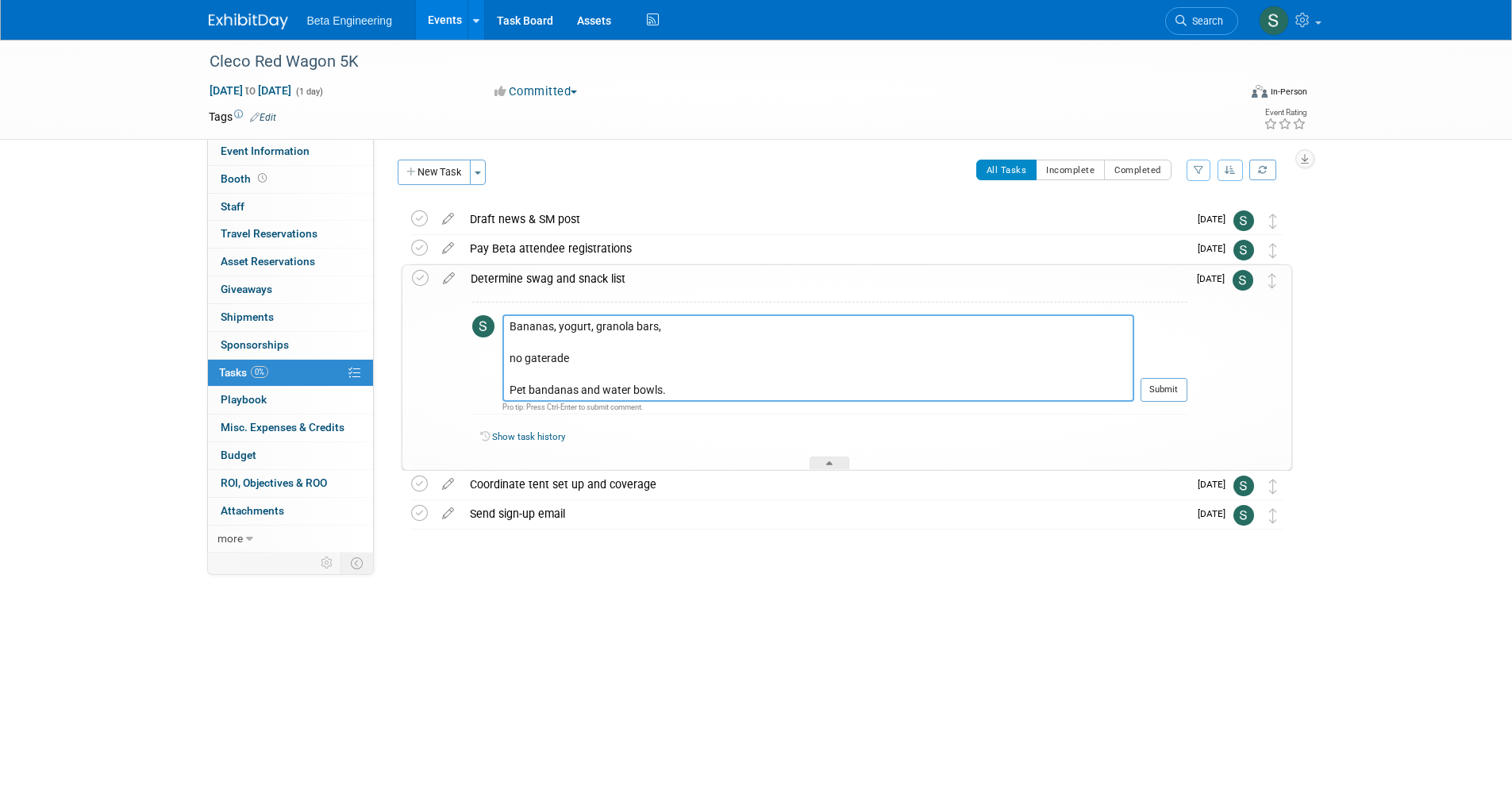
drag, startPoint x: 653, startPoint y: 317, endPoint x: 453, endPoint y: 302, distance: 200.6
click at [453, 302] on tr "Determine swag and snack list Bananas, yogurt, granola bars, no gaterade Pet ba…" at bounding box center [847, 368] width 870 height 205
click at [544, 329] on textarea "Bananas, yogurt, granola bars, no gaterade Pet bandanas and water bowls." at bounding box center [818, 358] width 632 height 88
click at [523, 326] on textarea "Bananas, yogurt, granola bars, no gaterade Pet bandanas and water bowls." at bounding box center [818, 358] width 632 height 88
drag, startPoint x: 596, startPoint y: 329, endPoint x: 560, endPoint y: 330, distance: 36.0
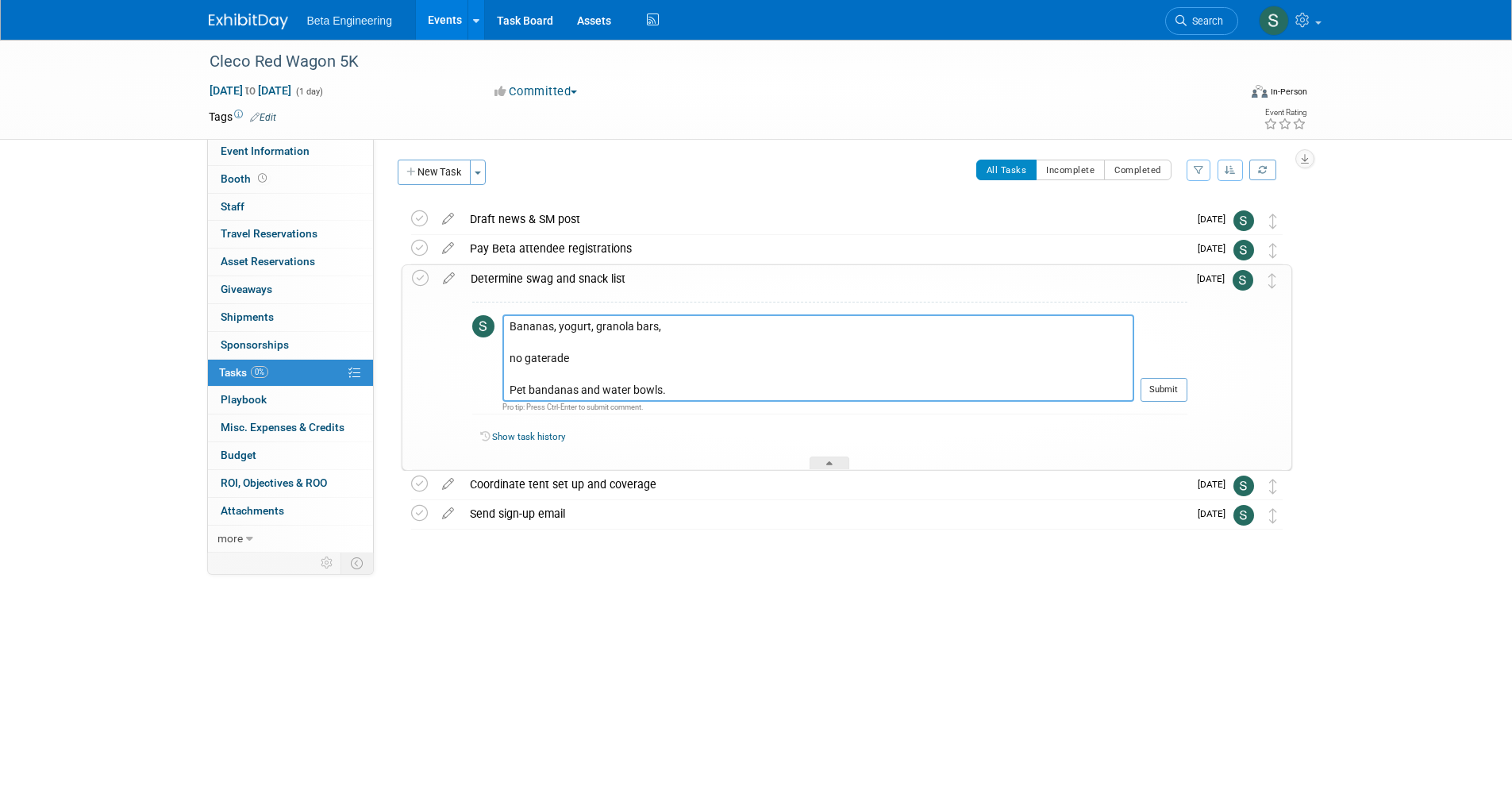
click at [560, 330] on textarea "Bananas, yogurt, granola bars, no gaterade Pet bandanas and water bowls." at bounding box center [818, 358] width 632 height 88
click at [679, 318] on textarea "Bananas, granola bars, less yog no gaterade Pet bandanas and water bowls." at bounding box center [818, 358] width 632 height 88
drag, startPoint x: 487, startPoint y: 361, endPoint x: 470, endPoint y: 359, distance: 17.1
click at [470, 359] on div "Bananas, granola bars, less yogurt, water or juice. no gaterade Pet bandanas an…" at bounding box center [825, 381] width 725 height 178
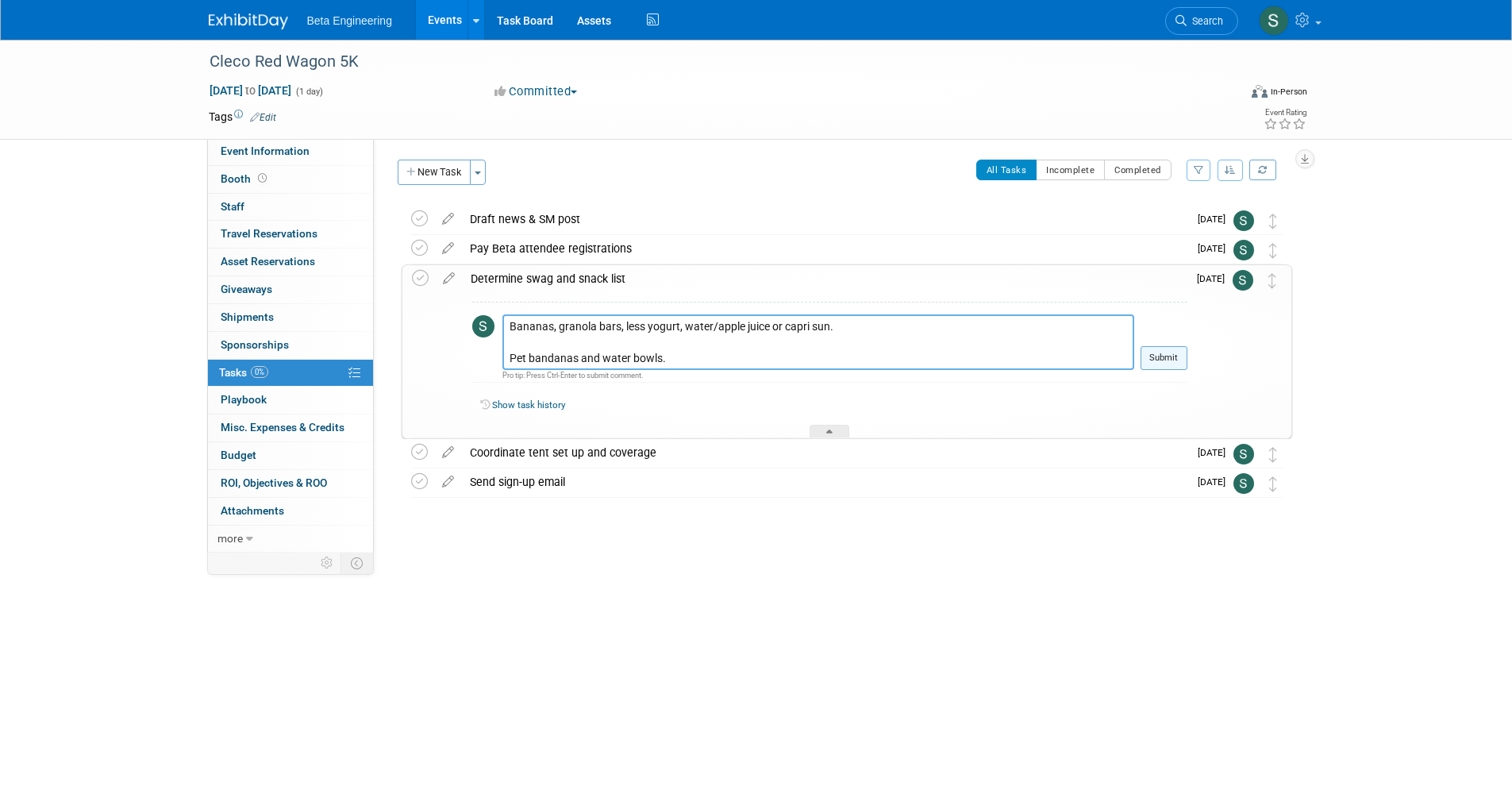
type textarea "Bananas, granola bars, less yogurt, water/apple juice or capri sun. Pet bandana…"
click at [1171, 367] on button "Submit" at bounding box center [1164, 357] width 47 height 23
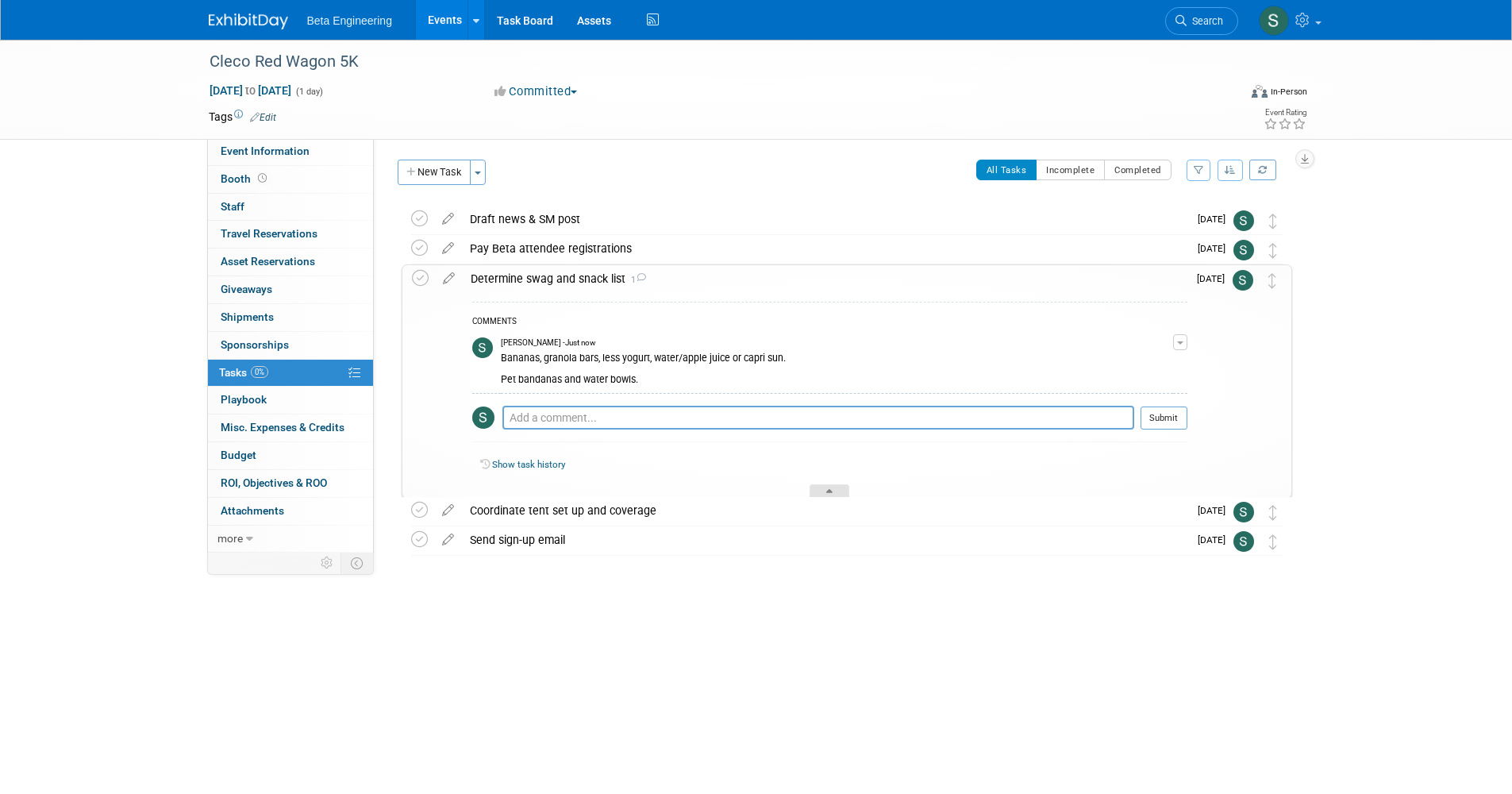
click at [824, 485] on div at bounding box center [830, 491] width 40 height 14
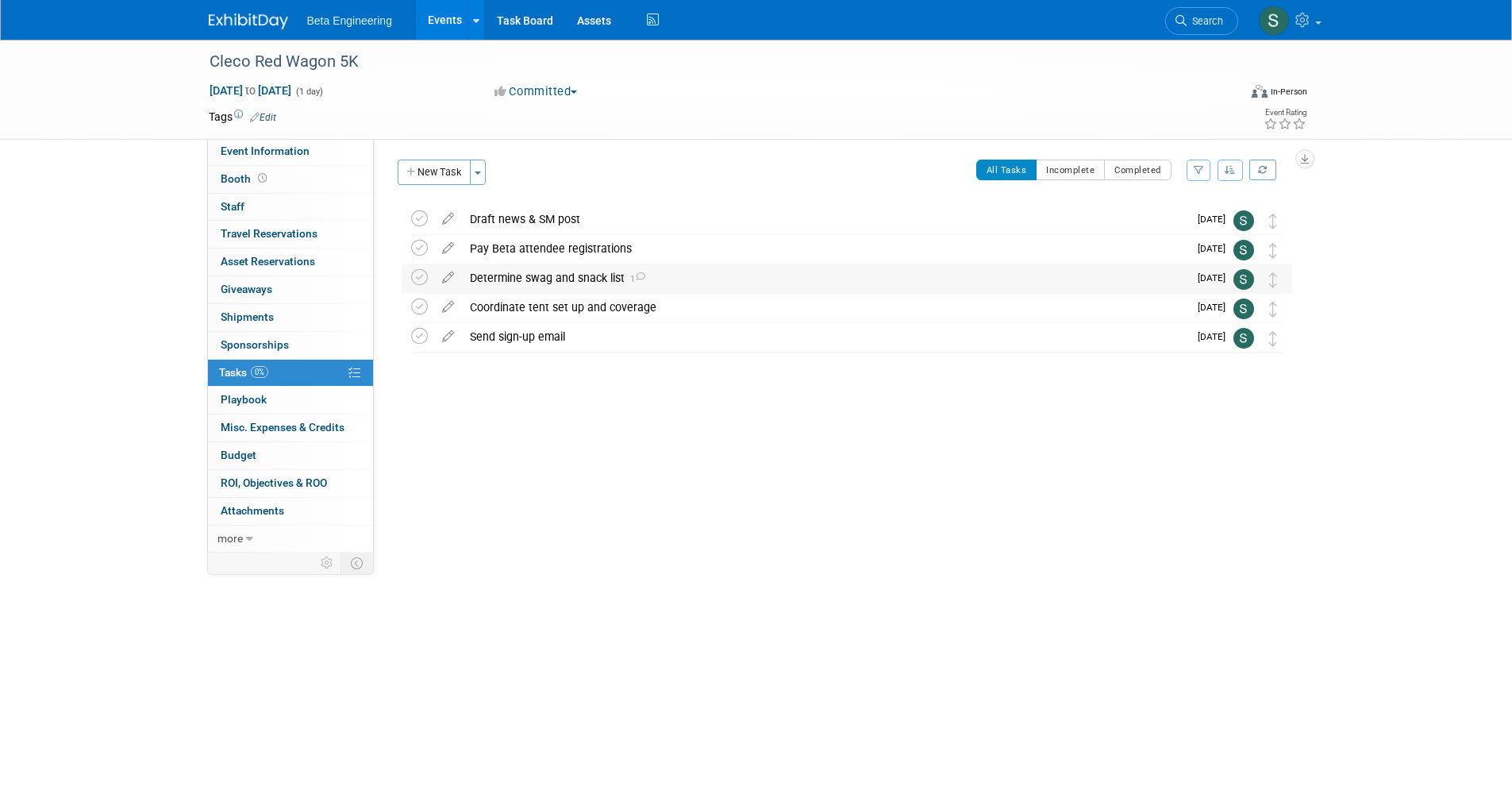
click at [723, 283] on div "Determine swag and snack list 1" at bounding box center [825, 277] width 727 height 27
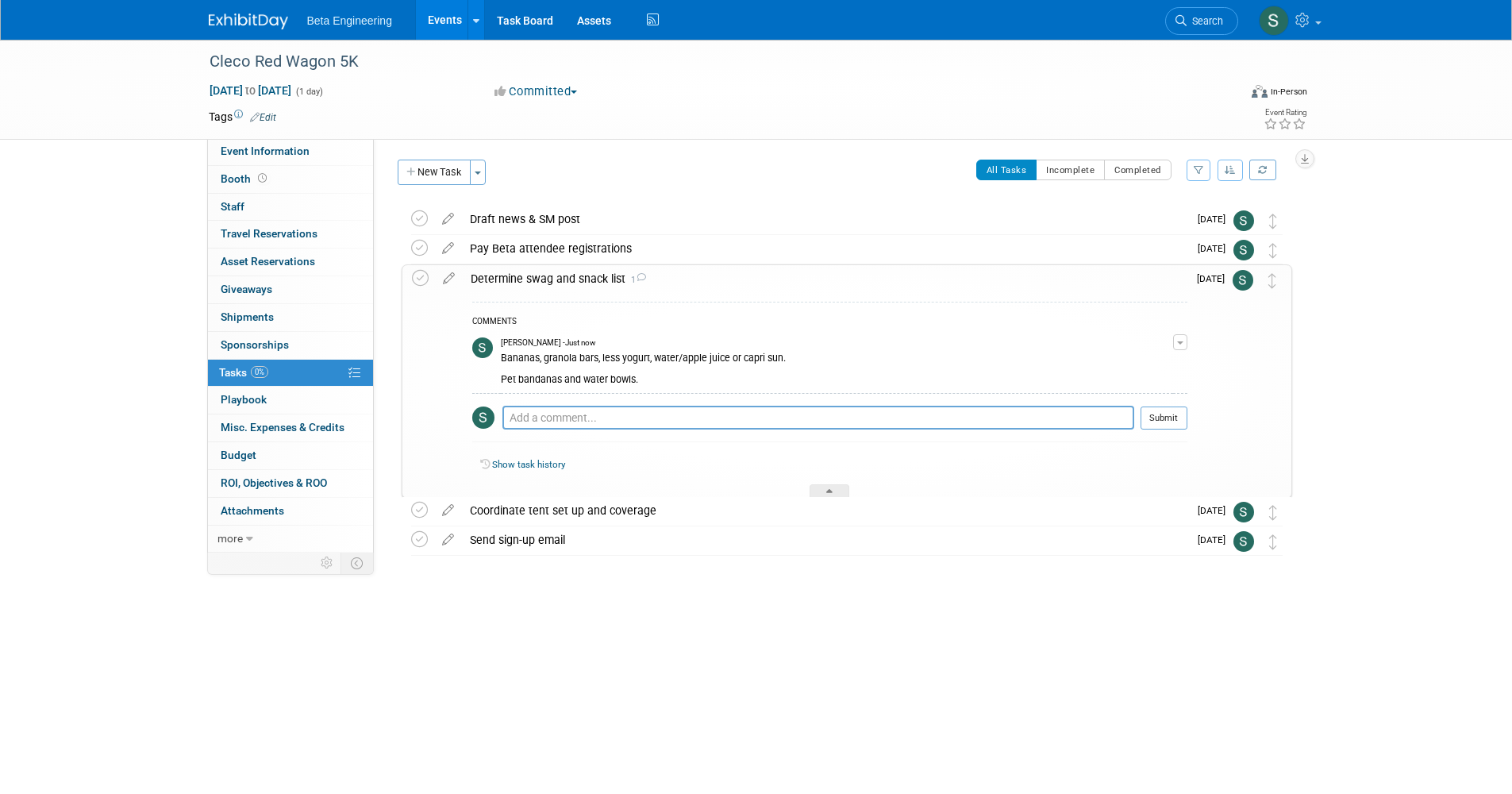
click at [635, 379] on div "Bananas, granola bars, less yogurt, water/apple juice or capri sun. Pet bandana…" at bounding box center [837, 368] width 673 height 36
click at [824, 491] on div at bounding box center [830, 491] width 40 height 14
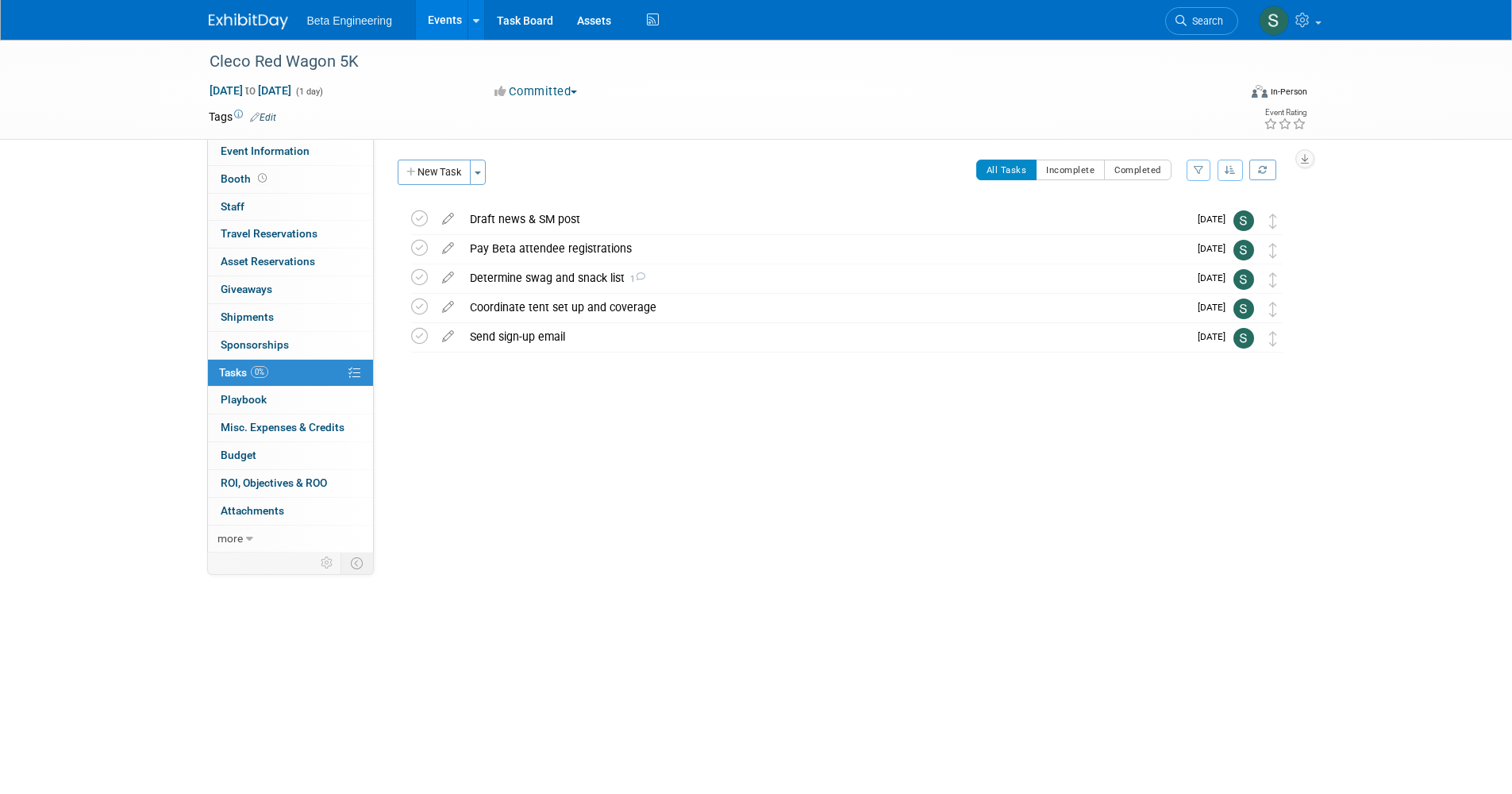
click at [499, 648] on div "Cleco Red Wagon 5K Oct 4, 2025 to Oct 4, 2025 (1 day) Oct 4, 2025 to Oct 4, 202…" at bounding box center [756, 351] width 1512 height 623
click at [462, 525] on div "Event Website: Edit Event Venue Name: Specify event venue name Event Venue Addr…" at bounding box center [838, 340] width 930 height 405
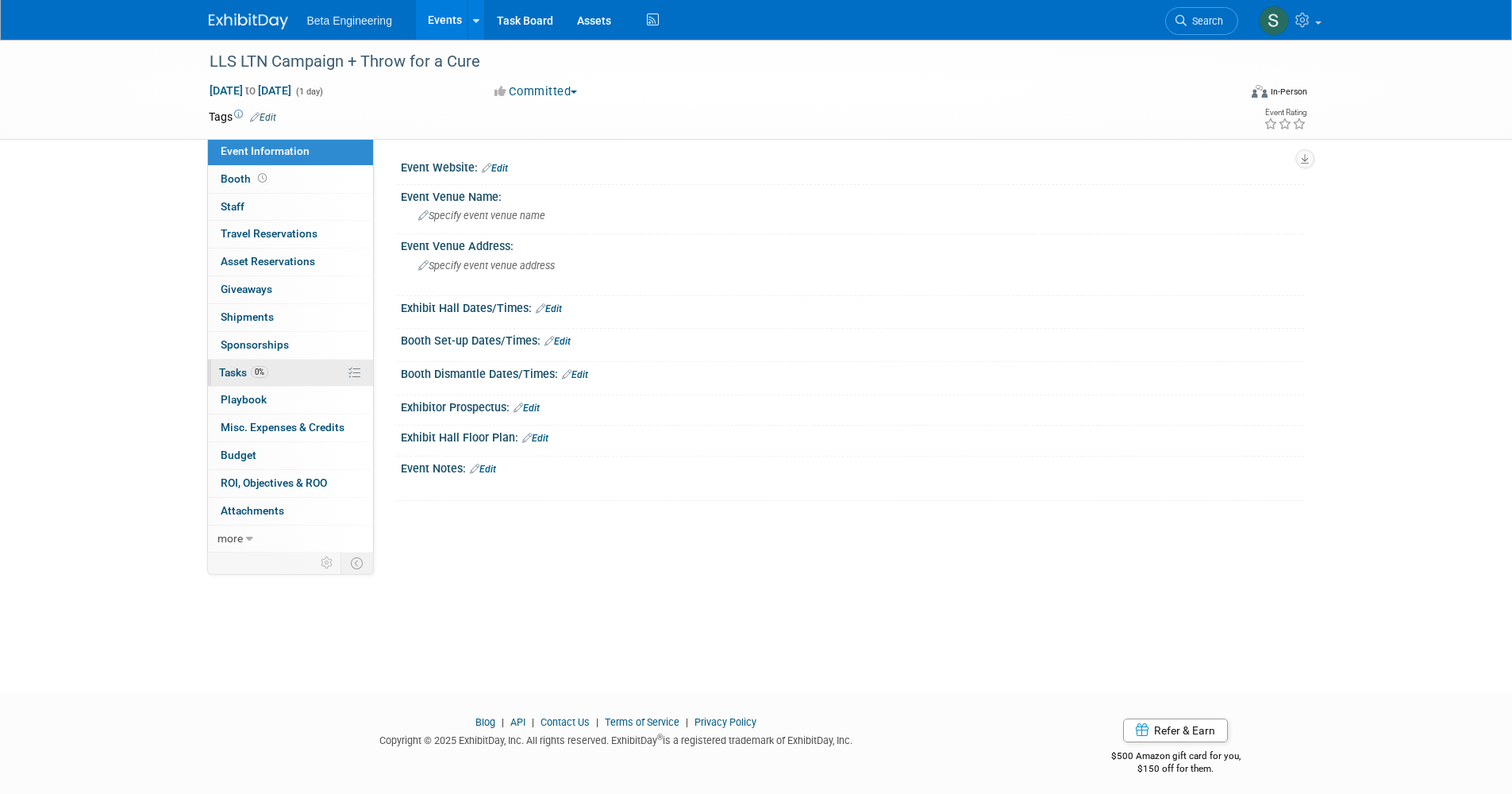
click at [277, 368] on link "0% Tasks 0%" at bounding box center [290, 373] width 165 height 27
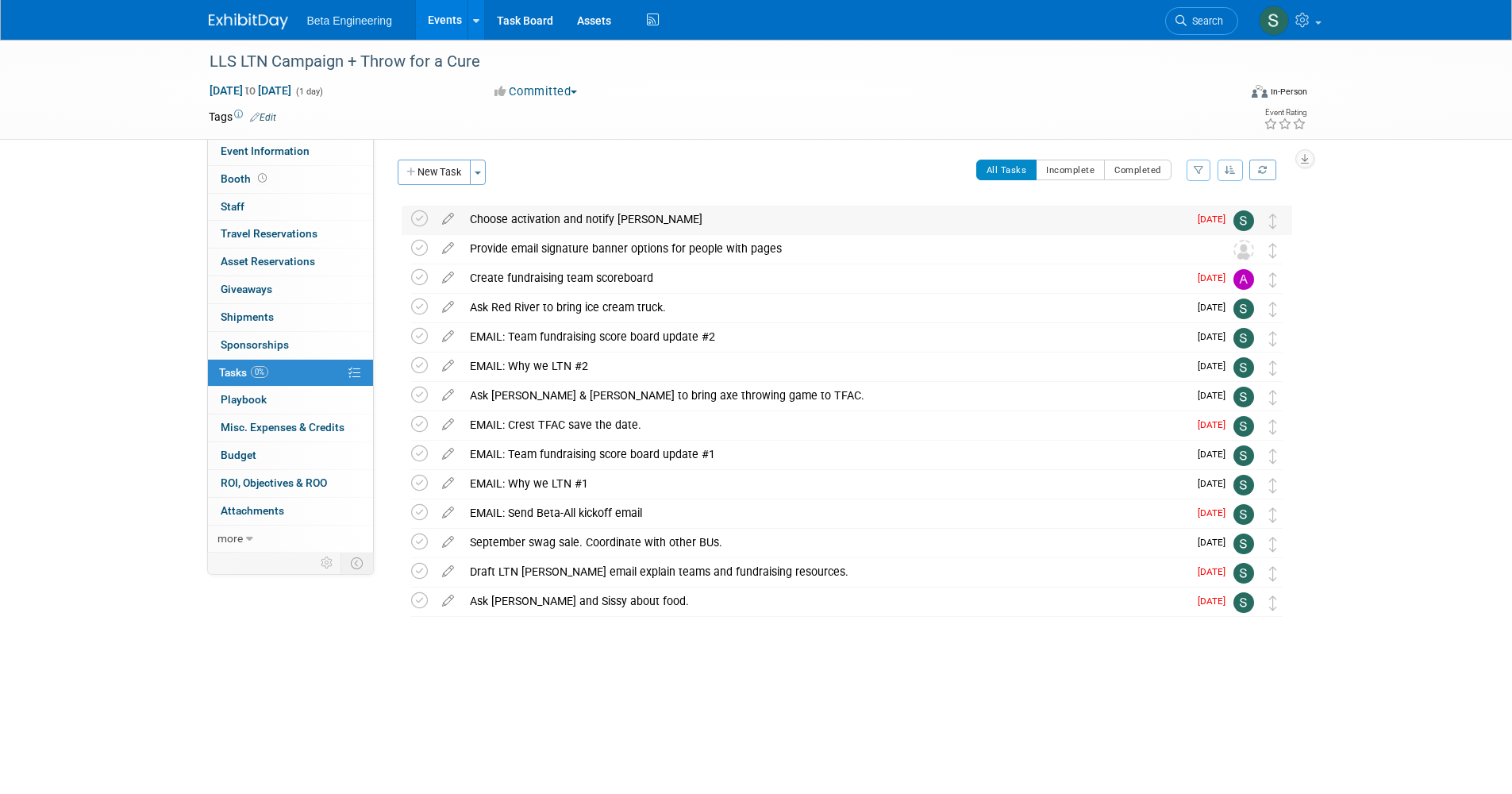
click at [431, 212] on td at bounding box center [422, 219] width 23 height 29
click at [422, 218] on icon at bounding box center [419, 218] width 16 height 16
click at [420, 602] on icon at bounding box center [419, 600] width 16 height 16
click at [133, 196] on div "LLS LTN Campaign + Throw for a Cure [DATE] to [DATE] (1 day) [DATE] to [DATE] C…" at bounding box center [756, 376] width 1512 height 674
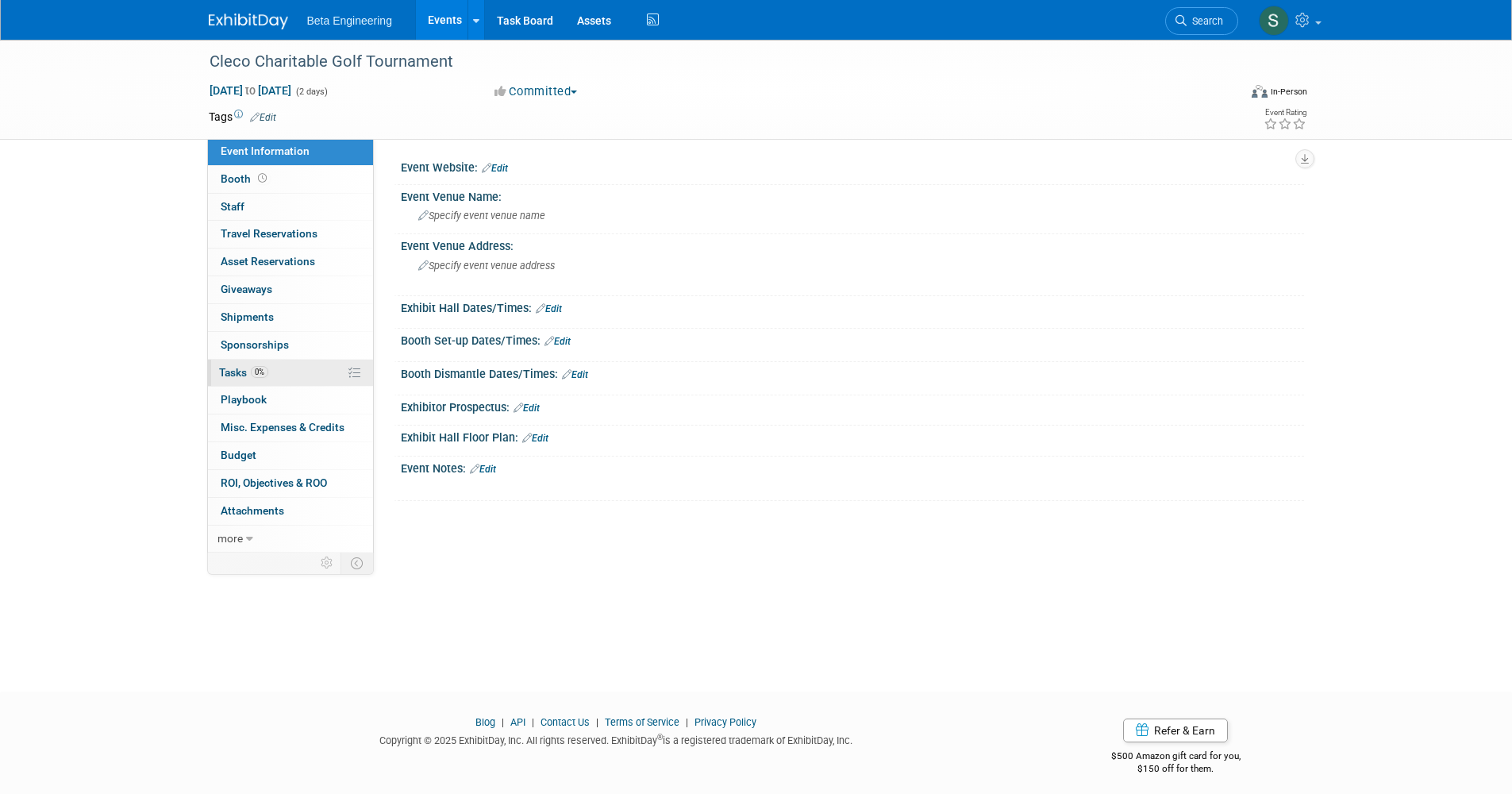
click at [252, 360] on link "0% Tasks 0%" at bounding box center [290, 373] width 165 height 27
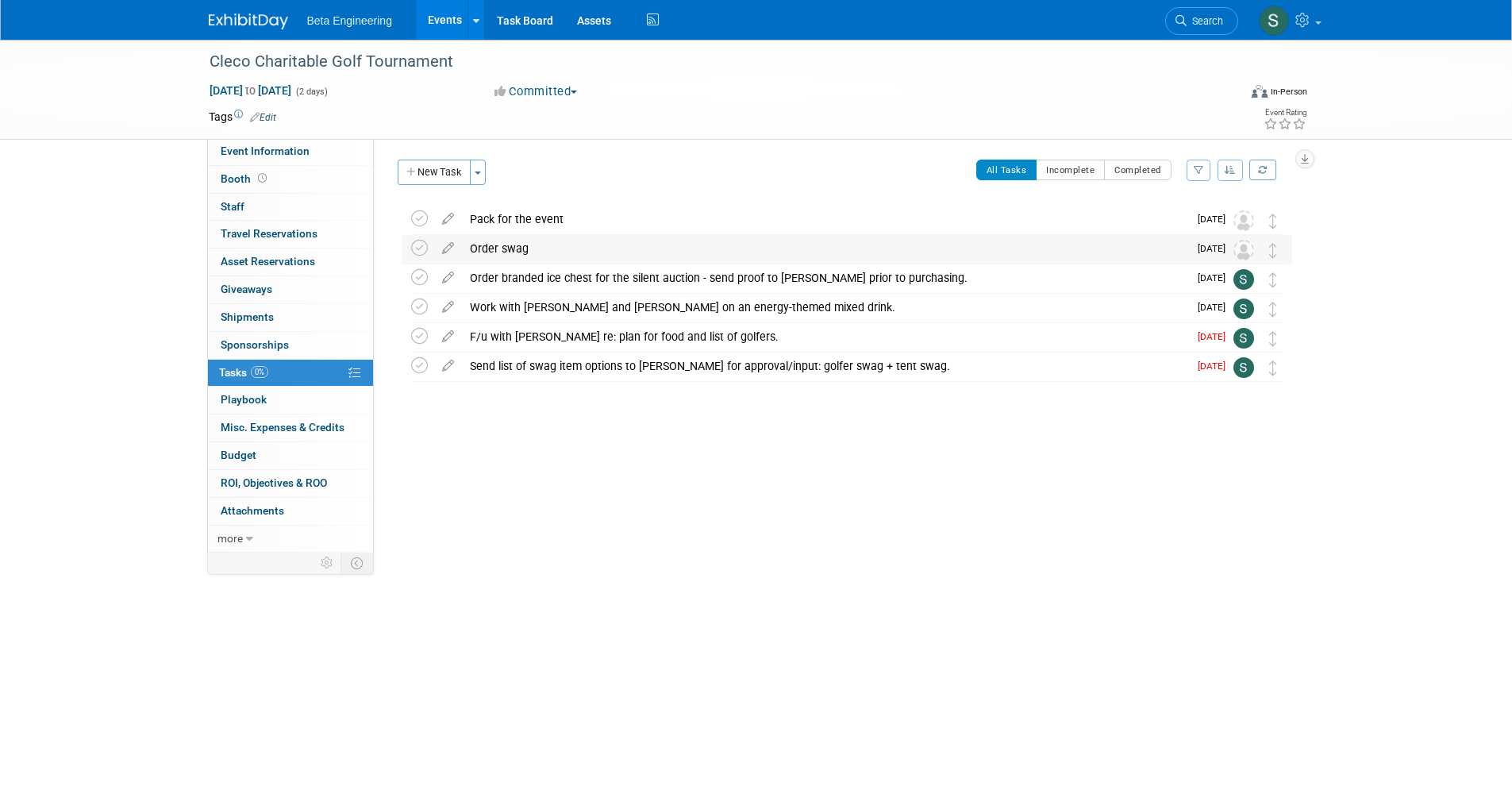
click at [560, 244] on div "Order swag" at bounding box center [825, 248] width 727 height 27
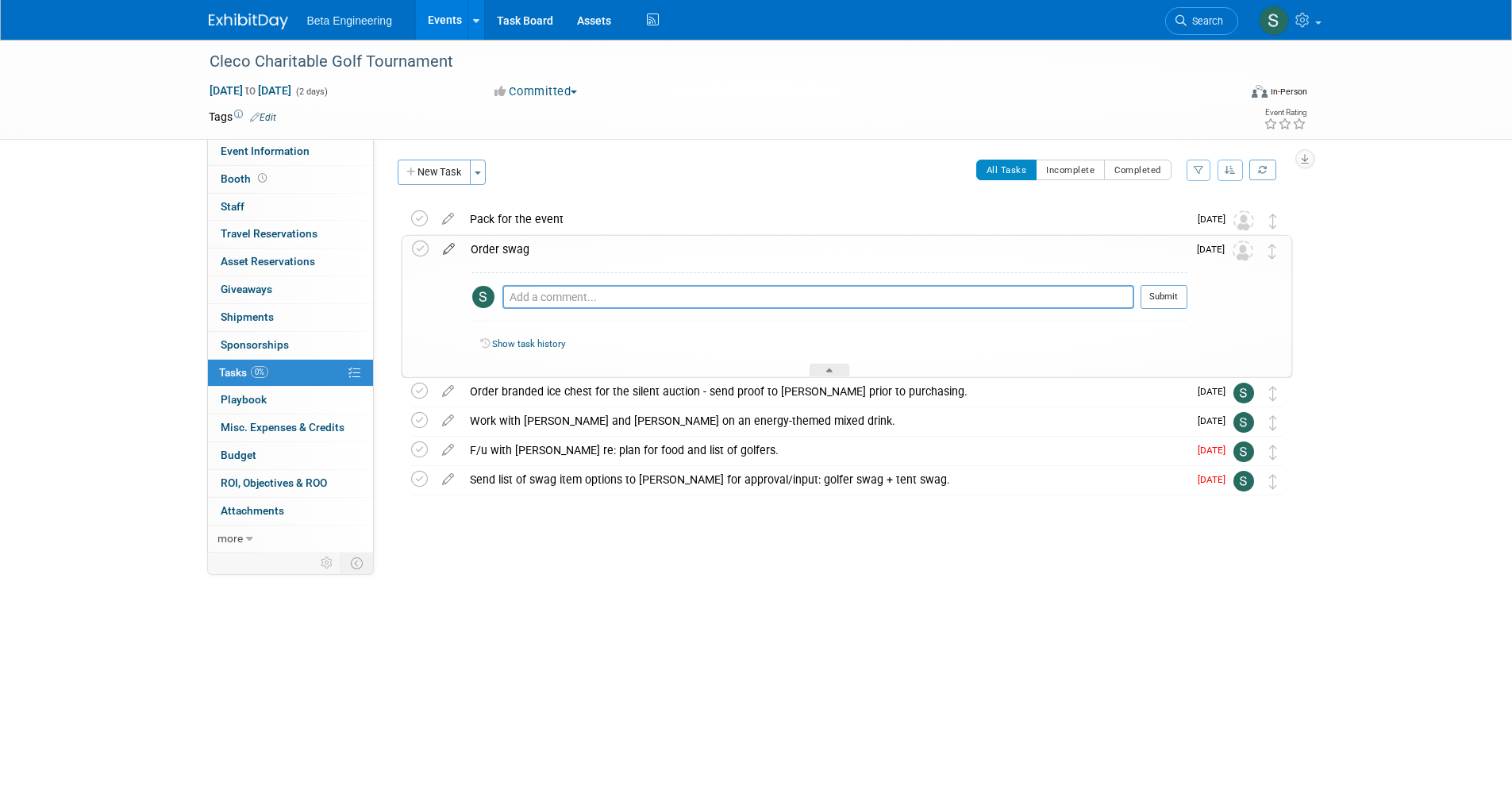
click at [455, 247] on icon at bounding box center [449, 245] width 28 height 20
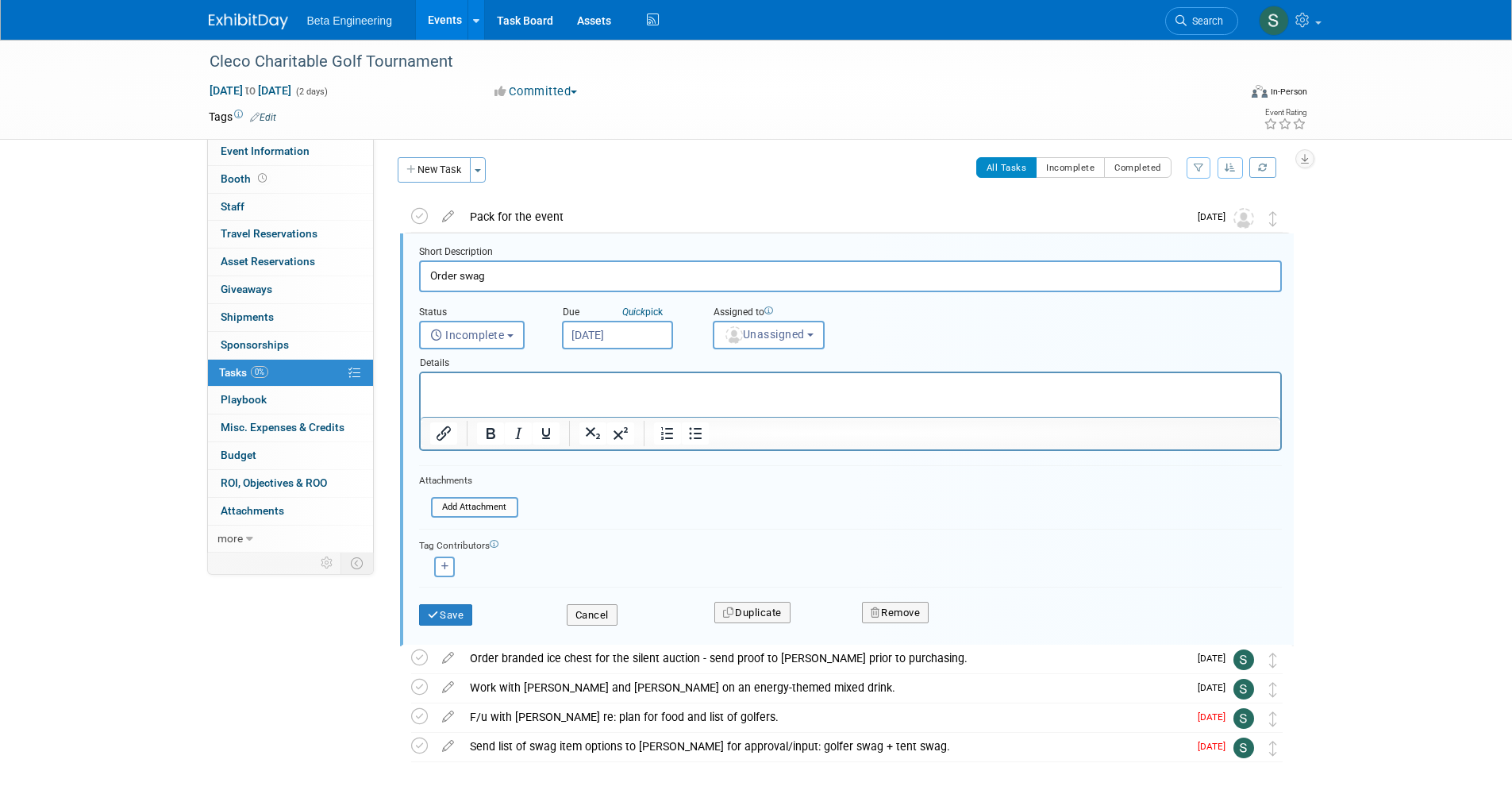
scroll to position [3, 0]
click at [623, 339] on input "Sep 30, 2025" at bounding box center [617, 334] width 111 height 29
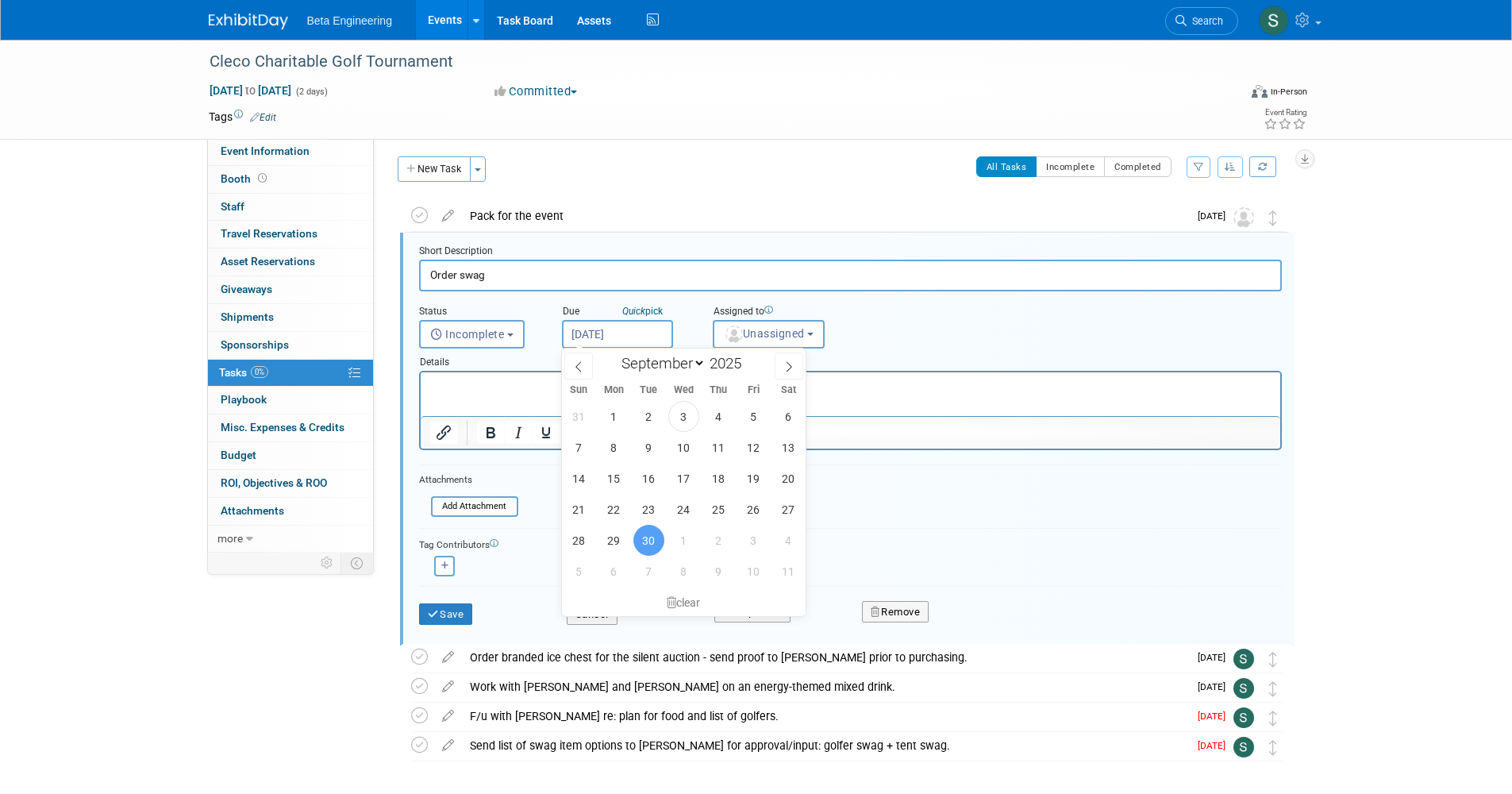
click at [1079, 577] on form "Short Description Order swag Status <i class="far fa-clock" style="padding: 6px…" at bounding box center [850, 442] width 887 height 396
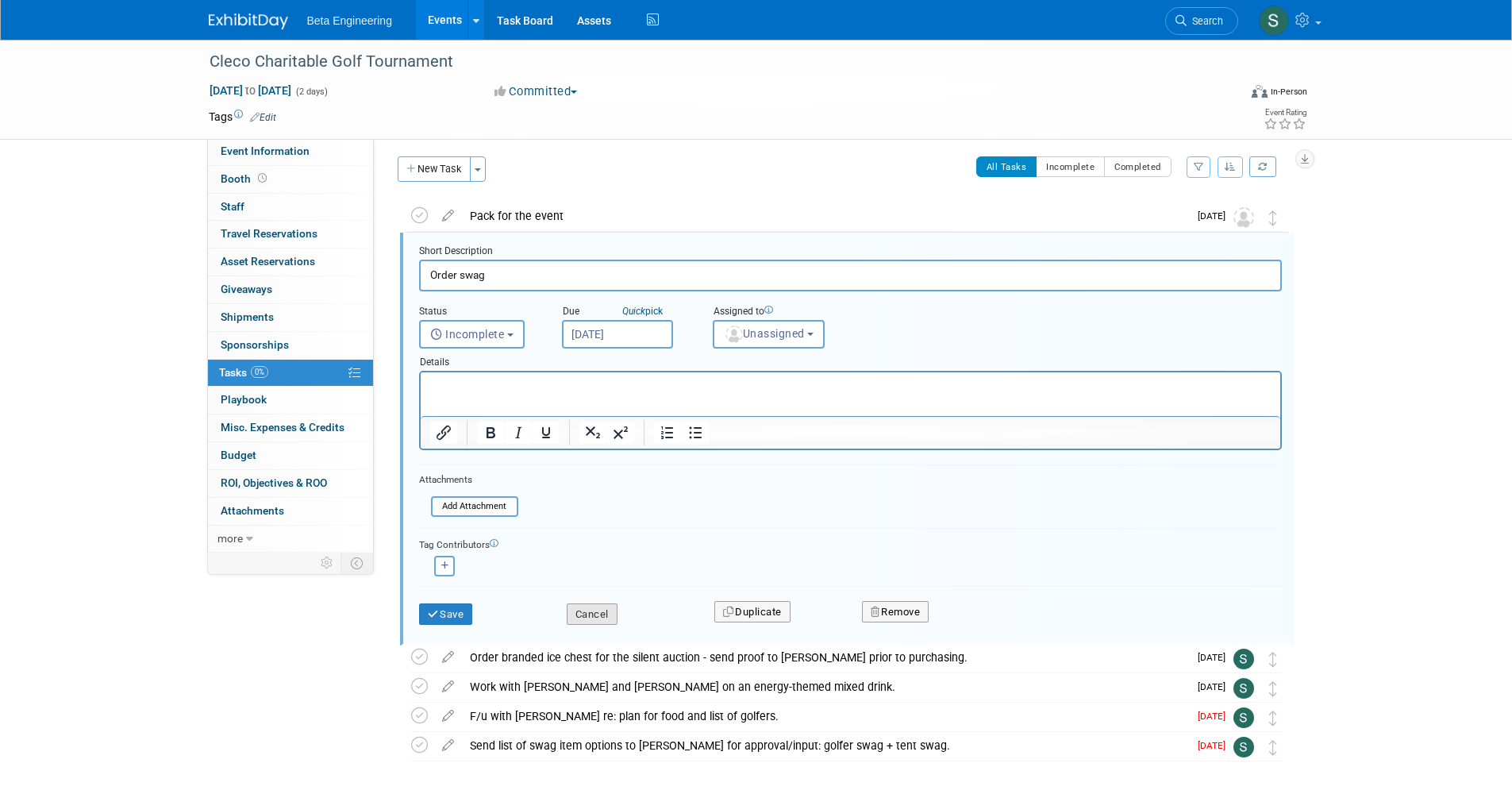
click at [580, 609] on button "Cancel" at bounding box center [592, 615] width 51 height 23
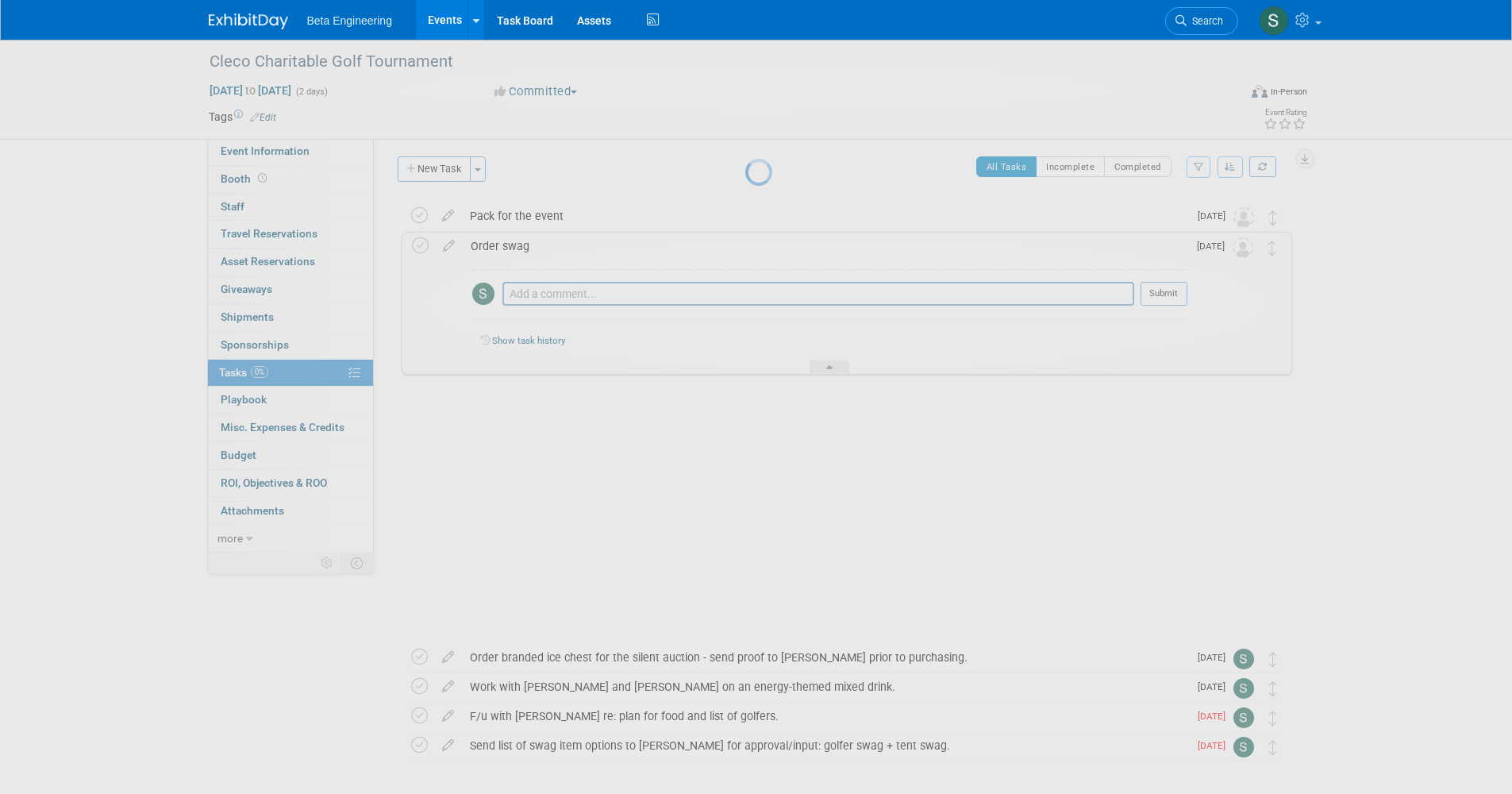
scroll to position [0, 0]
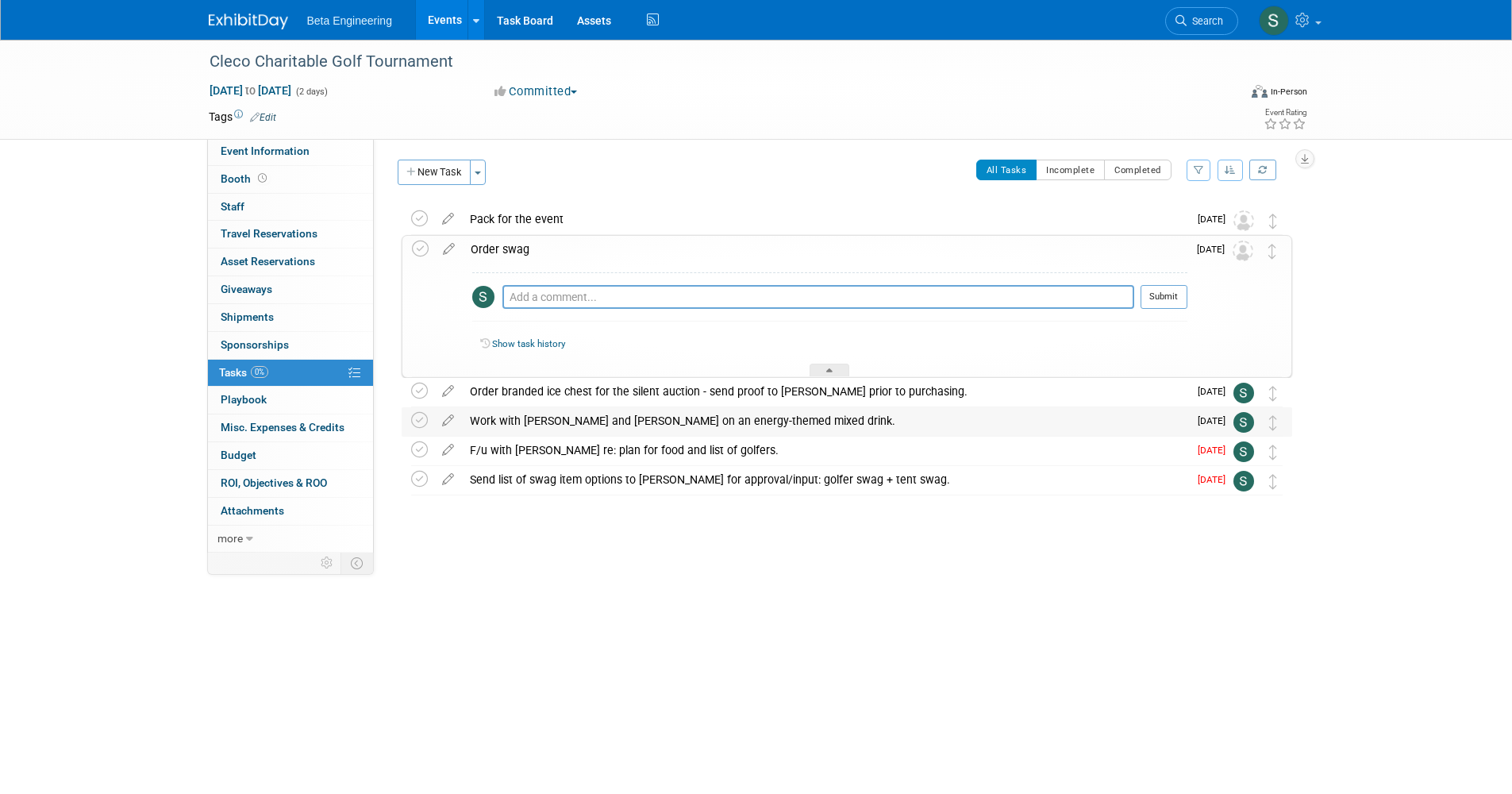
click at [582, 419] on div "Work with Alyssa and Candi on an energy-themed mixed drink." at bounding box center [825, 420] width 727 height 27
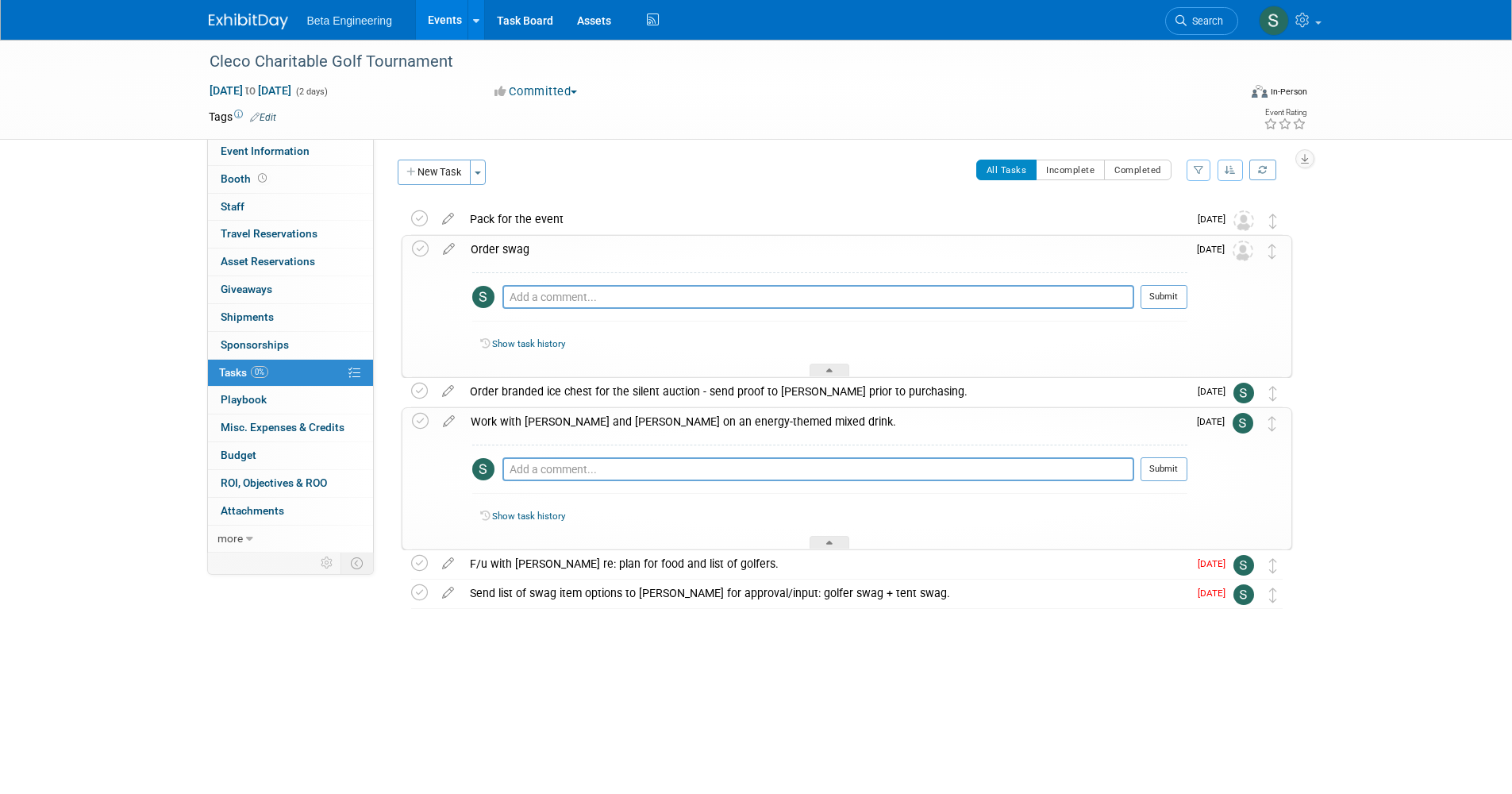
drag, startPoint x: 634, startPoint y: 422, endPoint x: 692, endPoint y: 421, distance: 58.0
click at [692, 421] on div "Work with Alyssa and Candi on an energy-themed mixed drink." at bounding box center [825, 421] width 725 height 27
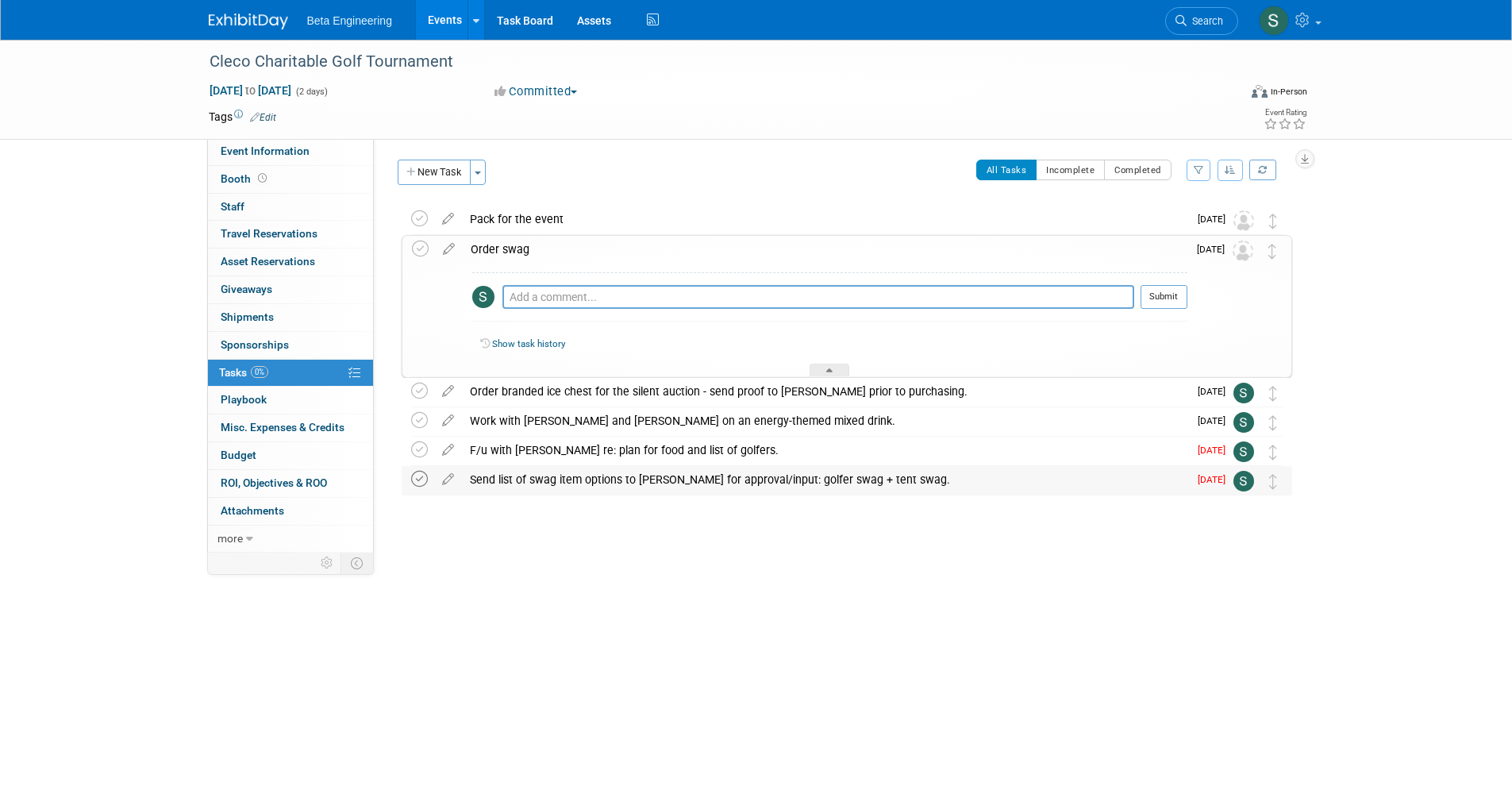
click at [425, 483] on icon at bounding box center [419, 478] width 16 height 16
click at [723, 587] on div "Cleco Charitable Golf Tournament Nov 5, 2025 to Nov 6, 2025 (2 days) Nov 5, 202…" at bounding box center [756, 351] width 1512 height 623
click at [668, 458] on div "F/u with Logan re: plan for food and list of golfers." at bounding box center [825, 450] width 727 height 27
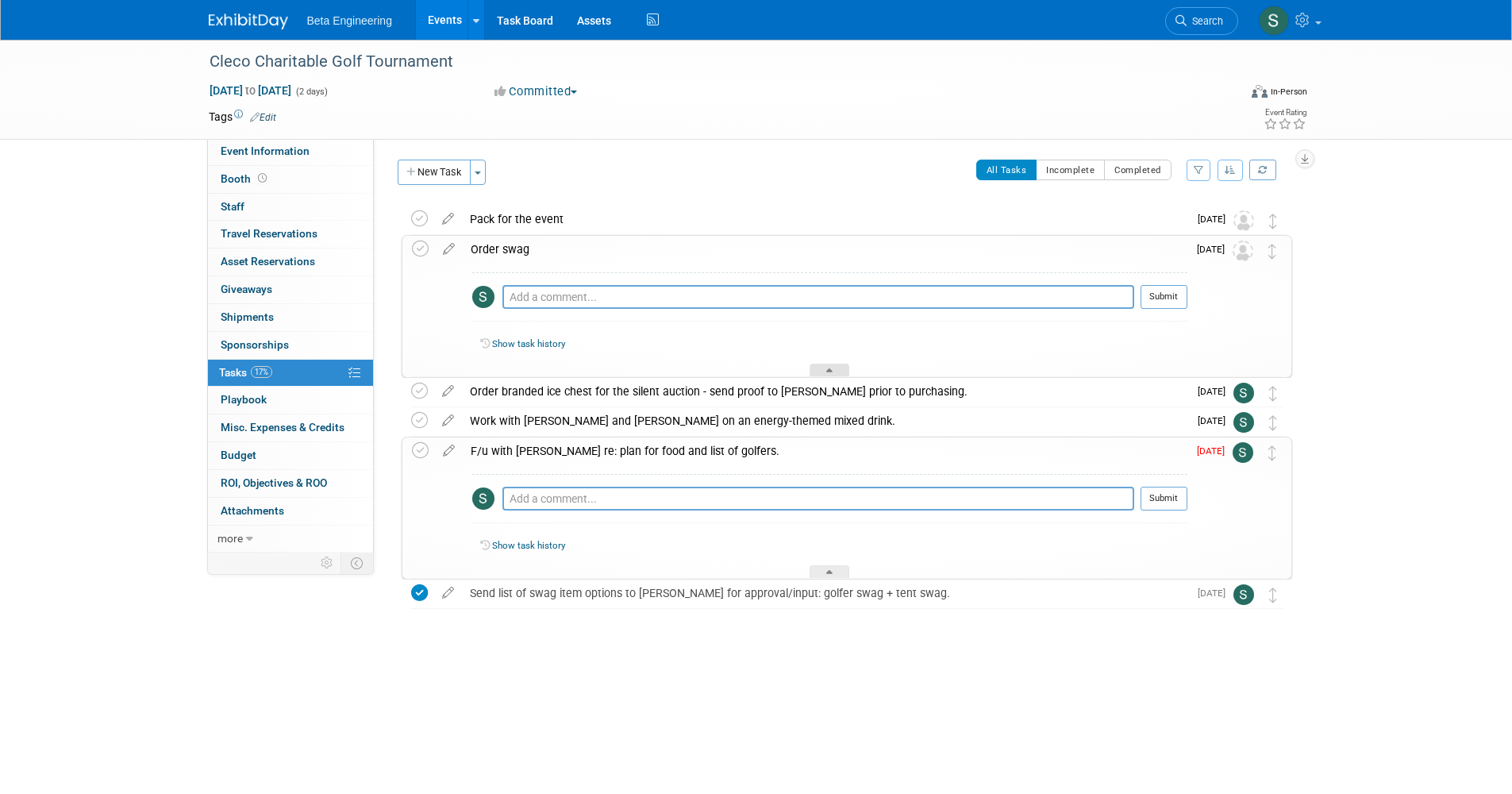
click at [842, 366] on div at bounding box center [830, 370] width 40 height 14
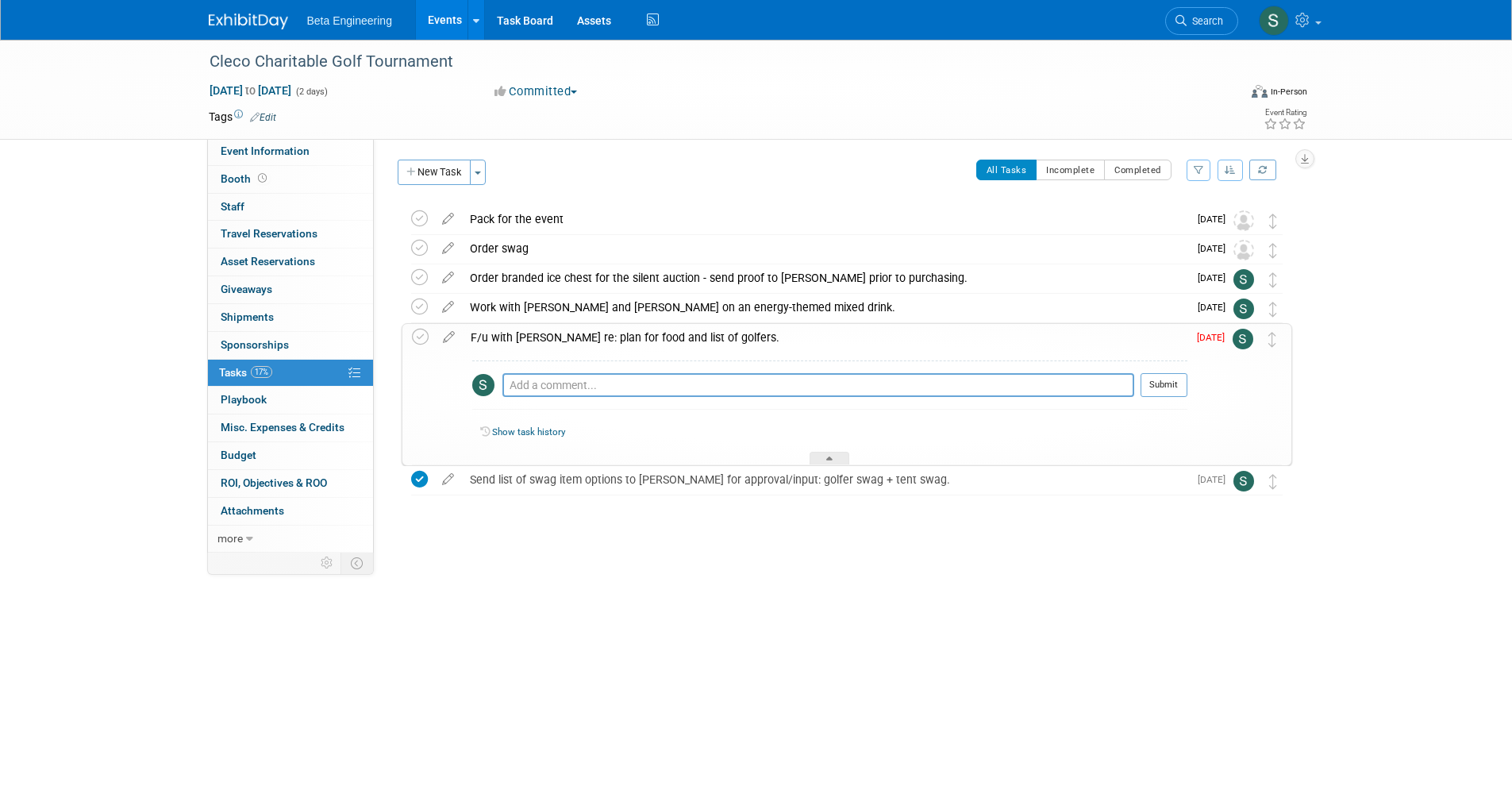
click at [457, 348] on td at bounding box center [449, 394] width 28 height 141
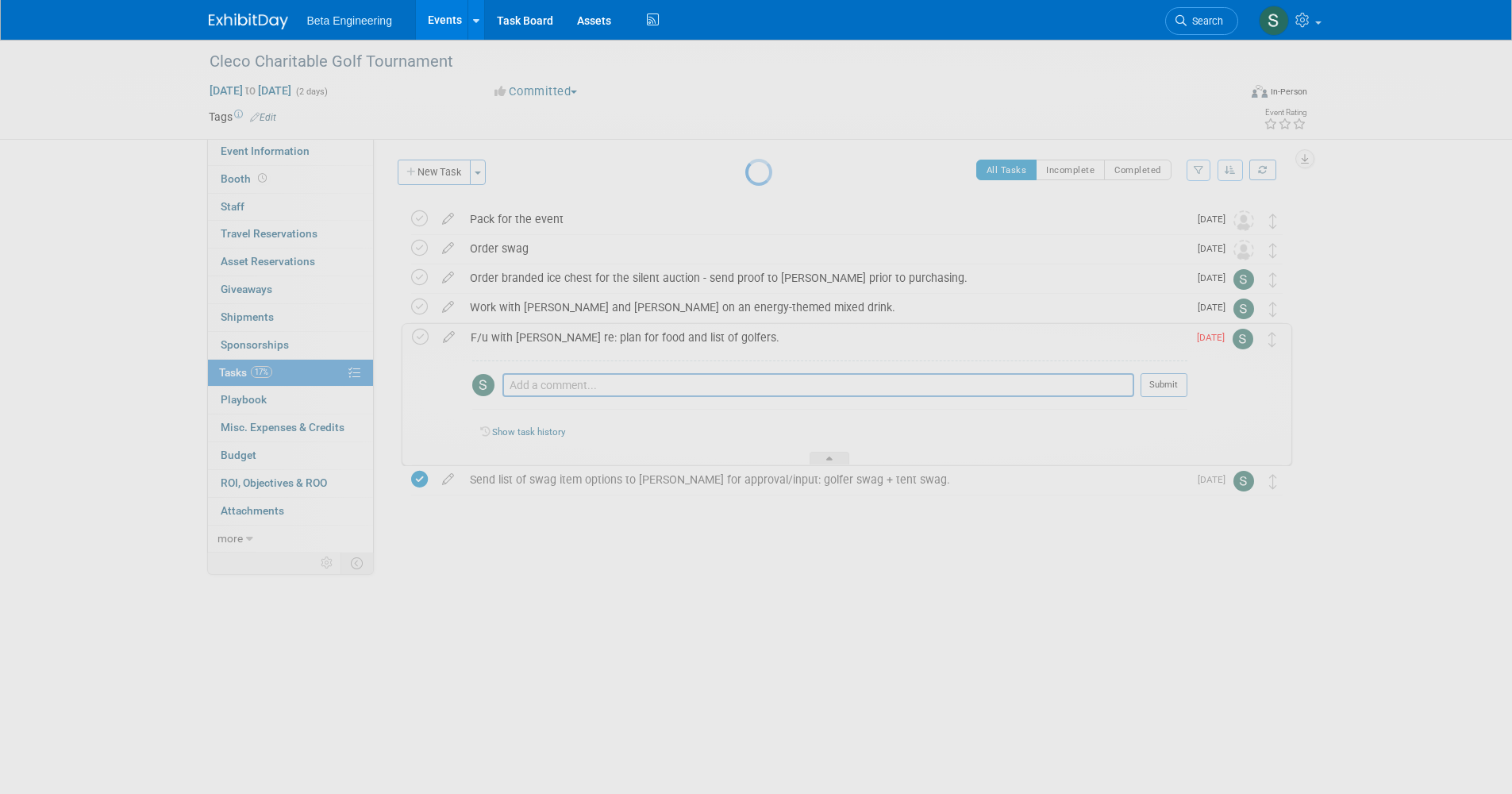
click at [746, 335] on div at bounding box center [757, 397] width 23 height 794
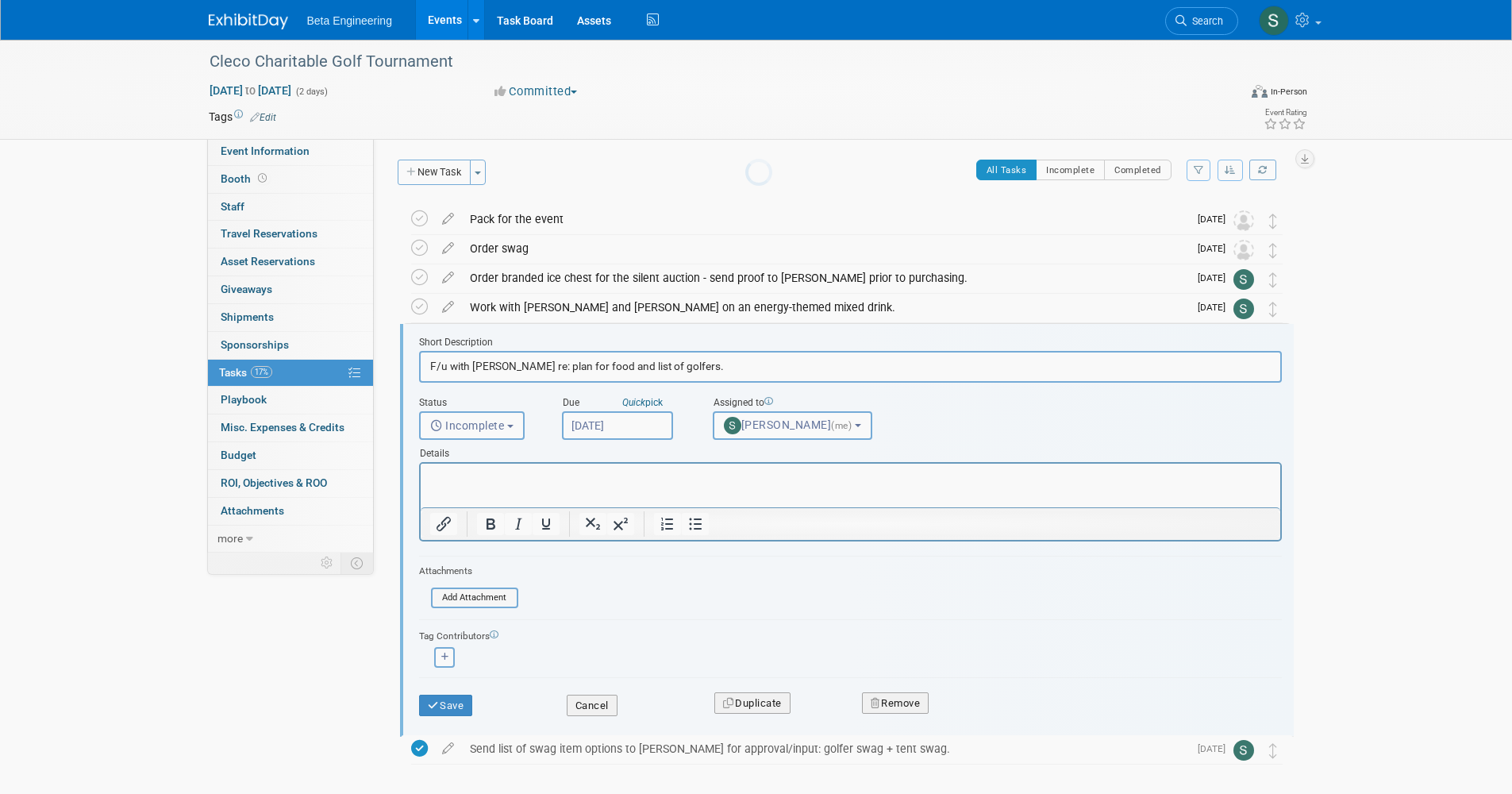
scroll to position [67, 0]
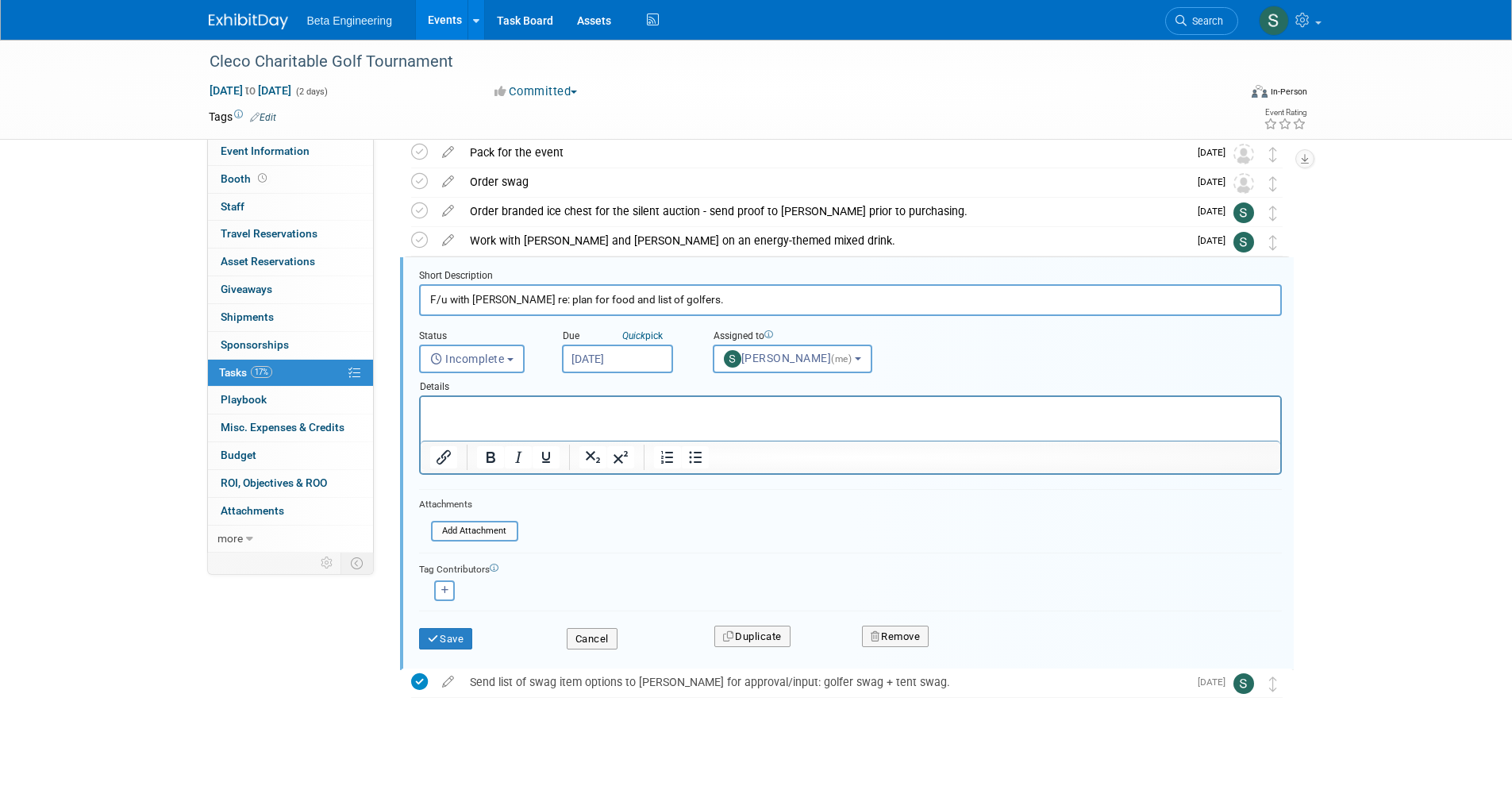
click at [641, 353] on input "Aug 29, 2025" at bounding box center [617, 358] width 111 height 29
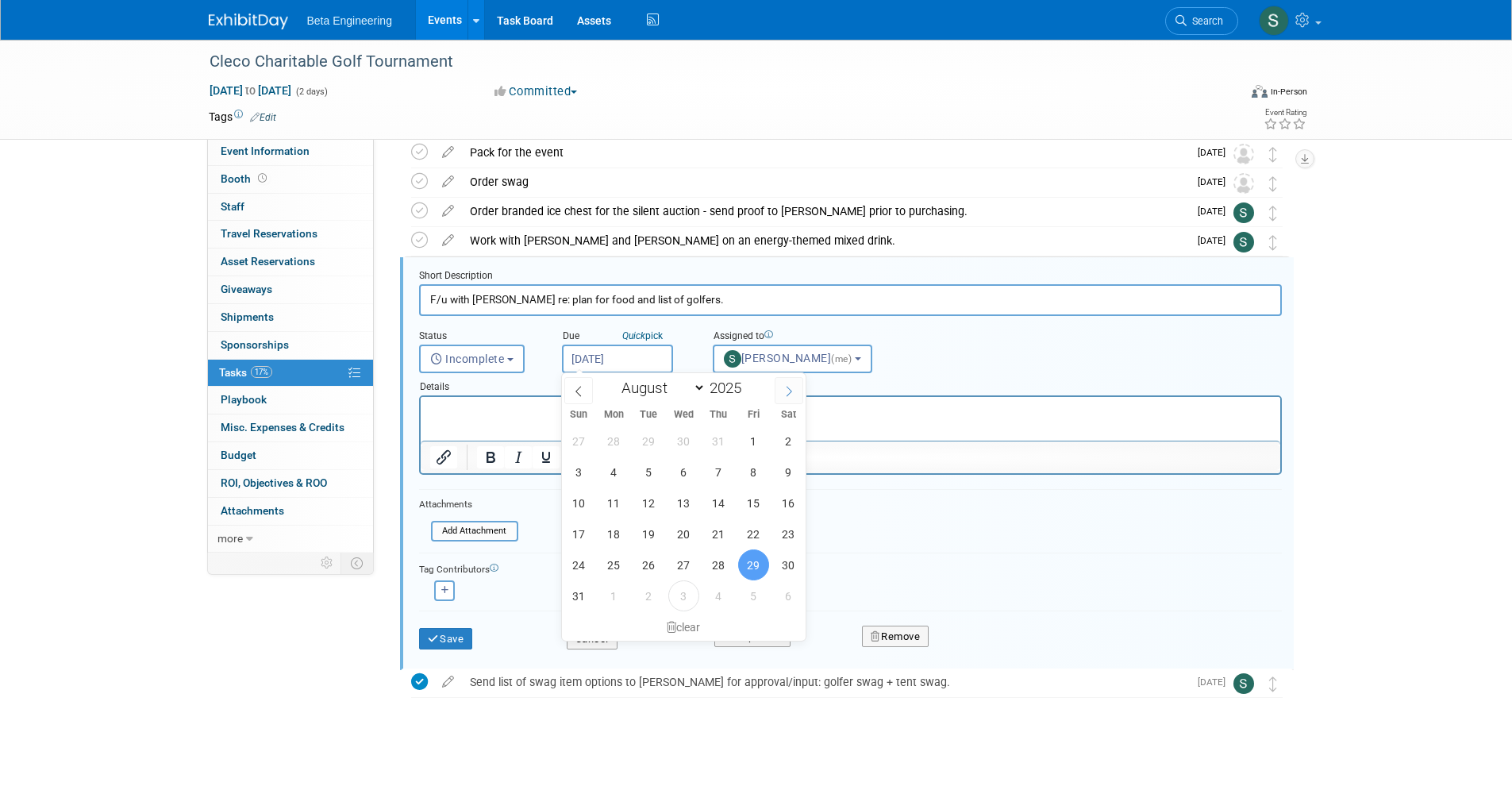
click at [785, 387] on icon at bounding box center [789, 391] width 11 height 11
select select "8"
click at [618, 501] on span "15" at bounding box center [614, 503] width 31 height 31
type input "Sep 15, 2025"
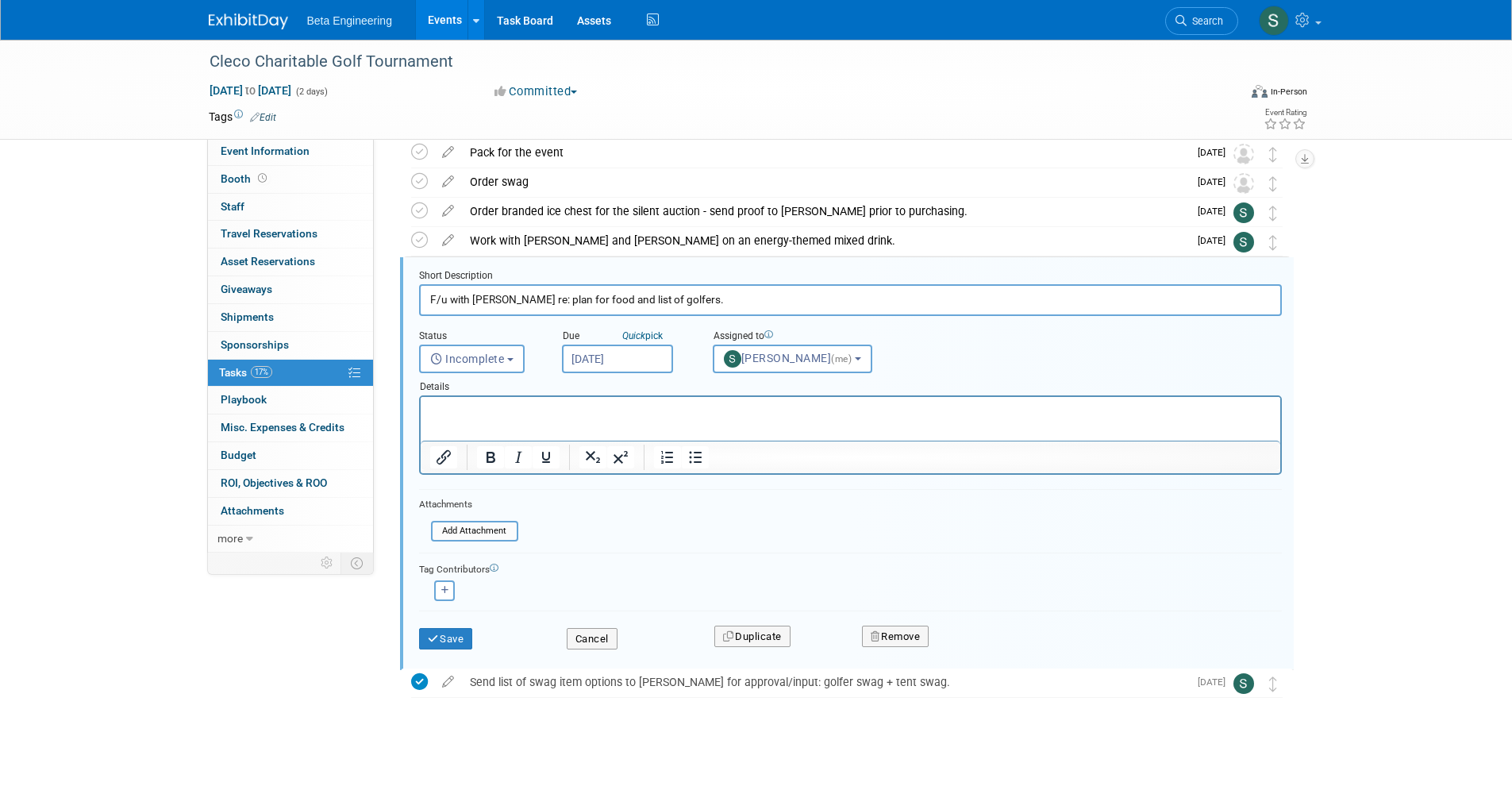
drag, startPoint x: 465, startPoint y: 639, endPoint x: 532, endPoint y: 636, distance: 67.1
click at [463, 638] on button "Save" at bounding box center [446, 639] width 54 height 23
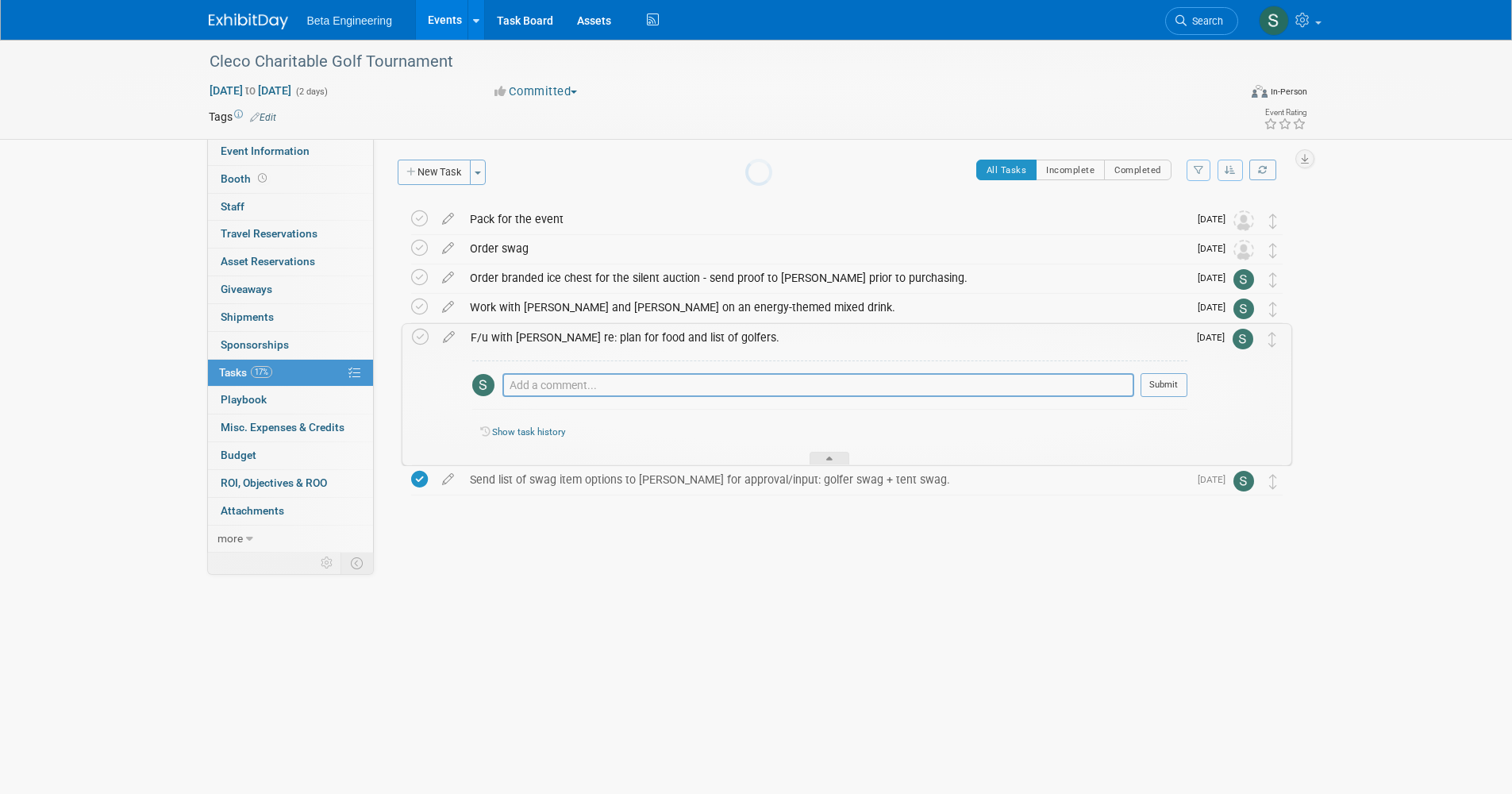
scroll to position [0, 0]
click at [817, 457] on div at bounding box center [830, 459] width 40 height 14
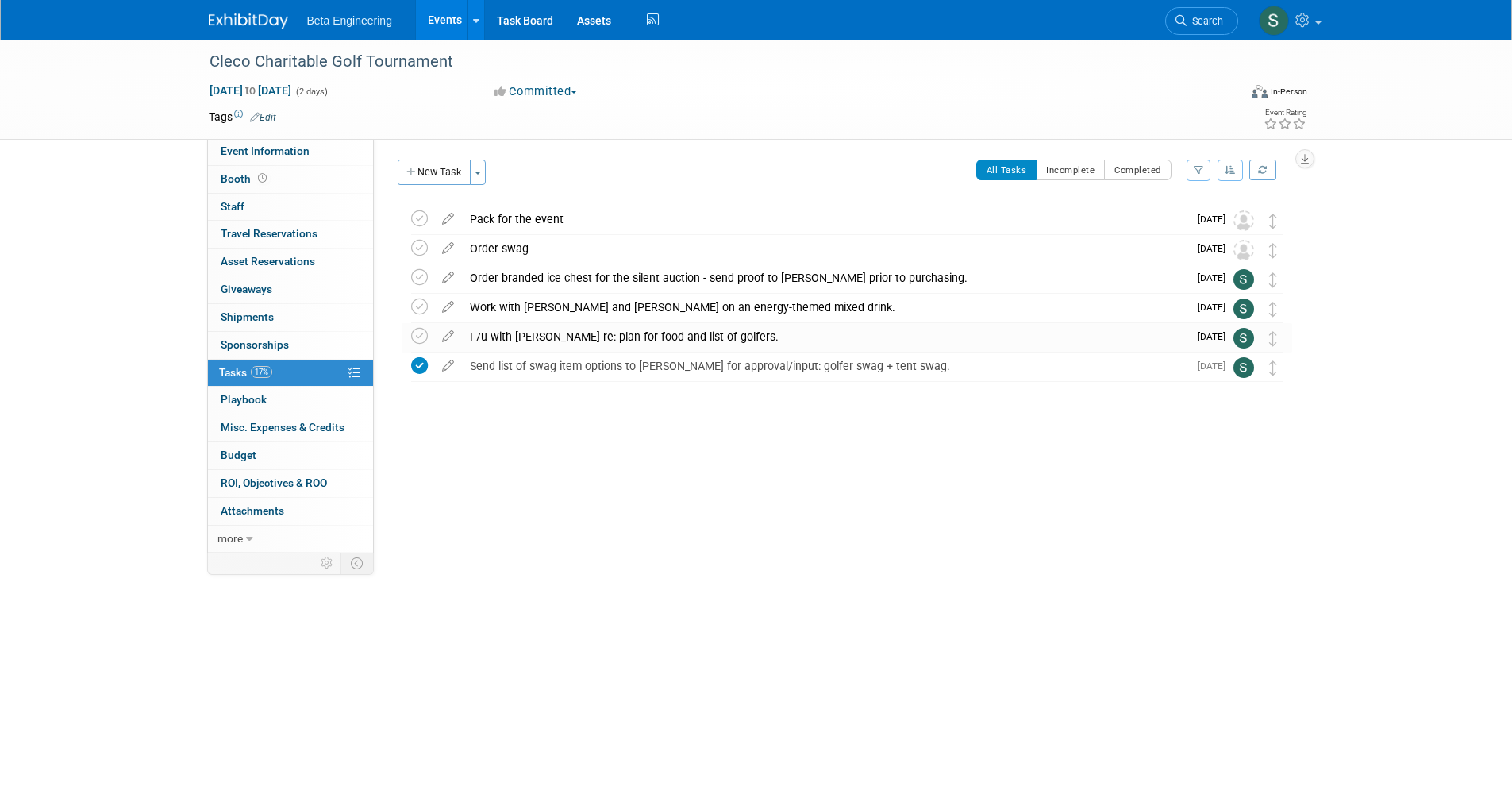
click at [537, 582] on div "Cleco Charitable Golf Tournament Nov 5, 2025 to Nov 6, 2025 (2 days) Nov 5, 202…" at bounding box center [756, 351] width 1512 height 623
click at [223, 23] on img at bounding box center [249, 22] width 80 height 16
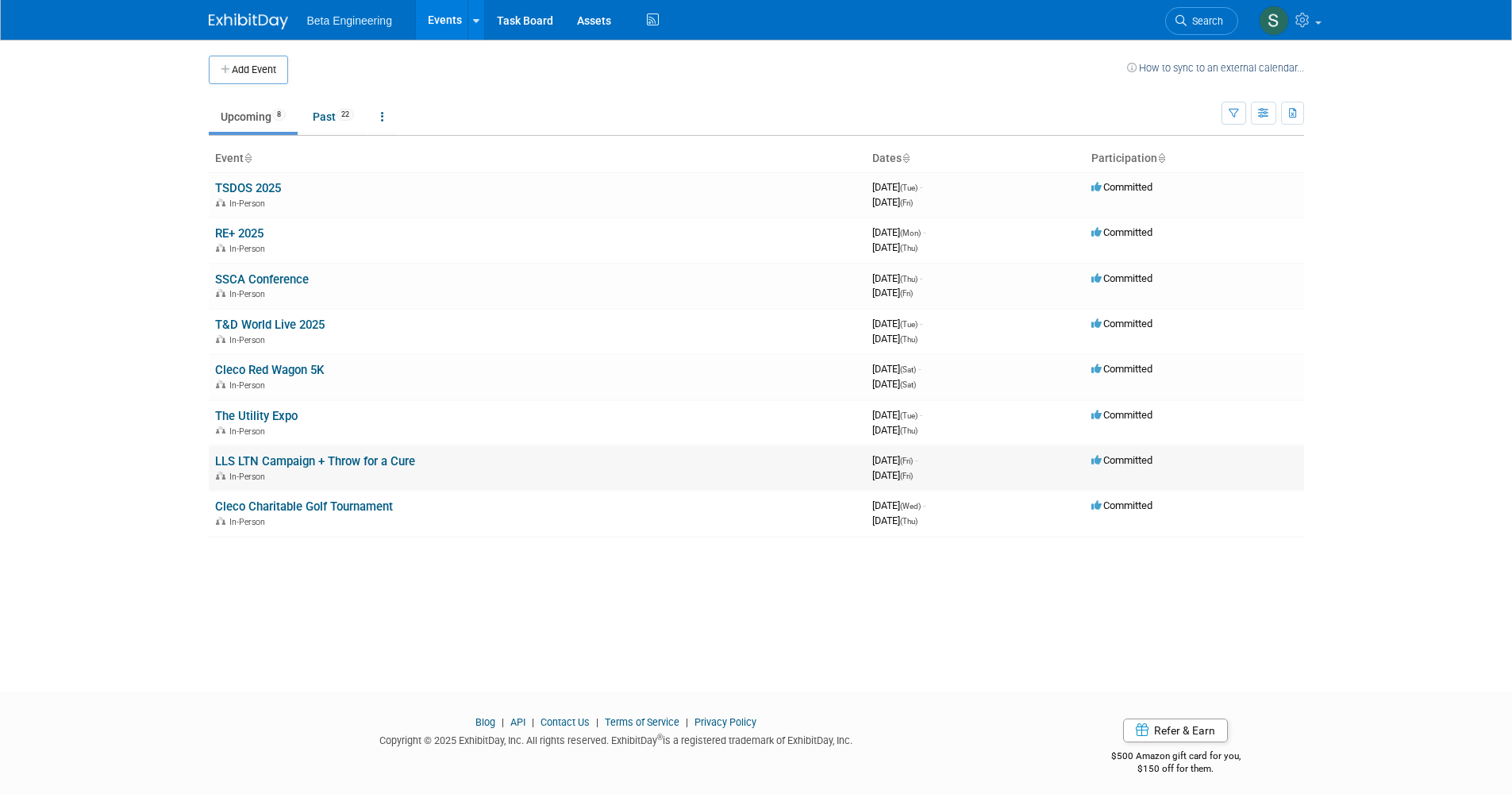
click at [415, 469] on div "In-Person" at bounding box center [537, 475] width 644 height 13
click at [316, 469] on div "In-Person" at bounding box center [537, 475] width 644 height 13
click at [321, 469] on div "In-Person" at bounding box center [537, 475] width 644 height 13
click at [327, 455] on link "LLS LTN Campaign + Throw for a Cure" at bounding box center [315, 461] width 200 height 14
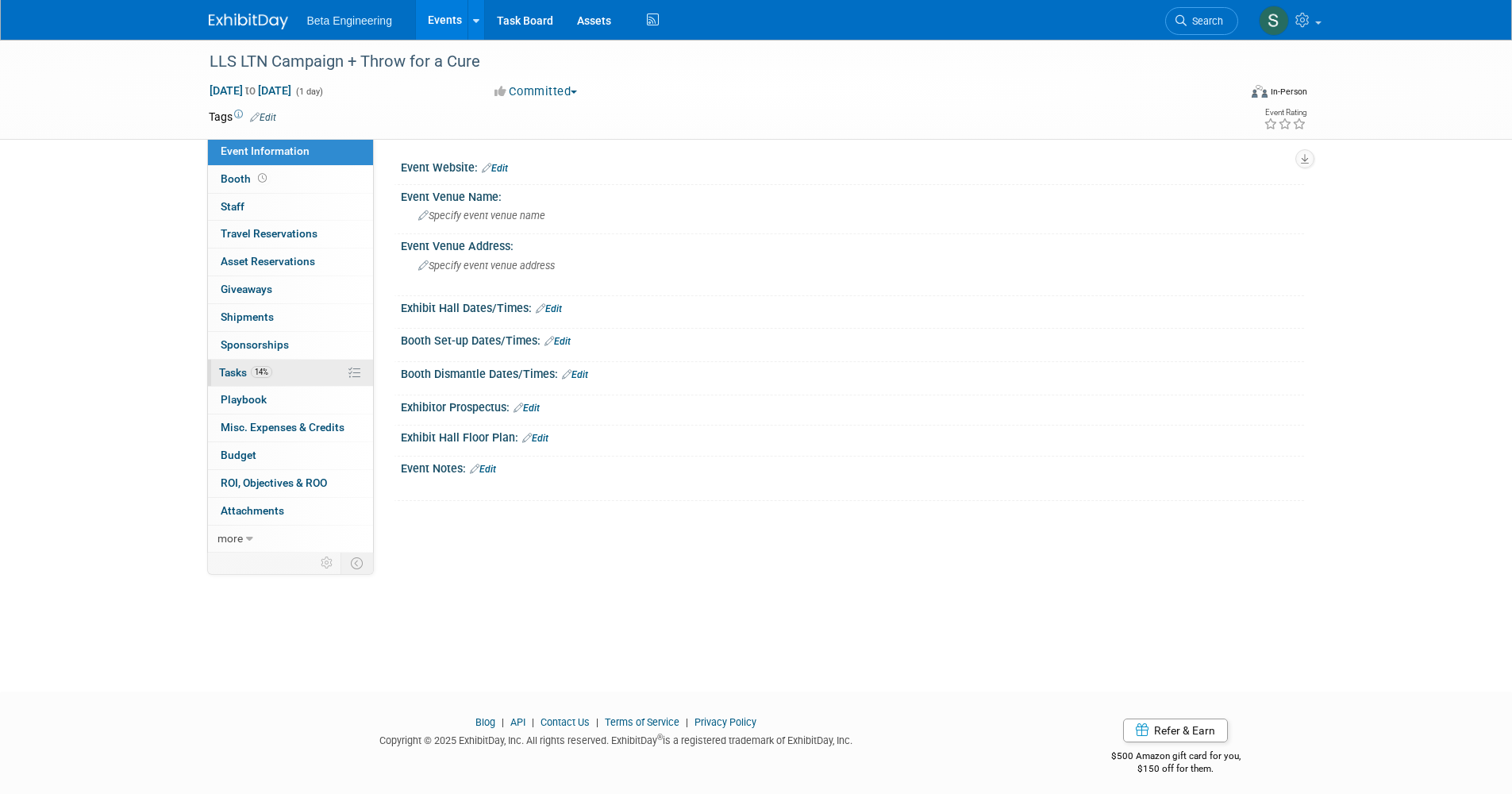
click at [268, 372] on span "14%" at bounding box center [261, 372] width 22 height 12
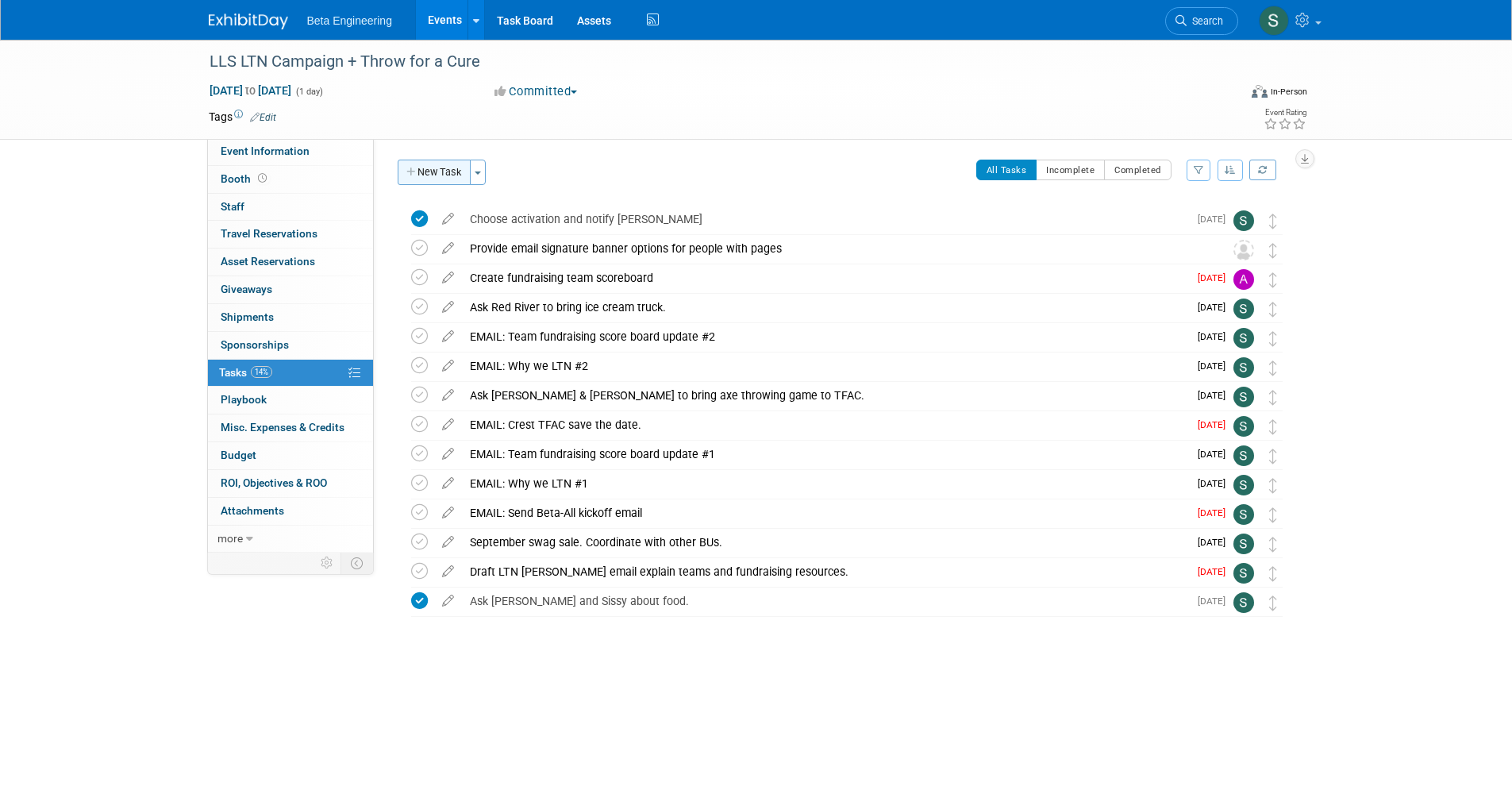
click at [440, 174] on button "New Task" at bounding box center [434, 172] width 73 height 25
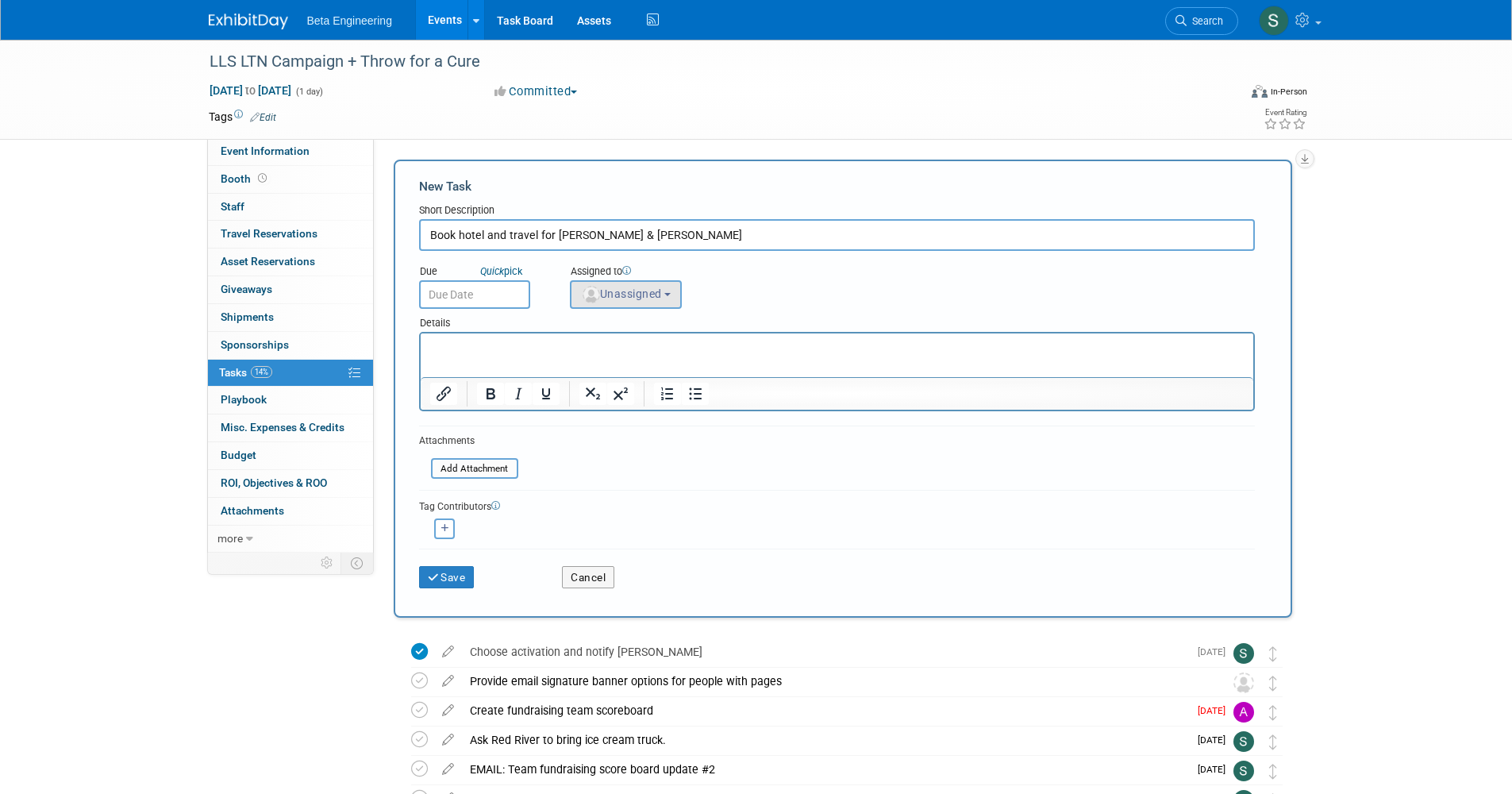
type input "Book hotel and travel for Sara & Anne"
click at [658, 290] on span "Unassigned" at bounding box center [621, 293] width 81 height 13
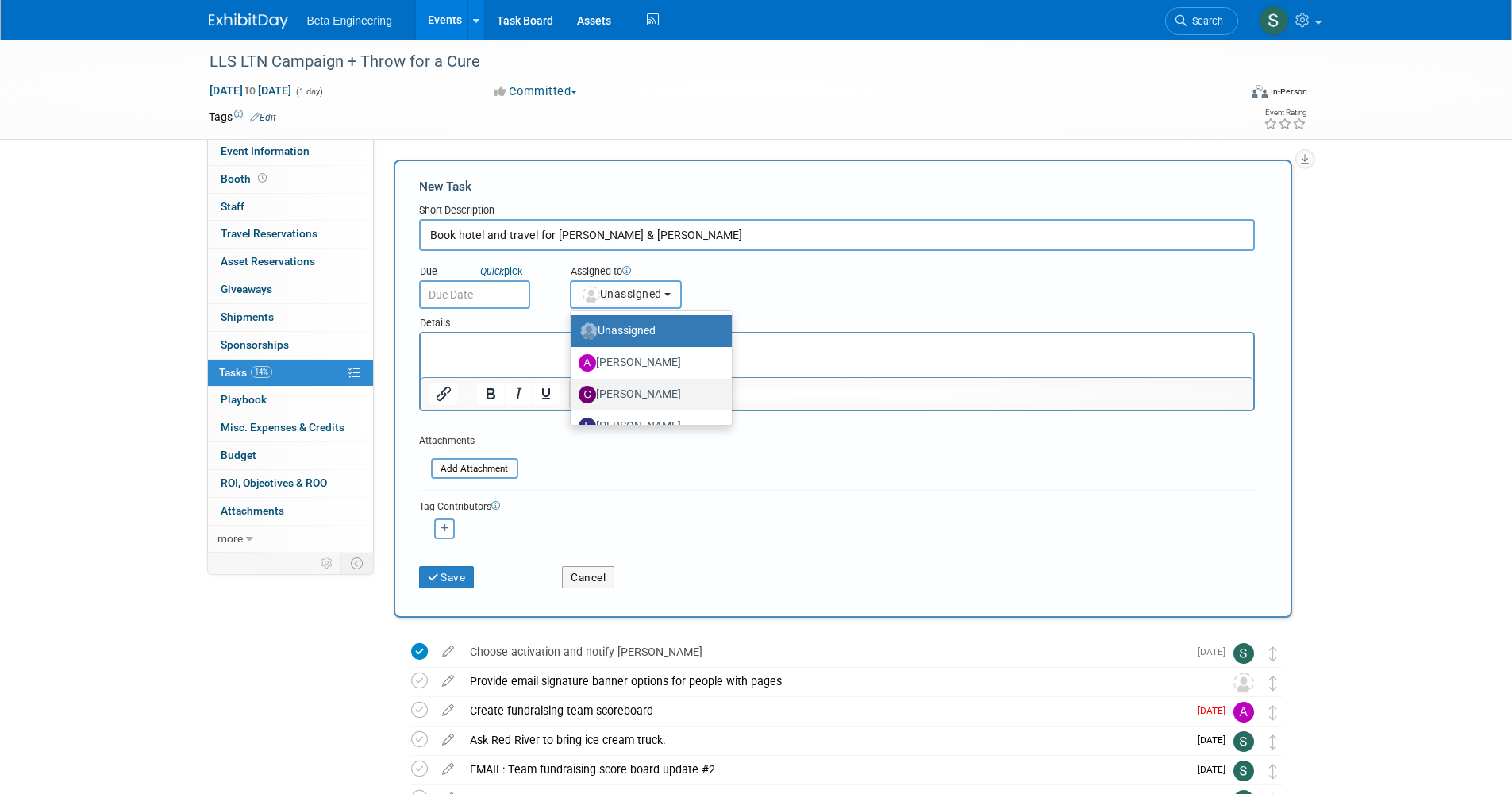
scroll to position [53, 0]
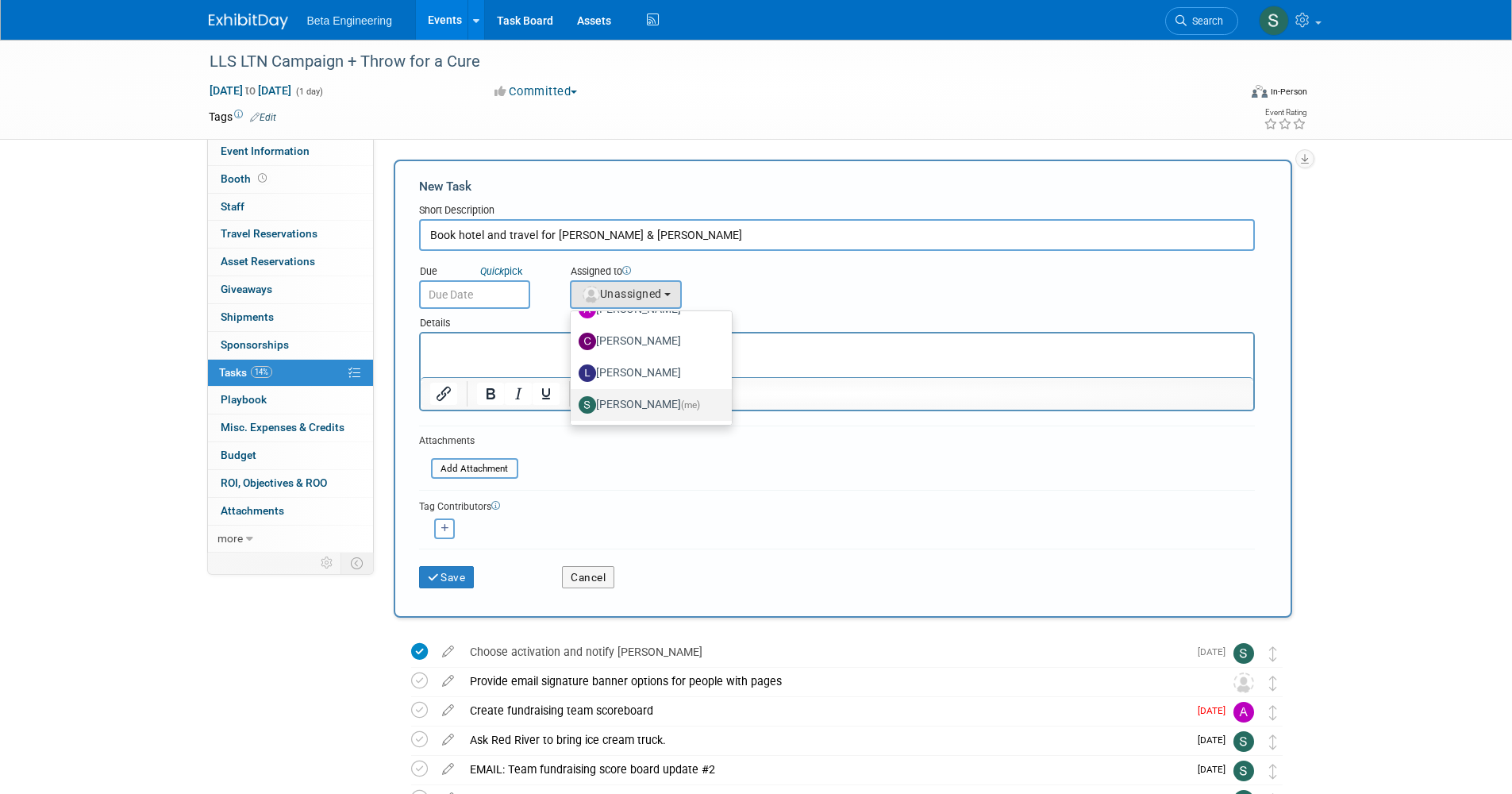
click at [648, 402] on label "[PERSON_NAME] (me)" at bounding box center [647, 404] width 137 height 25
click at [573, 402] on input "[PERSON_NAME] (me)" at bounding box center [568, 403] width 10 height 10
select select "4040aecd-f001-4306-8e56-2d2b13bd5b2f"
click at [505, 296] on input "text" at bounding box center [474, 294] width 111 height 29
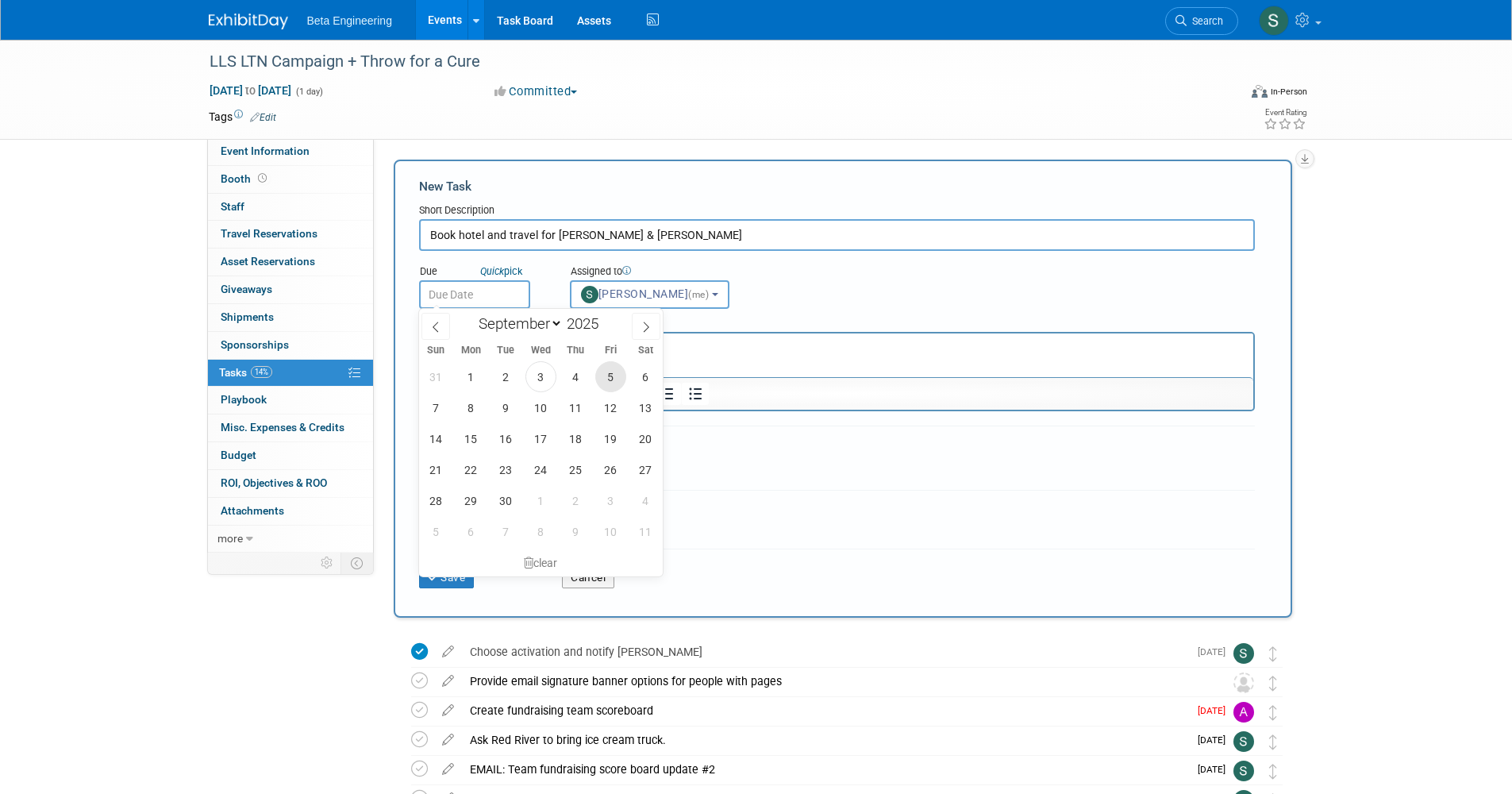
click at [613, 377] on span "5" at bounding box center [611, 377] width 31 height 31
type input "Sep 5, 2025"
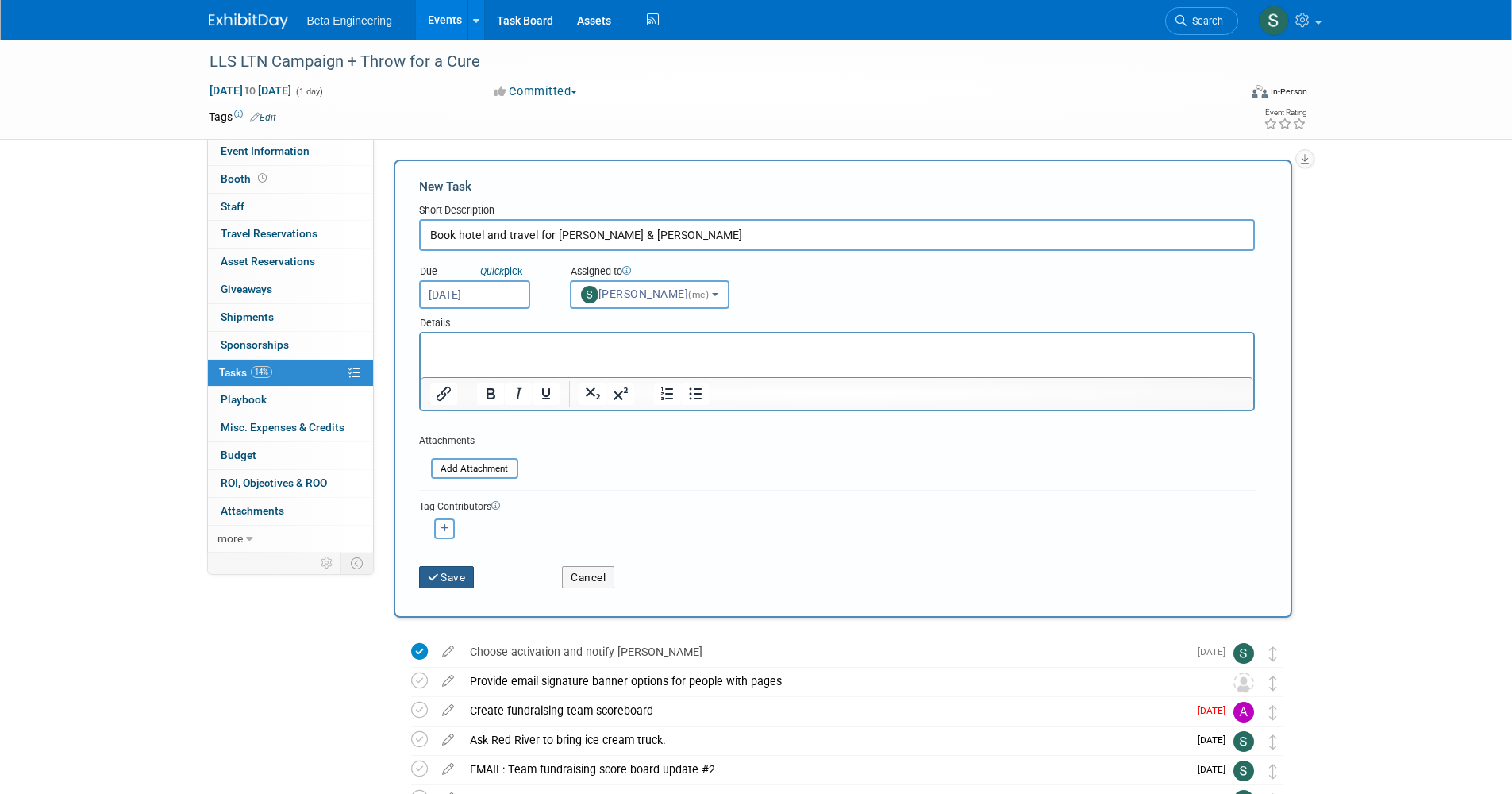
click at [443, 580] on button "Save" at bounding box center [446, 577] width 55 height 23
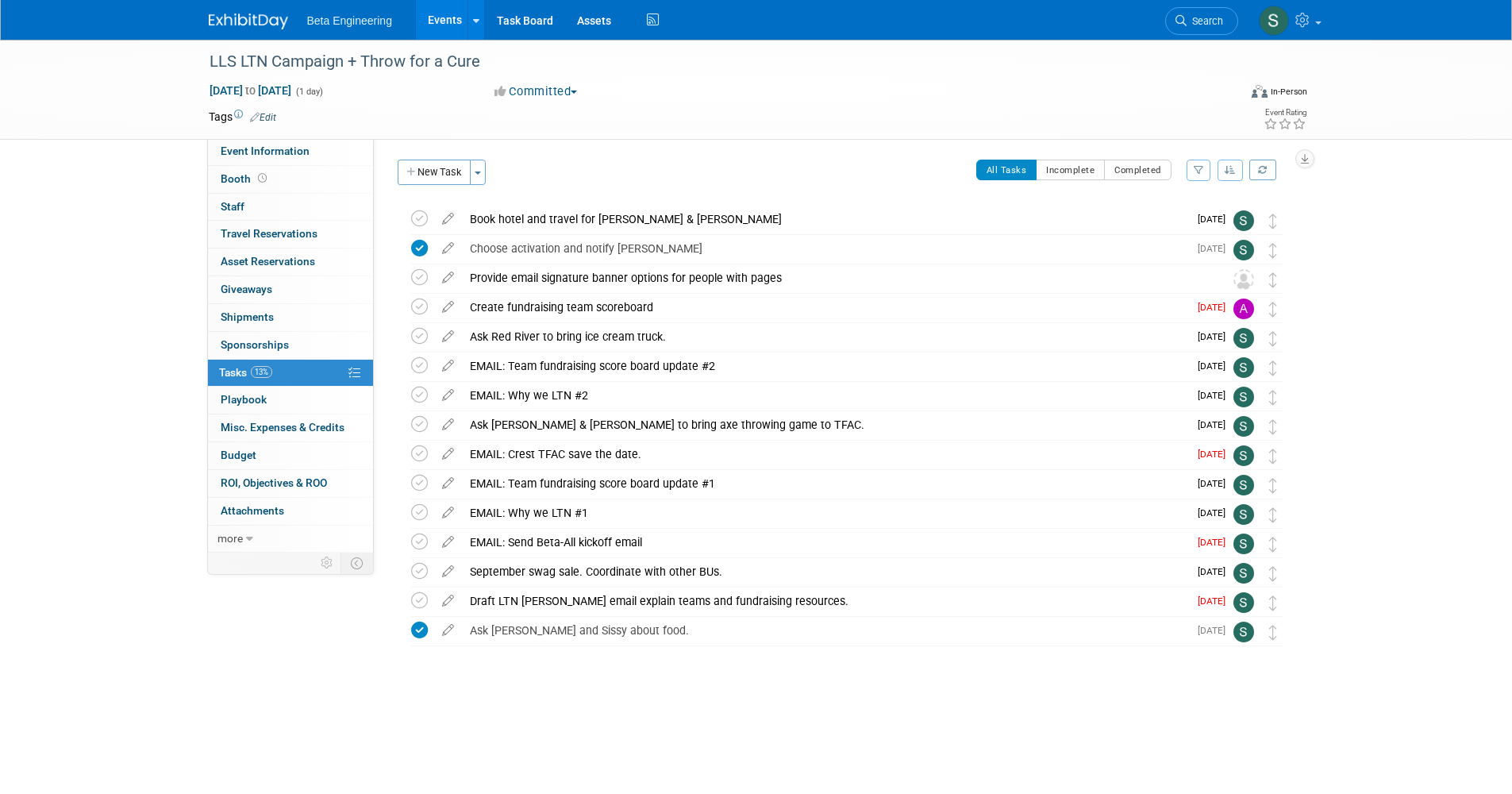
click at [246, 29] on img at bounding box center [249, 22] width 80 height 16
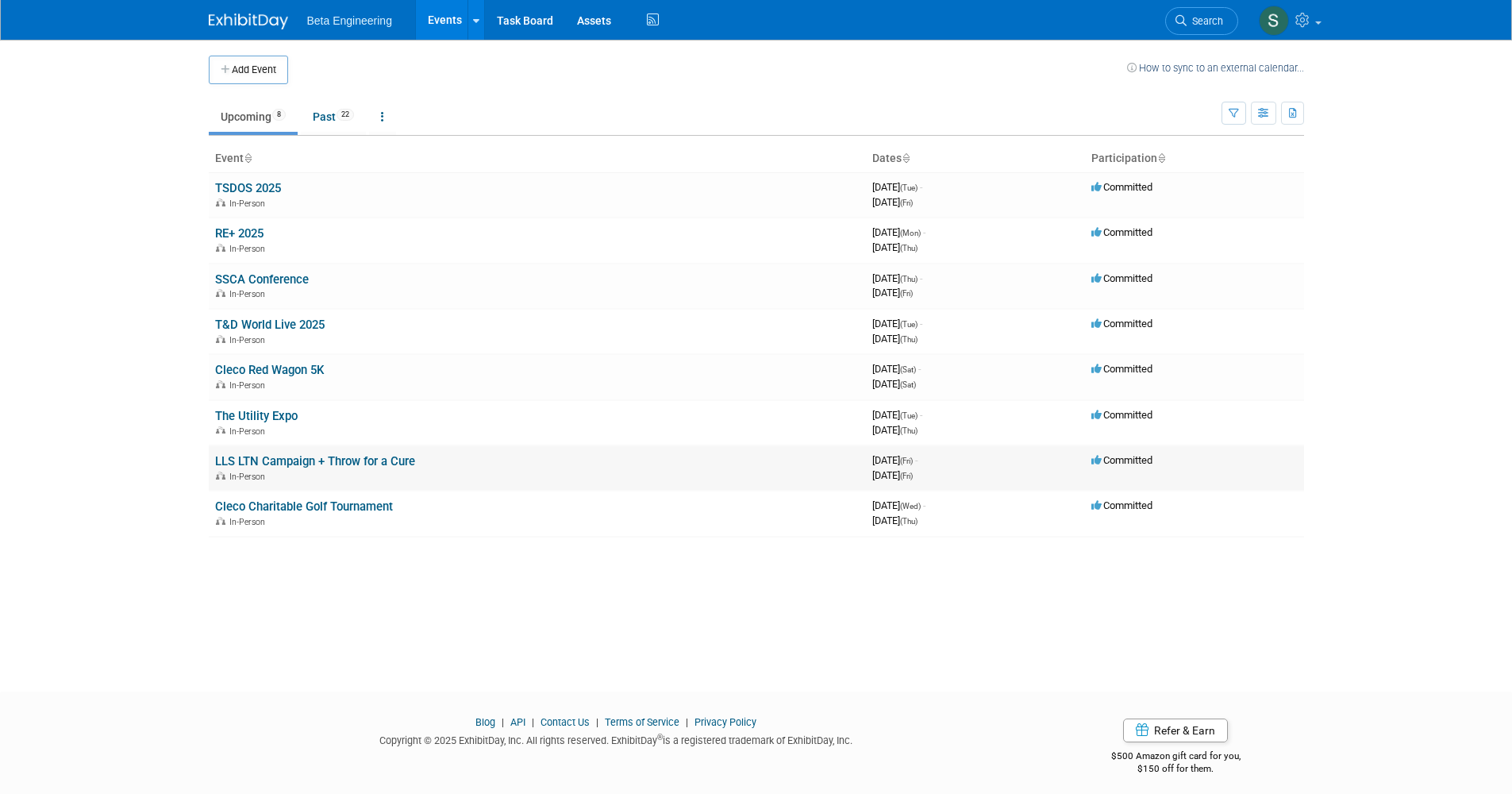
click at [265, 457] on link "LLS LTN Campaign + Throw for a Cure" at bounding box center [315, 461] width 200 height 14
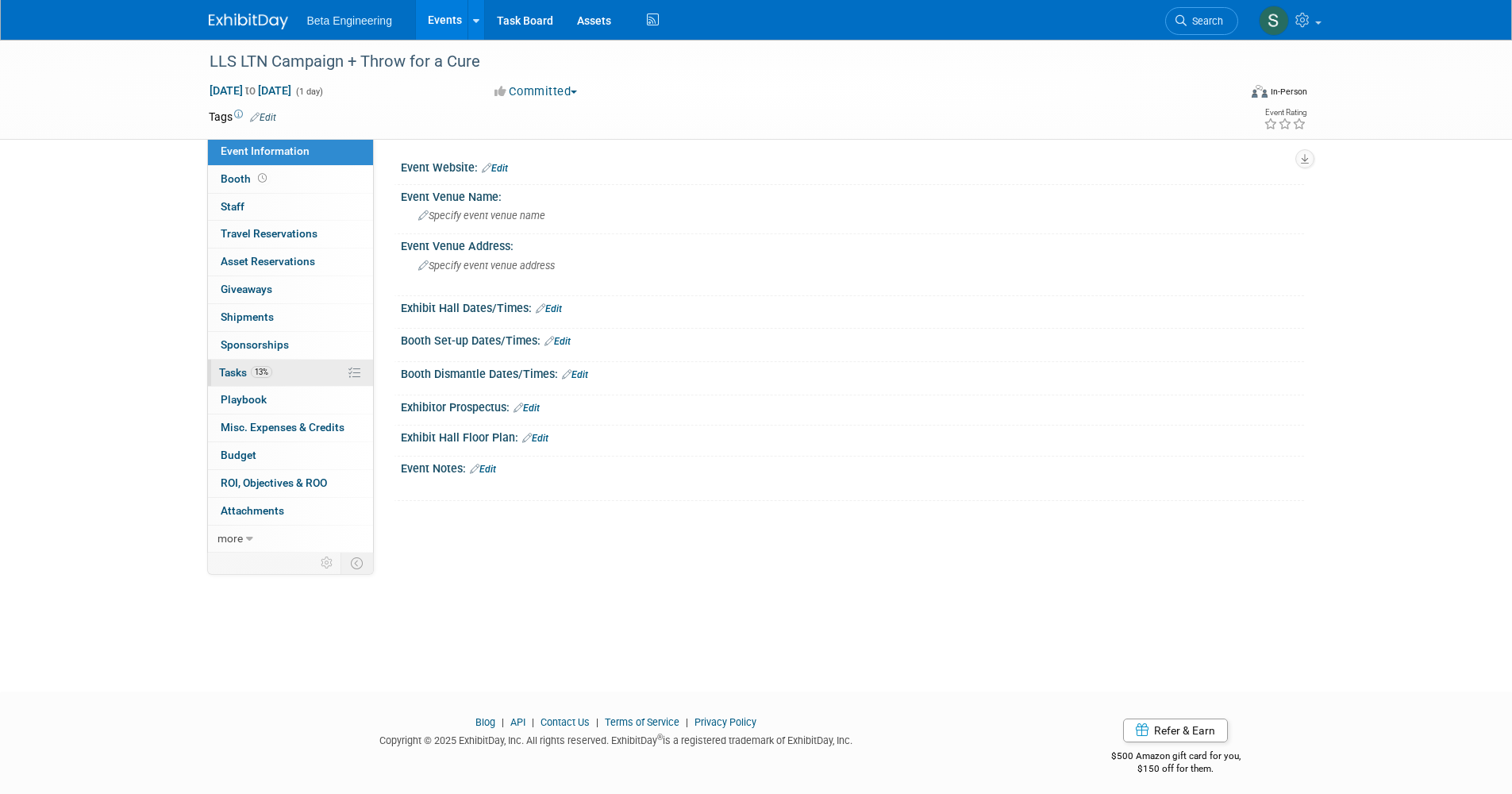
click at [278, 362] on link "13% Tasks 13%" at bounding box center [290, 373] width 165 height 27
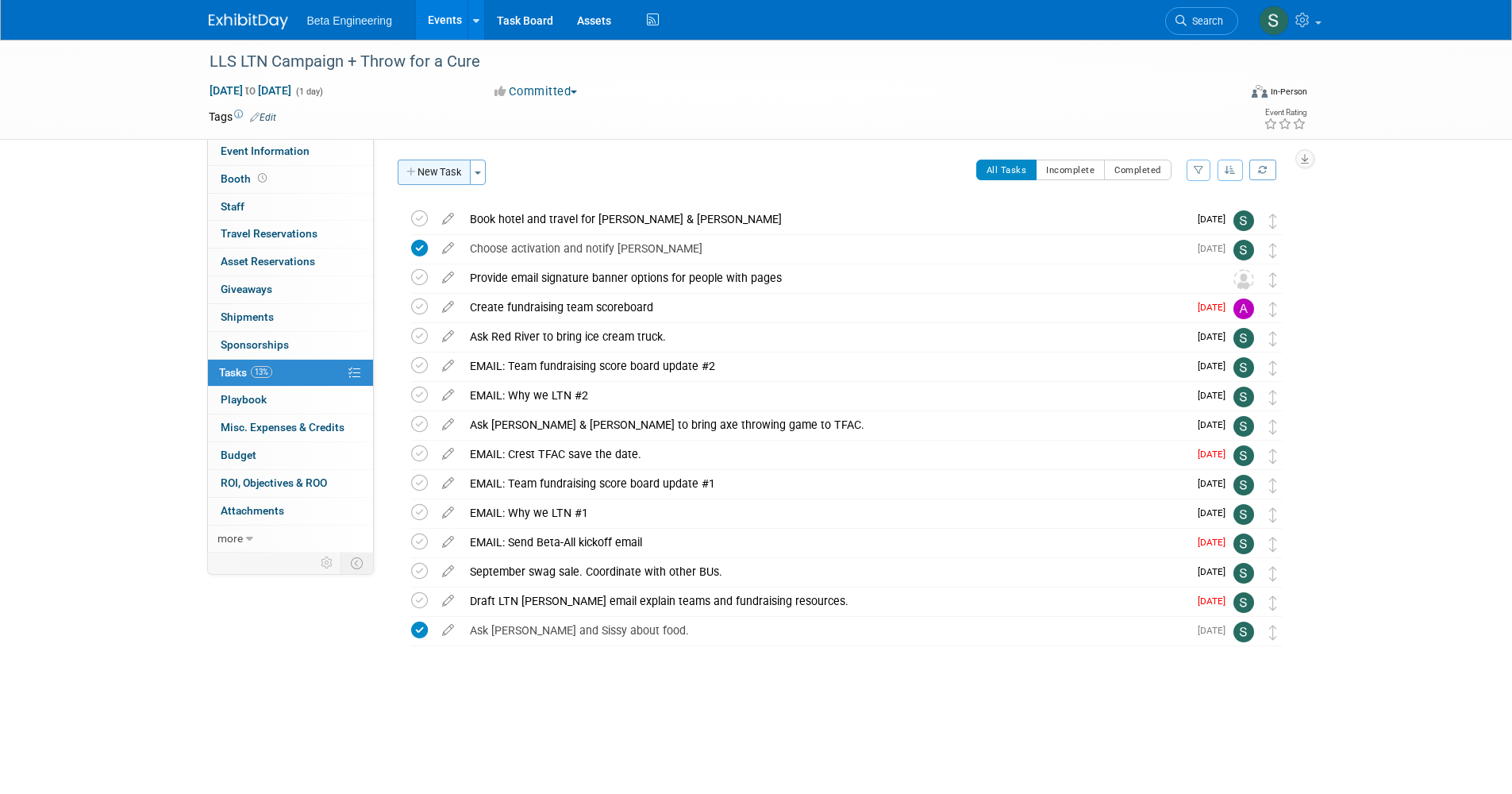
click at [446, 165] on button "New Task" at bounding box center [434, 172] width 73 height 25
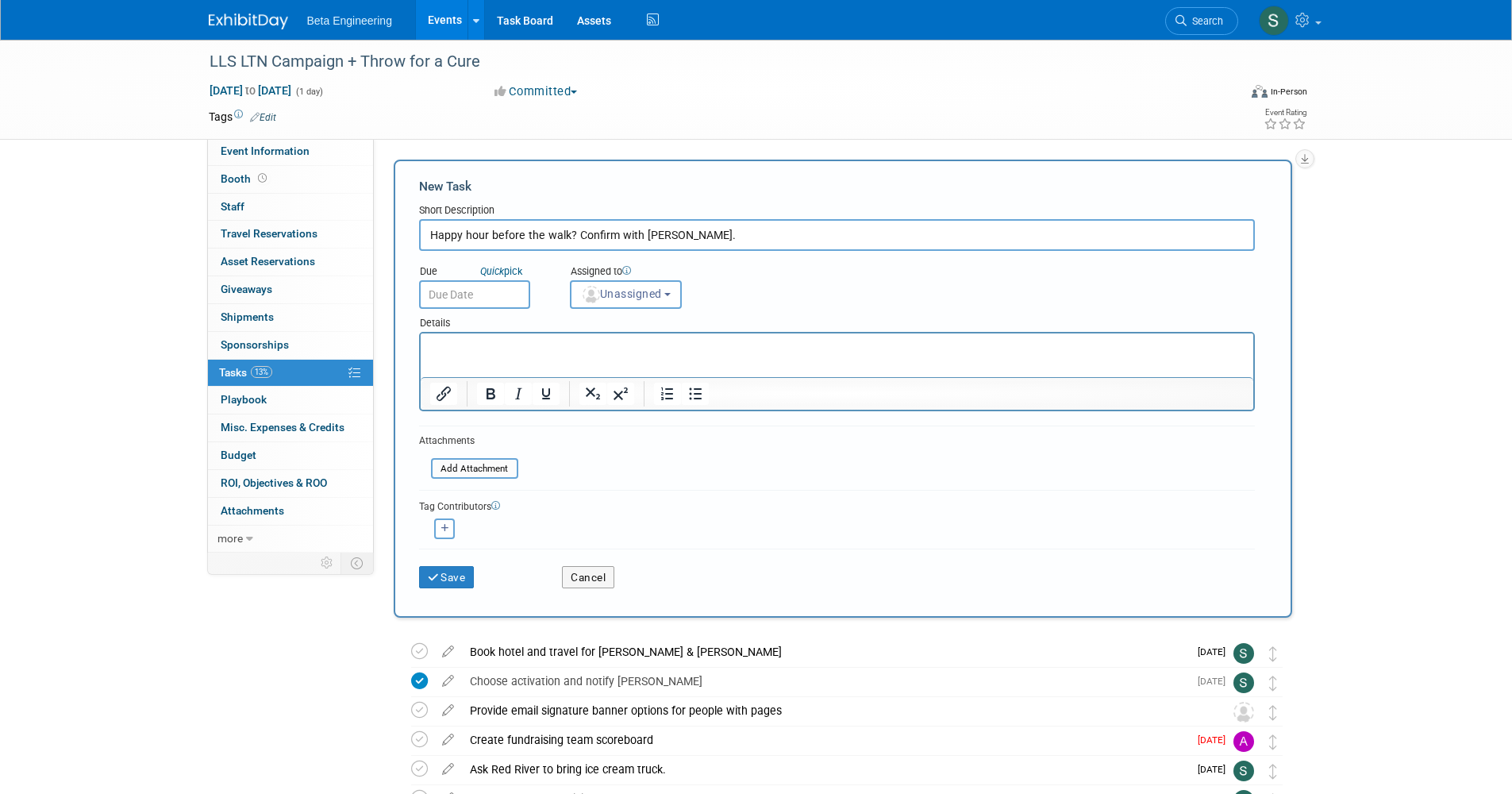
type input "Happy hour before the walk? Confirm with [PERSON_NAME]."
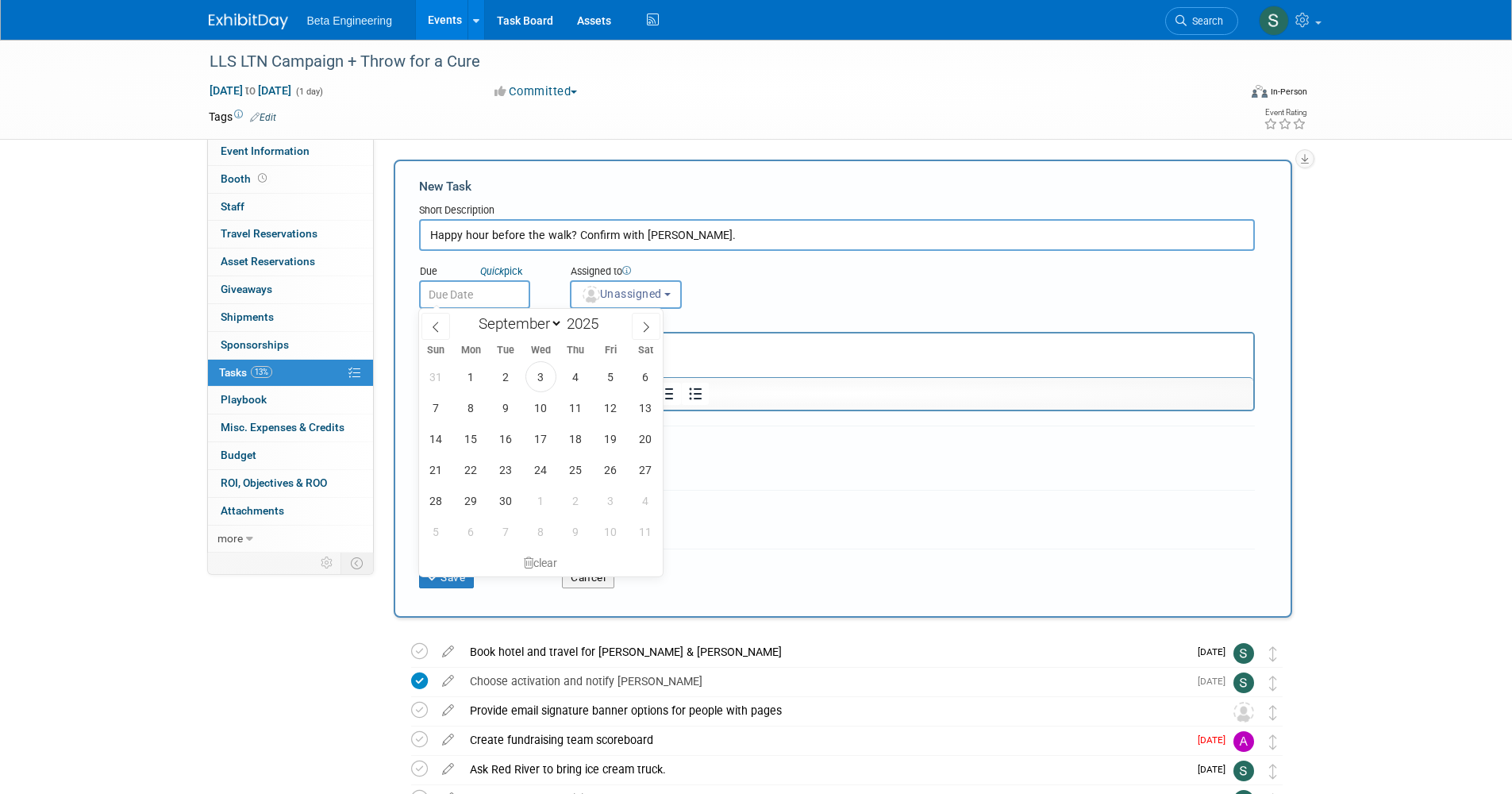
click at [507, 296] on input "text" at bounding box center [474, 294] width 111 height 29
click at [612, 397] on span "12" at bounding box center [611, 407] width 31 height 31
type input "[DATE]"
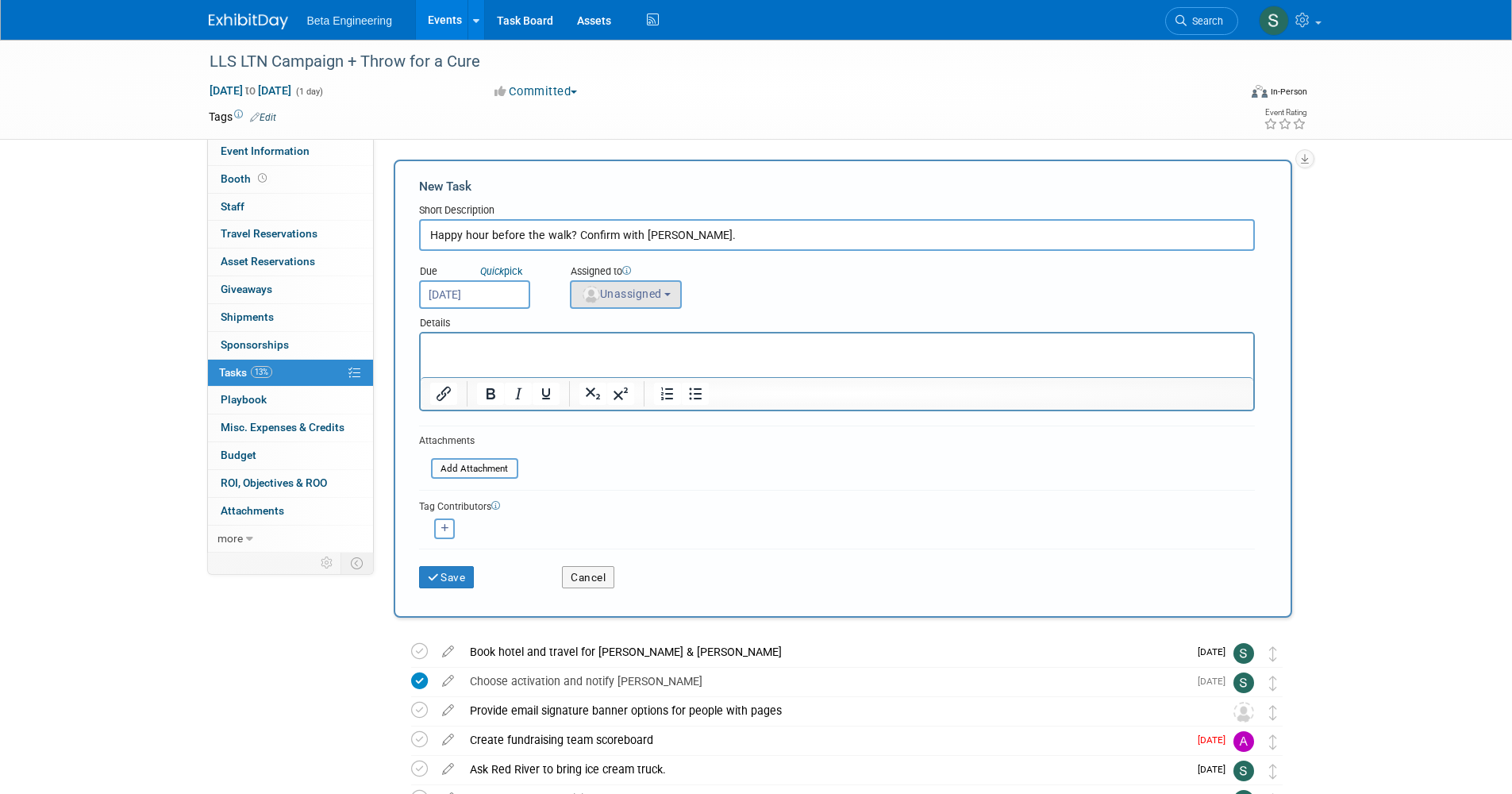
click at [625, 301] on button "Unassigned" at bounding box center [626, 294] width 113 height 29
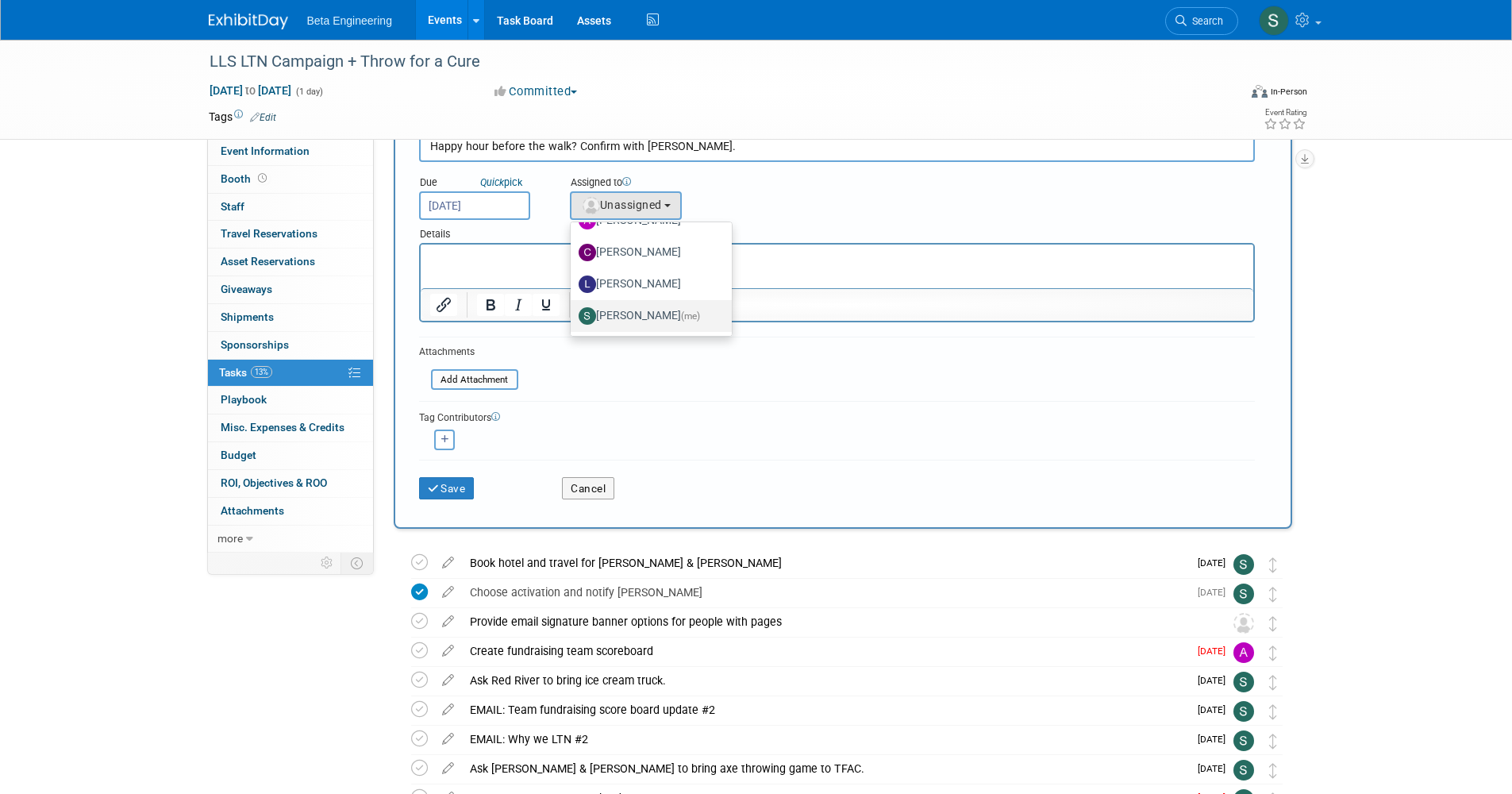
click at [634, 310] on label "[PERSON_NAME] (me)" at bounding box center [647, 316] width 137 height 25
click at [573, 310] on input "[PERSON_NAME] (me)" at bounding box center [568, 314] width 10 height 10
select select "4040aecd-f001-4306-8e56-2d2b13bd5b2f"
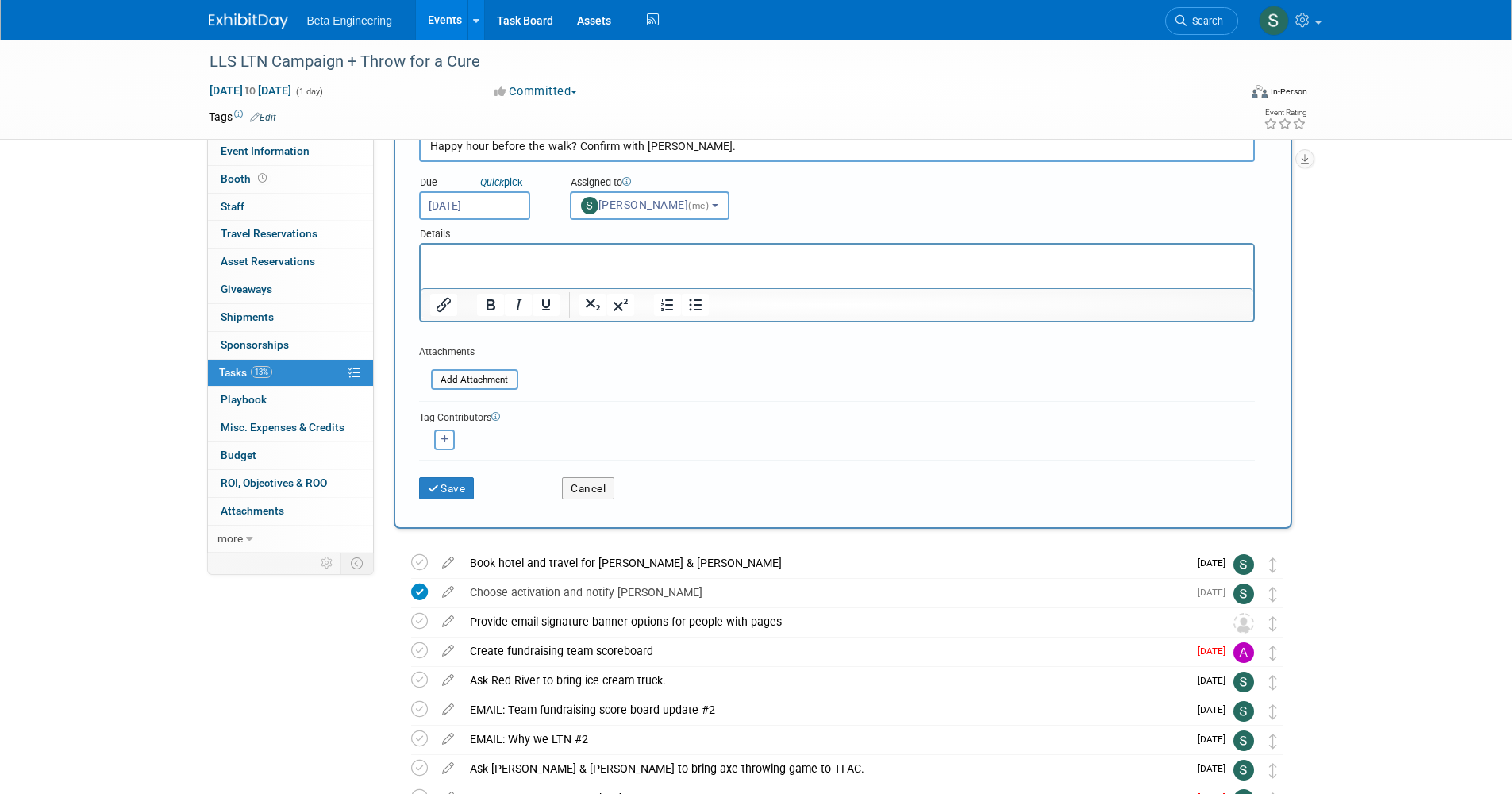
click at [467, 472] on div "Save" at bounding box center [479, 483] width 144 height 33
click at [461, 484] on button "Save" at bounding box center [446, 488] width 55 height 23
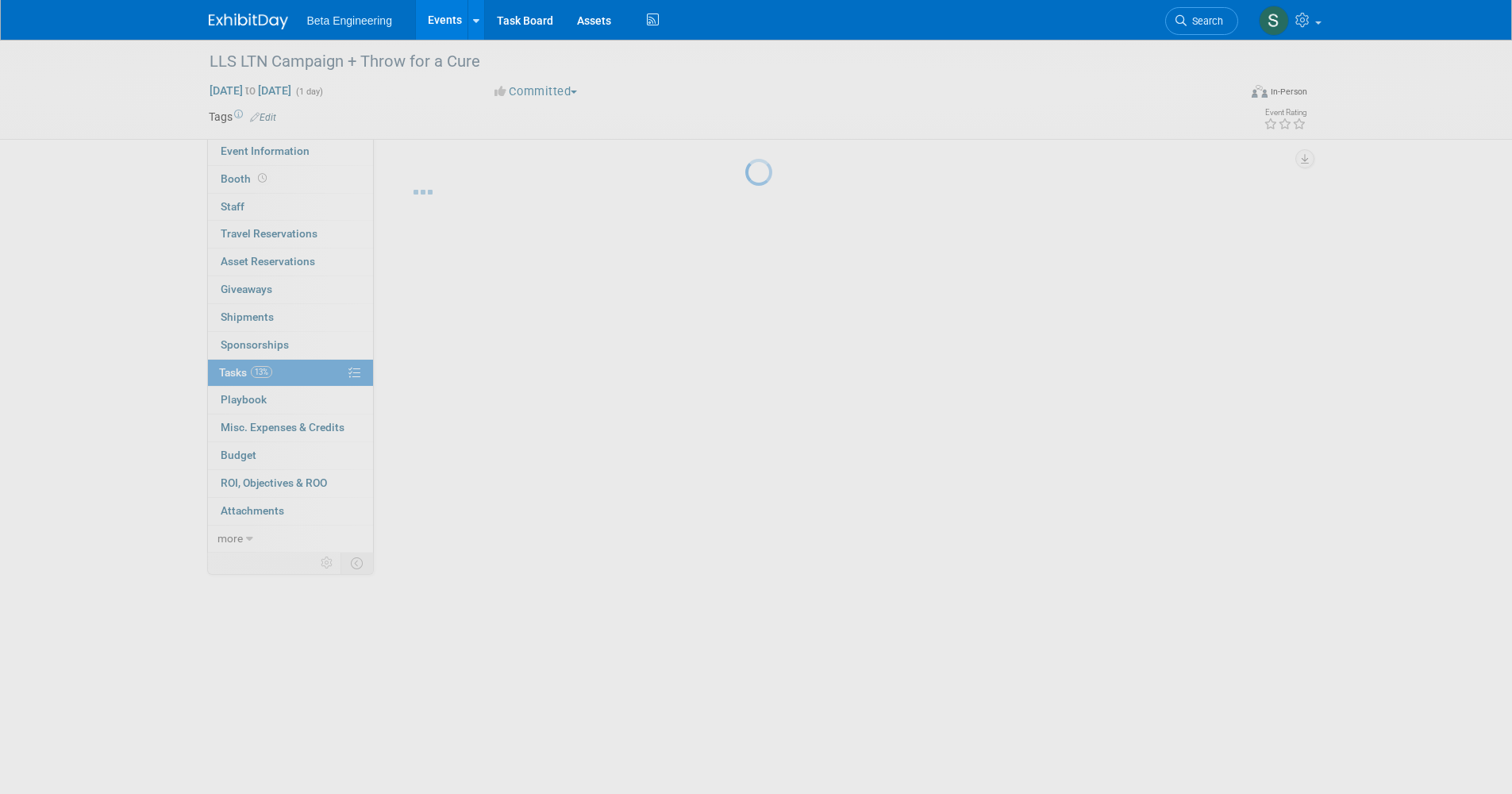
scroll to position [0, 0]
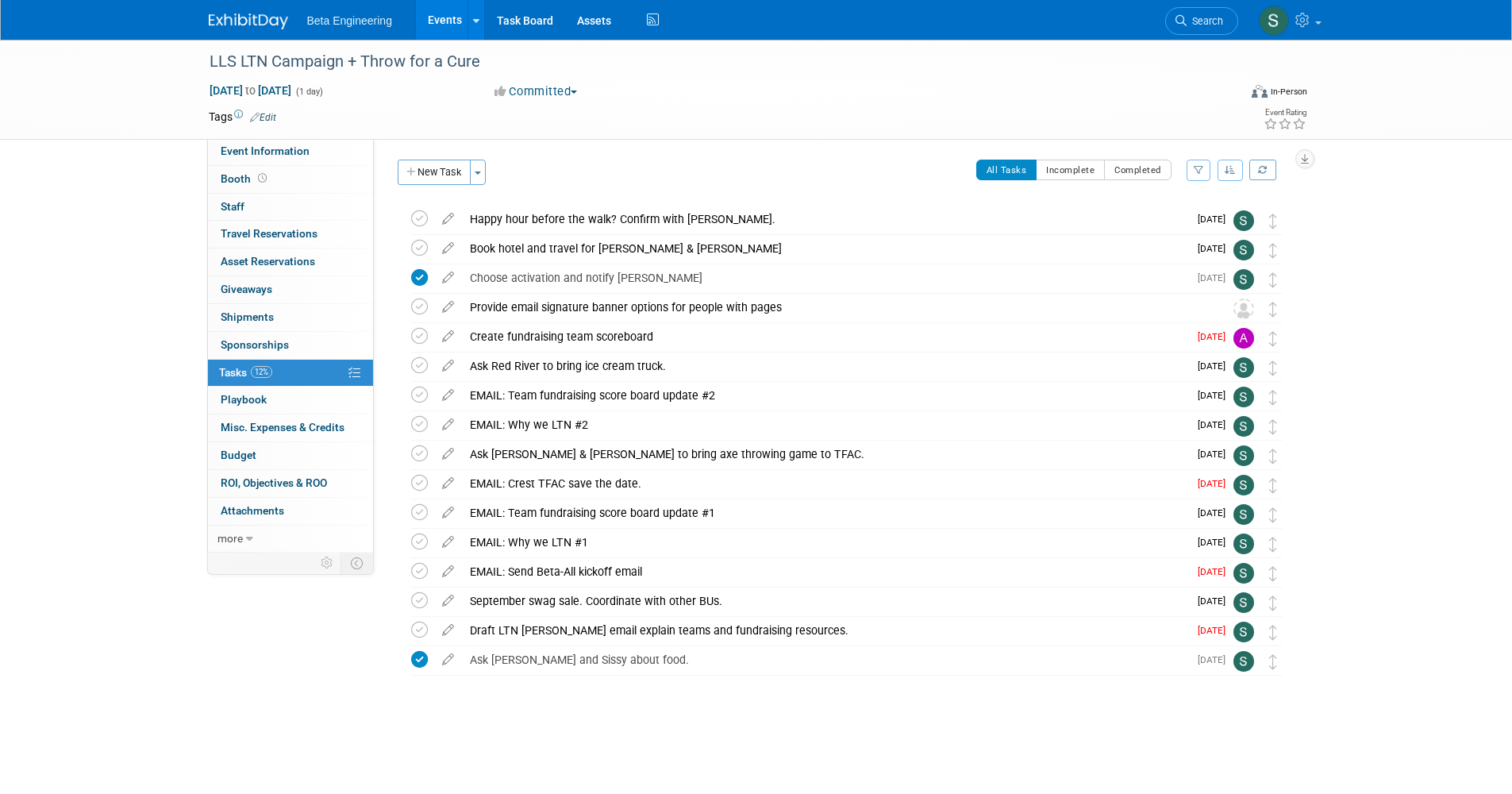
click at [119, 231] on div "LLS LTN Campaign + Throw for a Cure Oct 17, 2025 to Oct 17, 2025 (1 day) Oct 17…" at bounding box center [756, 406] width 1512 height 732
click at [138, 185] on div "LLS LTN Campaign + Throw for a Cure Oct 17, 2025 to Oct 17, 2025 (1 day) Oct 17…" at bounding box center [756, 406] width 1512 height 732
click at [254, 12] on link at bounding box center [258, 13] width 99 height 13
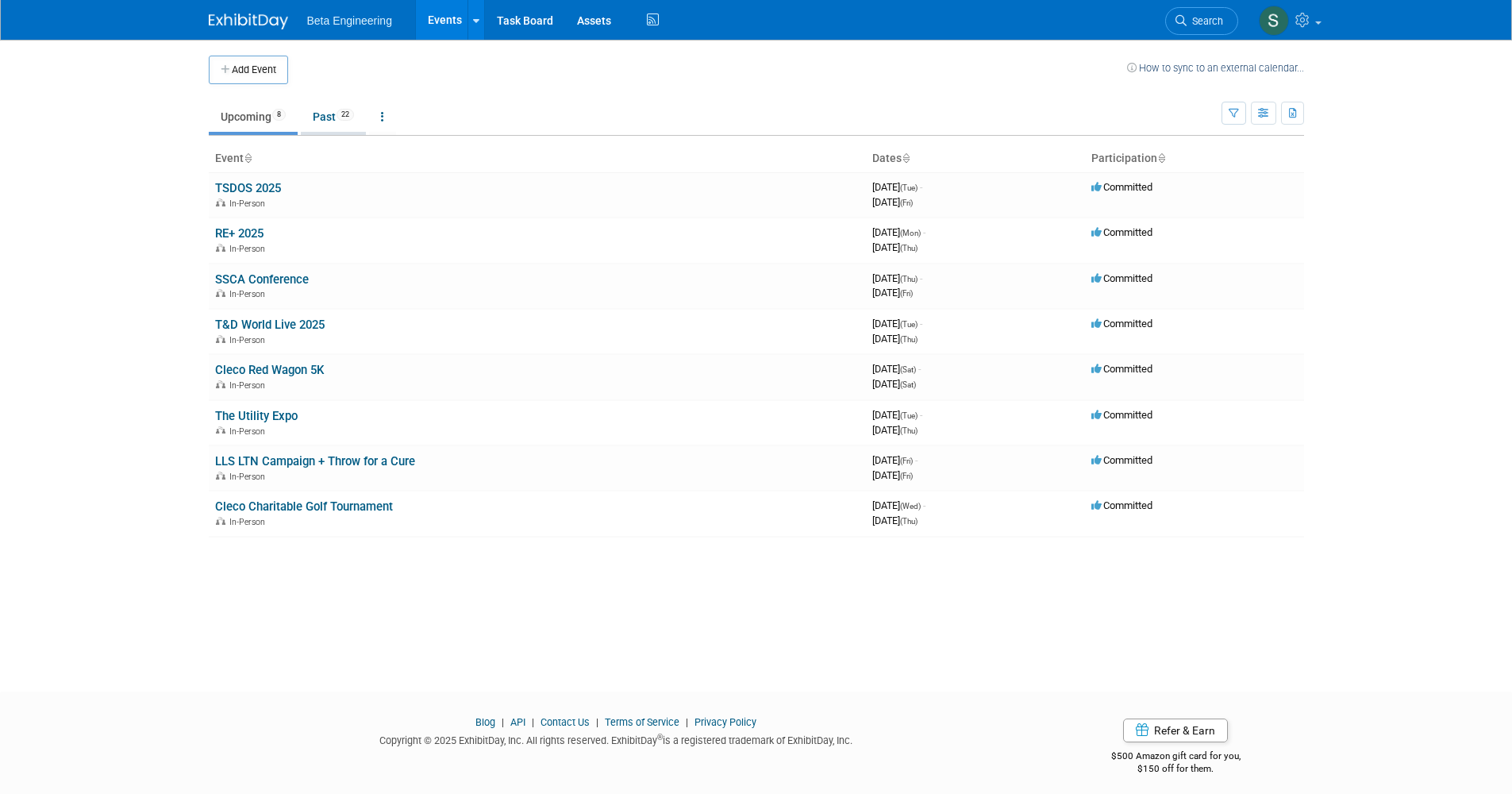
click at [342, 120] on link "Past 22" at bounding box center [333, 116] width 65 height 30
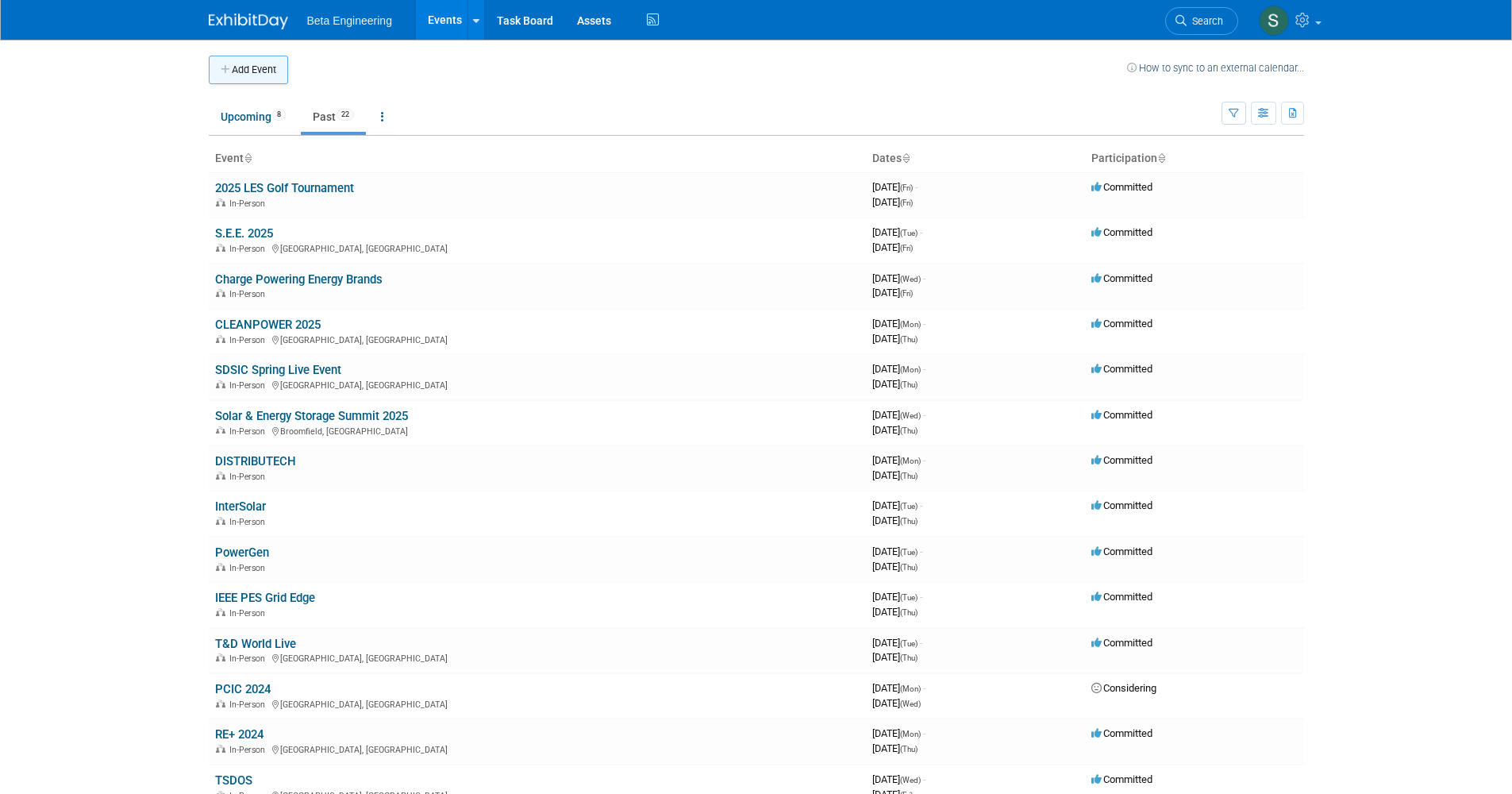
click at [268, 60] on button "Add Event" at bounding box center [249, 69] width 80 height 29
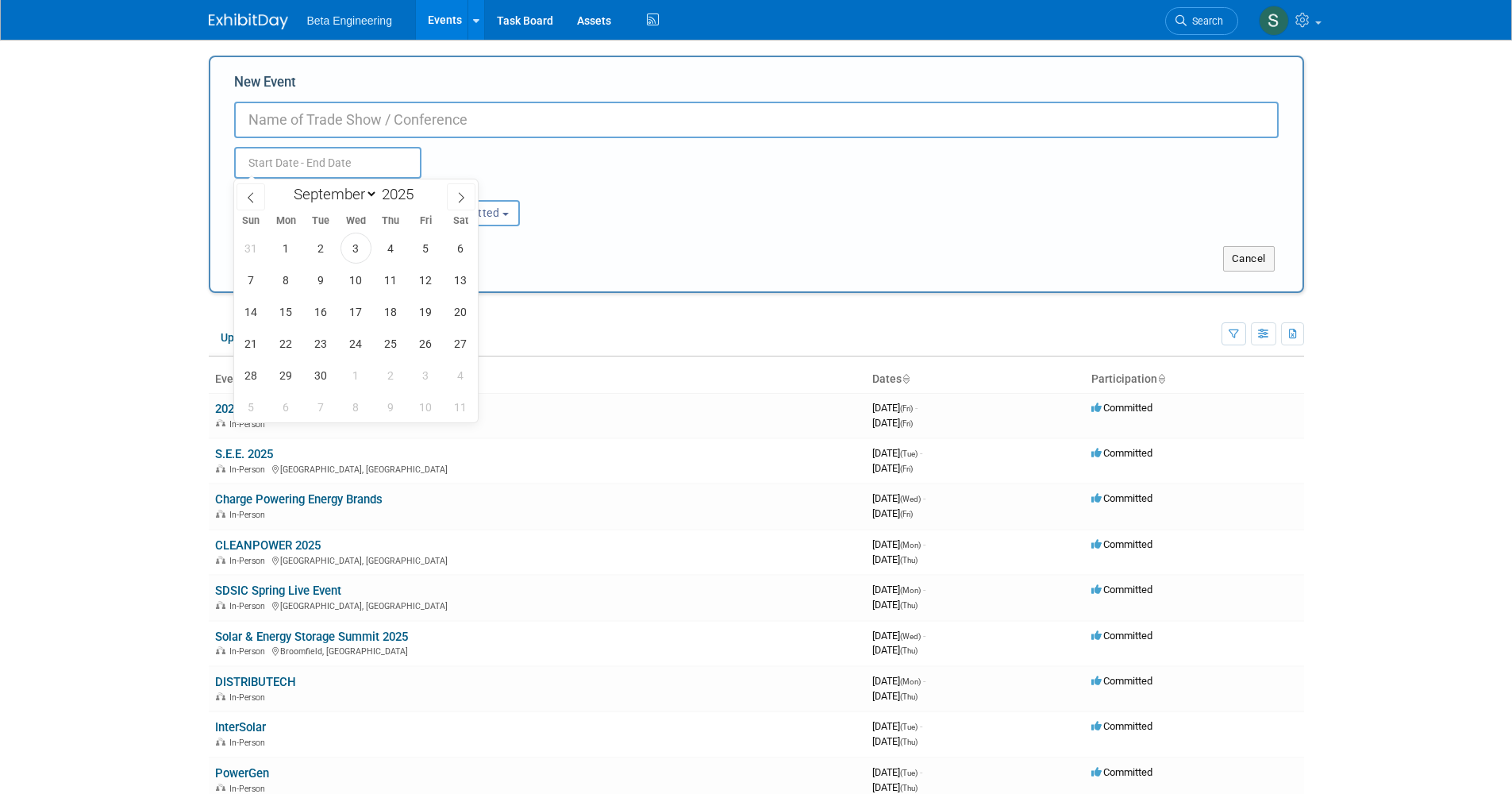
click at [339, 172] on input "text" at bounding box center [328, 162] width 187 height 32
click at [247, 192] on icon at bounding box center [251, 198] width 11 height 11
select select "7"
click at [255, 244] on span "27" at bounding box center [251, 248] width 31 height 31
type input "Jul 27, 2025 to Jul 27, 2025"
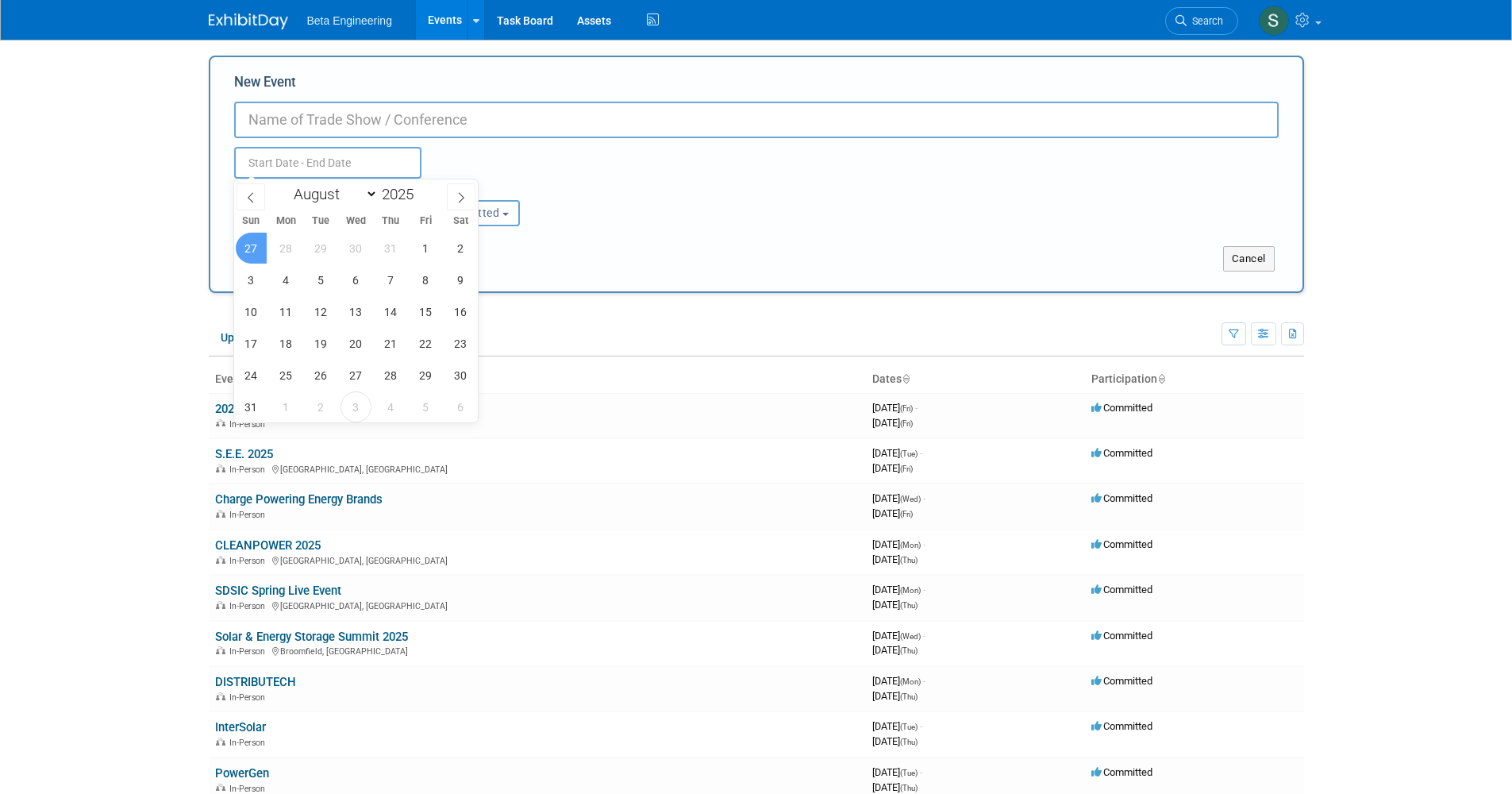
type input "Jul 27, 2025 to Jul 27, 2025"
click at [651, 174] on div "Jul 27, 2025 to Jul 27, 2025 Duplicate Event Warning" at bounding box center [756, 158] width 1068 height 41
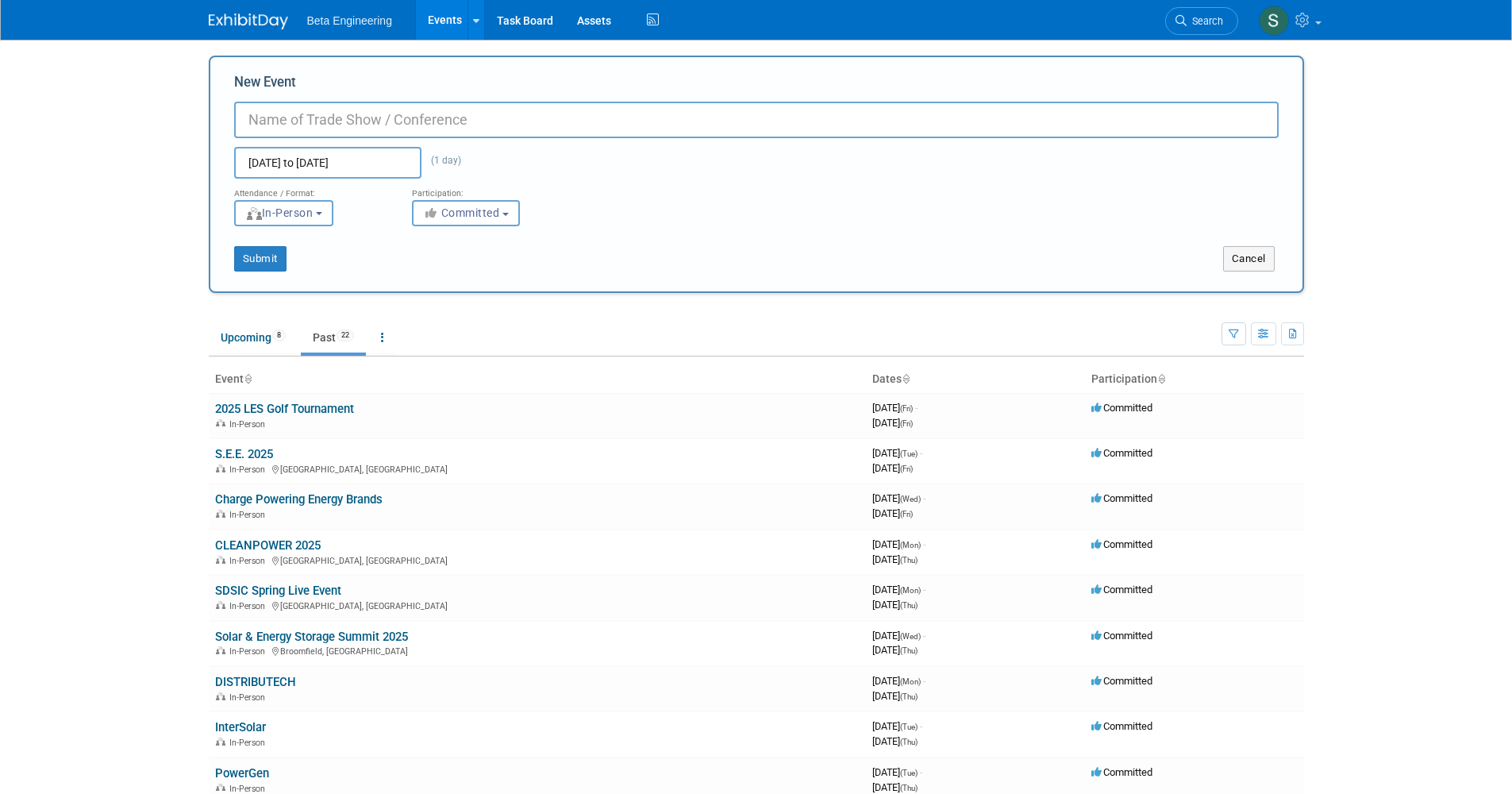
drag, startPoint x: 1258, startPoint y: 253, endPoint x: 1188, endPoint y: 249, distance: 70.1
click at [1257, 253] on button "Cancel" at bounding box center [1249, 258] width 52 height 25
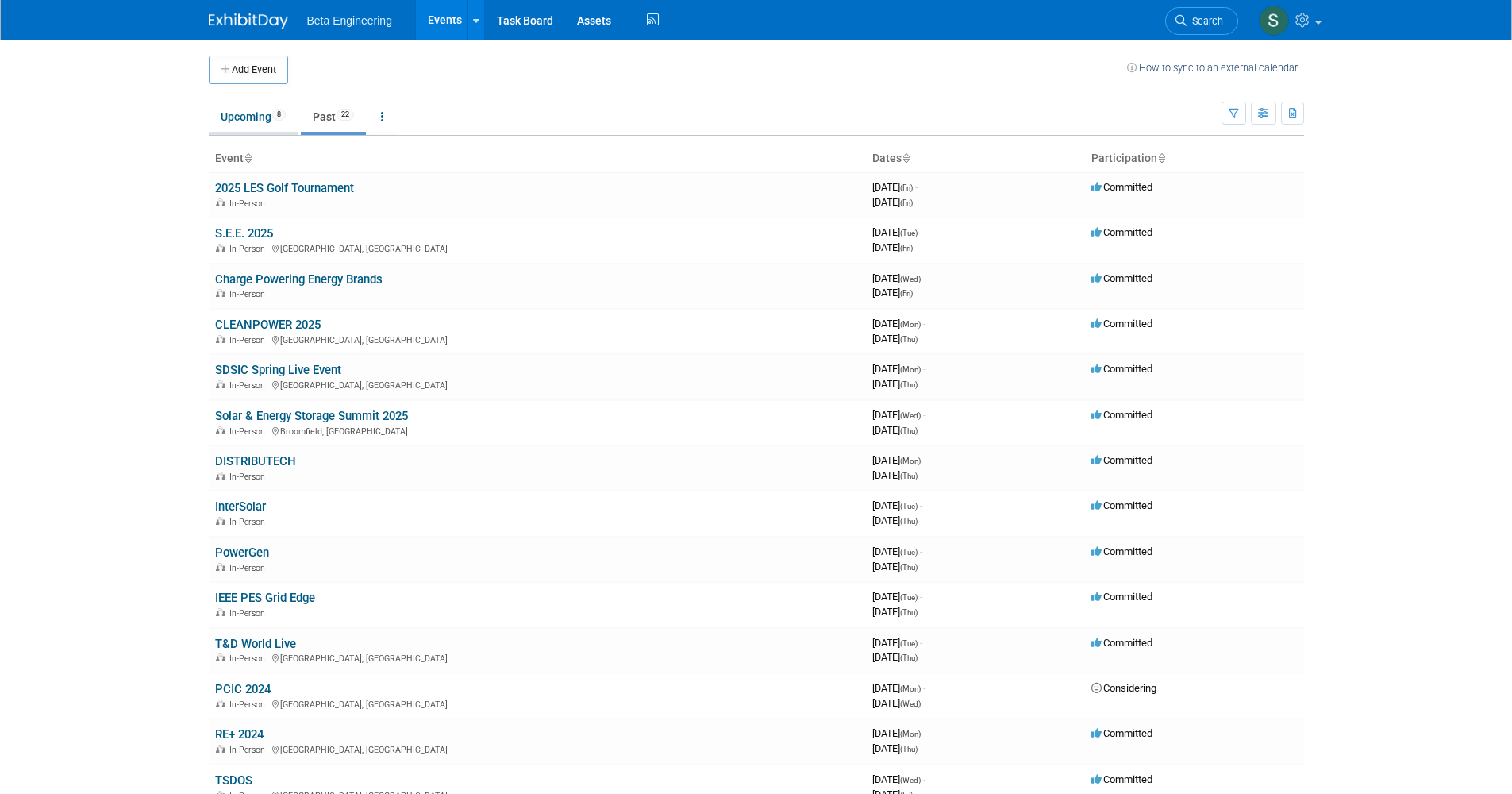
click at [270, 132] on li "Upcoming 8" at bounding box center [253, 118] width 89 height 33
click at [273, 106] on link "Upcoming 8" at bounding box center [253, 116] width 89 height 30
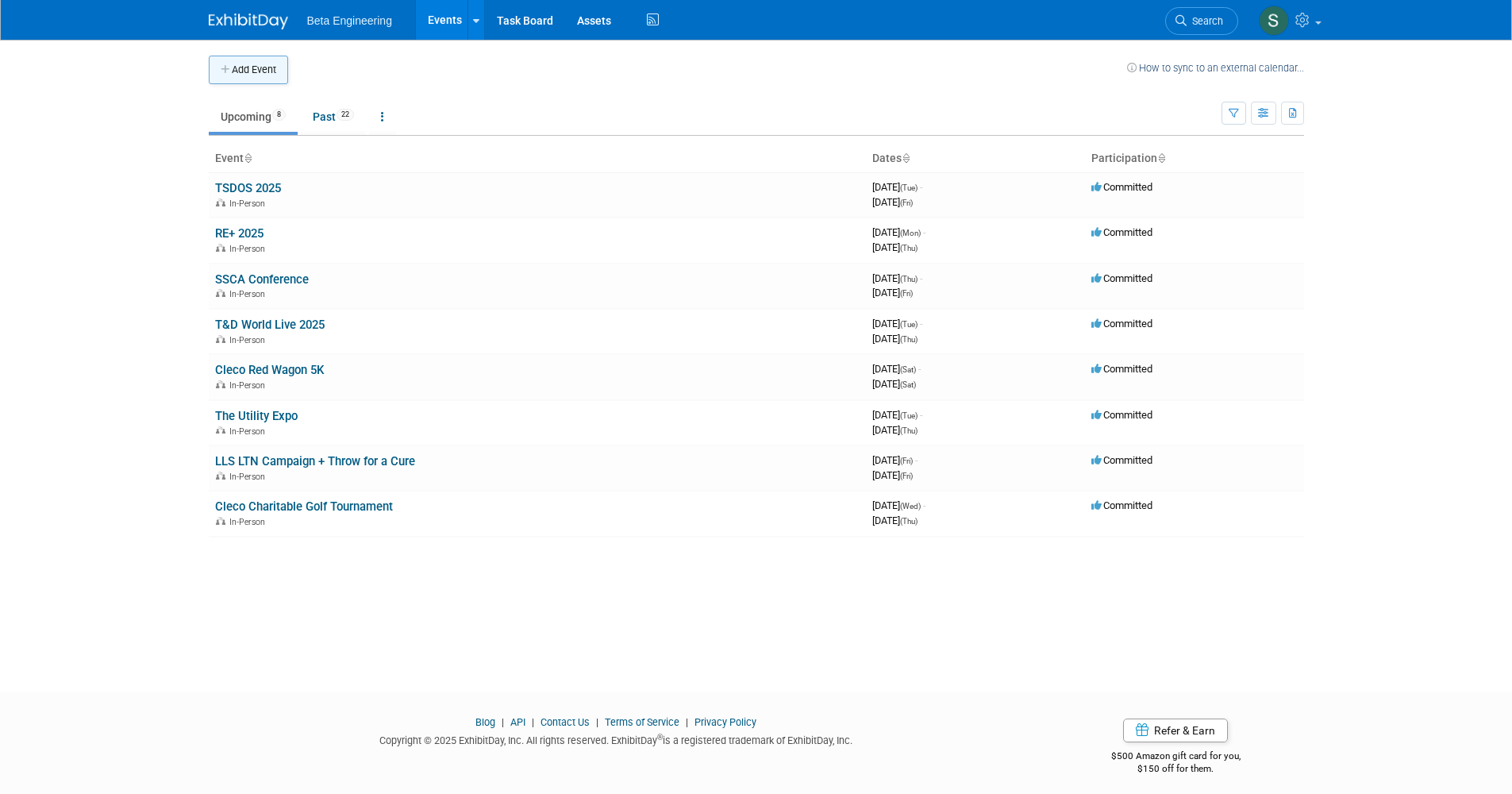
click at [250, 72] on button "Add Event" at bounding box center [249, 69] width 80 height 29
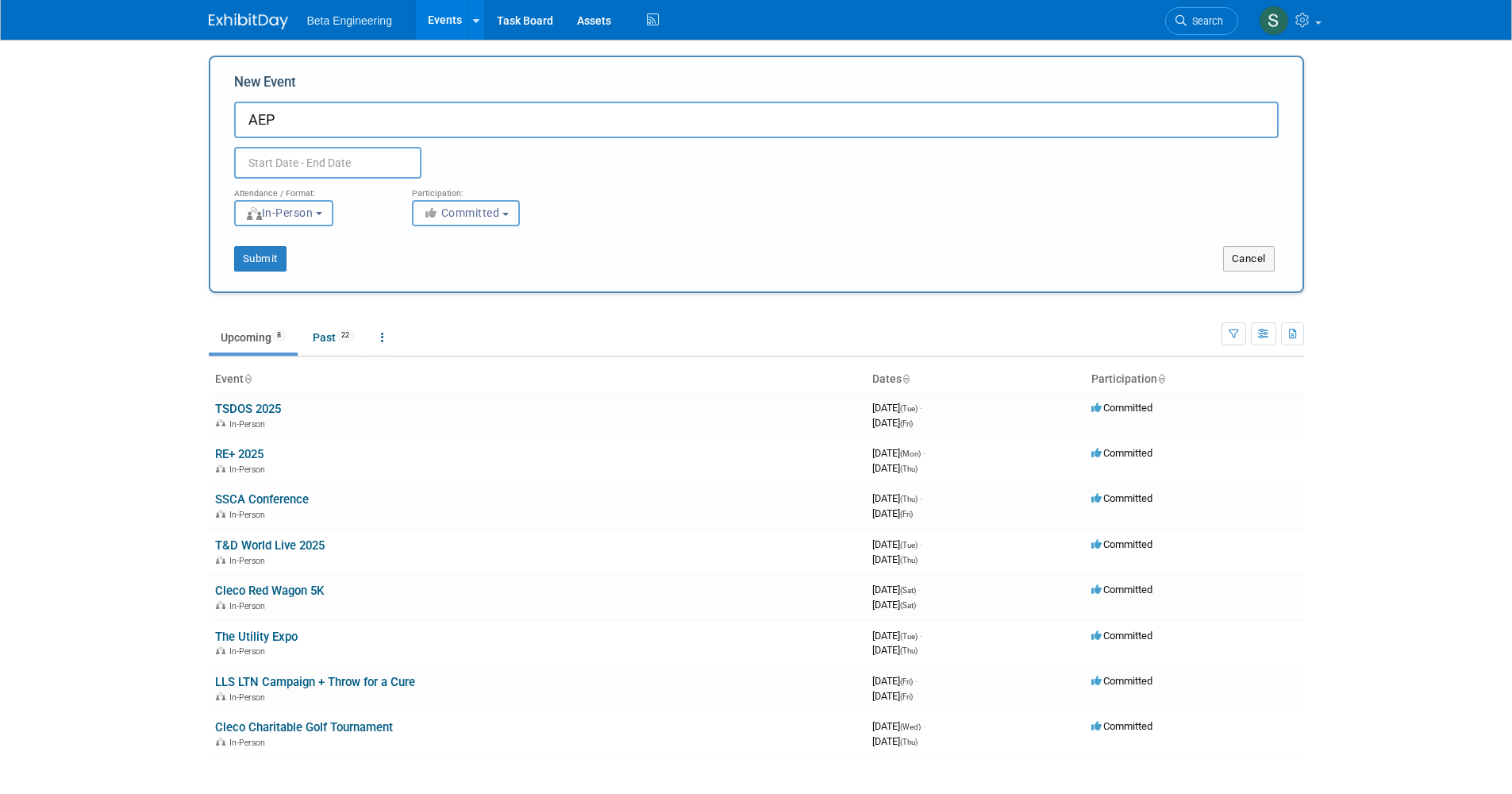
drag, startPoint x: 297, startPoint y: 126, endPoint x: 186, endPoint y: 109, distance: 112.3
click at [186, 109] on body "Beta Engineering Events Add Event Bulk Upload Events Shareable Event Boards Rec…" at bounding box center [756, 397] width 1512 height 794
paste input "2025 AEP Employee Annual Charity Golf Tournament"
drag, startPoint x: 288, startPoint y: 118, endPoint x: 202, endPoint y: 117, distance: 86.0
click at [202, 117] on div "Add Event How to sync to an external calendar... New Event 2025 AEP Employee An…" at bounding box center [756, 423] width 1119 height 766
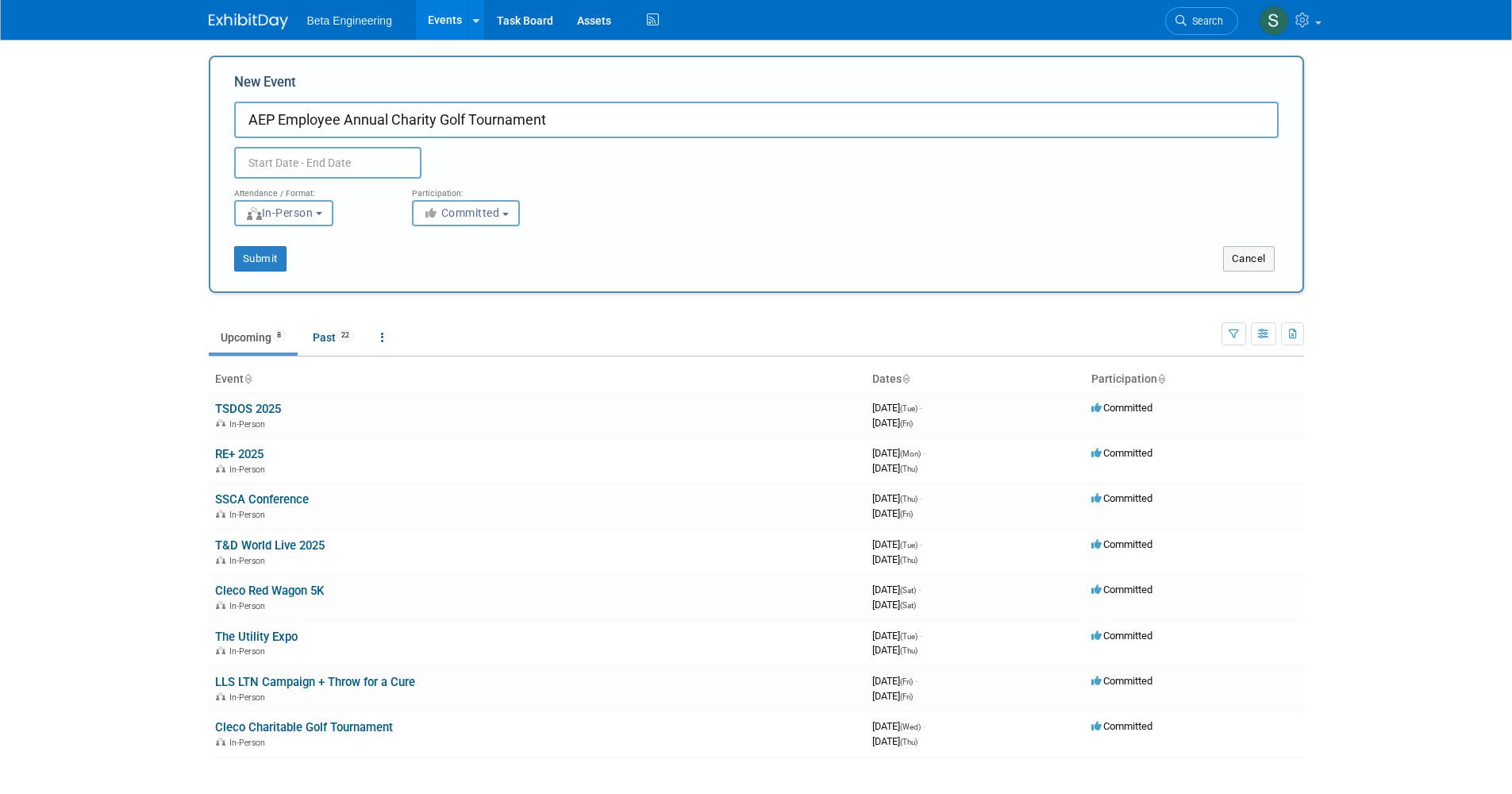
type input "AEP Employee Annual Charity Golf Tournament"
click at [287, 180] on div "Attendance / Format:" at bounding box center [311, 189] width 154 height 21
click at [307, 170] on body "Beta Engineering Events Add Event Bulk Upload Events Shareable Event Boards Rec…" at bounding box center [756, 397] width 1512 height 794
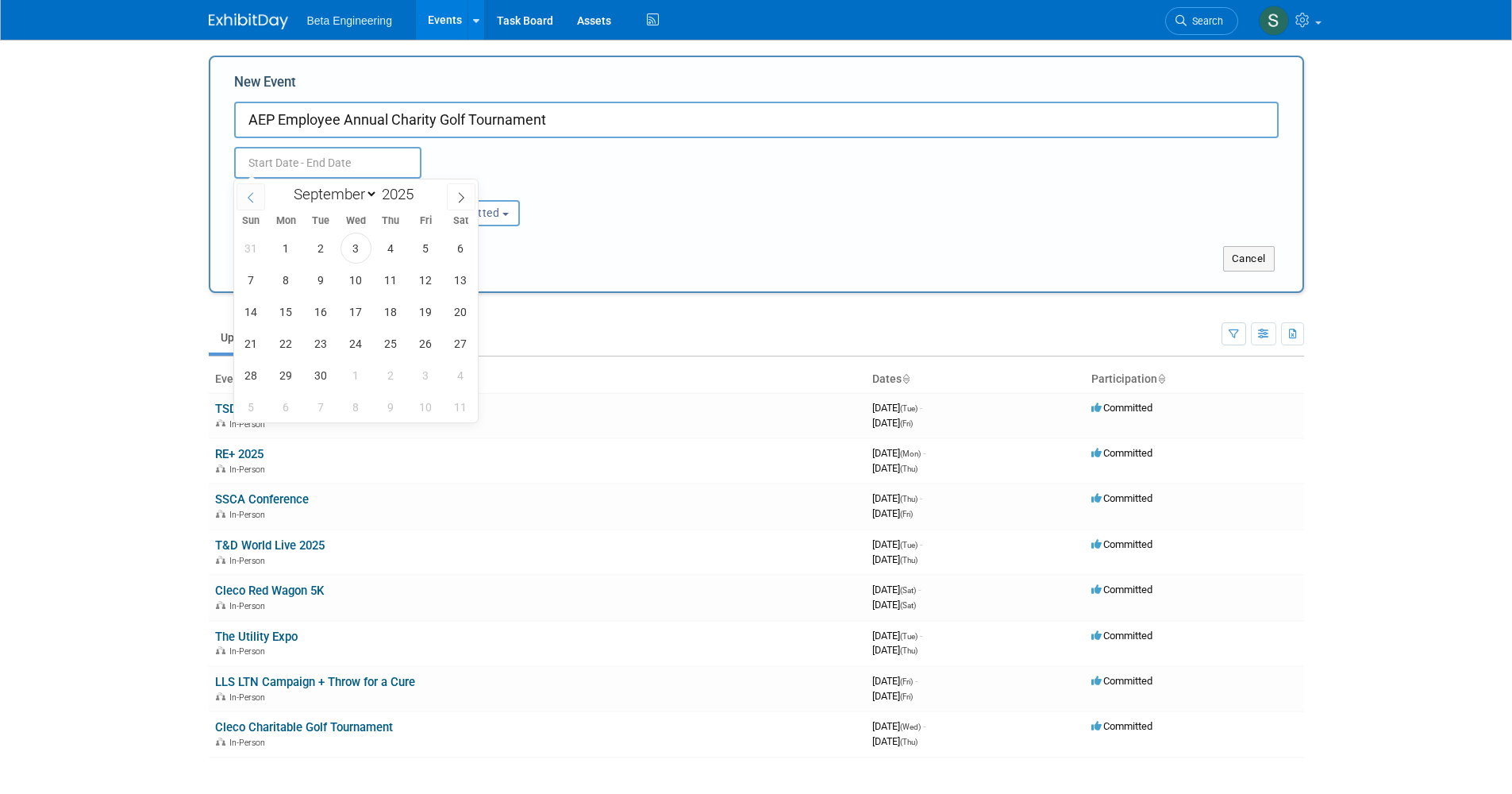
click at [255, 191] on span at bounding box center [251, 197] width 29 height 27
select select "7"
click at [298, 378] on span "25" at bounding box center [286, 375] width 31 height 31
type input "[DATE] to [DATE]"
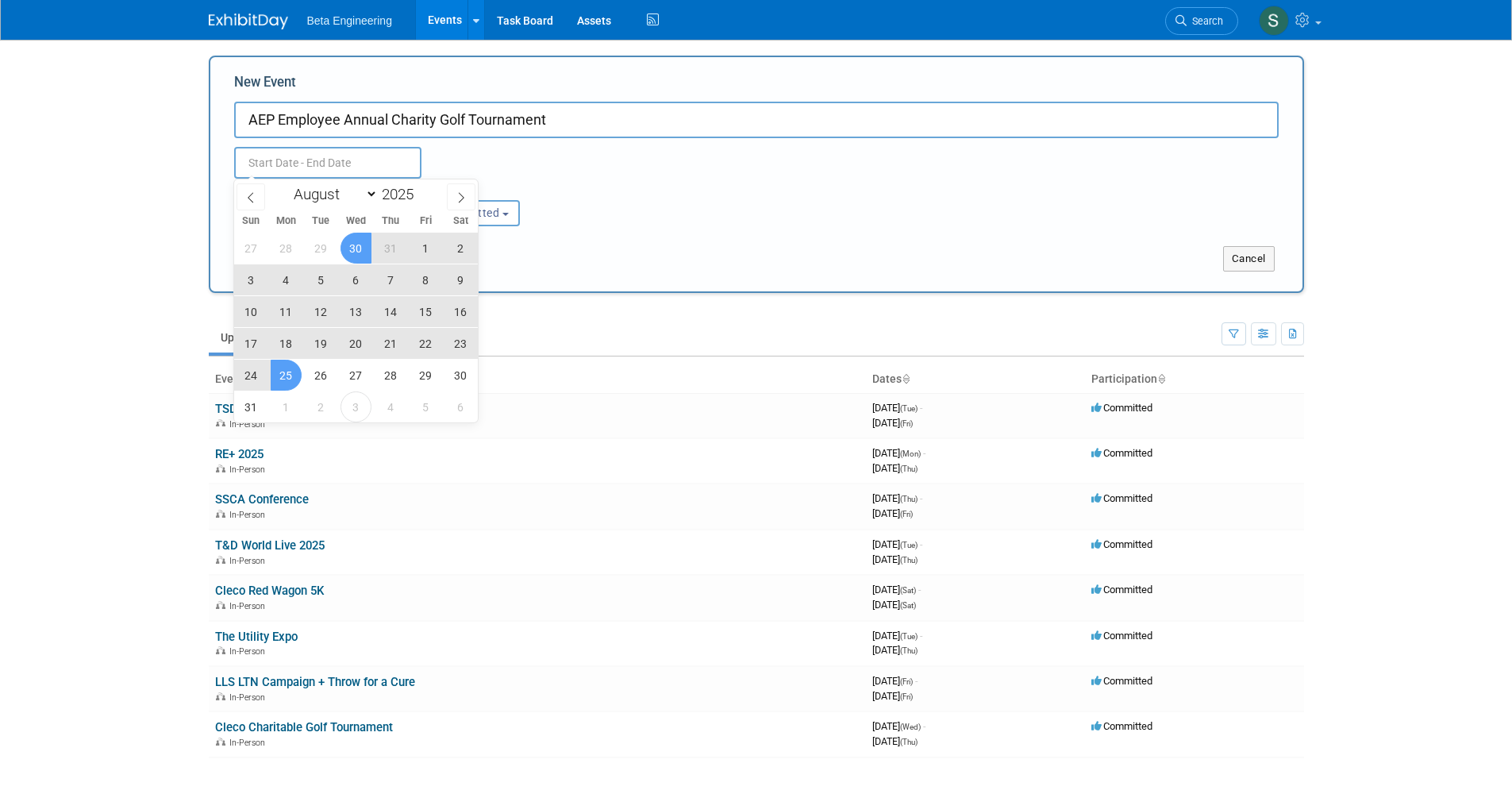
type input "[DATE] to [DATE]"
click at [560, 157] on div "[DATE] to [DATE] Duplicate Event Warning" at bounding box center [756, 158] width 1068 height 41
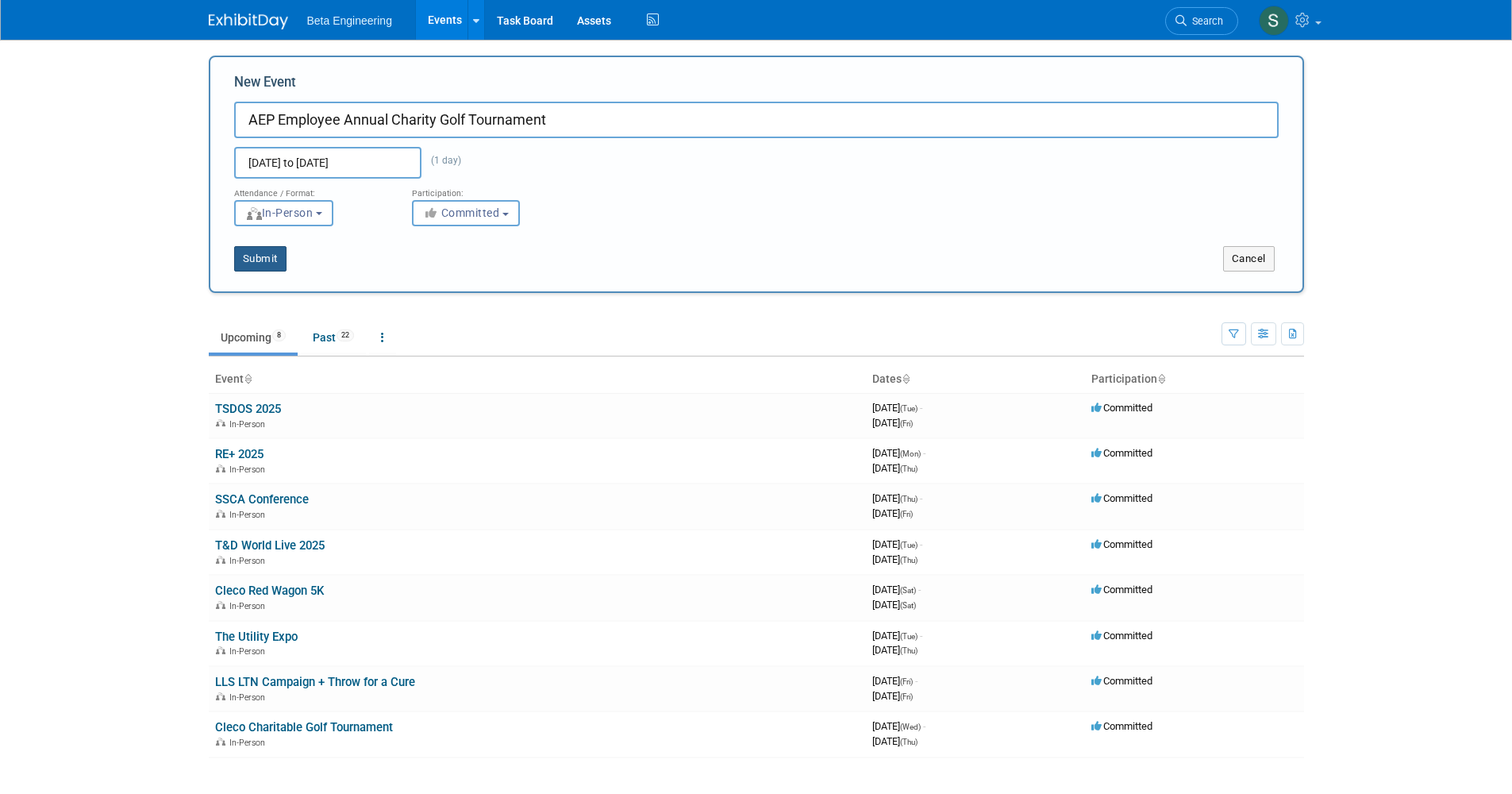
click at [274, 258] on button "Submit" at bounding box center [260, 258] width 52 height 25
type input "AEP Employee Annual Charity Golf Tournament"
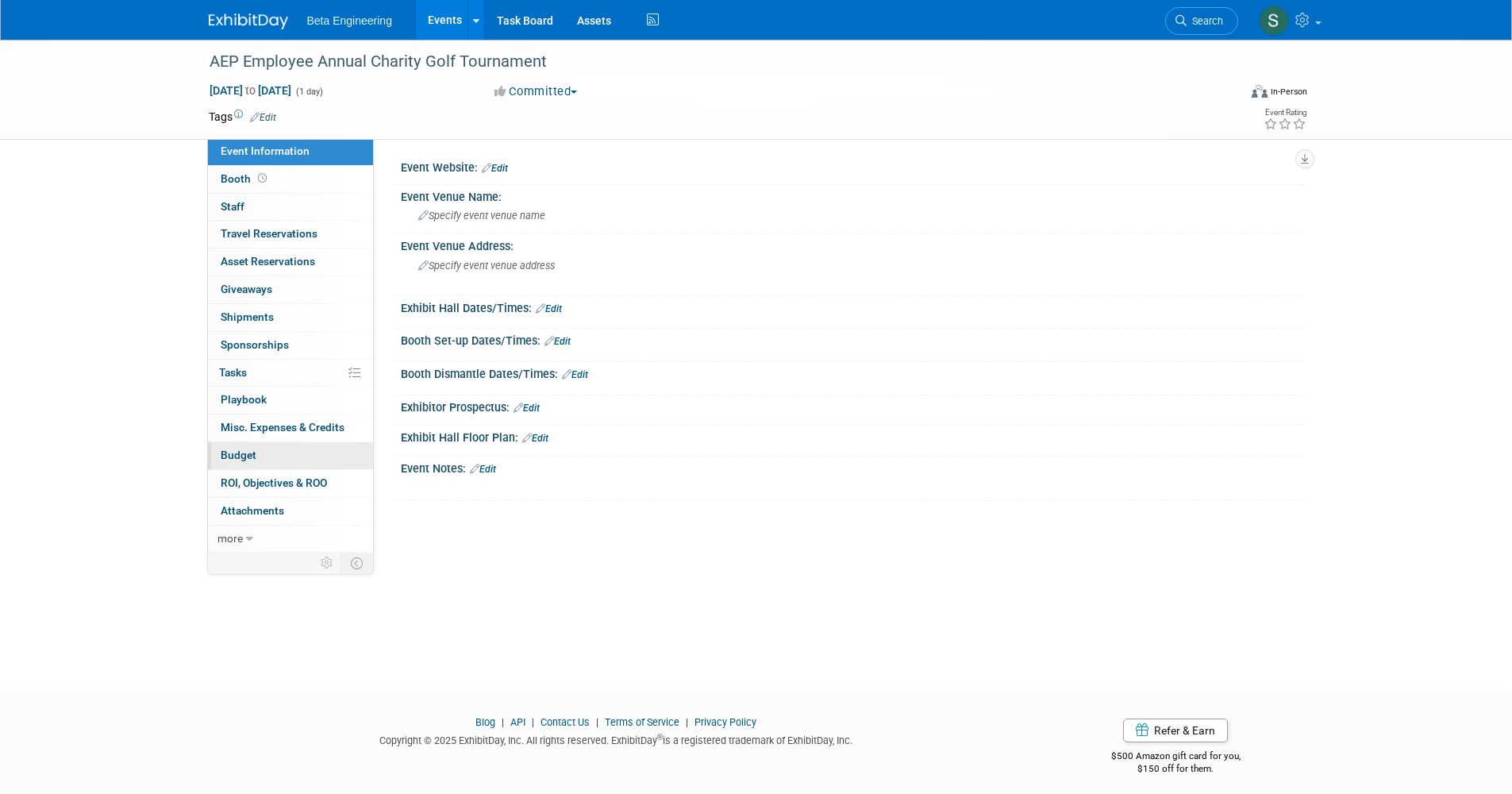
click at [284, 455] on link "Budget" at bounding box center [290, 455] width 165 height 27
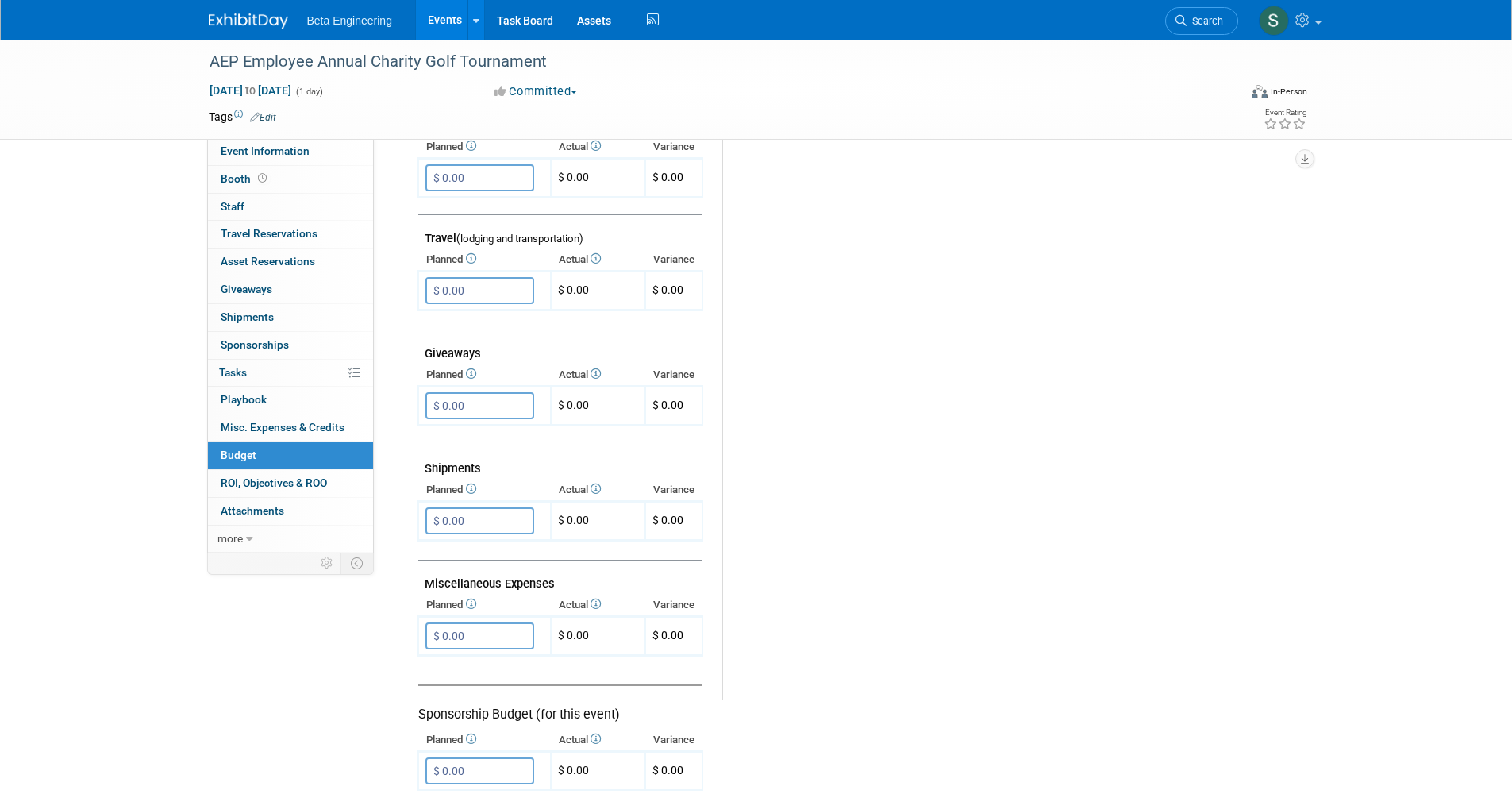
scroll to position [701, 0]
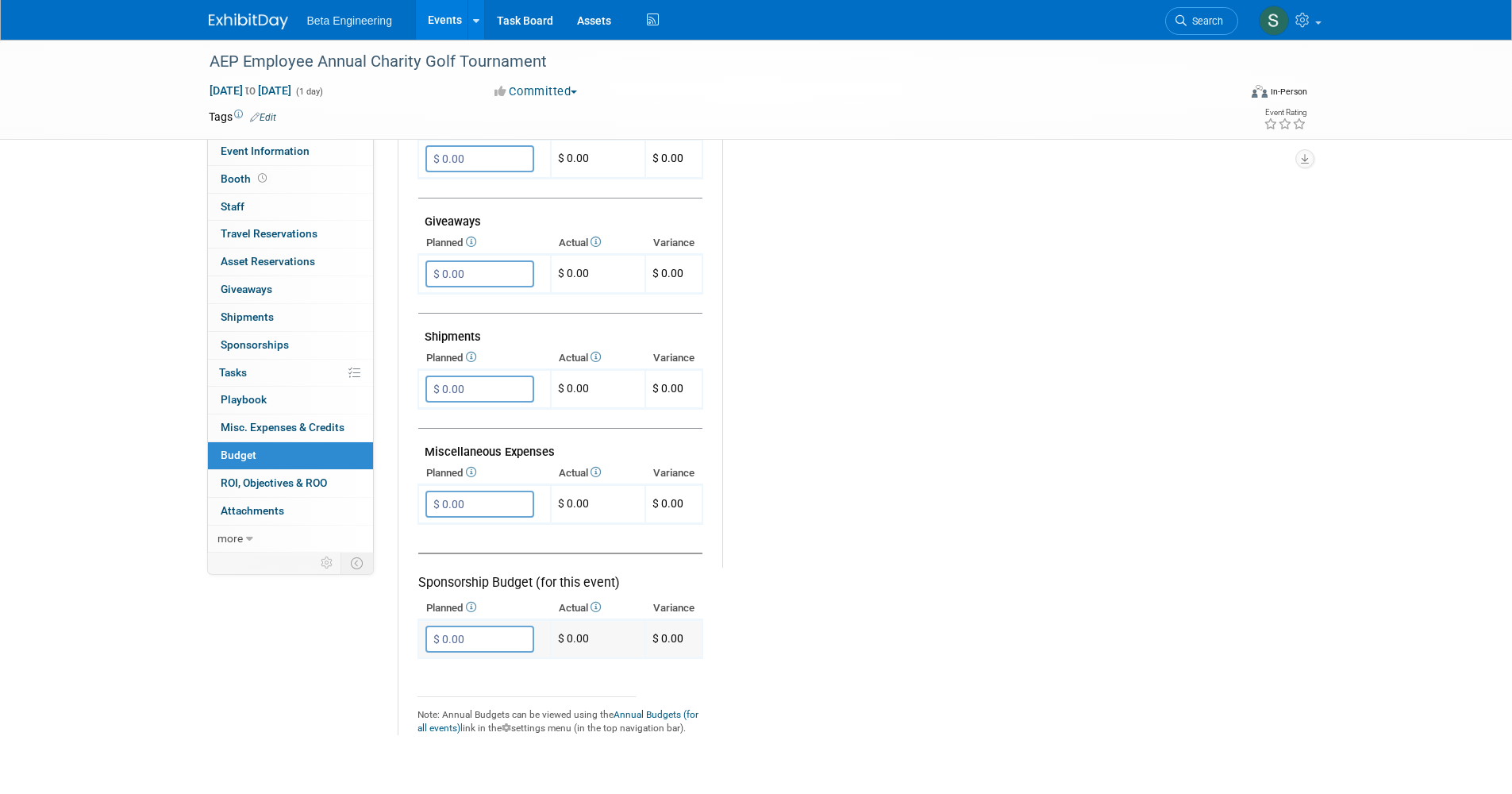
drag, startPoint x: 495, startPoint y: 622, endPoint x: 425, endPoint y: 609, distance: 71.2
click at [426, 626] on input "$ 0.00" at bounding box center [479, 639] width 108 height 27
type input "$ 3,000.00"
click at [448, 662] on button "button" at bounding box center [440, 672] width 29 height 23
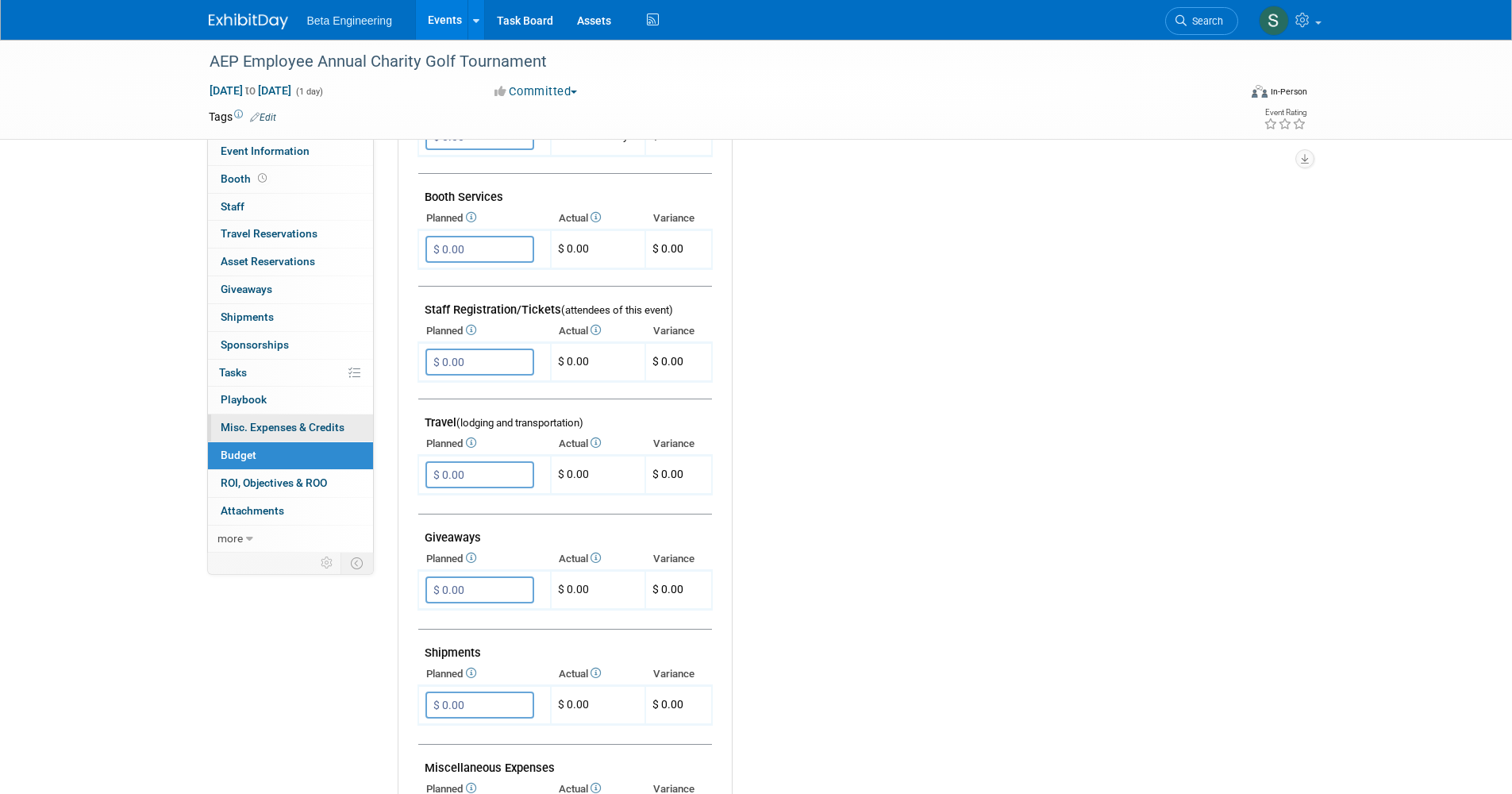
click at [323, 420] on span "Misc. Expenses & Credits 0" at bounding box center [283, 426] width 124 height 13
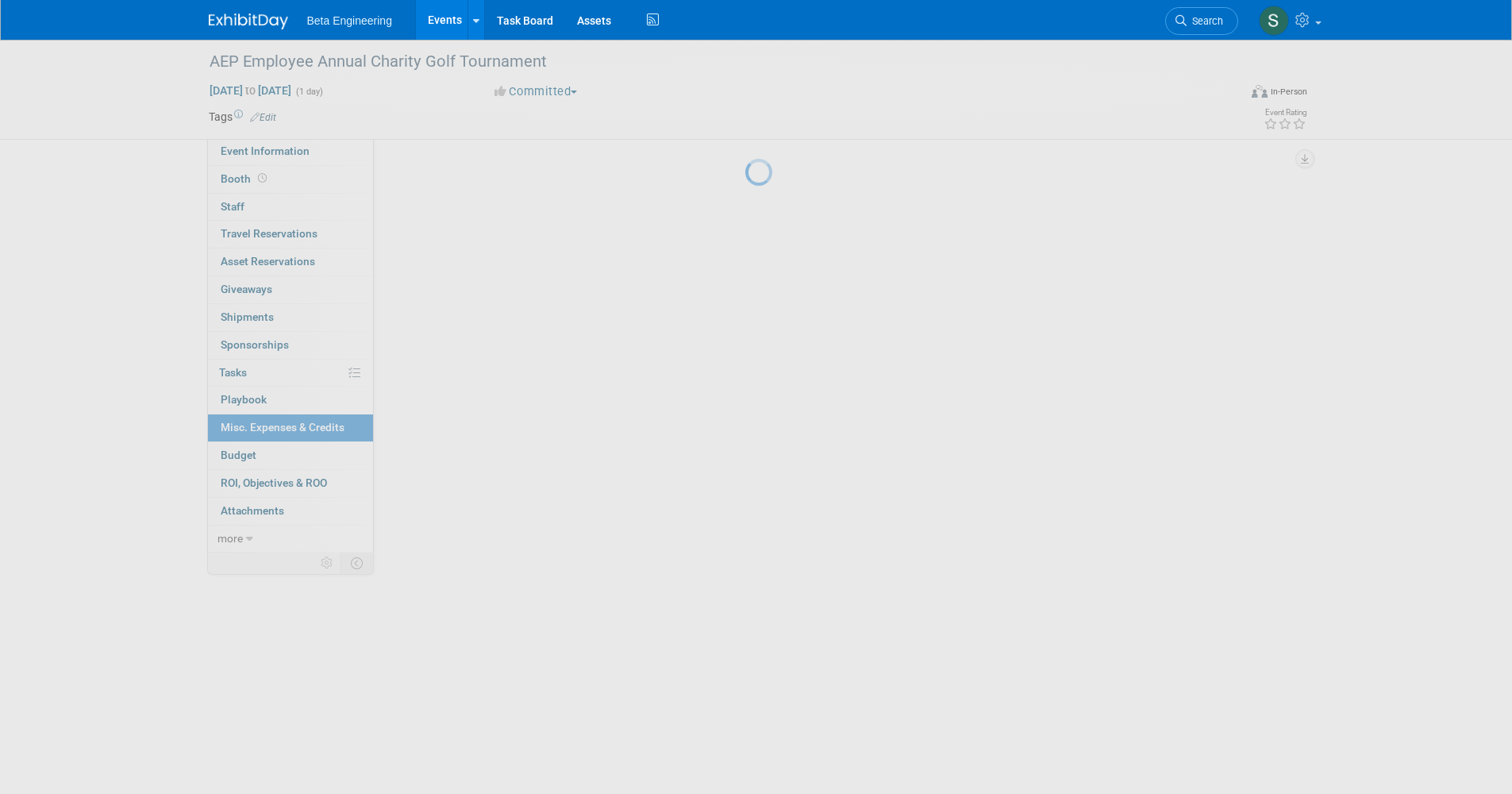
scroll to position [0, 0]
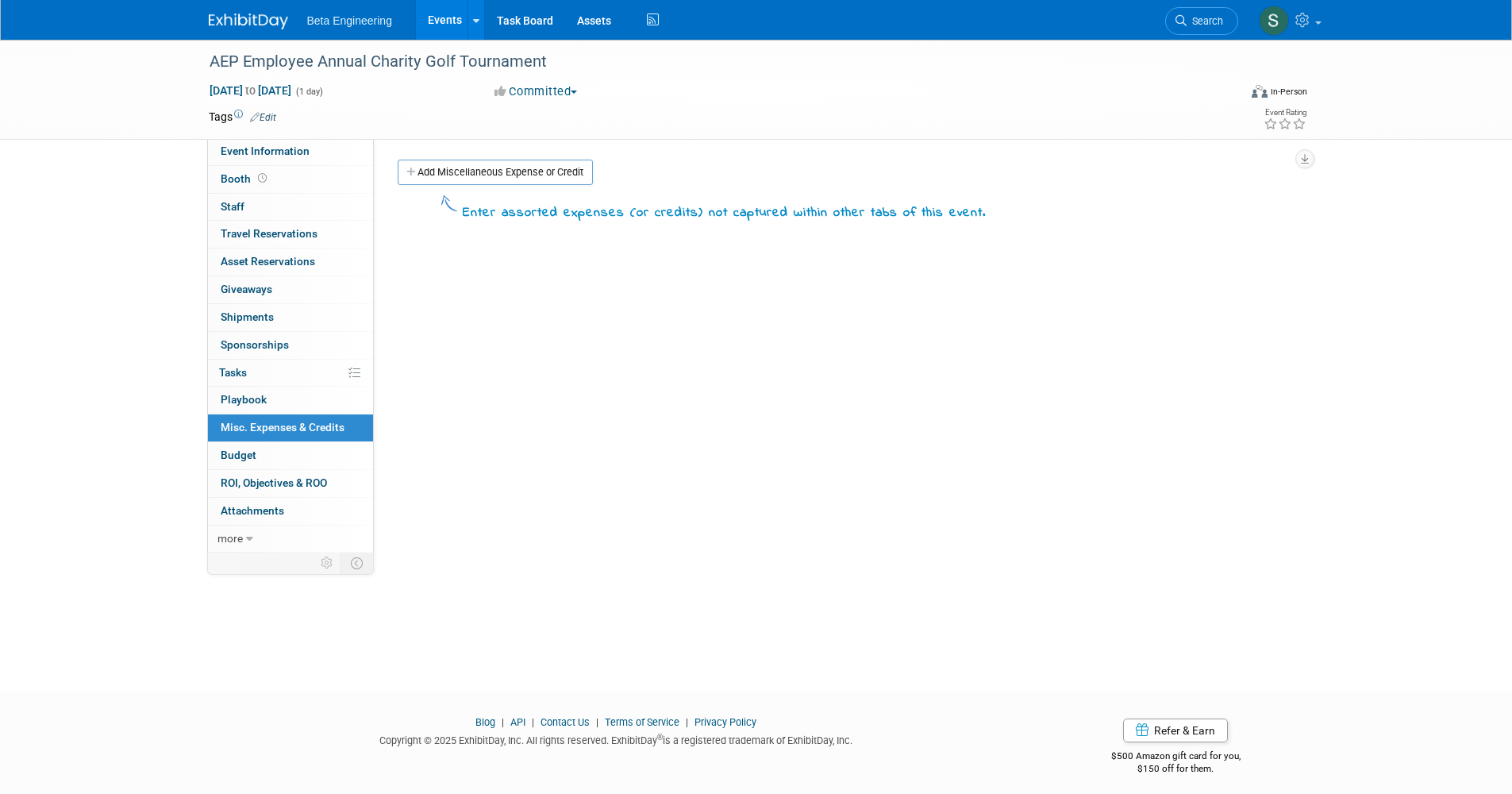
click at [290, 326] on div "0 Shipments 0 Shipments" at bounding box center [290, 318] width 165 height 28
click at [290, 333] on link "0 Sponsorships 0" at bounding box center [290, 345] width 165 height 27
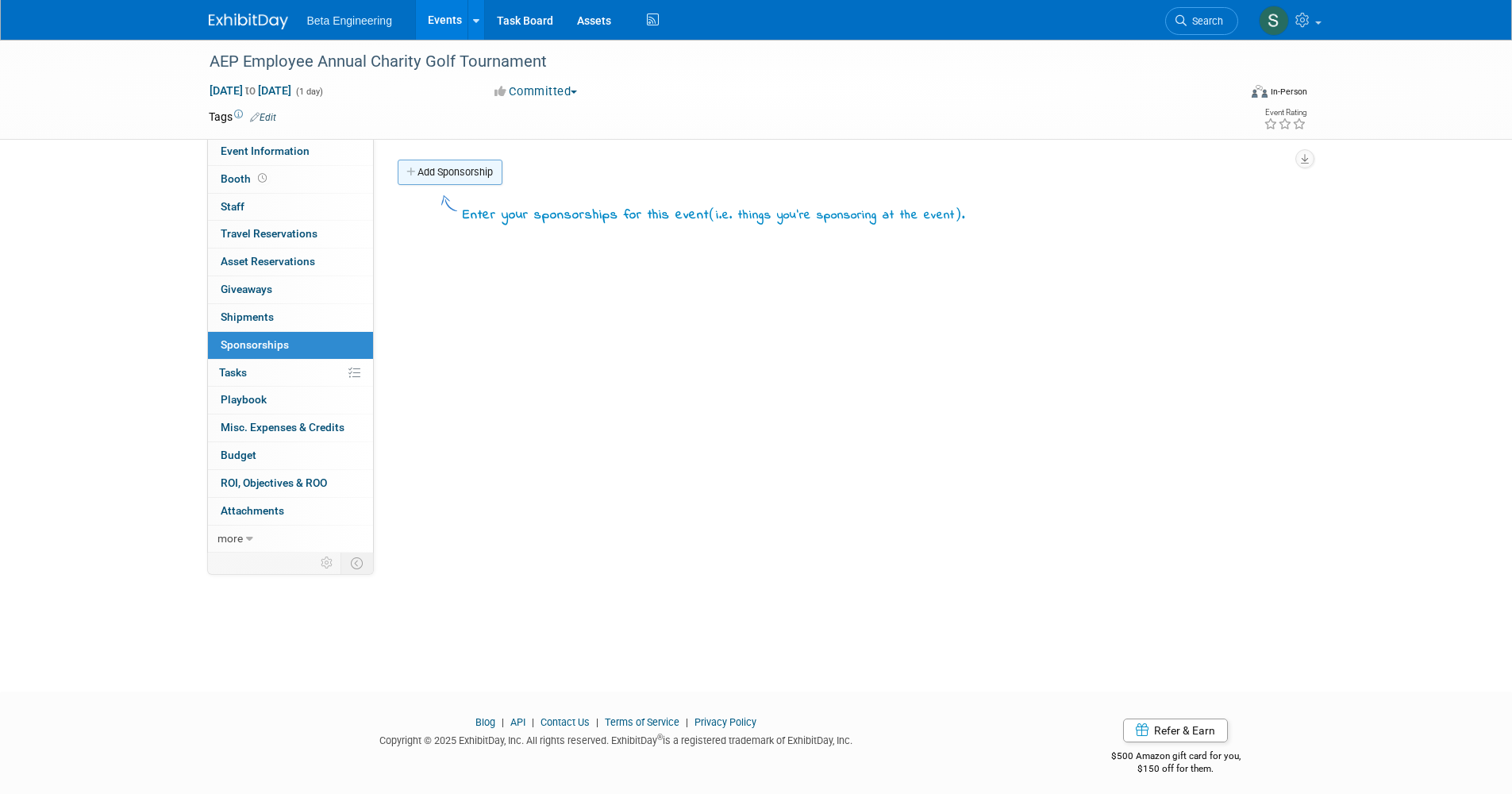
click at [456, 176] on link "Add Sponsorship" at bounding box center [450, 172] width 105 height 25
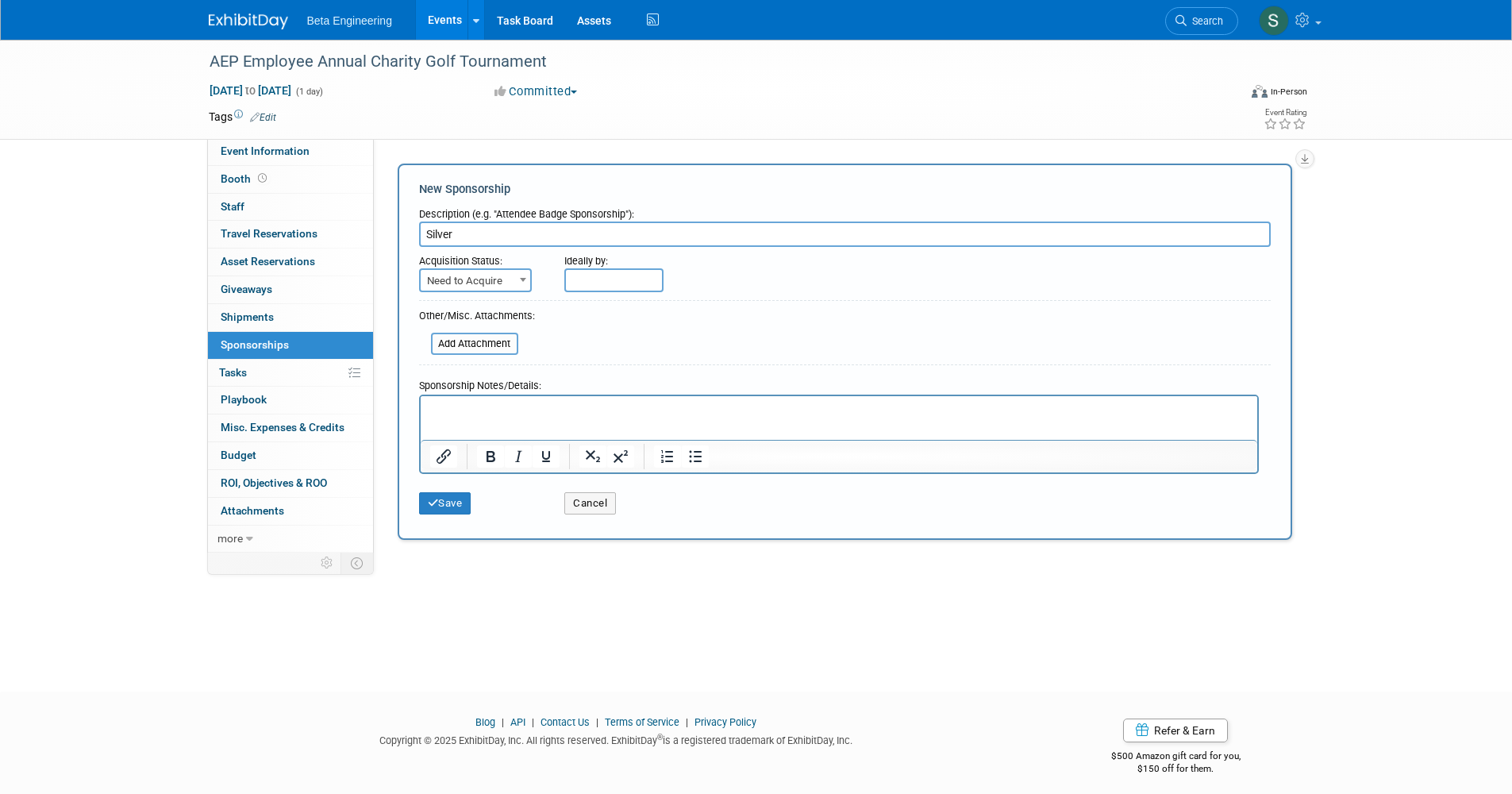
drag, startPoint x: 499, startPoint y: 233, endPoint x: 386, endPoint y: 216, distance: 114.3
click at [386, 216] on div "Add Sponsorship New Sponsorship Description (e.g. "Attendee Badge Sponsorship")…" at bounding box center [844, 352] width 918 height 386
paste input "Platinum sponsors"
type input "Platinum sponsors"
click at [491, 272] on span "Need to Acquire" at bounding box center [475, 281] width 109 height 23
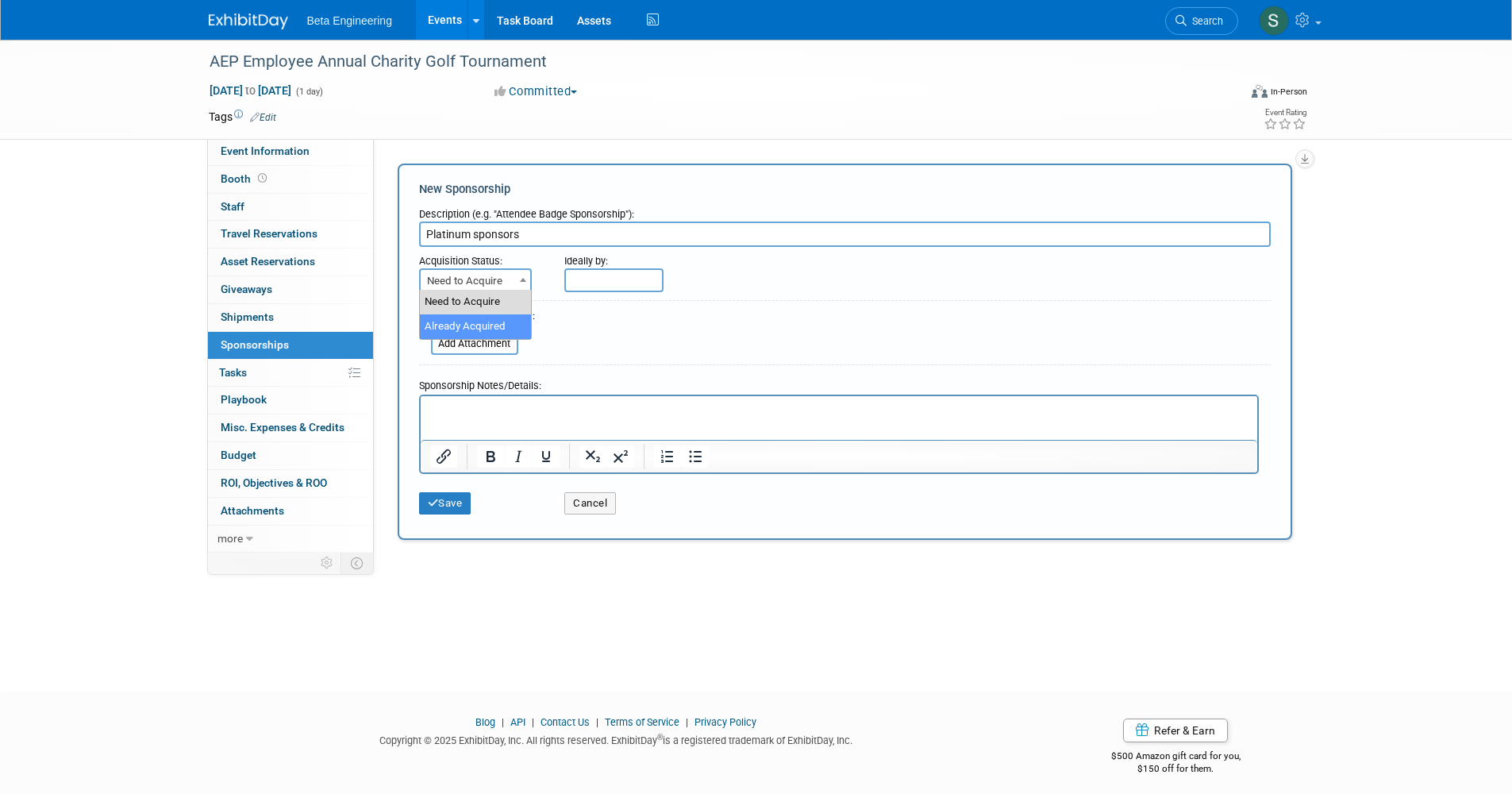
select select "2"
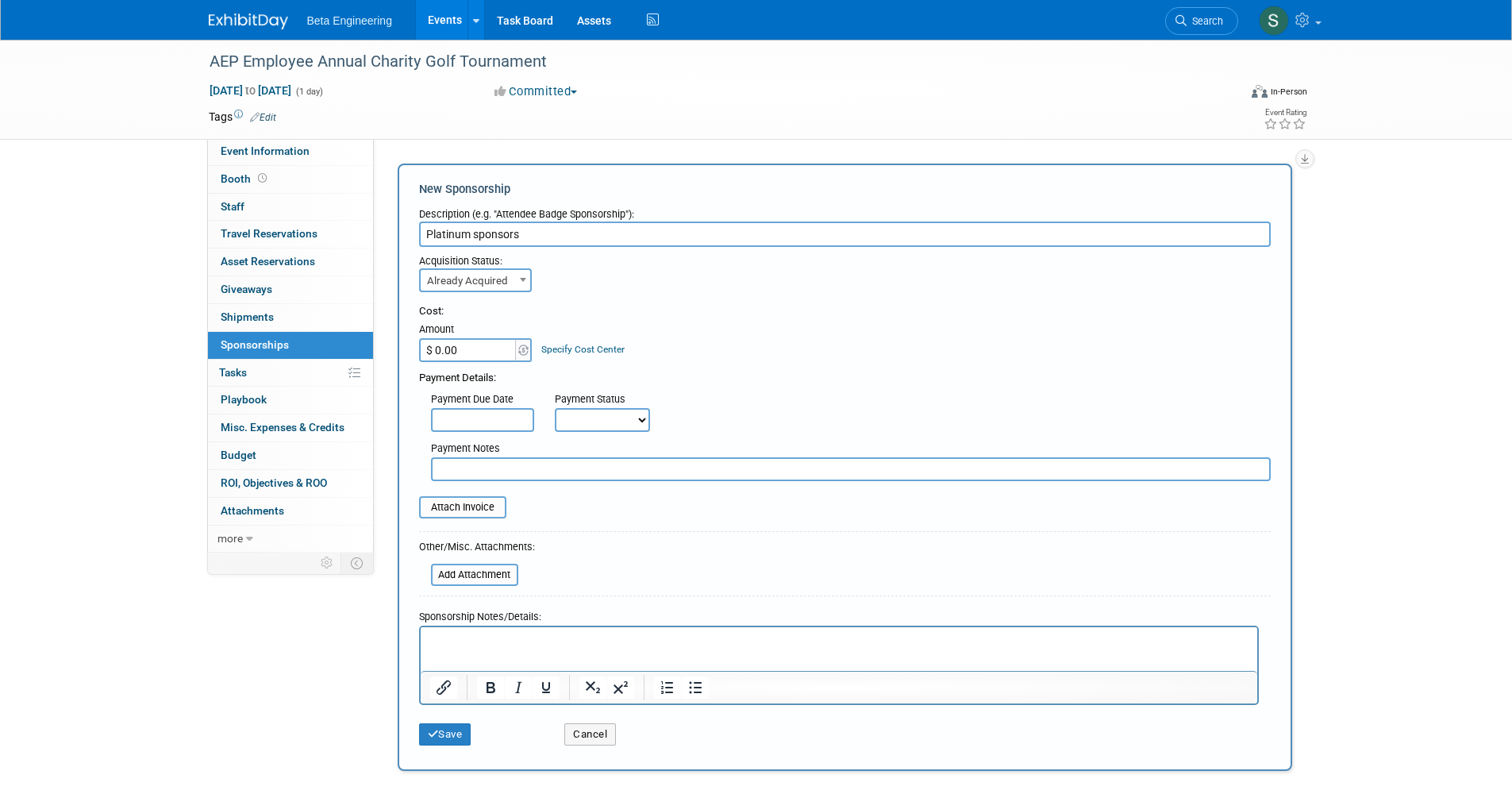
drag, startPoint x: 471, startPoint y: 342, endPoint x: 437, endPoint y: 344, distance: 34.1
click at [437, 344] on input "$ 0.00" at bounding box center [468, 349] width 99 height 23
type input "$ 3,000.00"
click at [755, 373] on div "Payment Details:" at bounding box center [844, 374] width 851 height 23
select select "1"
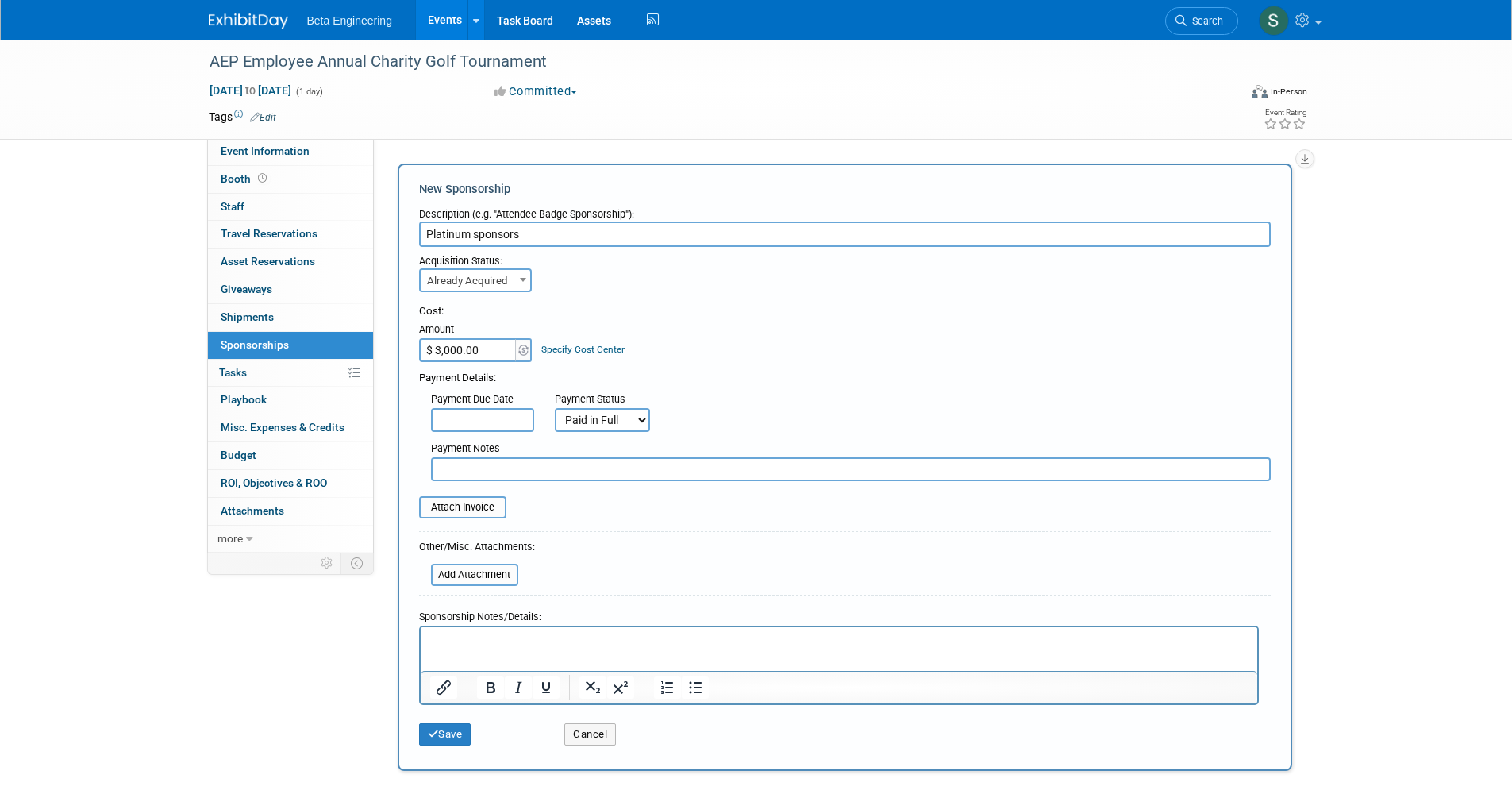
scroll to position [117, 0]
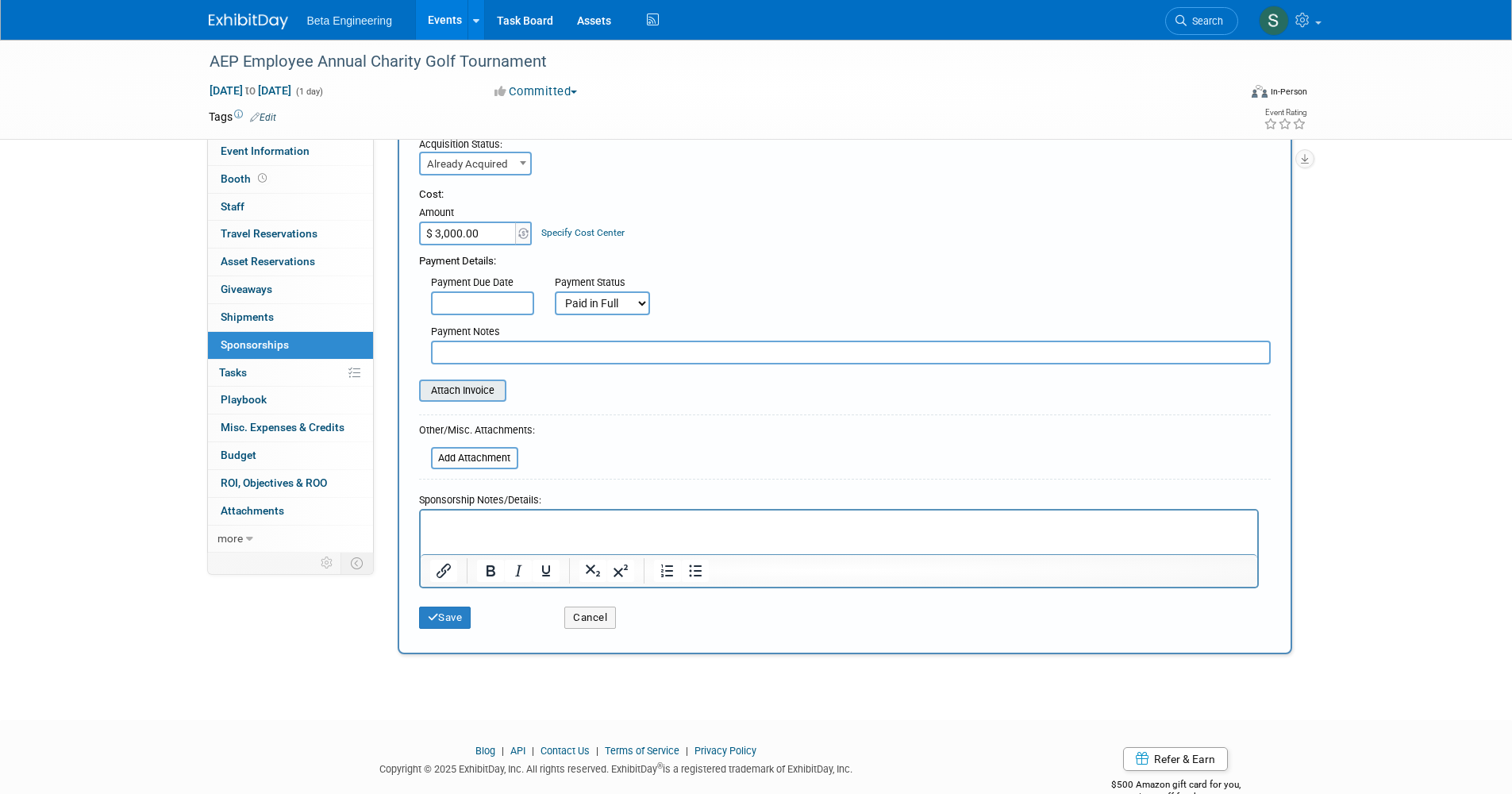
click at [469, 390] on input "file" at bounding box center [410, 391] width 189 height 19
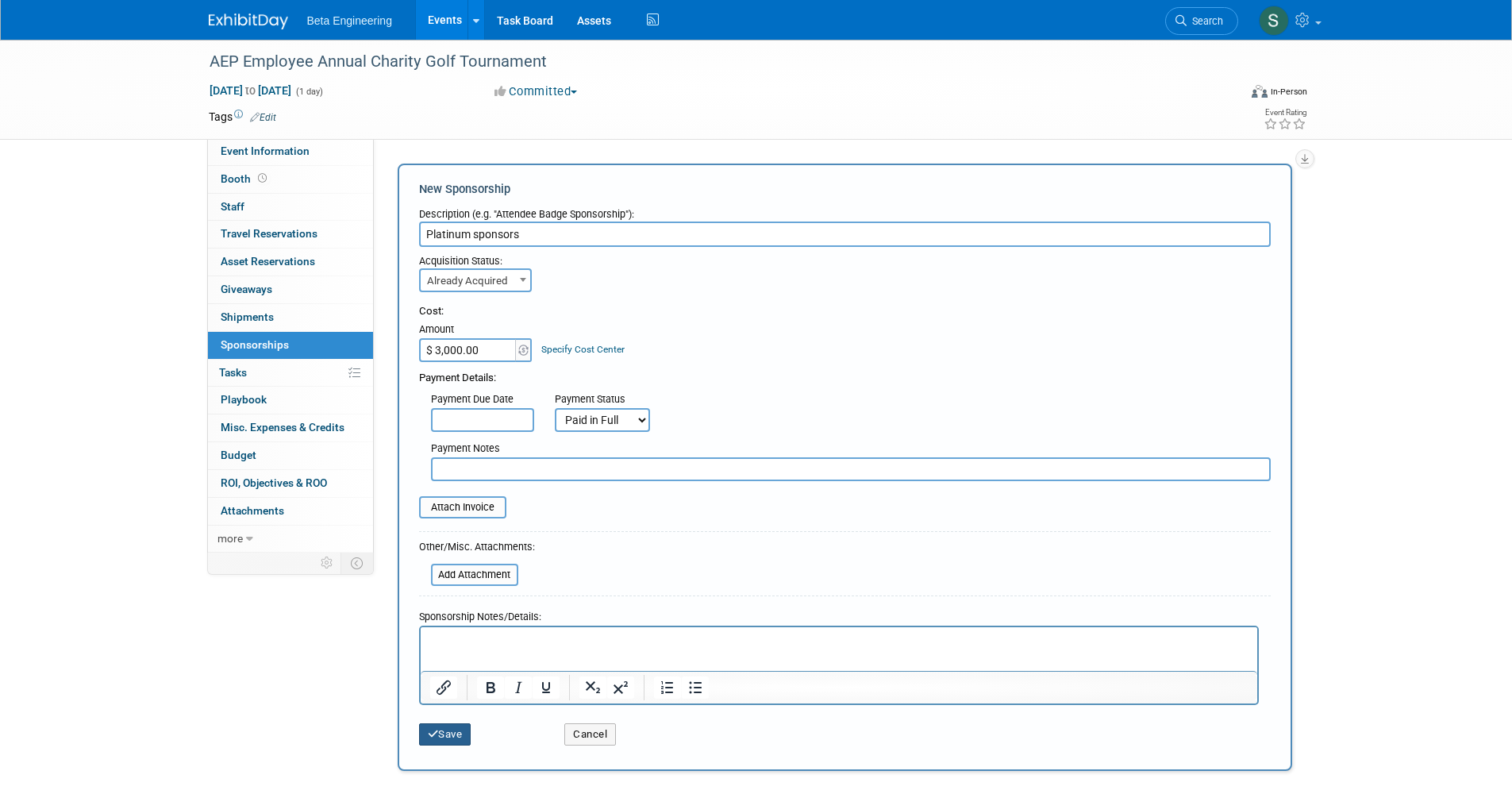
click at [469, 730] on button "Save" at bounding box center [445, 734] width 52 height 23
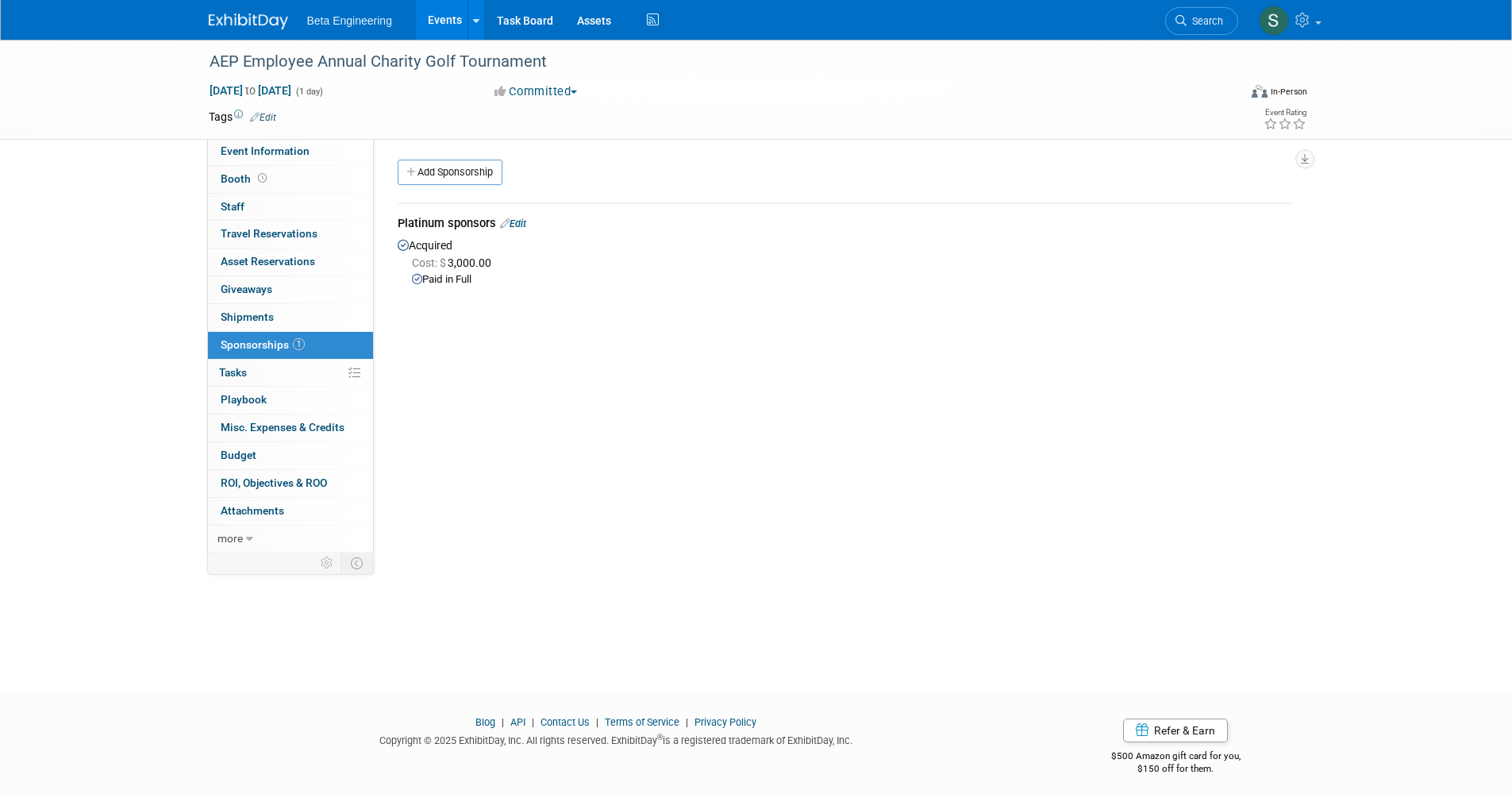
click at [525, 224] on link "Edit" at bounding box center [513, 224] width 26 height 12
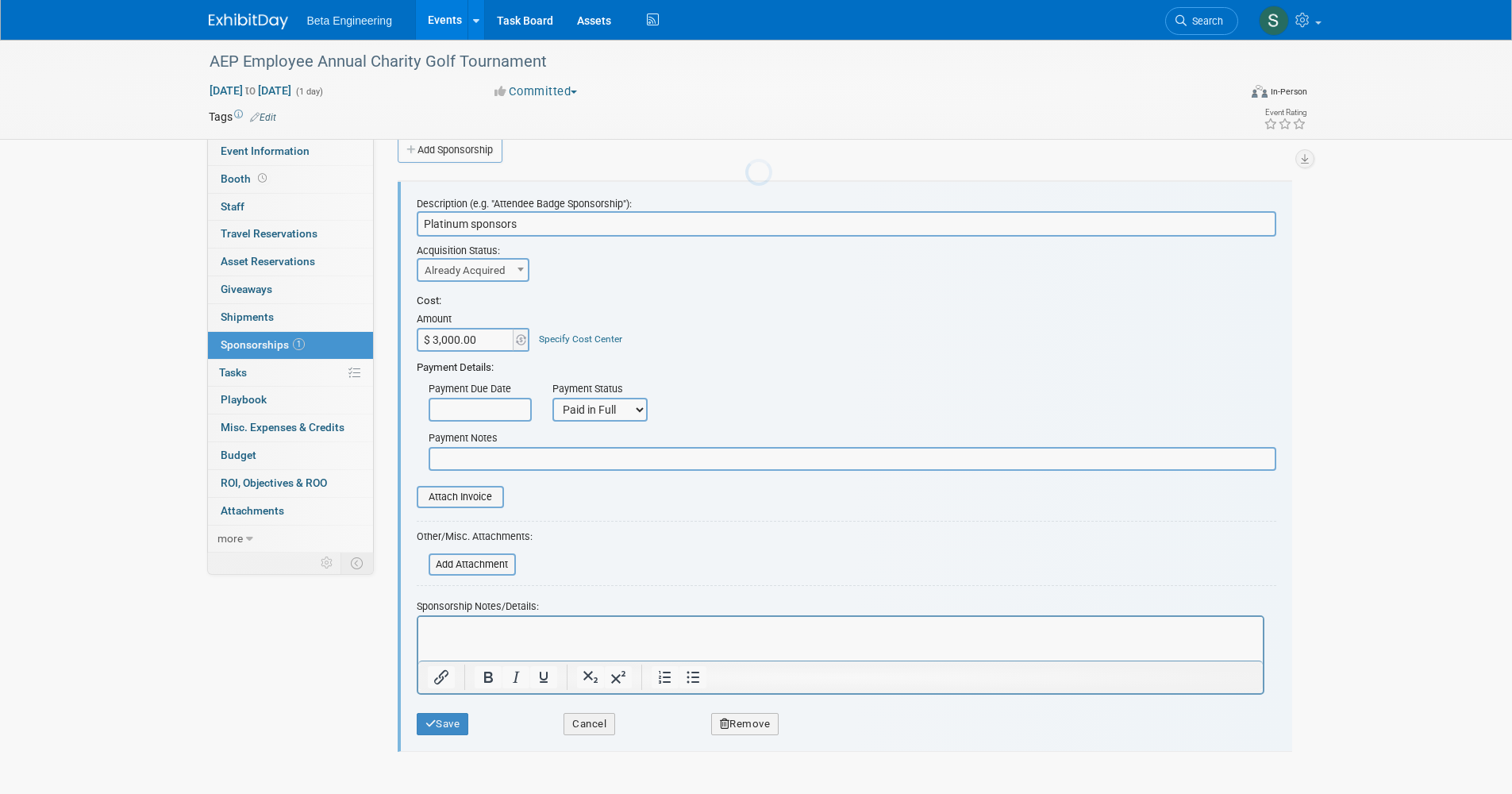
scroll to position [23, 0]
click at [511, 637] on html at bounding box center [840, 627] width 844 height 23
paste body "Rich Text Area. Press ALT-0 for help."
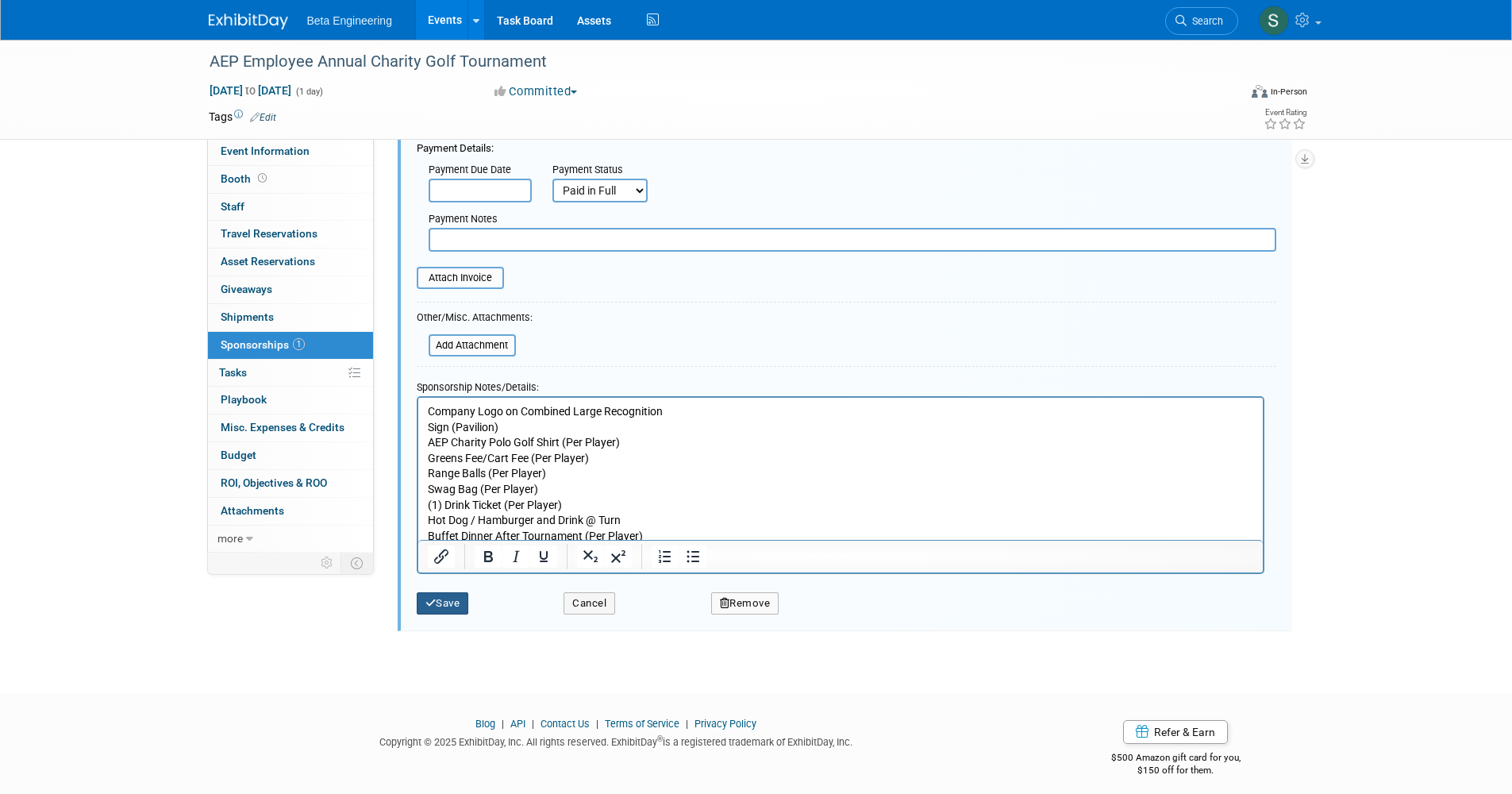
click at [456, 592] on button "Save" at bounding box center [443, 603] width 52 height 23
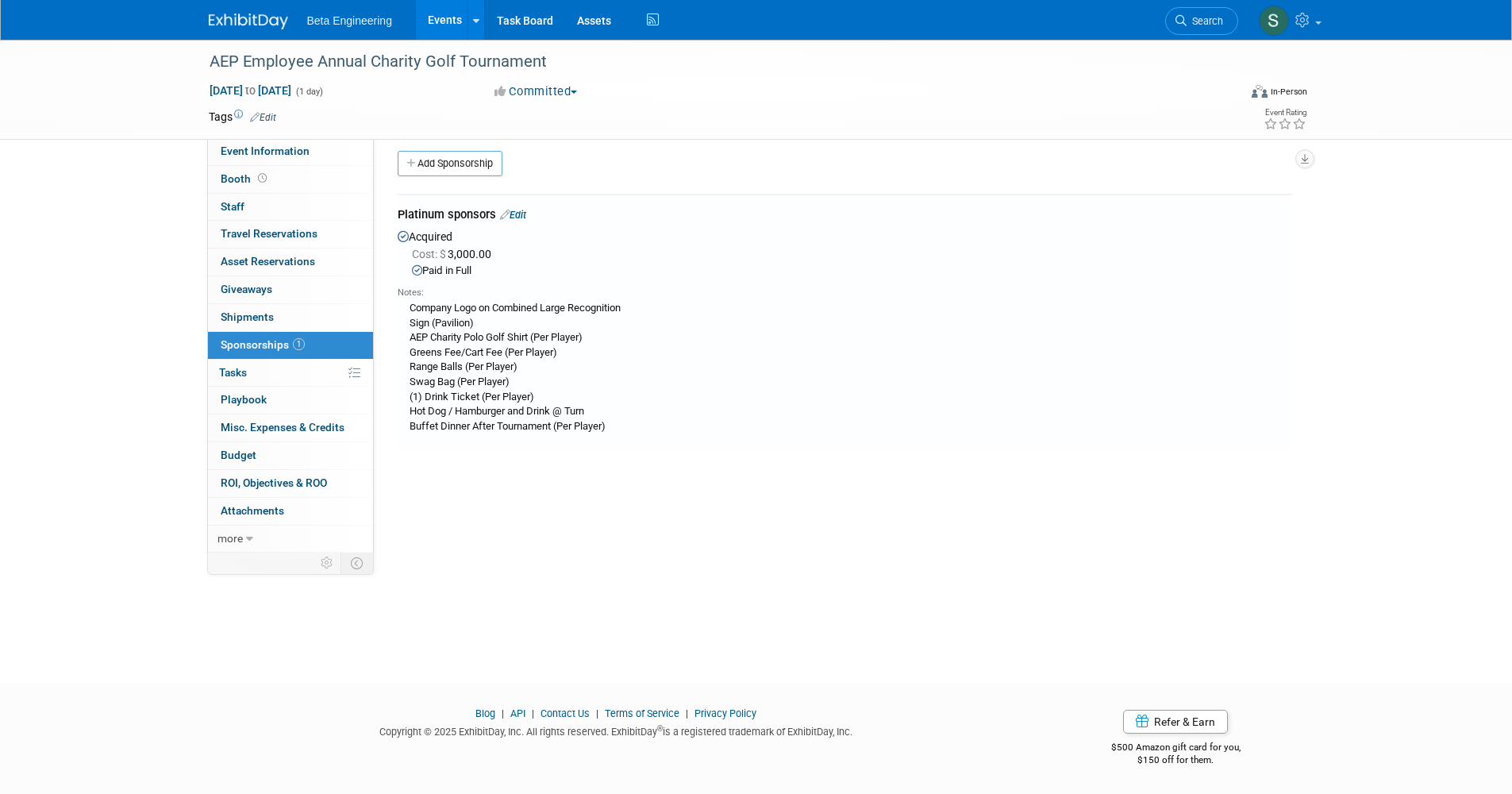
scroll to position [0, 0]
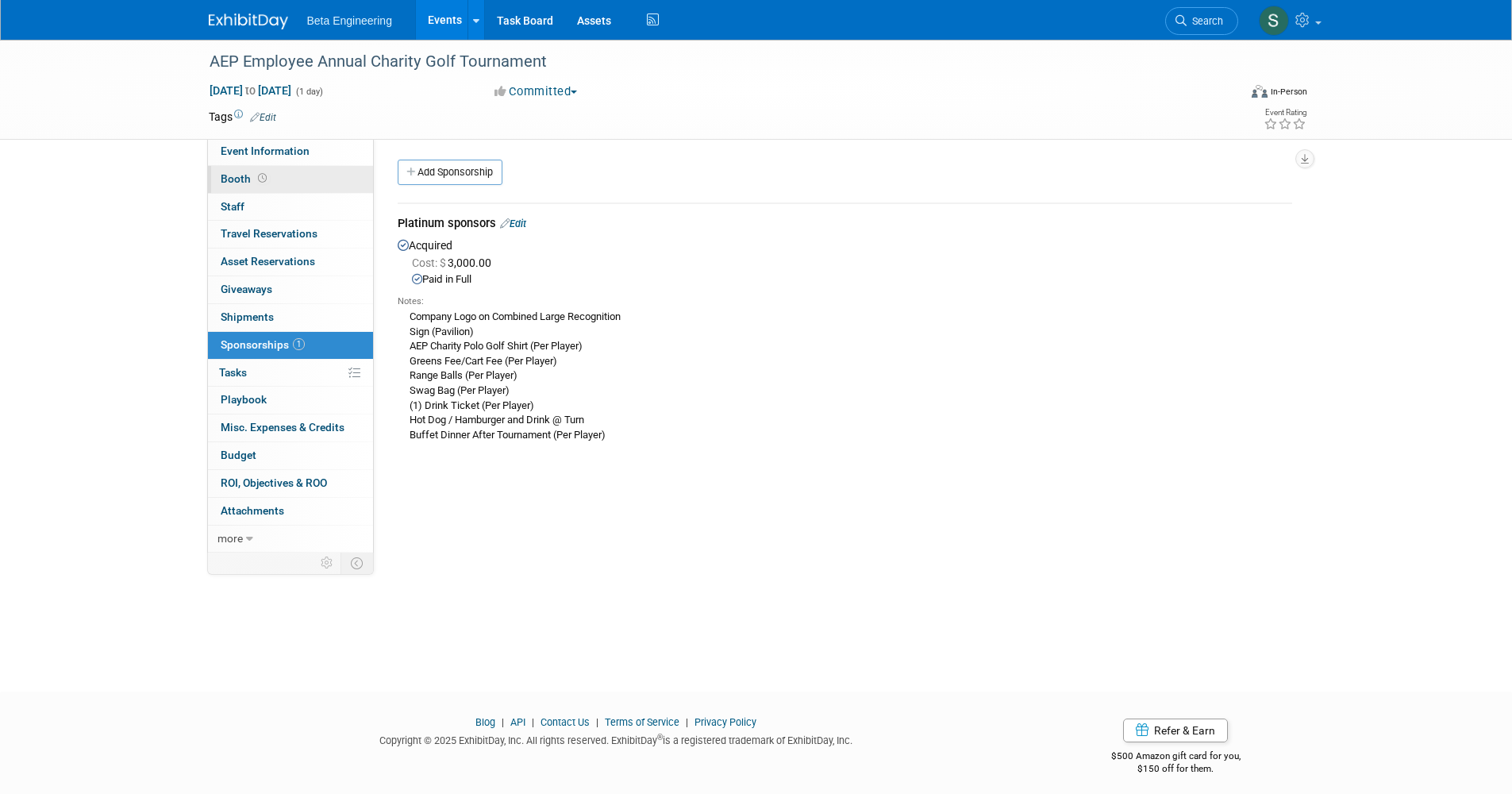
click at [254, 188] on link "Booth" at bounding box center [290, 179] width 165 height 27
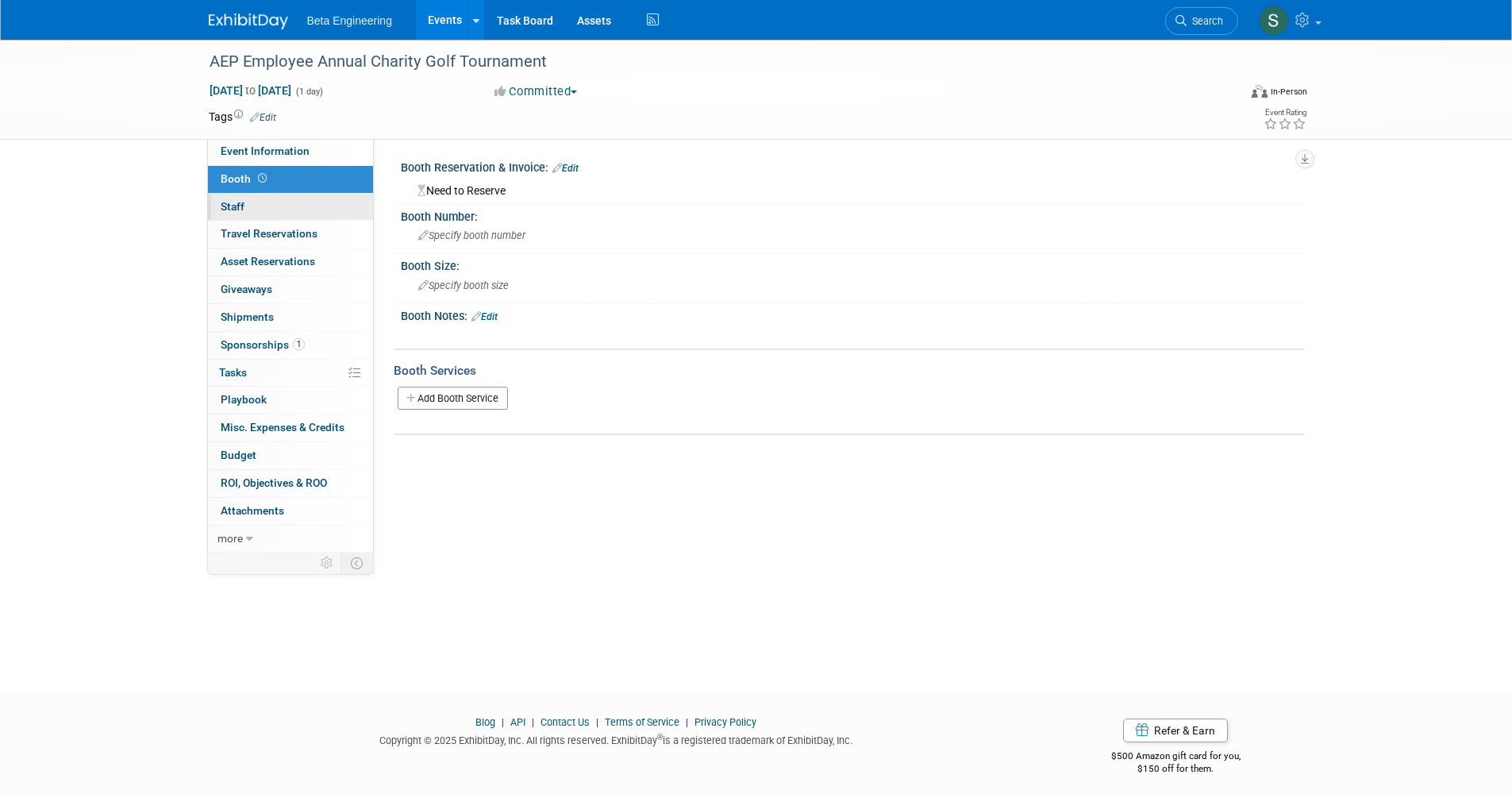
click at [246, 199] on link "0 Staff 0" at bounding box center [290, 206] width 165 height 27
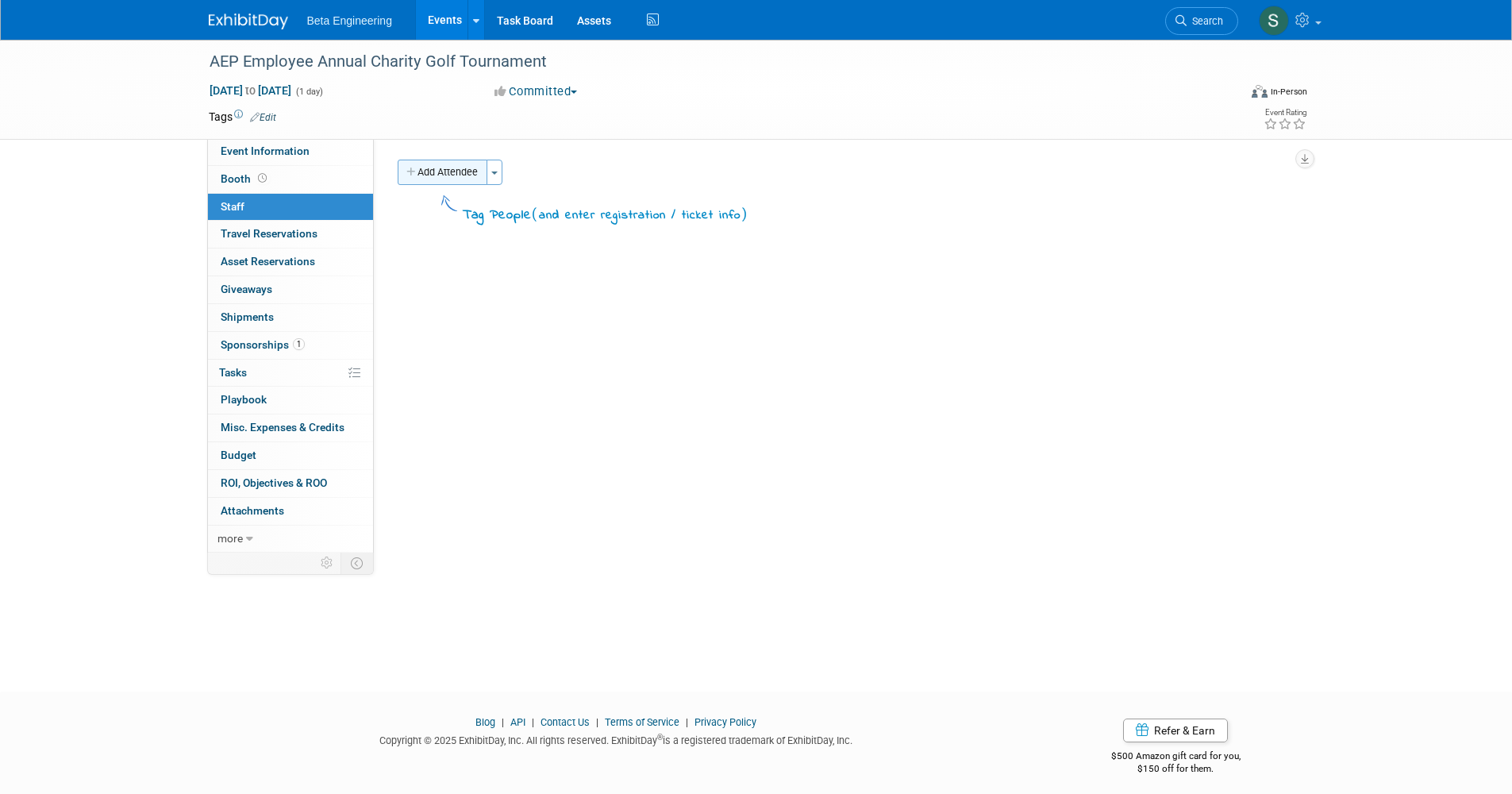
click at [458, 178] on button "Add Attendee" at bounding box center [442, 172] width 89 height 25
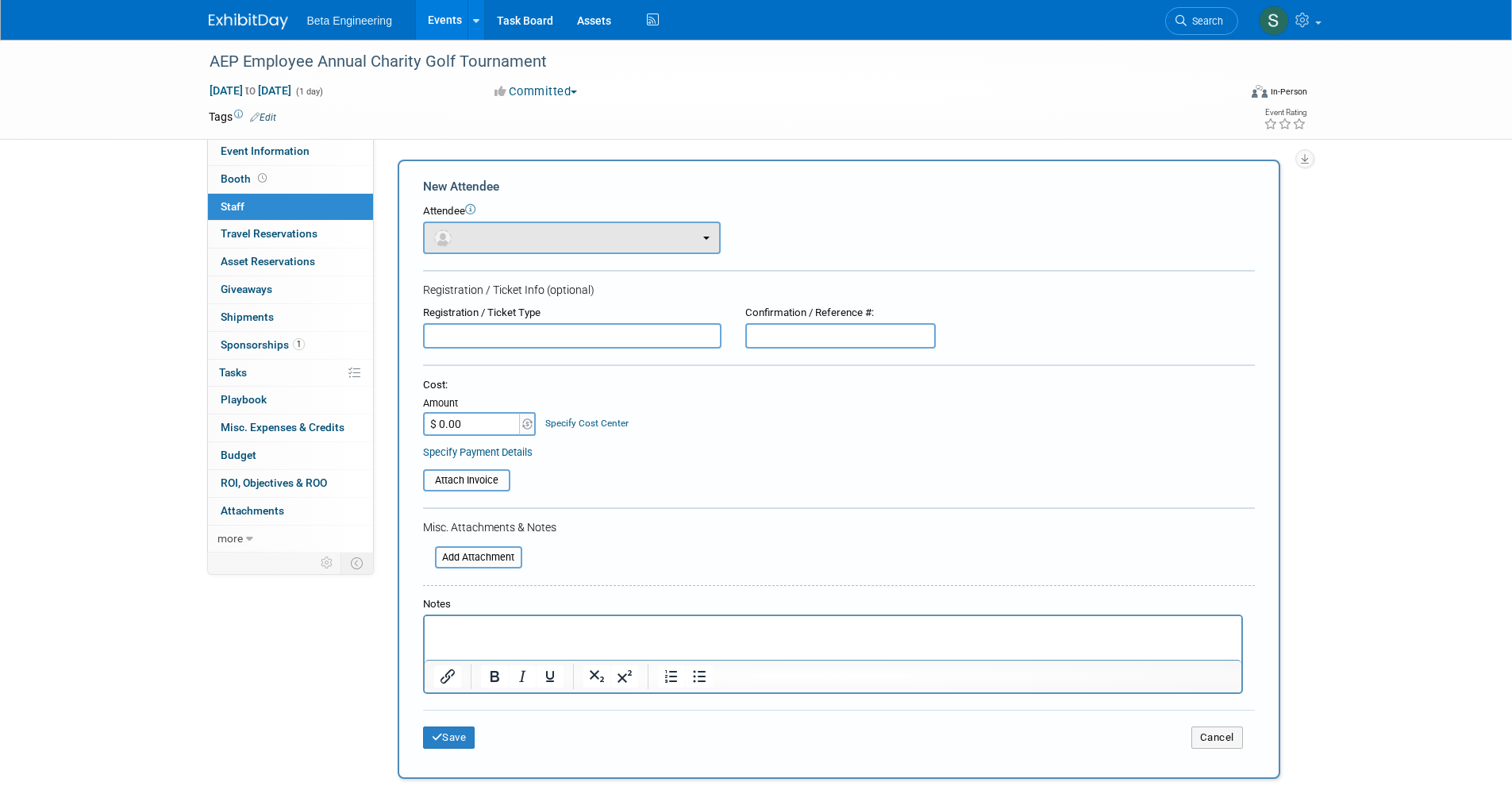
click at [472, 227] on button "button" at bounding box center [571, 238] width 297 height 33
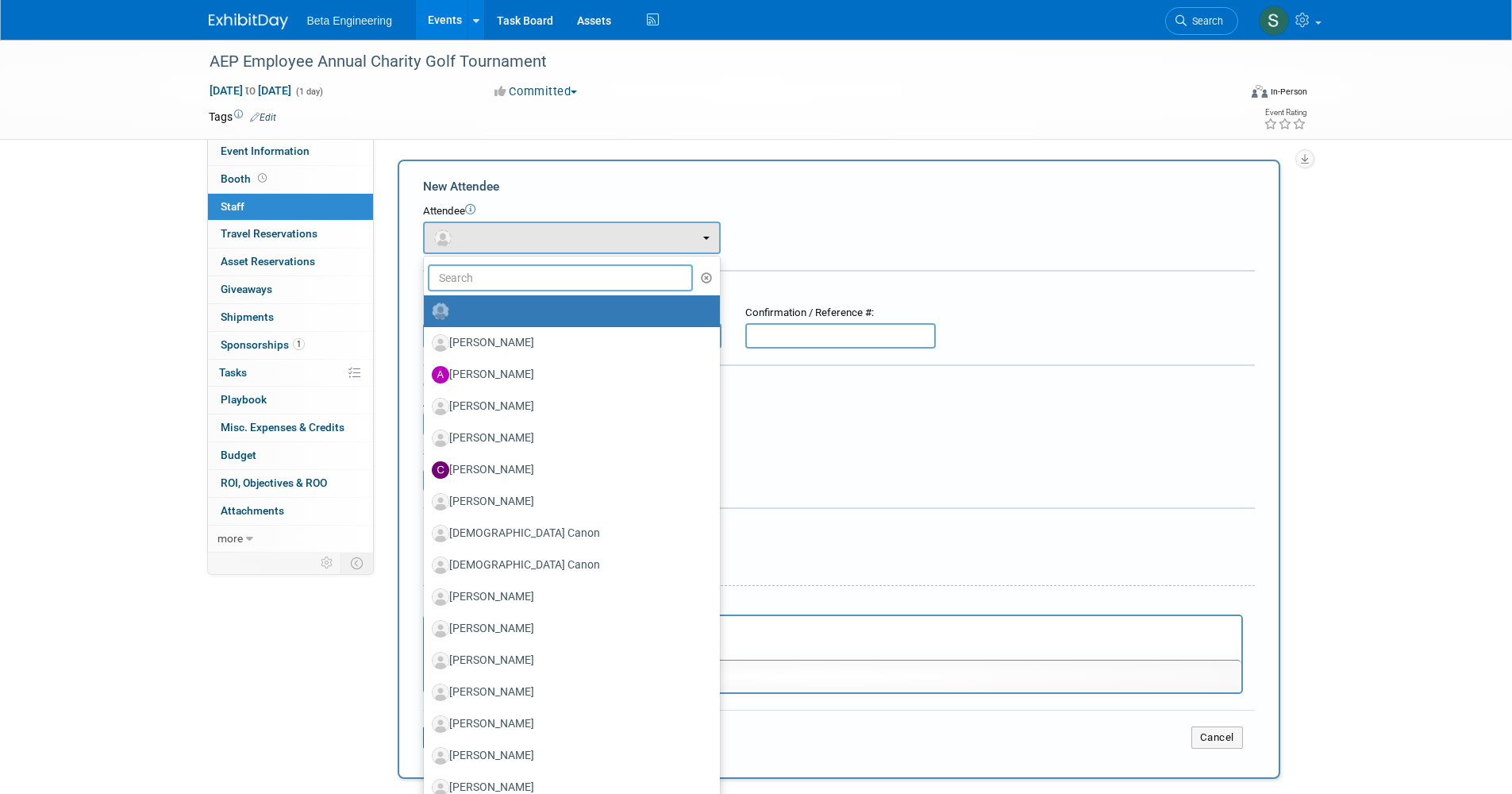
click at [471, 277] on input "text" at bounding box center [561, 277] width 266 height 27
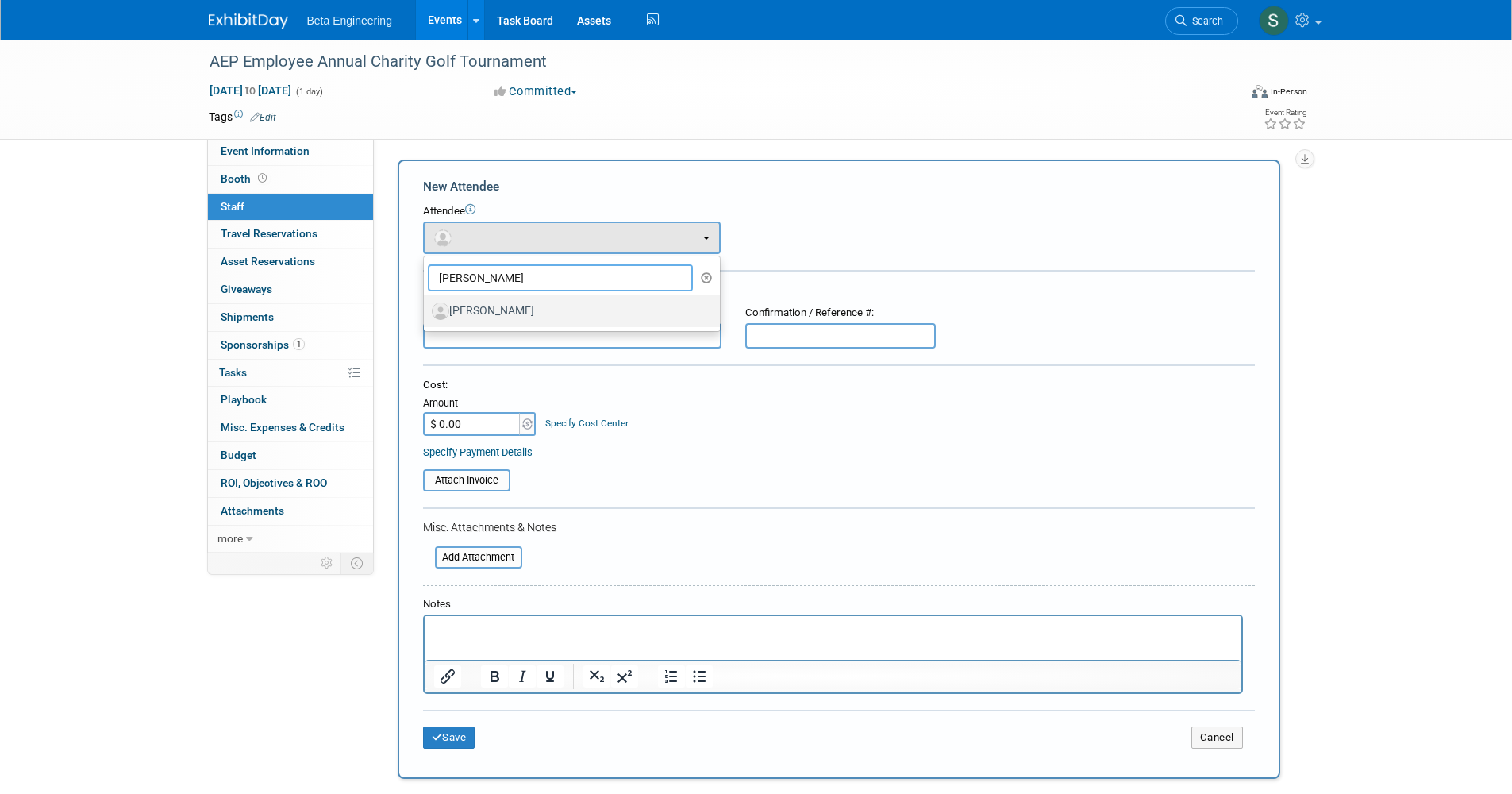
type input "Logan"
click at [481, 296] on link "Logan Barton" at bounding box center [572, 311] width 297 height 32
click at [481, 301] on label "Logan Barton" at bounding box center [568, 310] width 272 height 25
click at [427, 304] on input "Logan Barton" at bounding box center [421, 309] width 10 height 10
select select "db814b16-57b3-47e0-a973-efffc2b110f9"
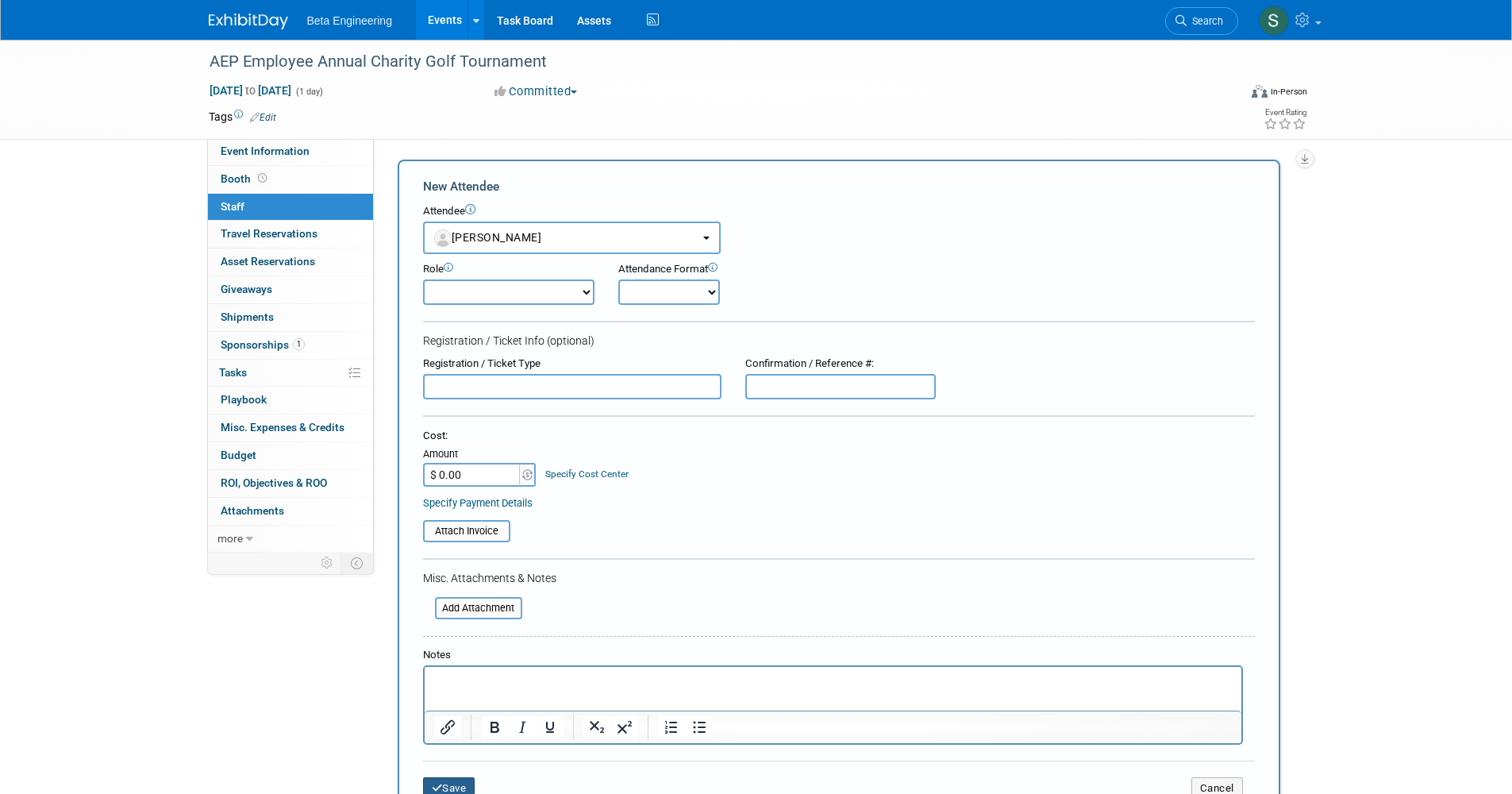
click at [469, 777] on button "Save" at bounding box center [449, 788] width 52 height 23
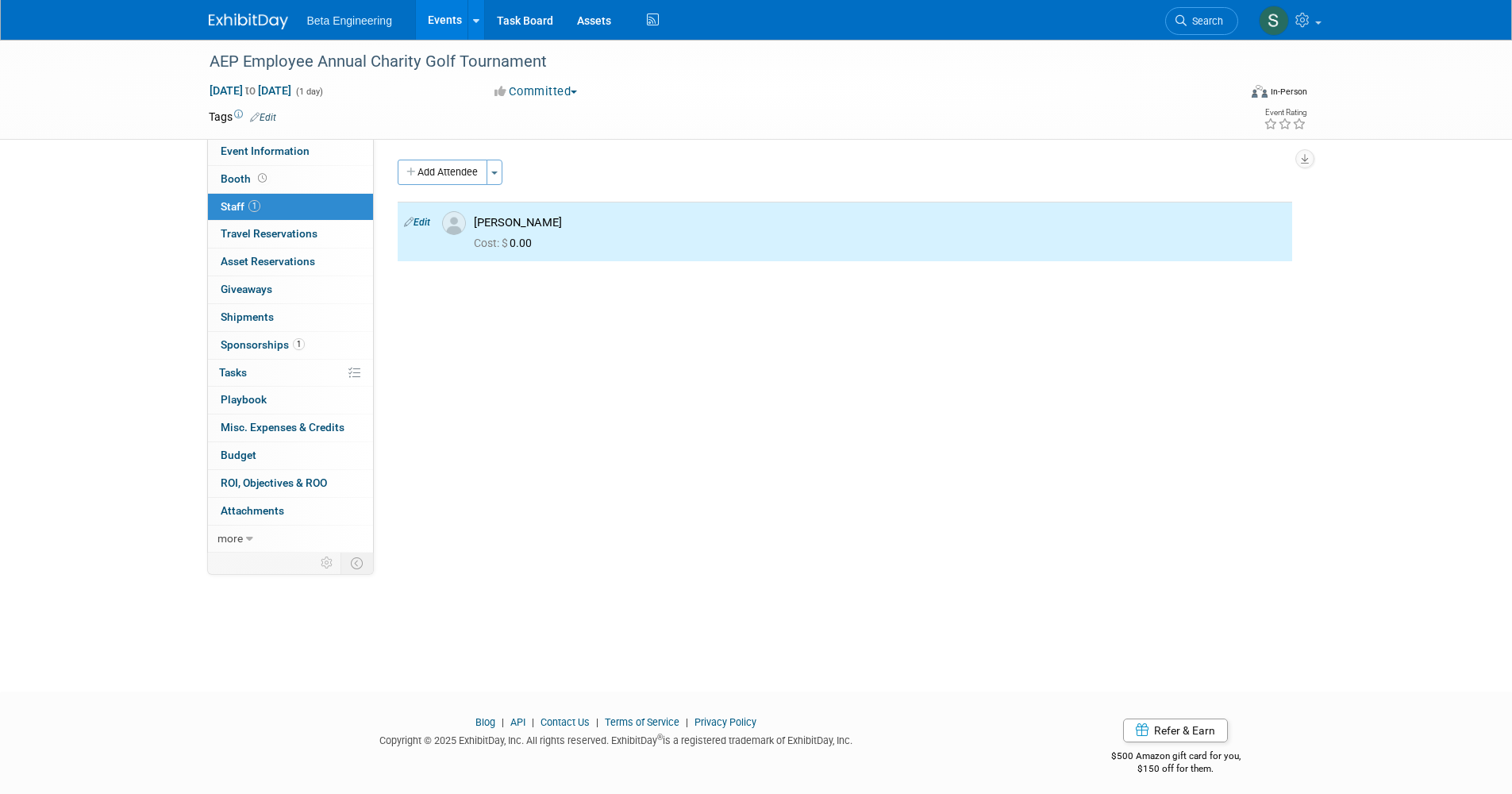
click at [448, 185] on div "Add Attendee Toggle Dropdown Quick -Tag Attendees Apply X (me) select all cancel" at bounding box center [845, 210] width 895 height 101
click at [447, 175] on button "Add Attendee" at bounding box center [442, 172] width 89 height 25
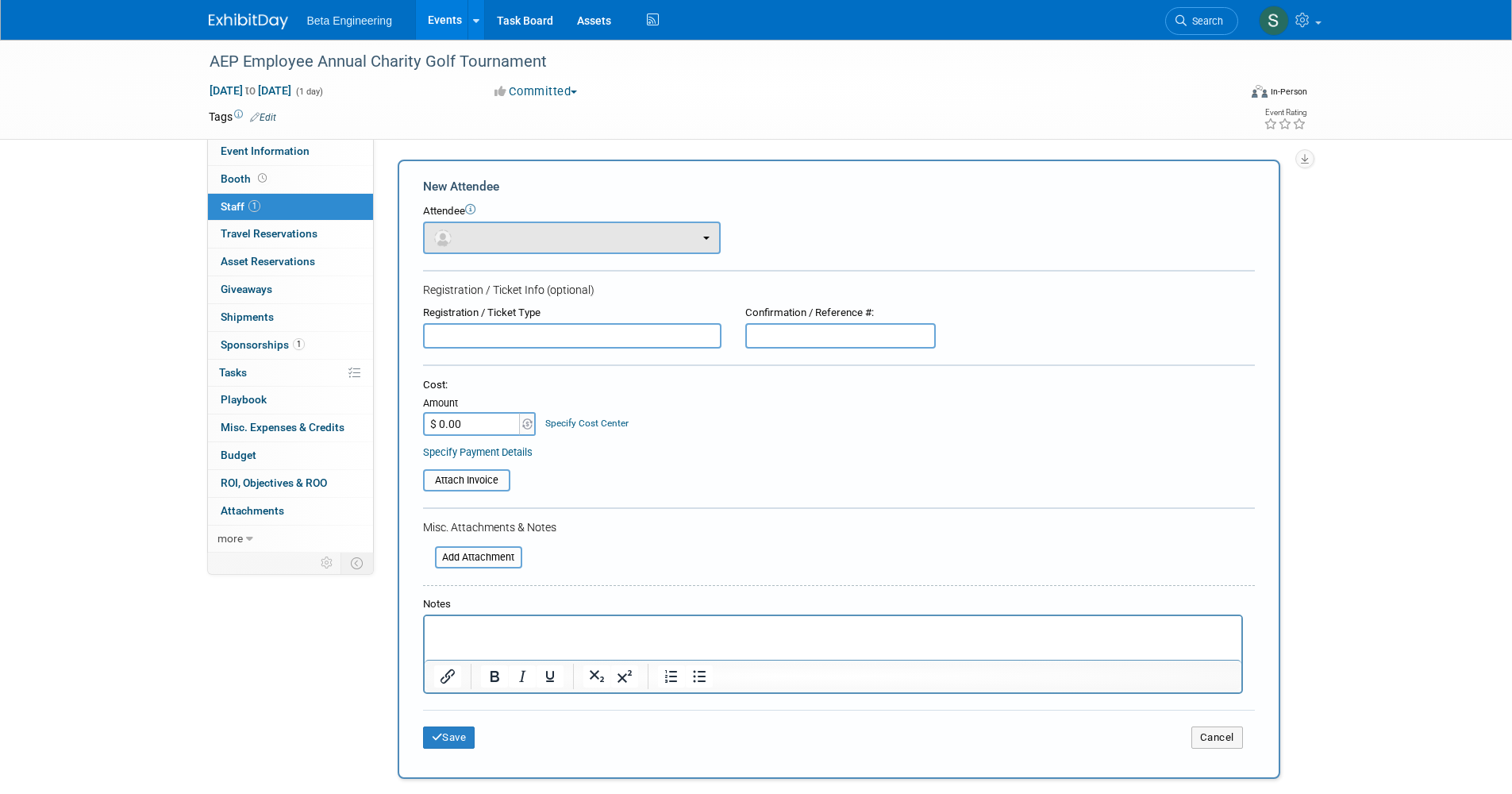
click at [533, 248] on button "button" at bounding box center [571, 238] width 297 height 33
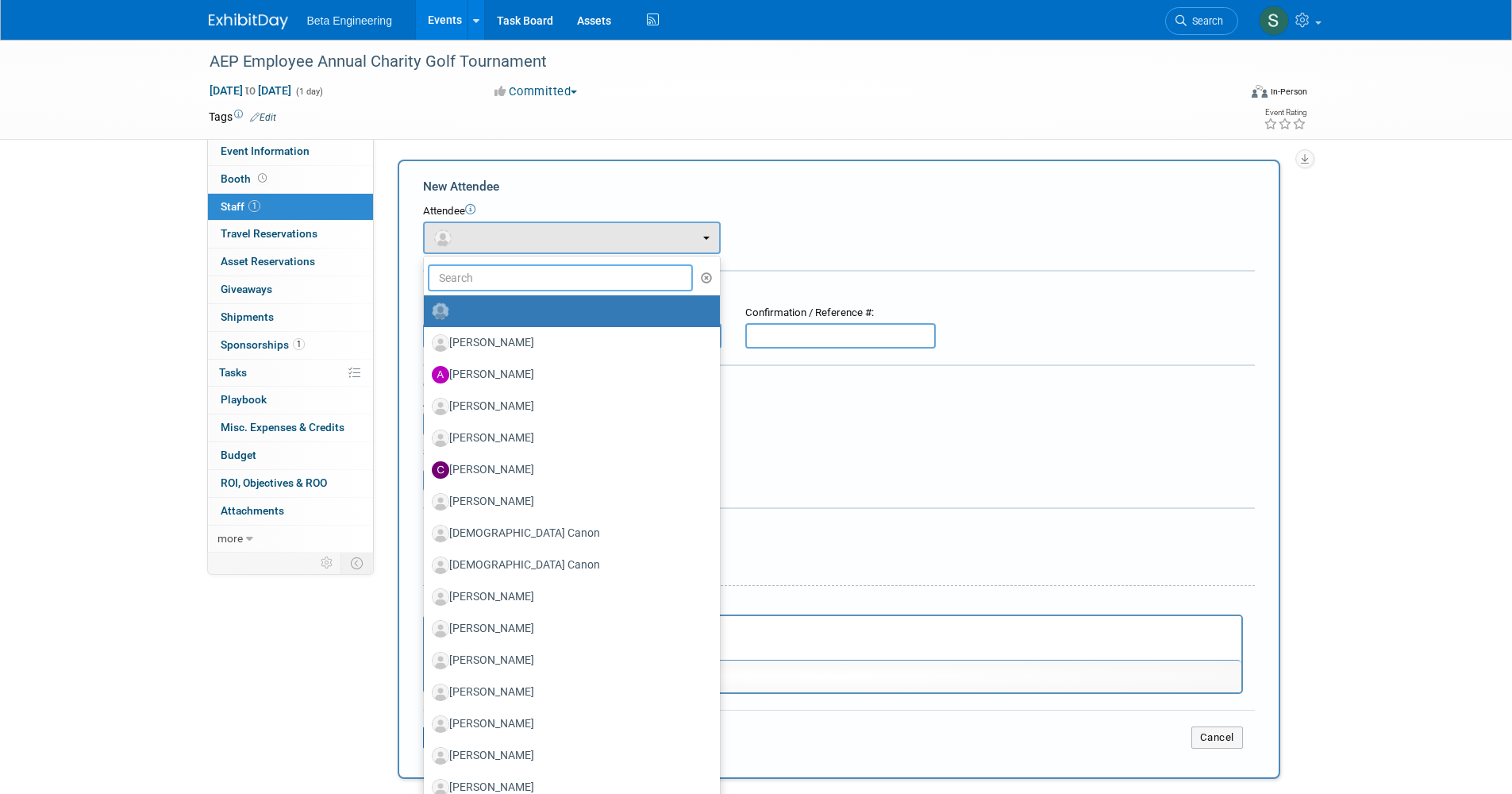
click at [504, 269] on input "text" at bounding box center [561, 277] width 266 height 27
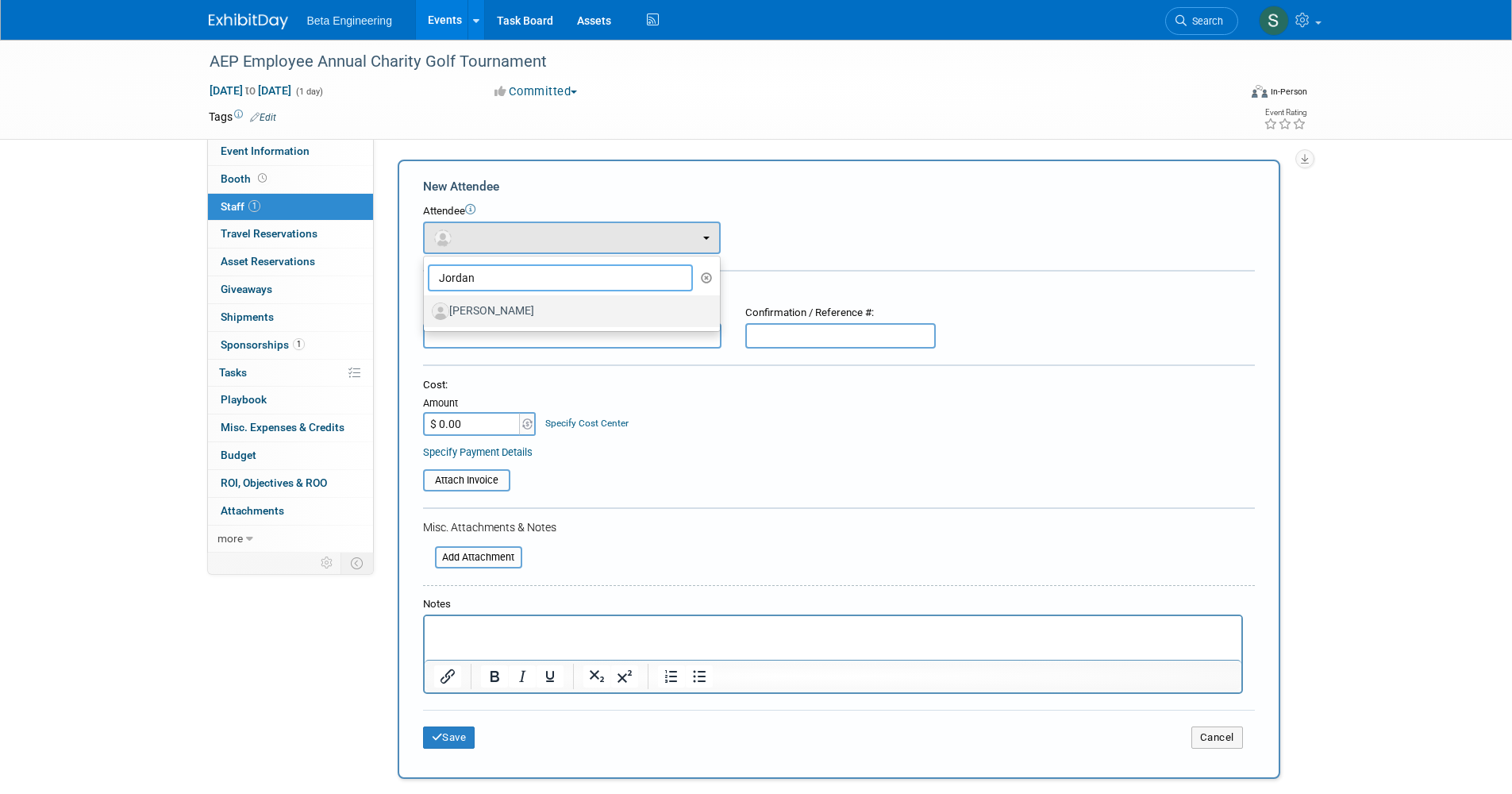
type input "Jordan"
click at [572, 303] on label "Jordan Alford" at bounding box center [568, 310] width 272 height 25
click at [427, 304] on input "Jordan Alford" at bounding box center [421, 309] width 10 height 10
select select "71e422b9-6d88-4309-a72b-512e499aa5de"
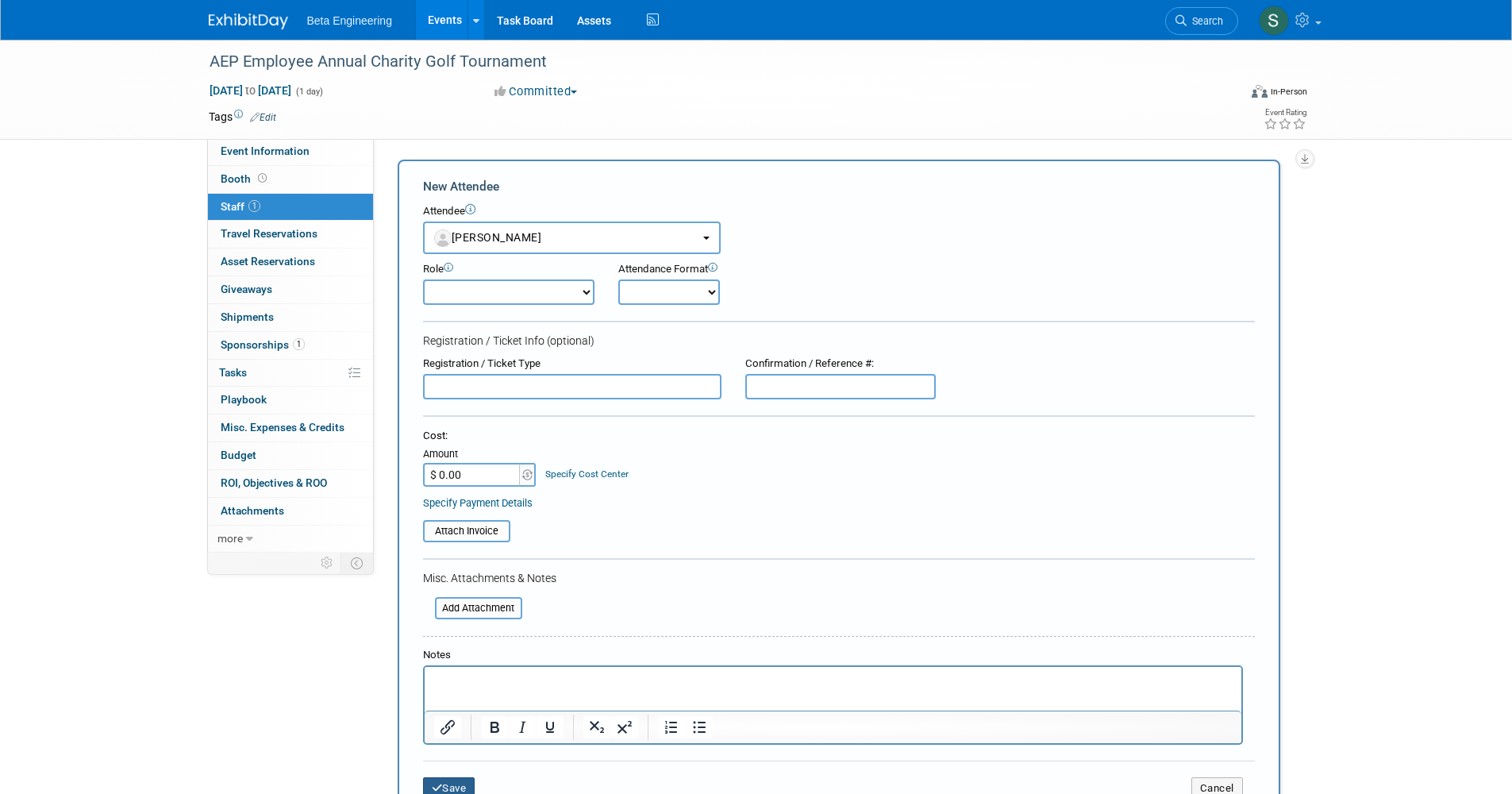
click at [447, 777] on button "Save" at bounding box center [449, 788] width 52 height 23
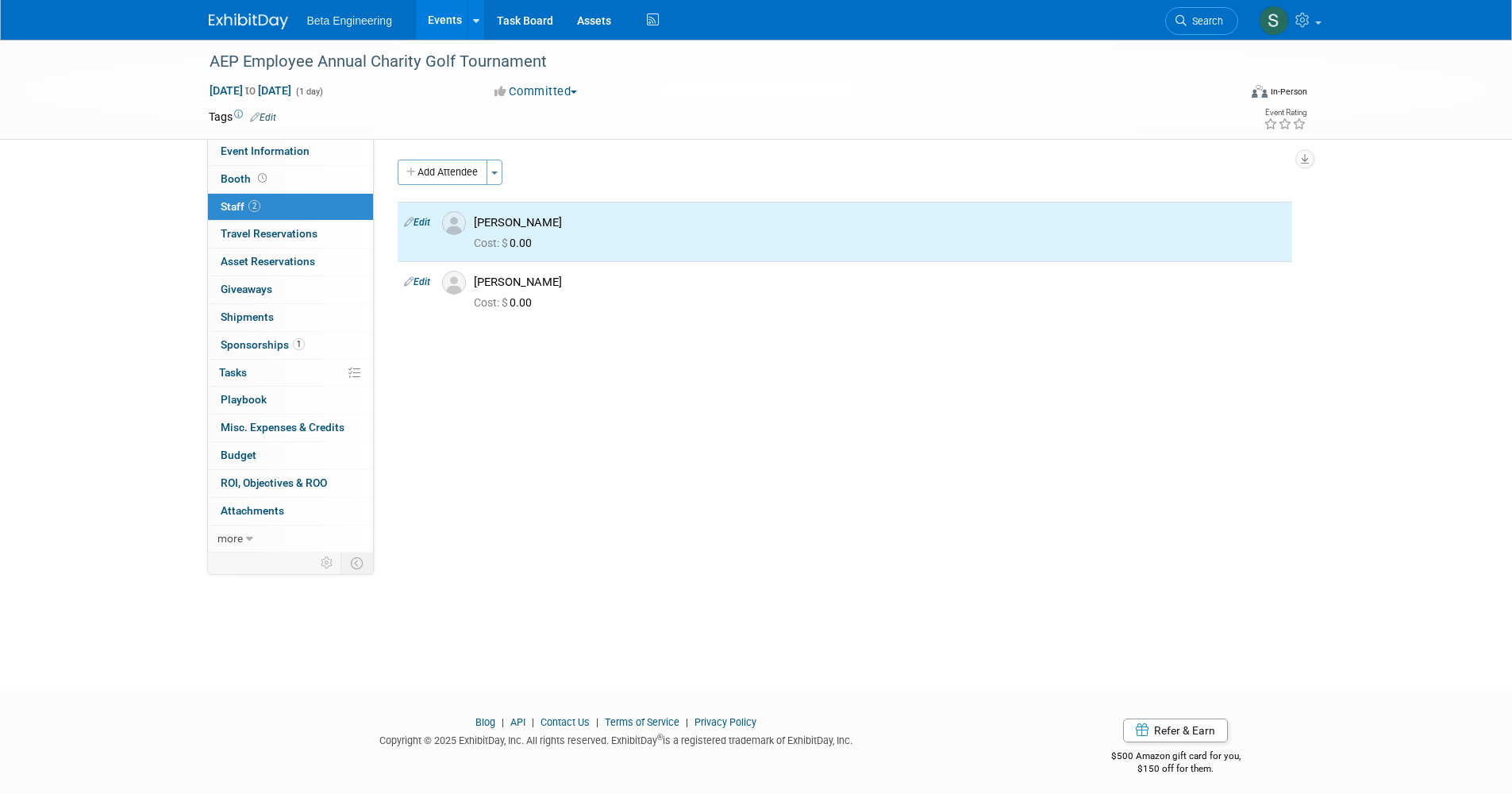
click at [775, 598] on div "AEP Employee Annual Charity Golf Tournament Aug 25, 2025 to Aug 25, 2025 (1 day…" at bounding box center [756, 351] width 1512 height 623
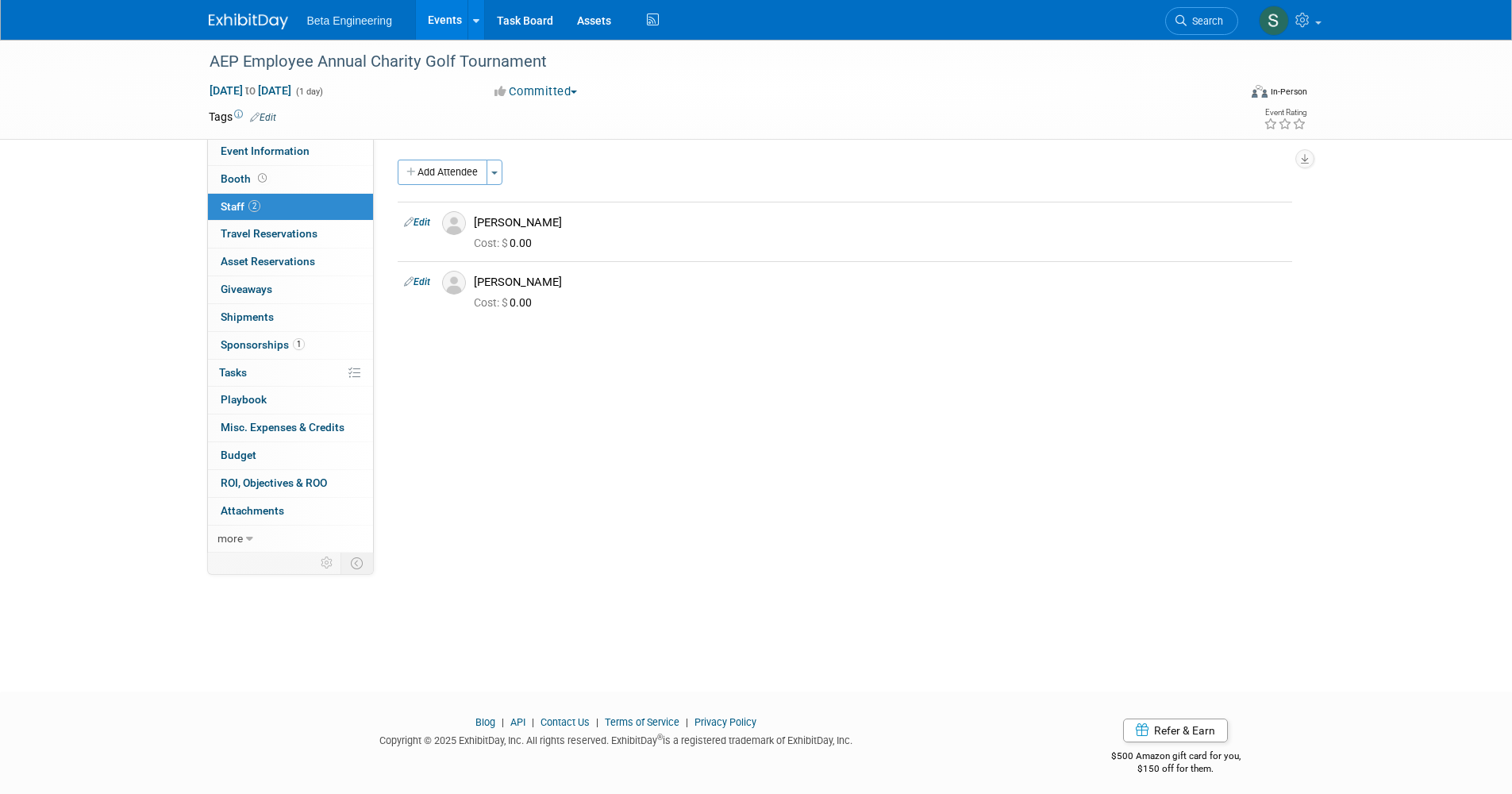
click at [247, 25] on img at bounding box center [249, 22] width 80 height 16
